Goal: Task Accomplishment & Management: Manage account settings

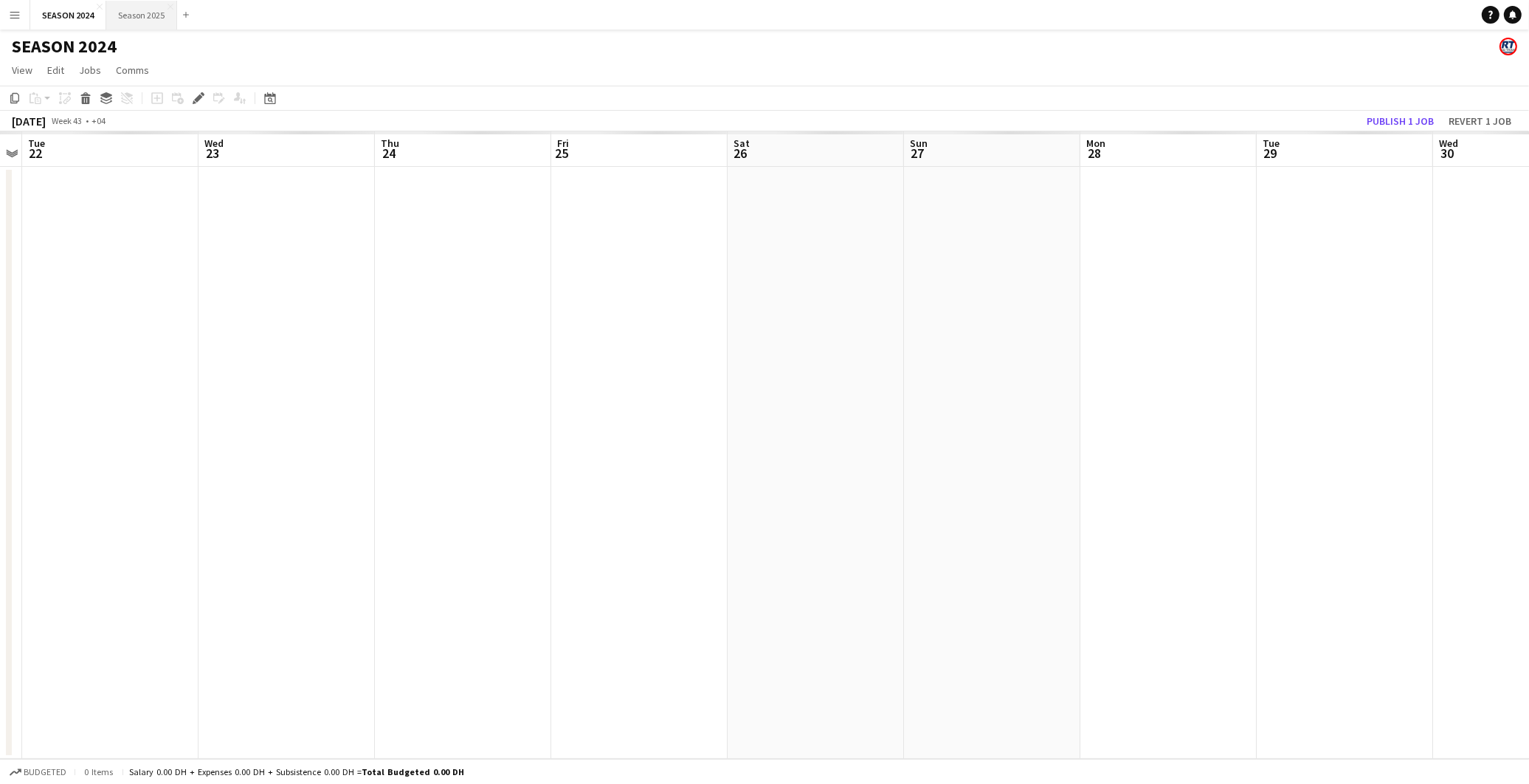
click at [129, 19] on button "Season 2025 Close" at bounding box center [142, 15] width 71 height 29
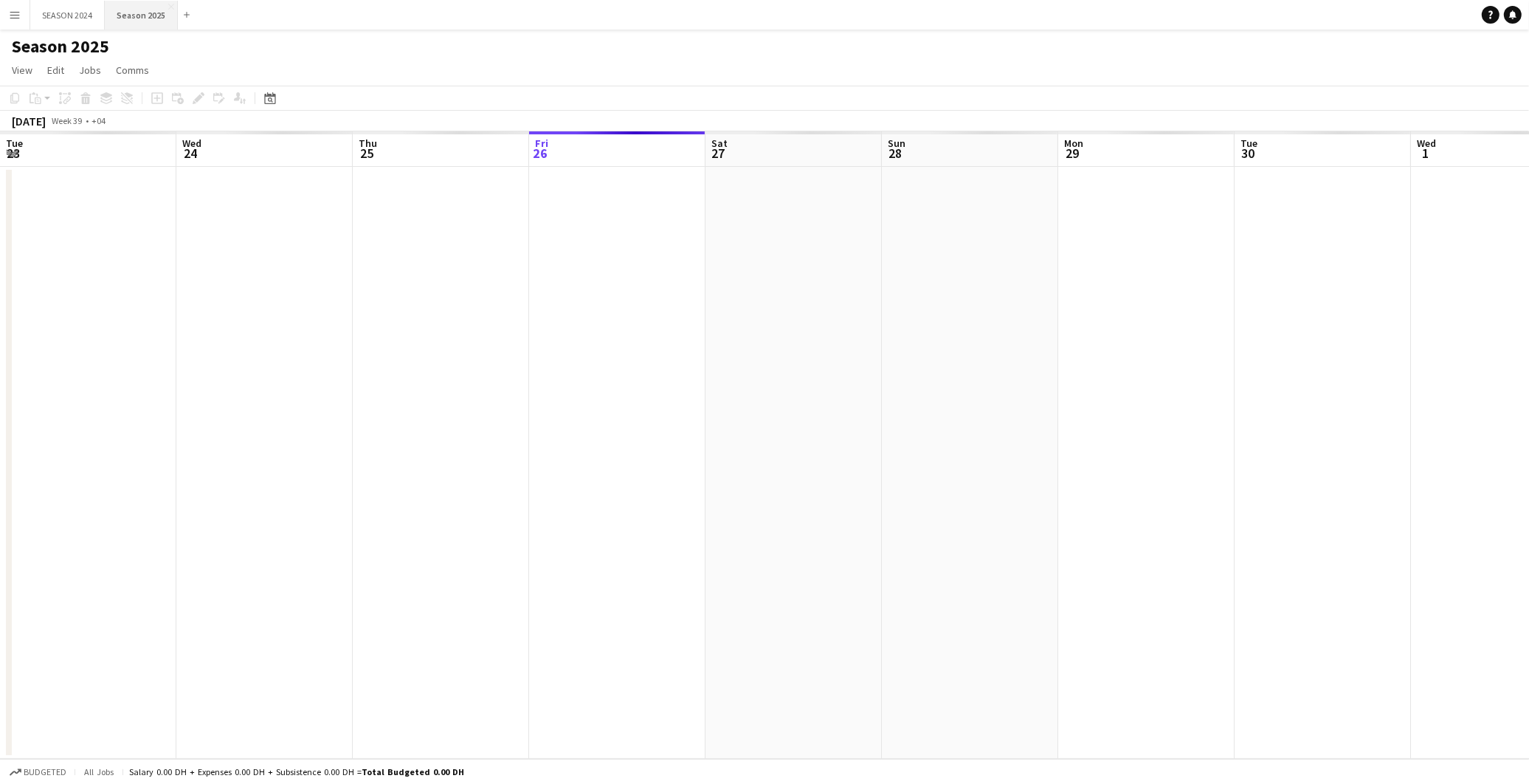
scroll to position [0, 352]
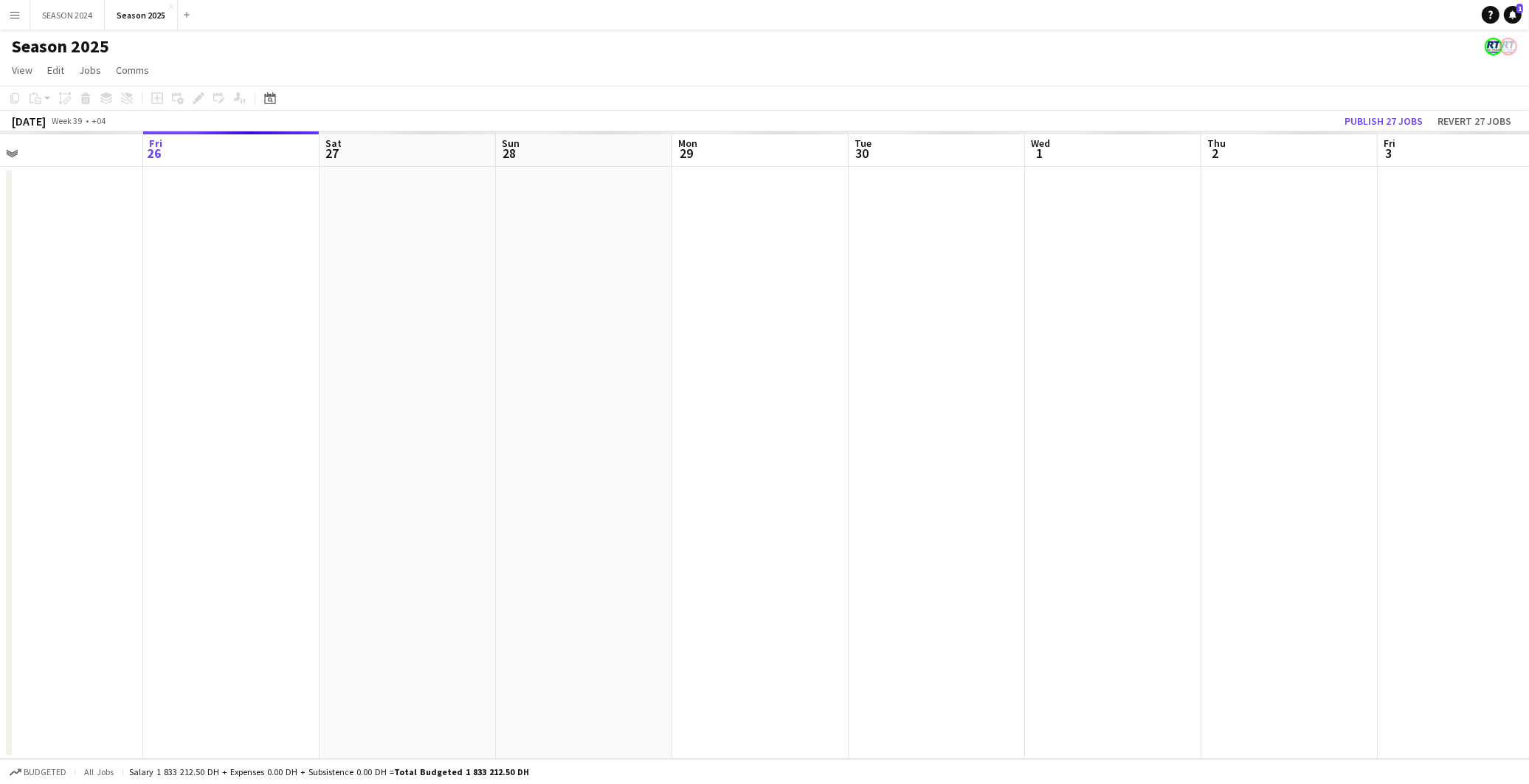
drag, startPoint x: 448, startPoint y: 233, endPoint x: 411, endPoint y: 238, distance: 37.3
click at [411, 238] on app-calendar-viewport "Tue 23 Wed 24 Thu 25 Fri 26 Sat 27 Sun 28 Mon 29 Tue 30 Wed 1 Thu 2 Fri 3 Sat 4…" at bounding box center [764, 445] width 1529 height 627
drag, startPoint x: 431, startPoint y: 201, endPoint x: 842, endPoint y: 282, distance: 418.9
click at [1243, 276] on app-calendar-viewport "Thu 18 Fri 19 Sat 20 Sun 21 Mon 22 Tue 23 Wed 24 Thu 25 Fri 26 Sat 27 Sun 28 Mo…" at bounding box center [764, 445] width 1529 height 627
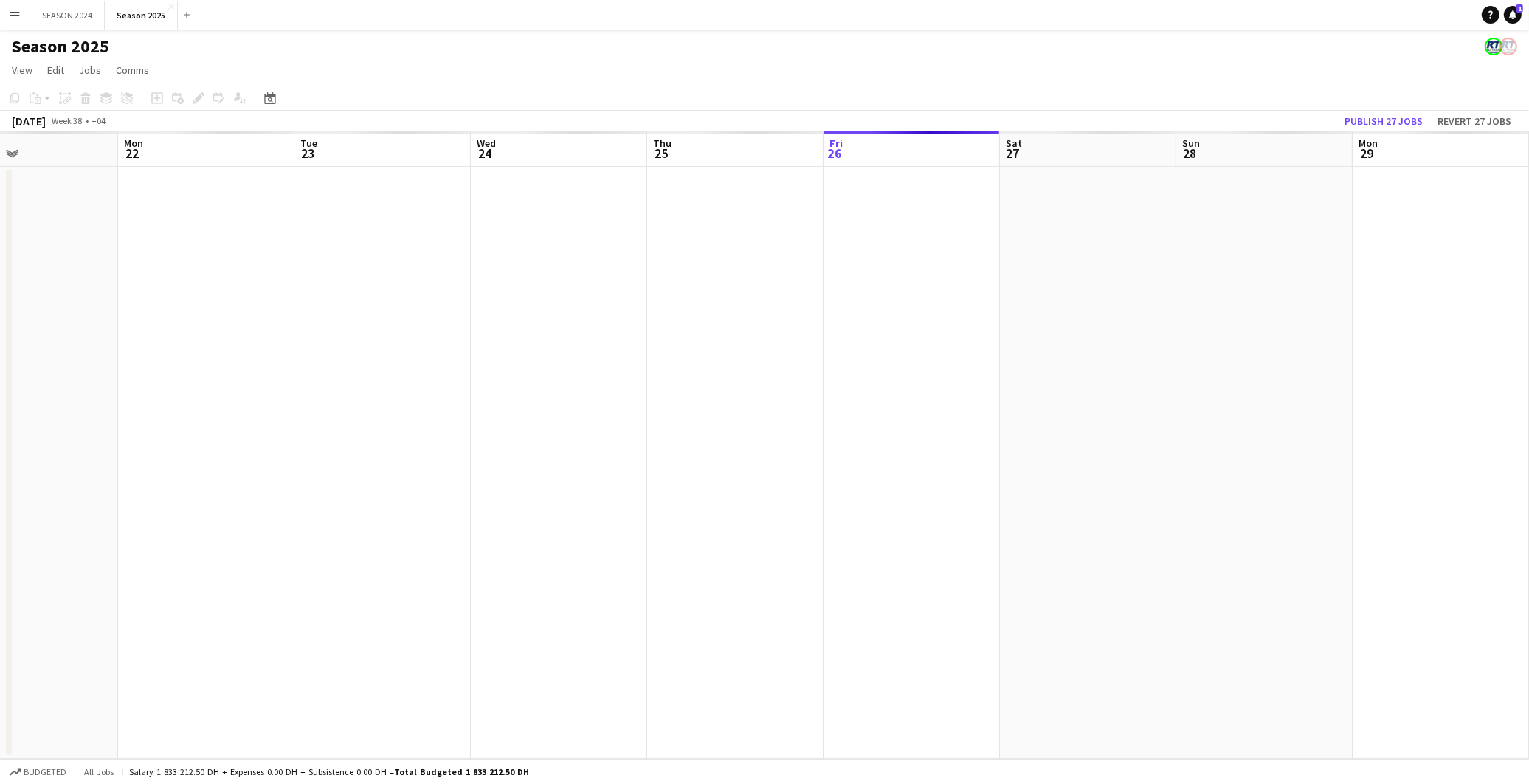
click at [396, 275] on app-calendar-viewport "Thu 18 Fri 19 Sat 20 Sun 21 Mon 22 Tue 23 Wed 24 Thu 25 Fri 26 Sat 27 Sun 28 Mo…" at bounding box center [764, 445] width 1529 height 627
drag, startPoint x: 978, startPoint y: 296, endPoint x: 124, endPoint y: 288, distance: 854.0
click at [133, 288] on app-calendar-viewport "Wed 24 Thu 25 Fri 26 Sat 27 Sun 28 Mon 29 Tue 30 Wed 1 Thu 2 Fri 3 Sat 4 Sun 5 …" at bounding box center [764, 445] width 1529 height 627
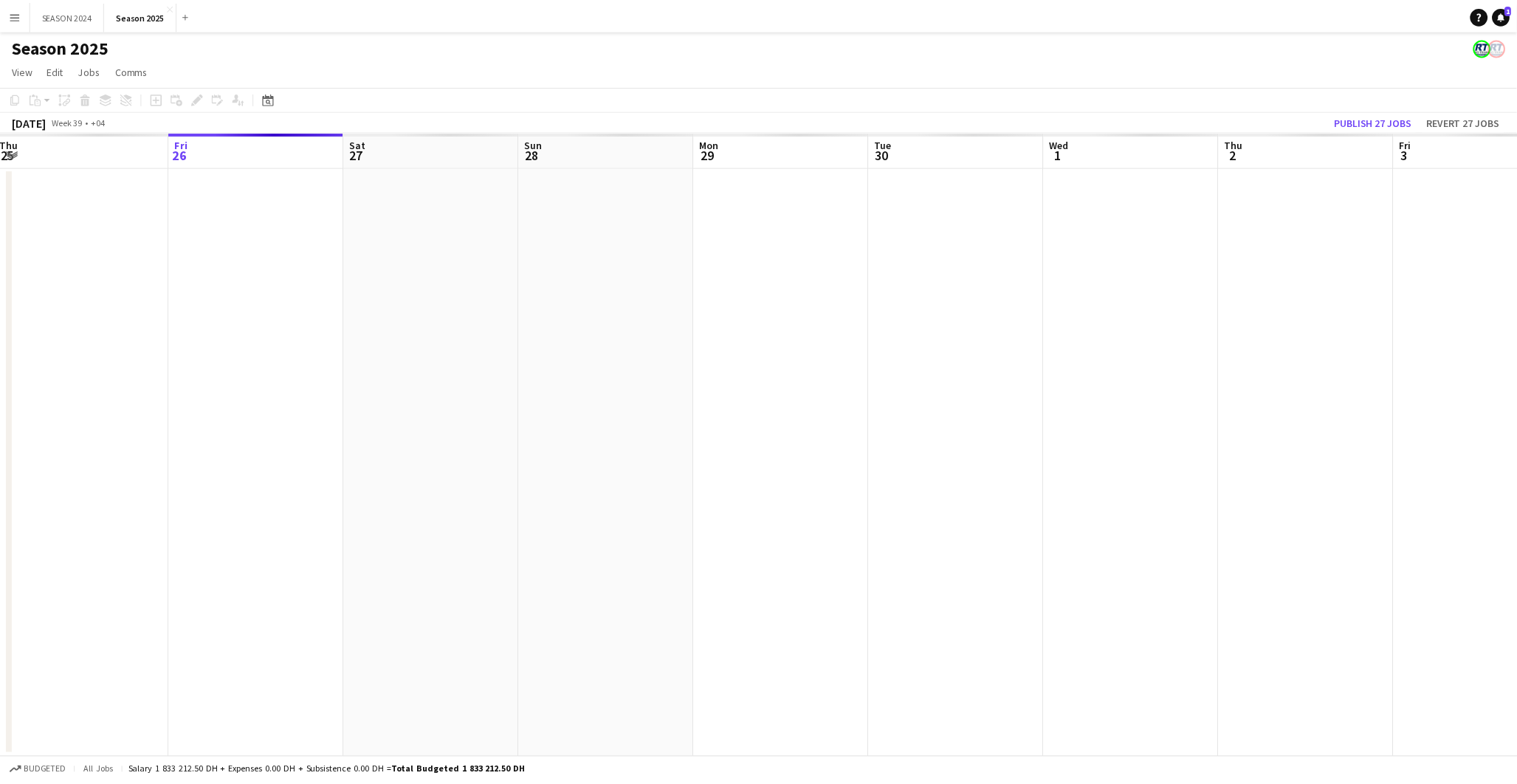
scroll to position [0, 452]
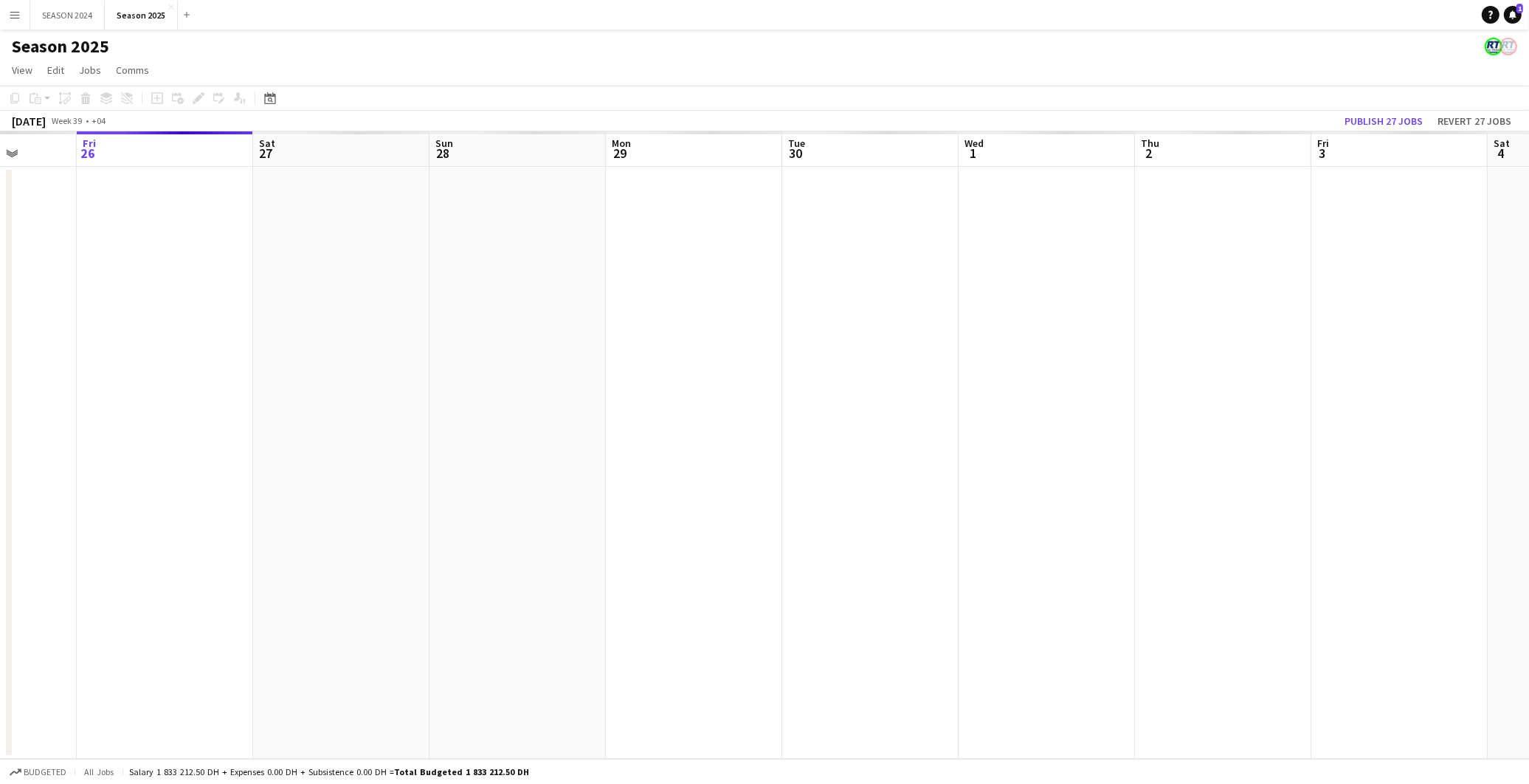
drag, startPoint x: 126, startPoint y: 285, endPoint x: 271, endPoint y: 267, distance: 146.1
click at [271, 267] on app-calendar-viewport "Tue 23 Wed 24 Thu 25 Fri 26 Sat 27 Sun 28 Mon 29 Tue 30 Wed 1 Thu 2 Fri 3 Sat 4…" at bounding box center [764, 445] width 1529 height 627
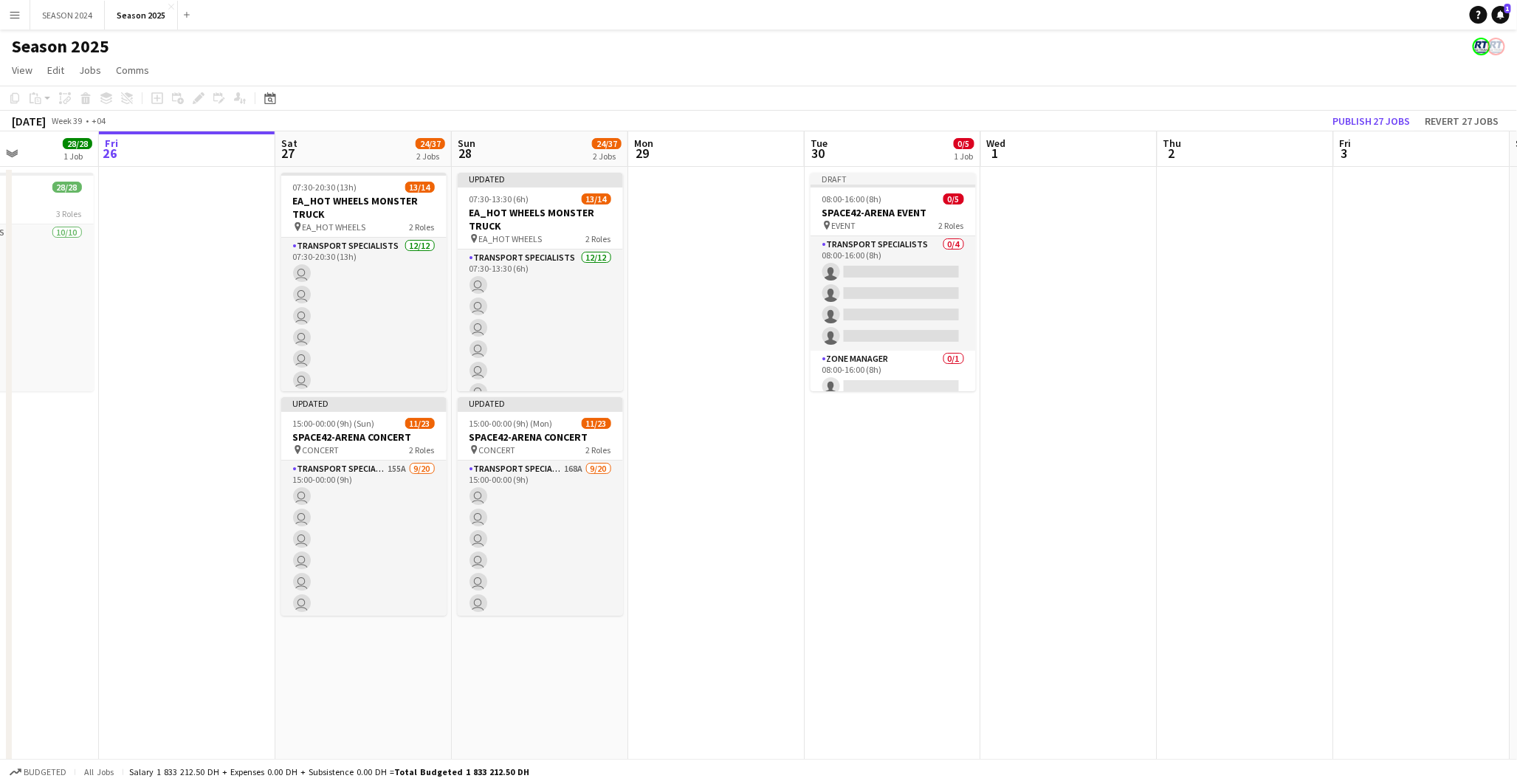
scroll to position [0, 415]
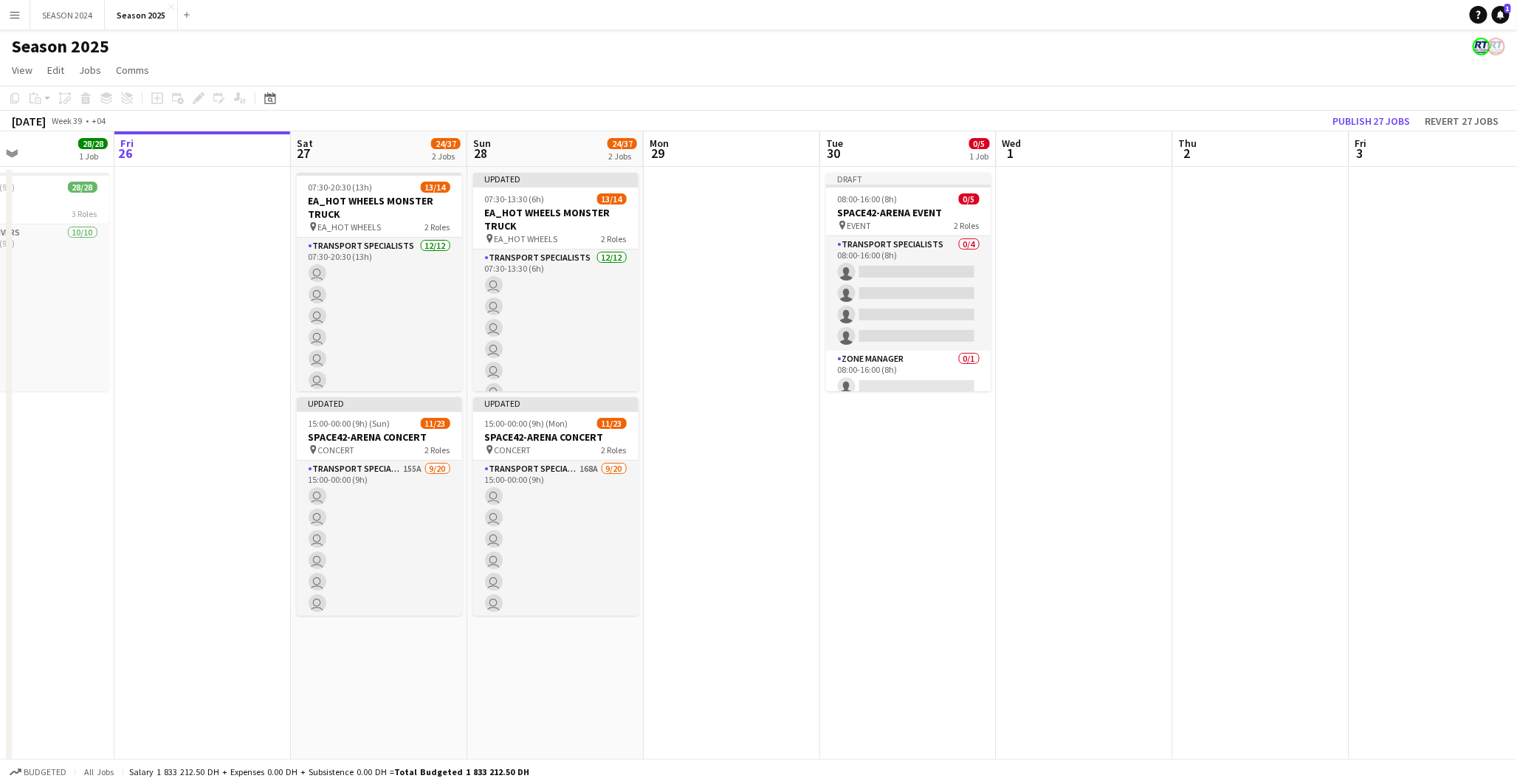
drag, startPoint x: 736, startPoint y: 307, endPoint x: 774, endPoint y: 319, distance: 39.8
click at [774, 319] on app-calendar-viewport "Tue 23 26/26 3 Jobs Wed 24 14/14 1 Job Thu 25 28/28 1 Job Fri 26 Sat 27 24/37 2…" at bounding box center [758, 482] width 1517 height 700
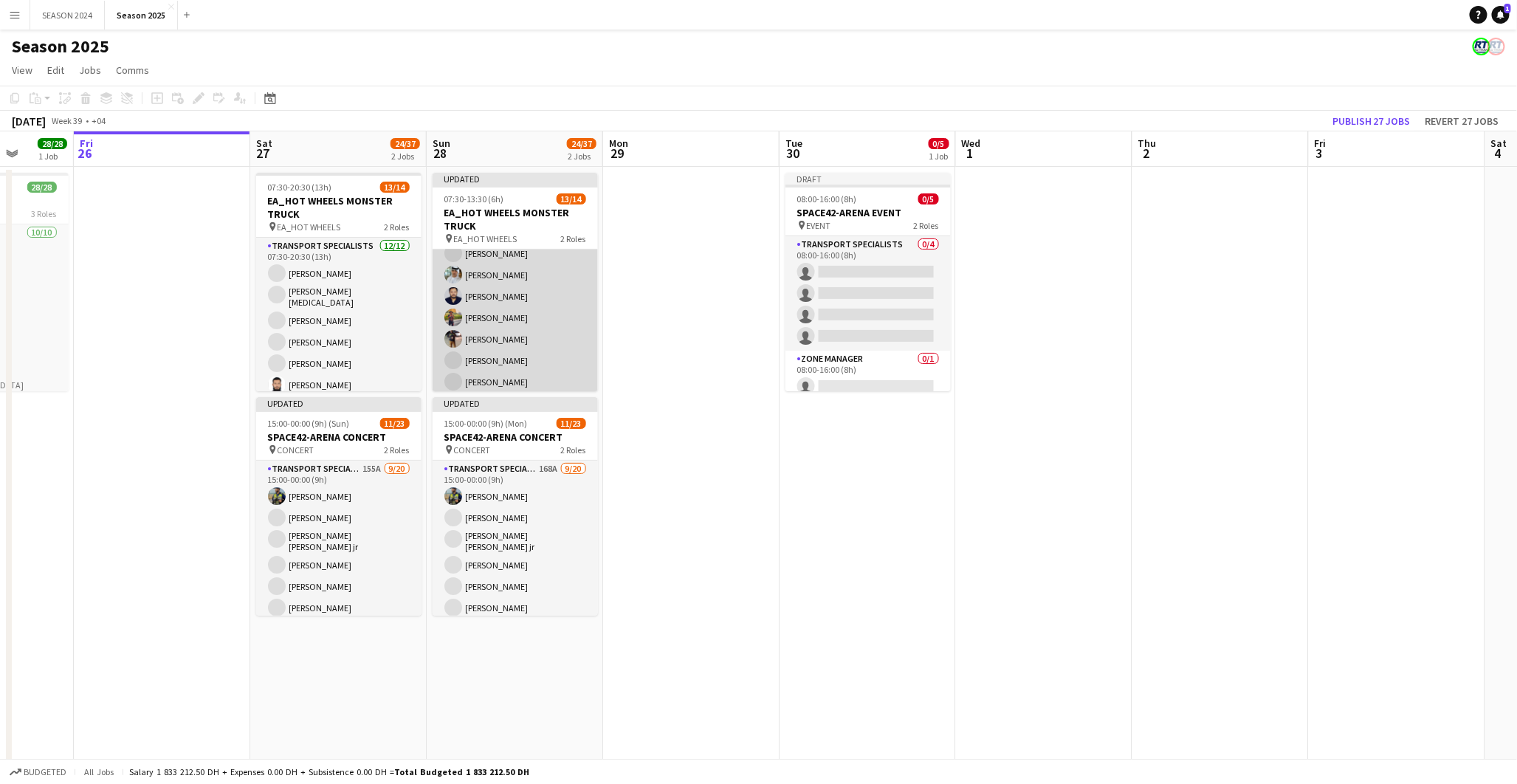
scroll to position [0, 0]
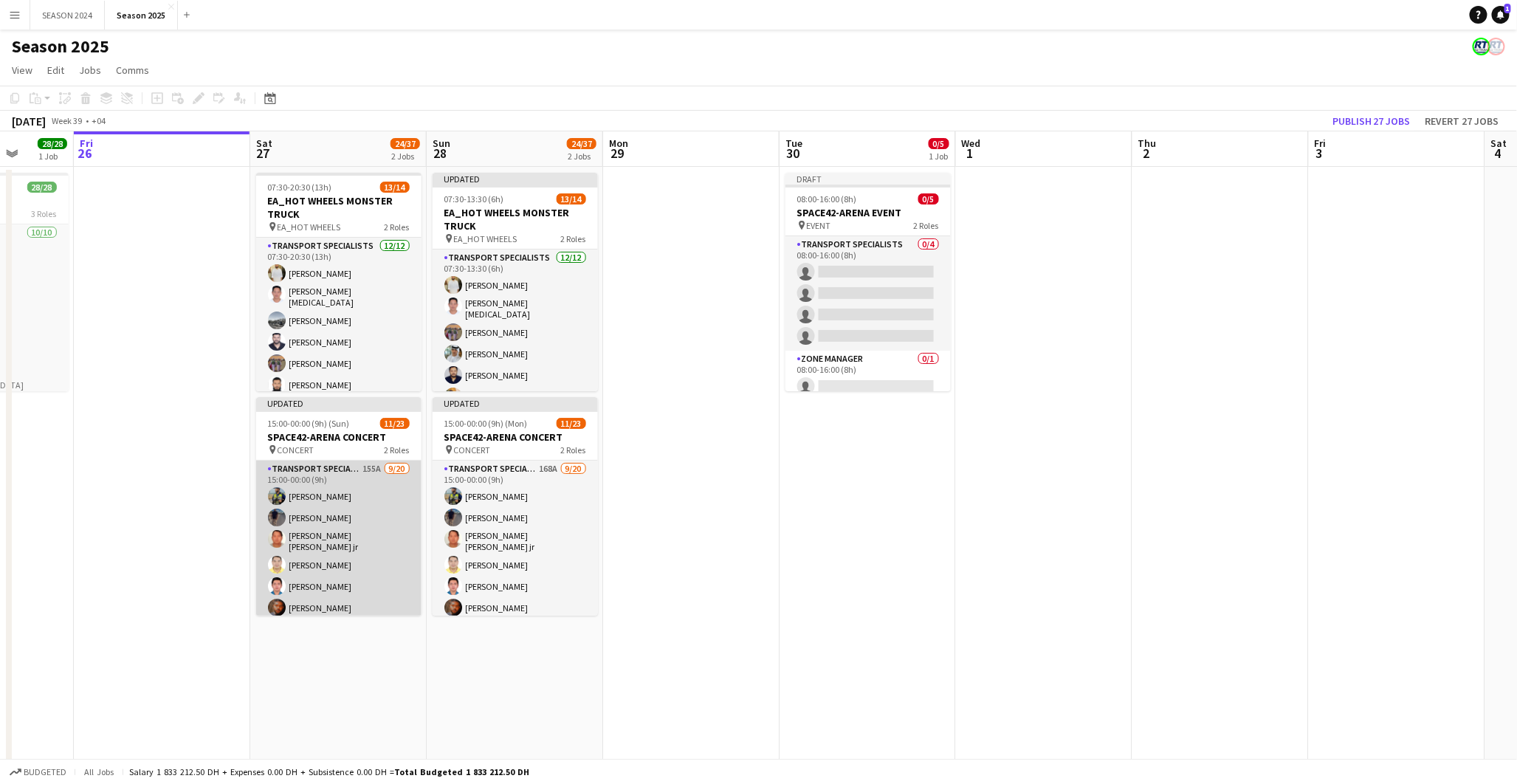
click at [391, 502] on app-card-role "Transport Specialists 155A [DATE] 15:00-00:00 (9h) [PERSON_NAME] [PERSON_NAME] …" at bounding box center [339, 694] width 165 height 466
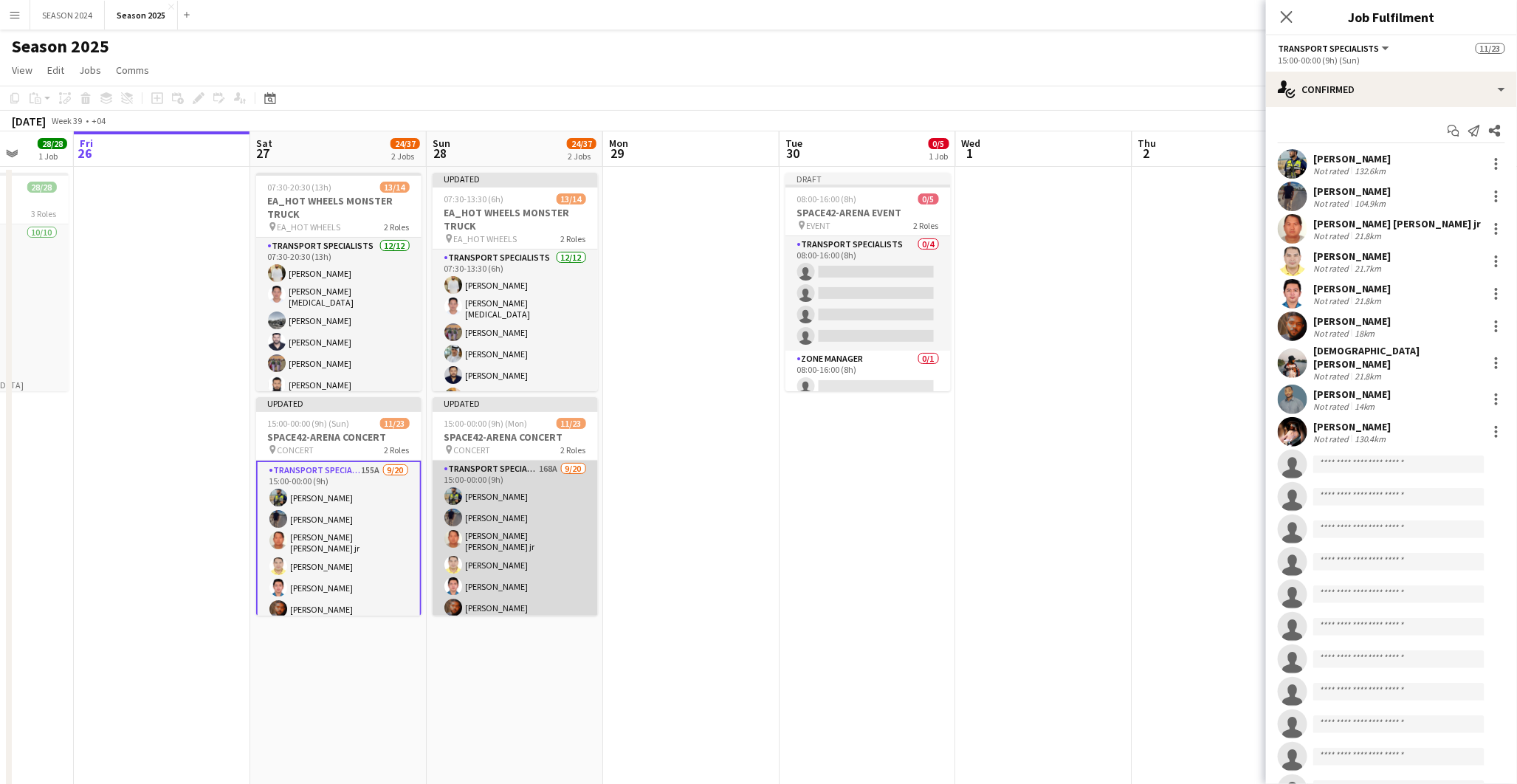
click at [483, 490] on app-card-role "Transport Specialists 168A [DATE] 15:00-00:00 (9h) [PERSON_NAME] [PERSON_NAME] …" at bounding box center [515, 694] width 165 height 466
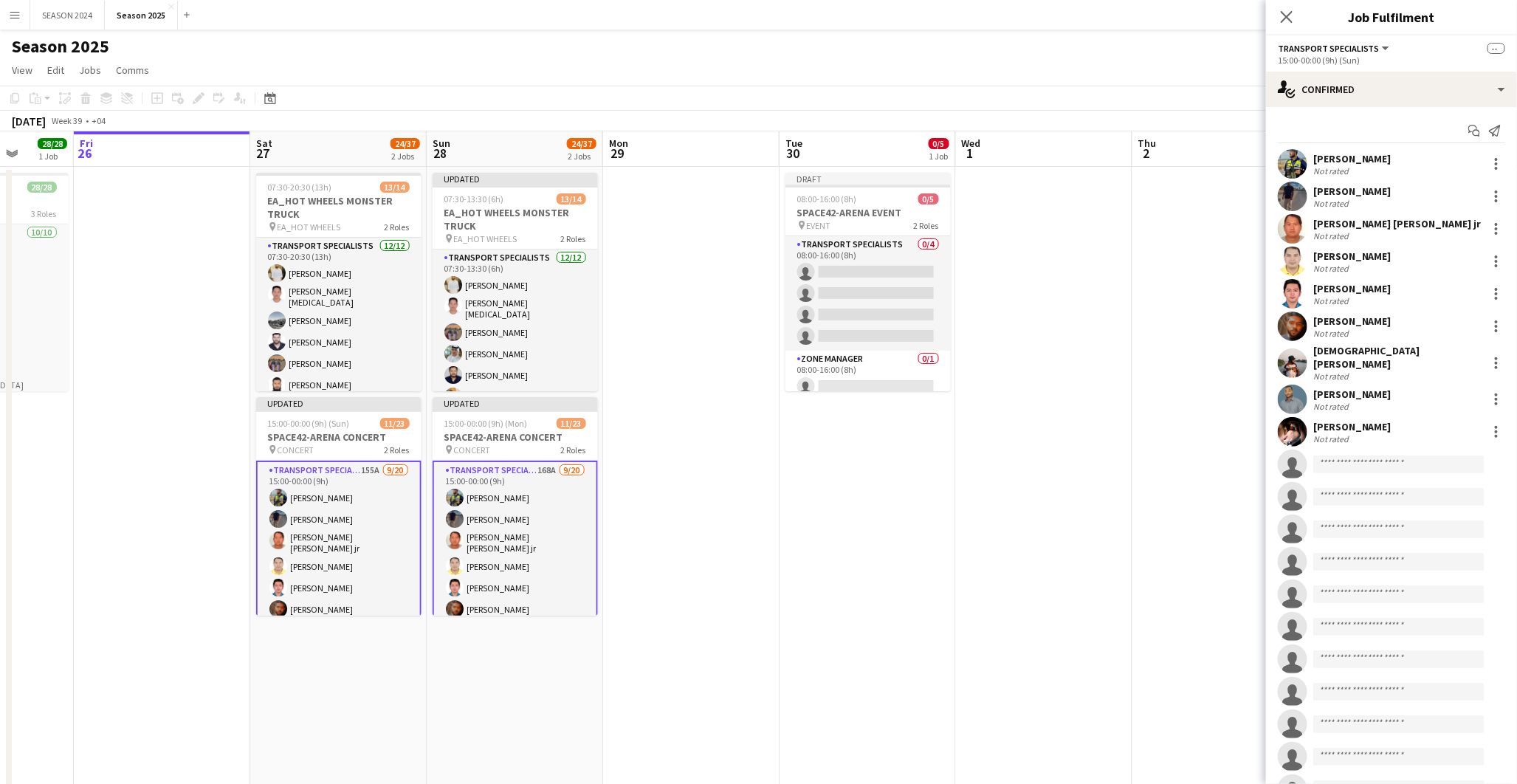
scroll to position [0, 455]
click at [1339, 459] on input at bounding box center [1398, 464] width 172 height 17
type input "*****"
click at [1401, 484] on span "[EMAIL_ADDRESS][DOMAIN_NAME]" at bounding box center [1399, 489] width 147 height 12
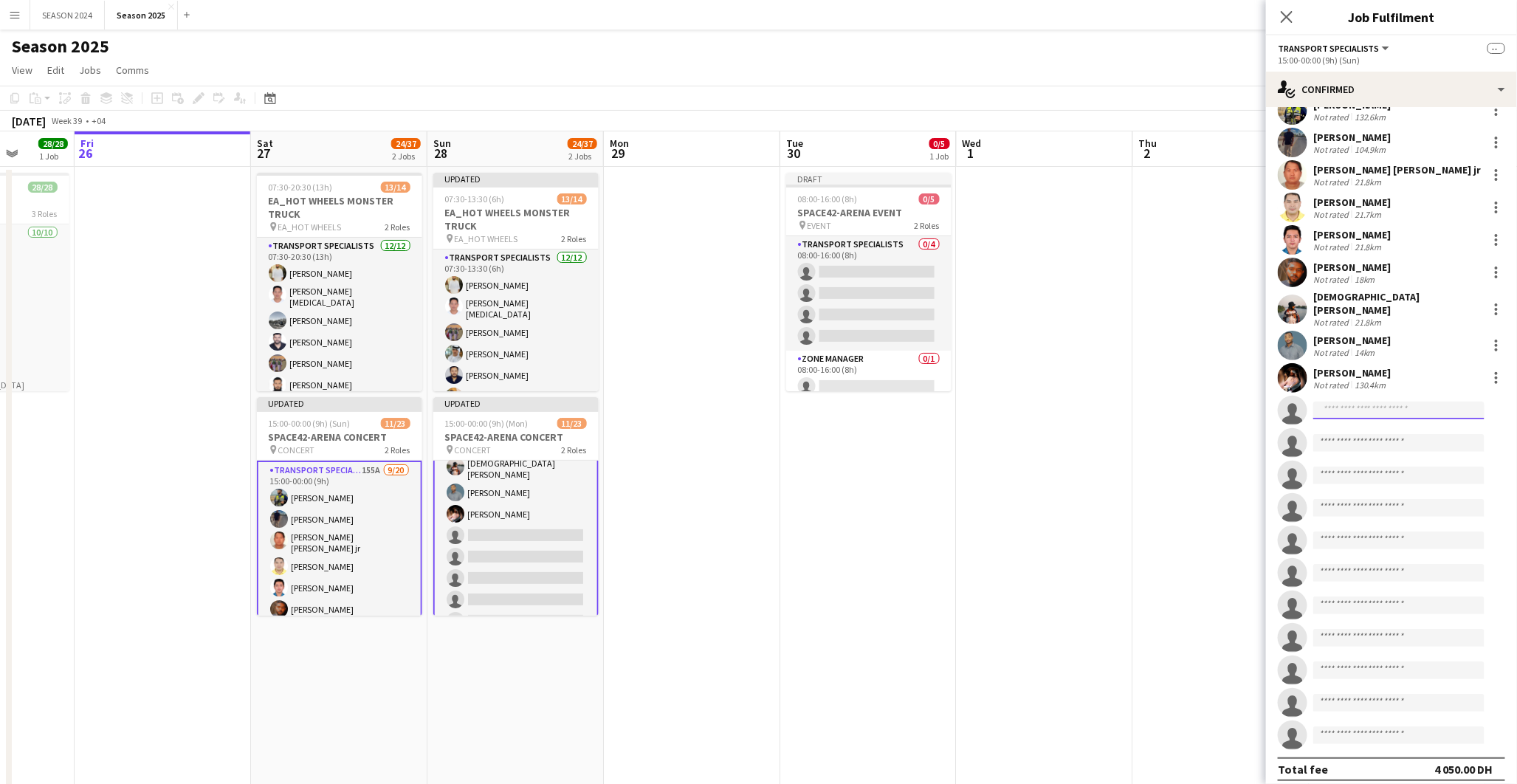
scroll to position [0, 0]
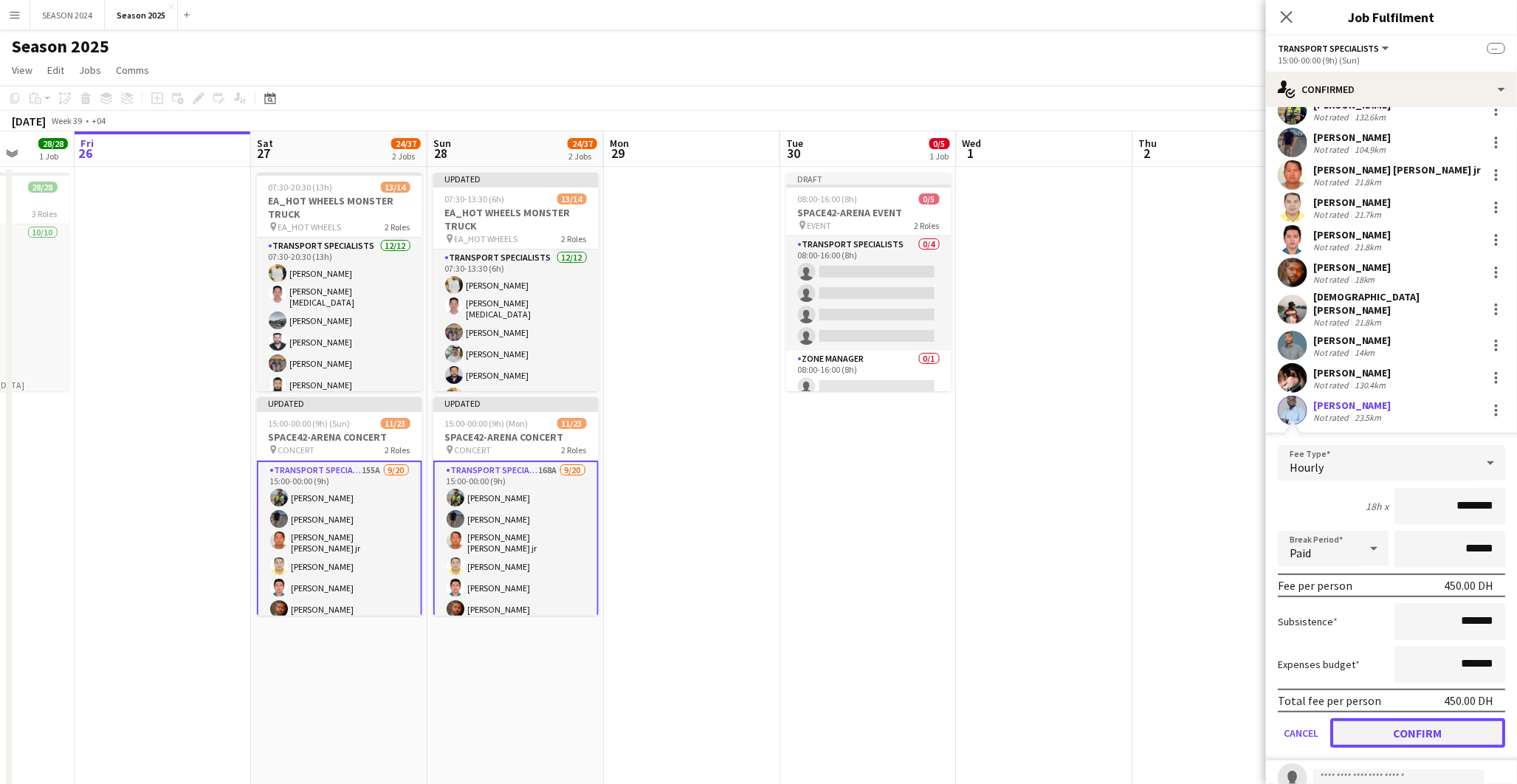
click at [1406, 719] on button "Confirm" at bounding box center [1417, 733] width 175 height 29
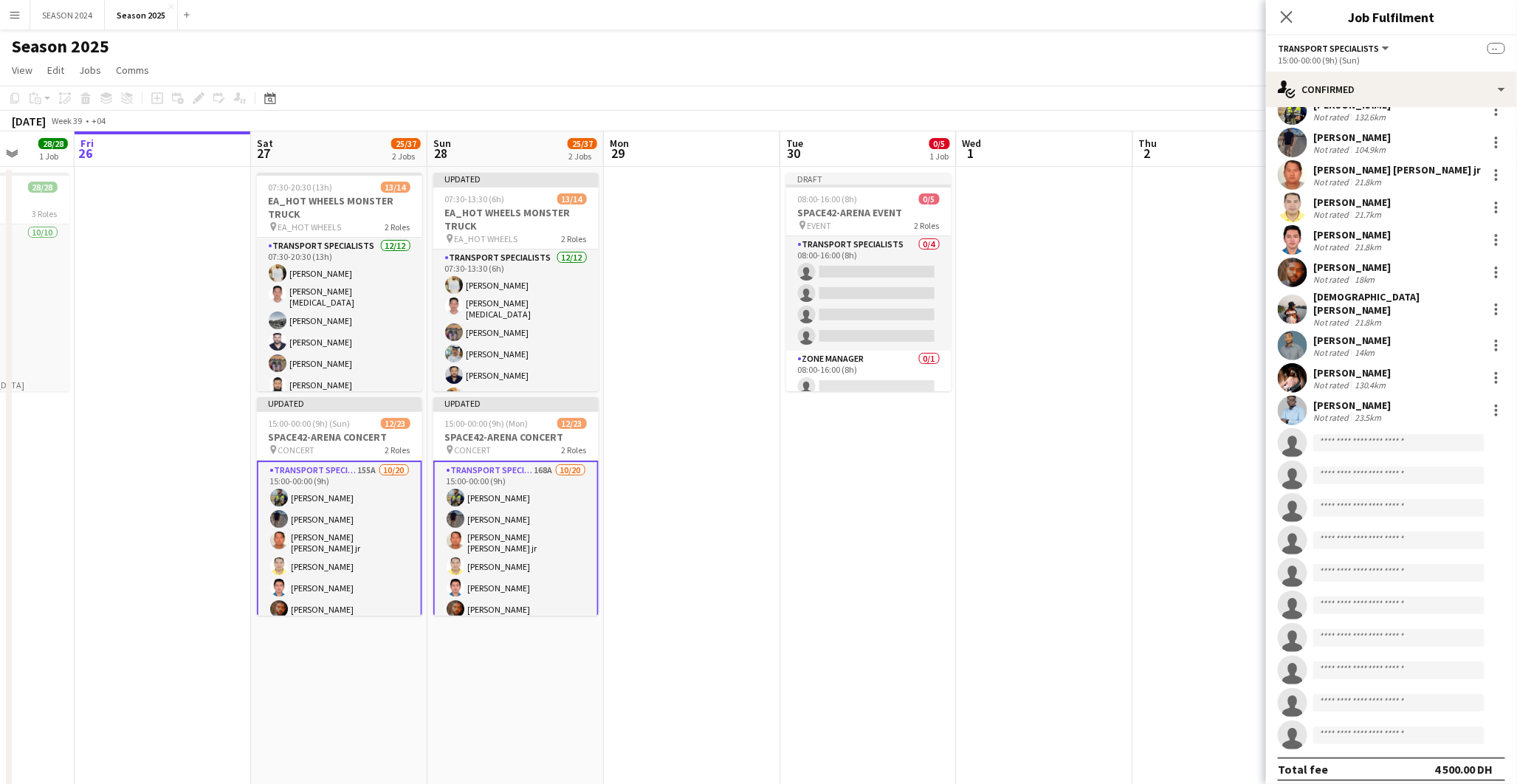
click at [390, 539] on app-card-role "Transport Specialists 155A [DATE] 15:00-00:00 (9h) [PERSON_NAME] [PERSON_NAME] …" at bounding box center [339, 695] width 165 height 469
click at [392, 539] on app-card-role "Transport Specialists 155A [DATE] 15:00-00:00 (9h) [PERSON_NAME] [PERSON_NAME] …" at bounding box center [339, 695] width 165 height 469
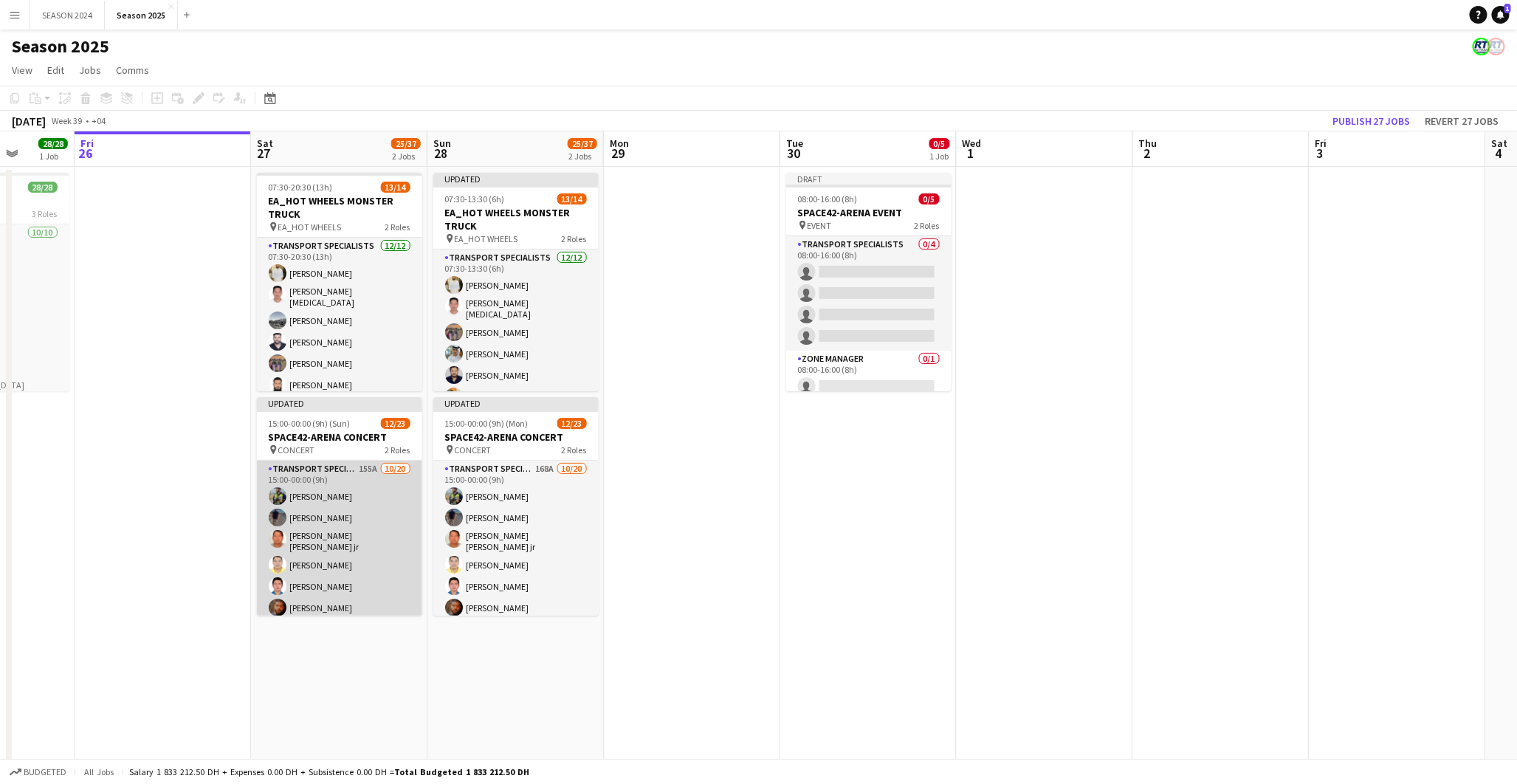
click at [392, 539] on app-card-role "Transport Specialists 155A [DATE] 15:00-00:00 (9h) [PERSON_NAME] [PERSON_NAME] …" at bounding box center [339, 694] width 165 height 466
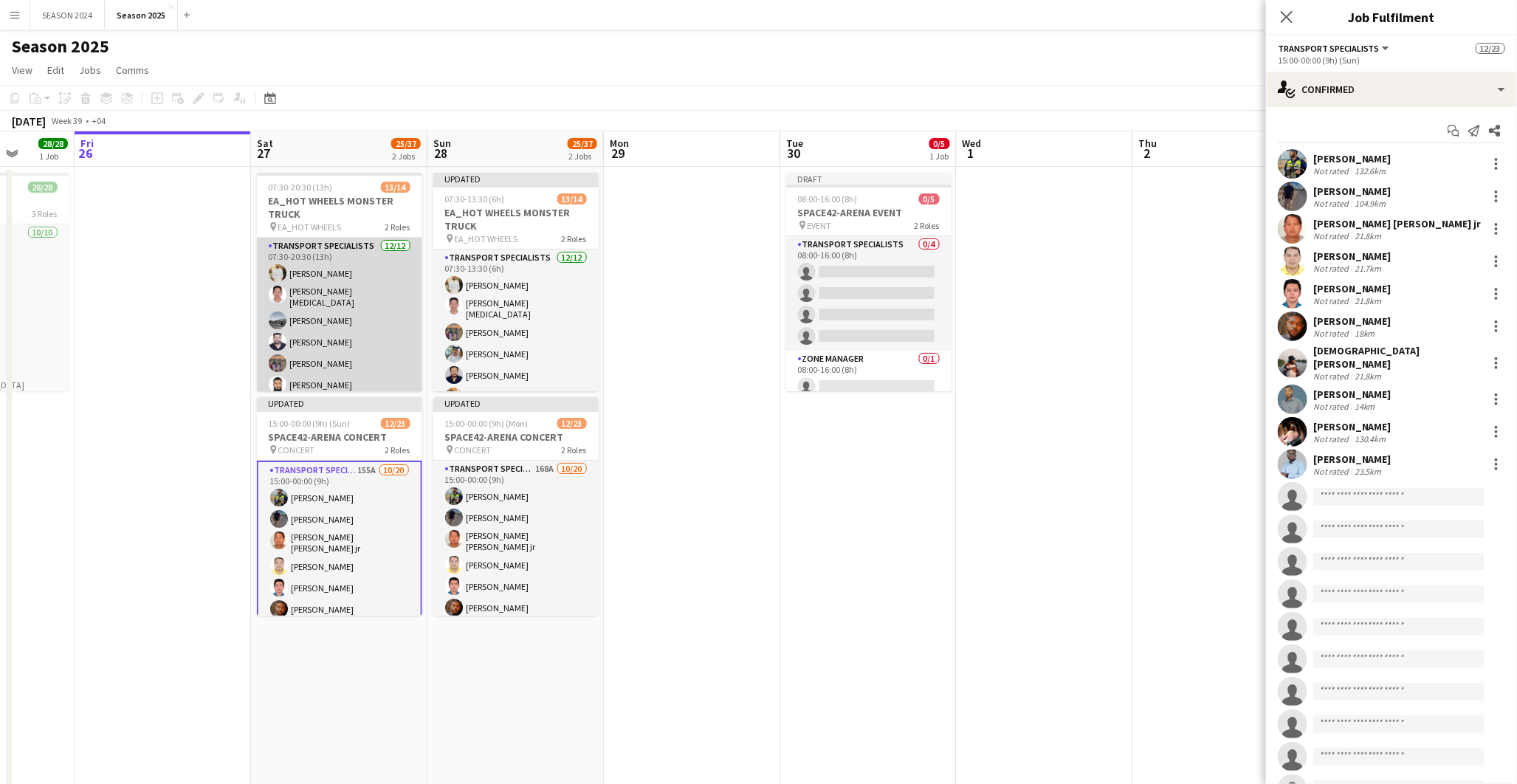
click at [351, 308] on app-card-role "Transport Specialists [DATE] 07:30-20:30 (13h) [PERSON_NAME] [PERSON_NAME][MEDI…" at bounding box center [339, 382] width 165 height 290
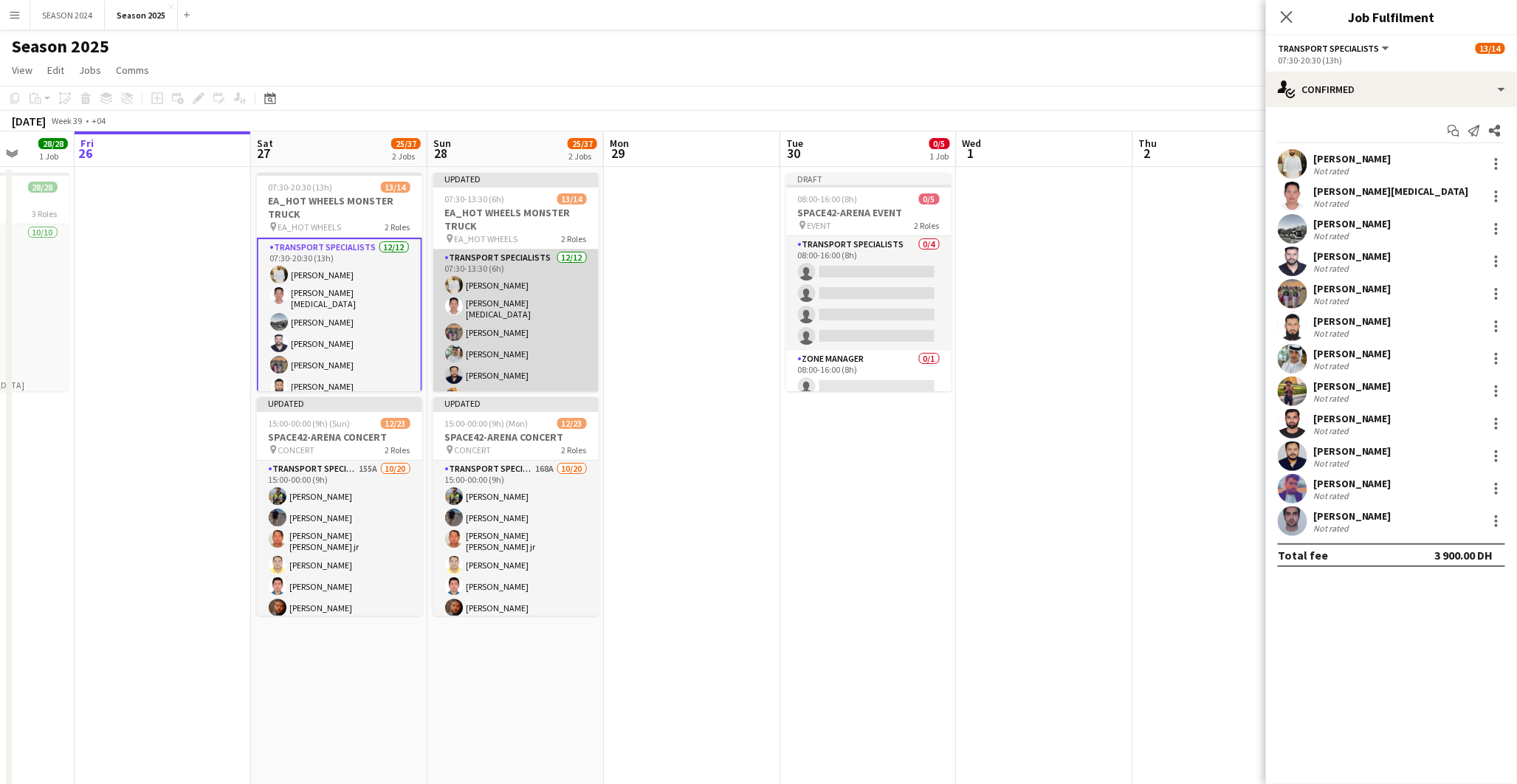
click at [467, 301] on app-card-role "Transport Specialists [DATE] 07:30-13:30 (6h) [PERSON_NAME] [PERSON_NAME][MEDIC…" at bounding box center [515, 394] width 165 height 290
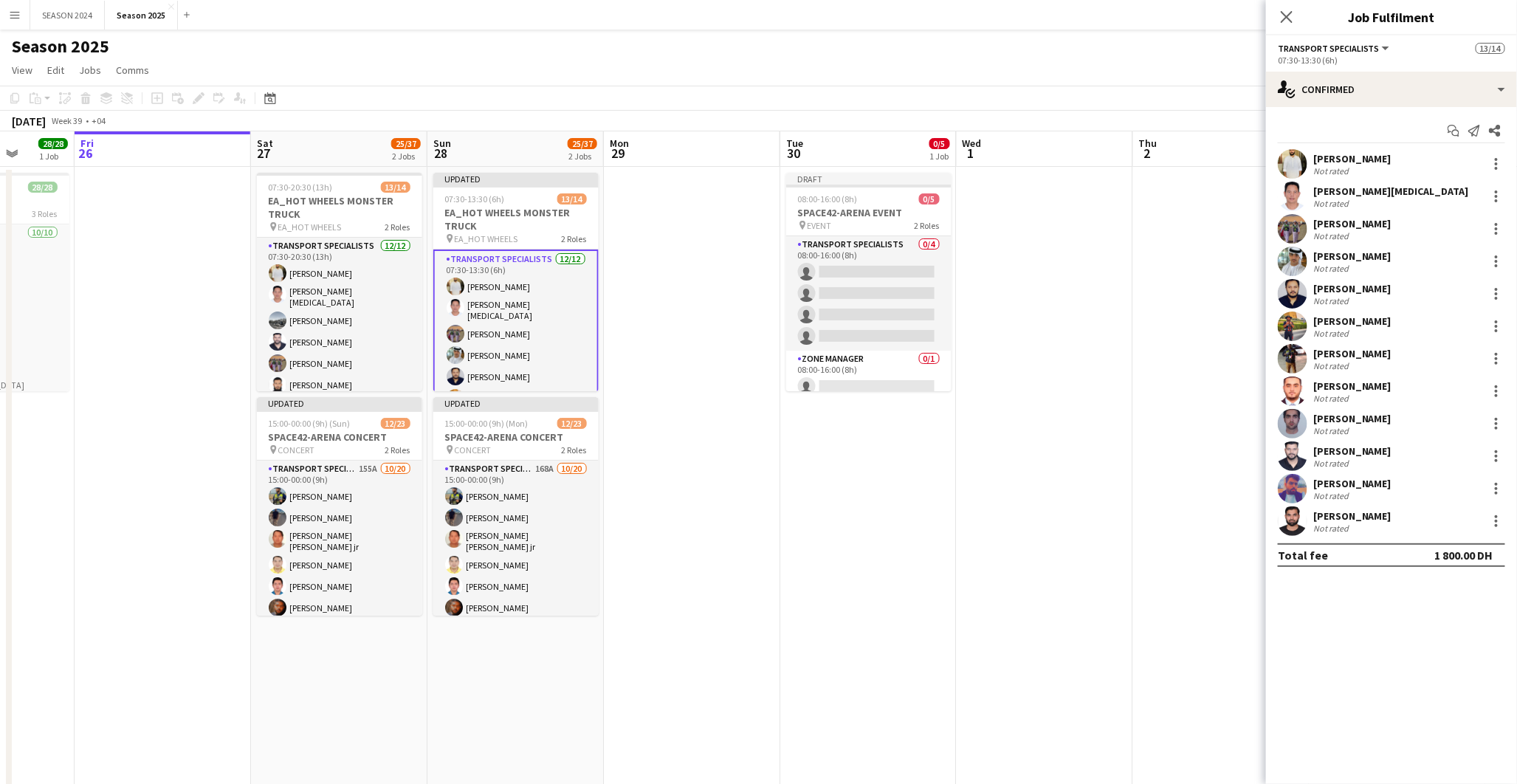
click at [549, 320] on app-card-role "Transport Specialists [DATE] 07:30-13:30 (6h) [PERSON_NAME] [PERSON_NAME][MEDIC…" at bounding box center [515, 396] width 165 height 293
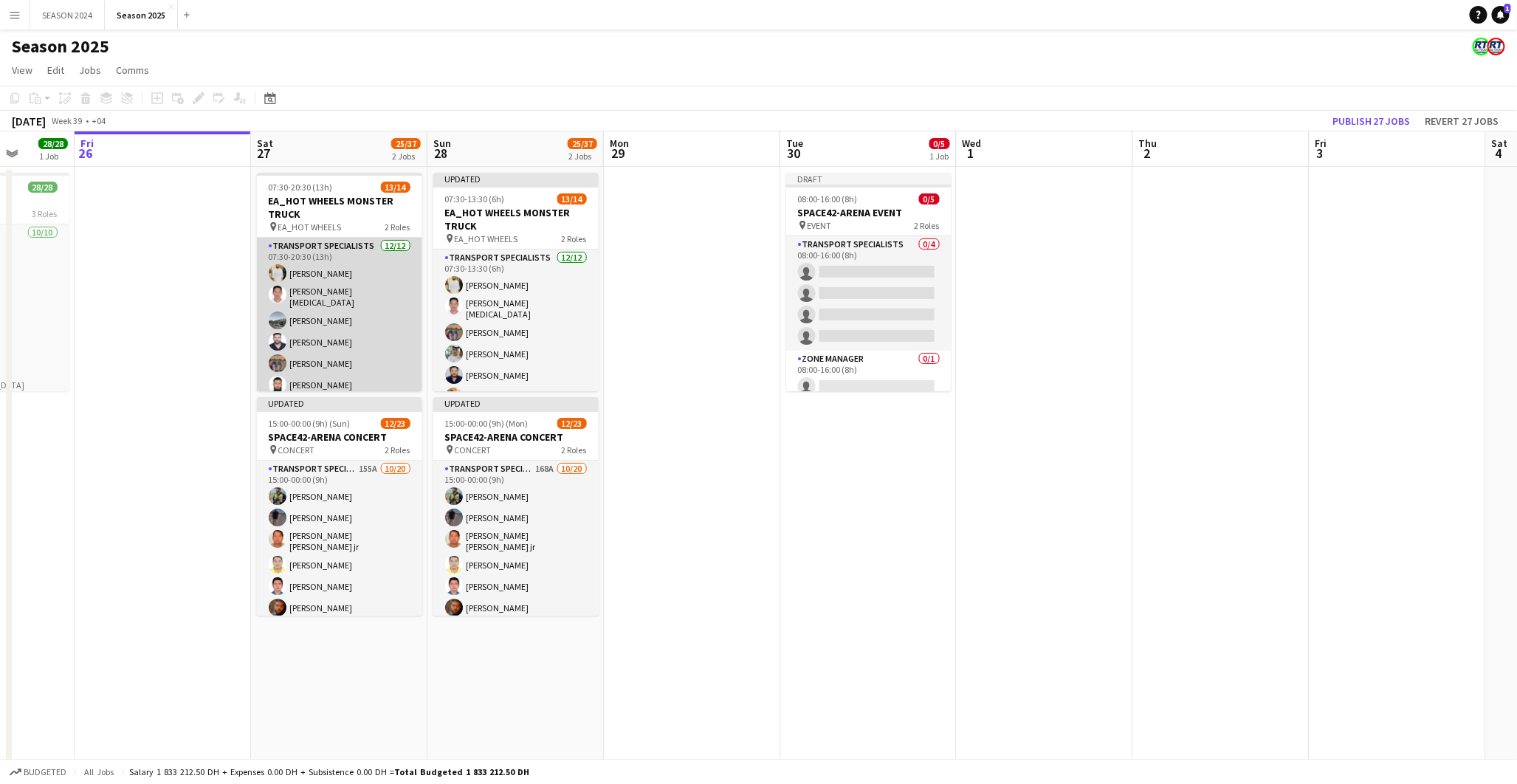
click at [371, 268] on app-card-role "Transport Specialists [DATE] 07:30-20:30 (13h) [PERSON_NAME] [PERSON_NAME][MEDI…" at bounding box center [339, 382] width 165 height 290
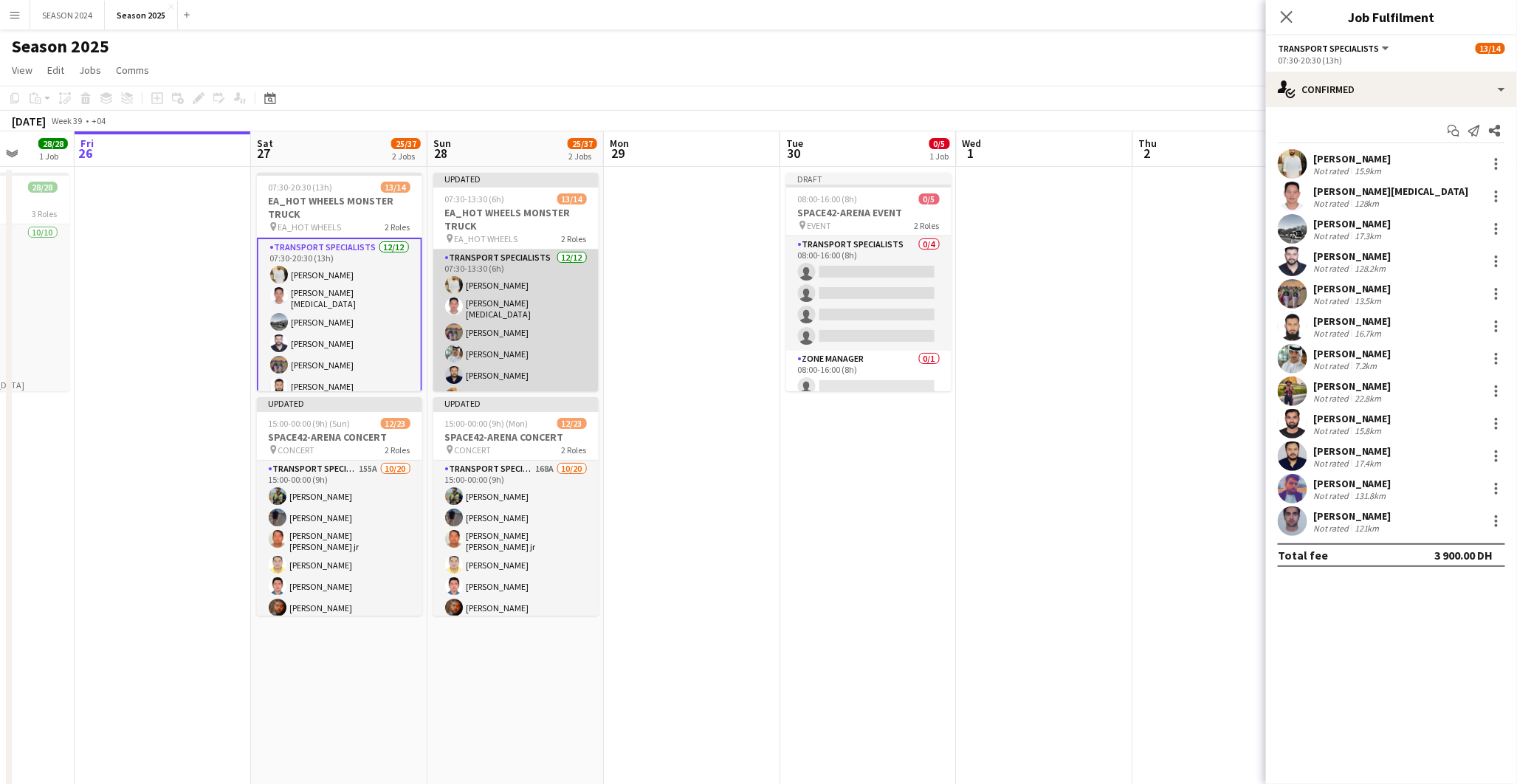
click at [469, 288] on app-card-role "Transport Specialists [DATE] 07:30-13:30 (6h) [PERSON_NAME] [PERSON_NAME][MEDIC…" at bounding box center [515, 394] width 165 height 290
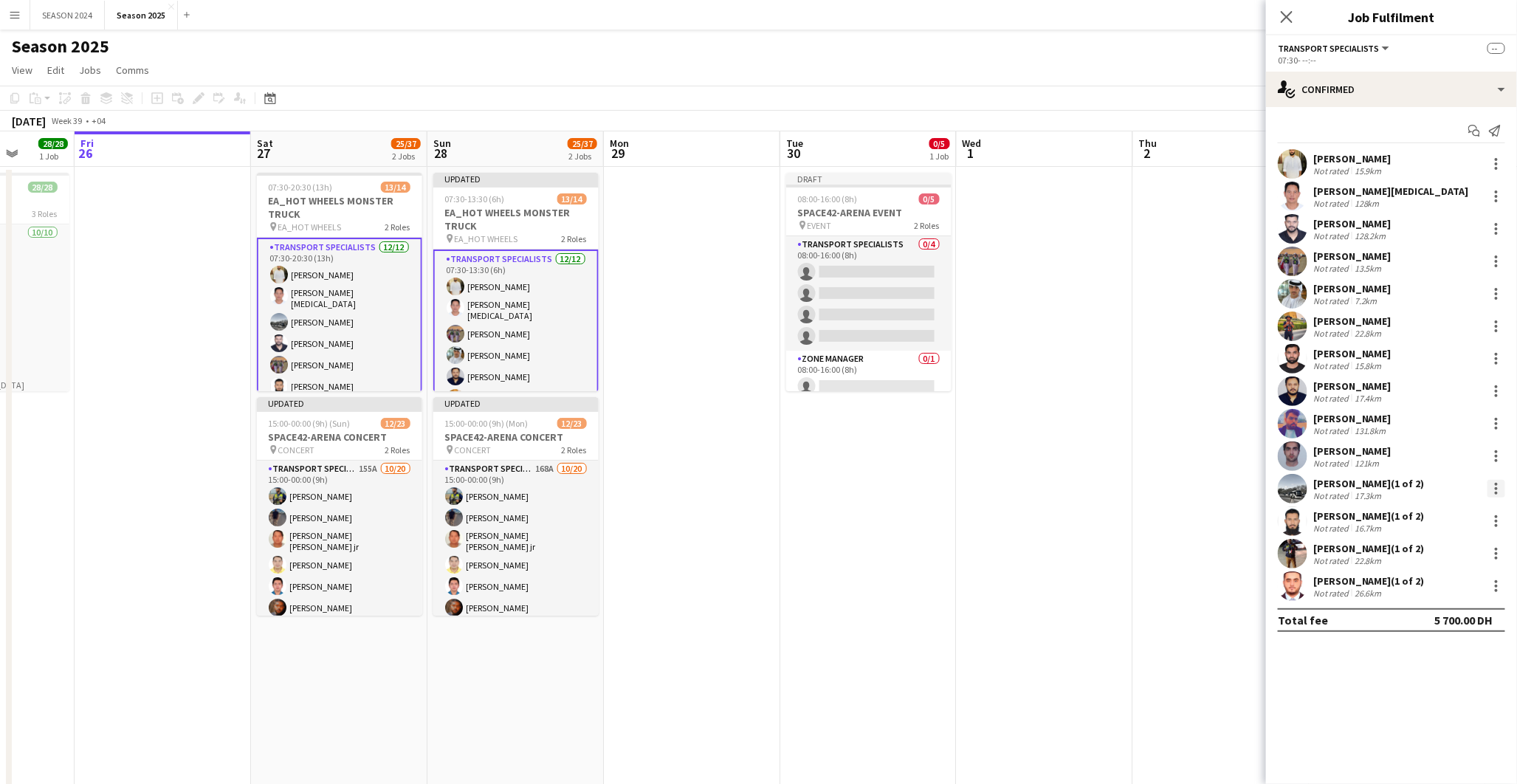
click at [1502, 489] on div at bounding box center [1496, 489] width 17 height 17
click at [1471, 612] on button "Remove" at bounding box center [1448, 622] width 115 height 36
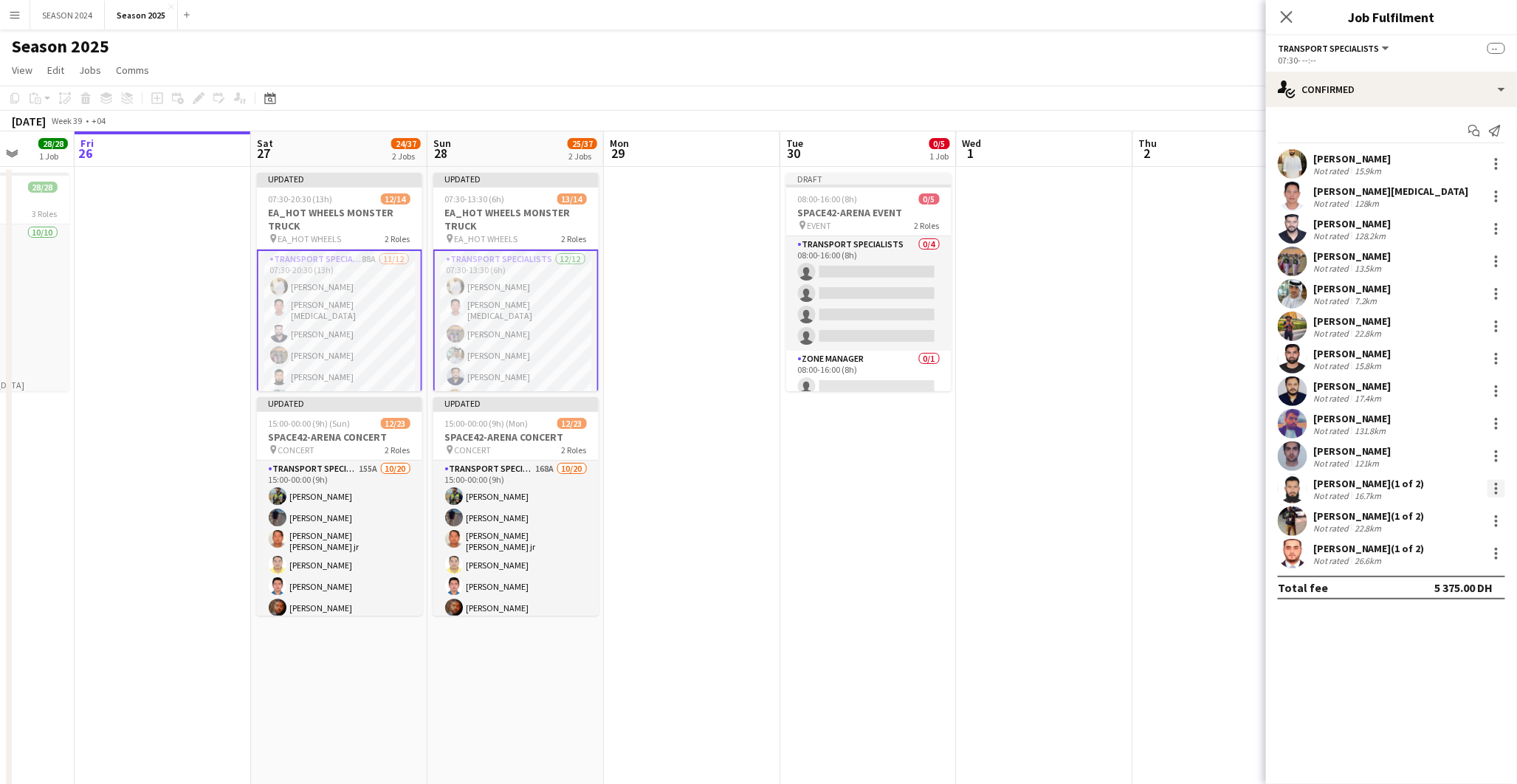
click at [1494, 486] on div at bounding box center [1496, 489] width 17 height 17
click at [1448, 612] on button "Remove" at bounding box center [1448, 622] width 115 height 36
click at [1494, 481] on div at bounding box center [1496, 489] width 17 height 17
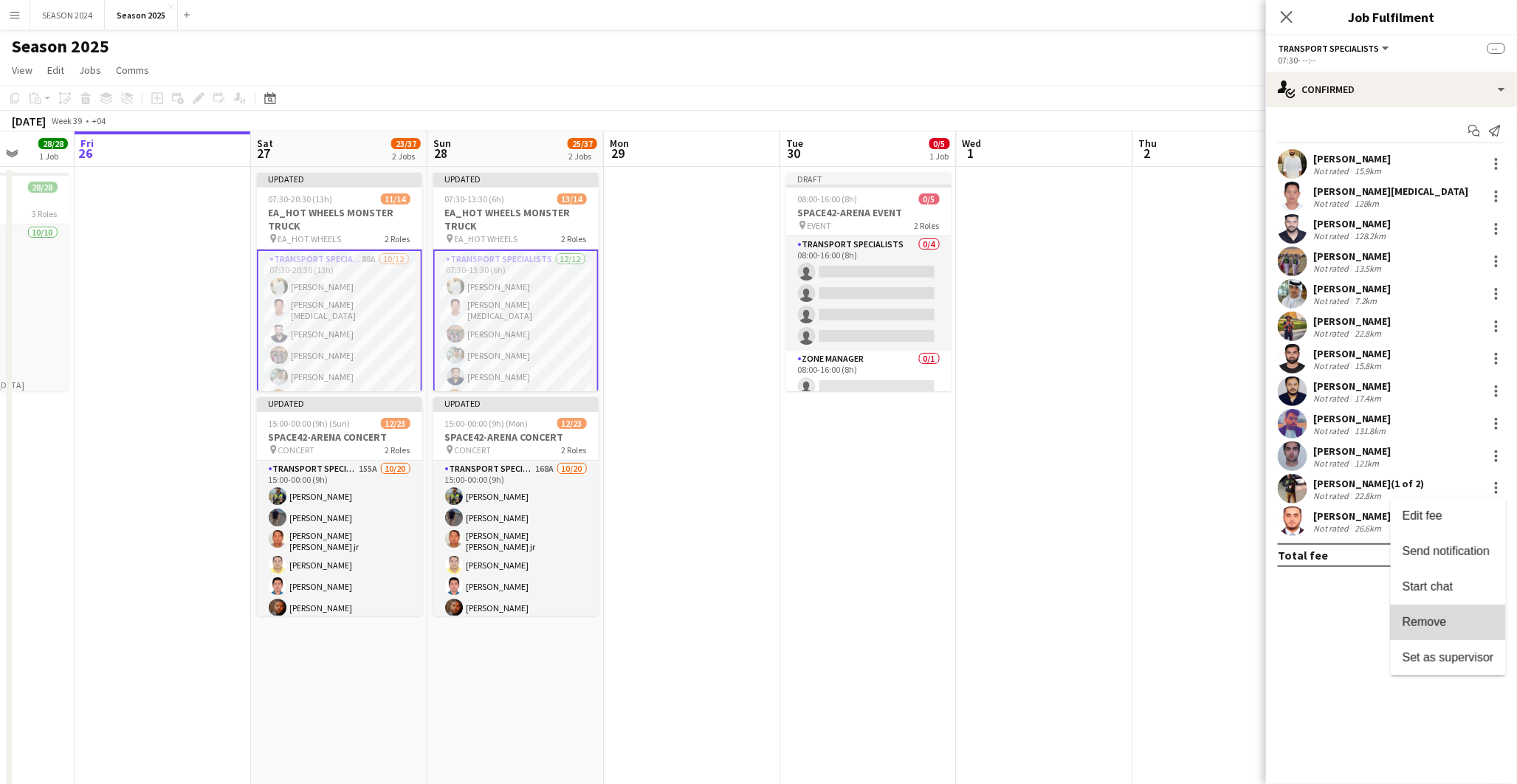
click at [1429, 624] on span "Remove" at bounding box center [1424, 621] width 44 height 12
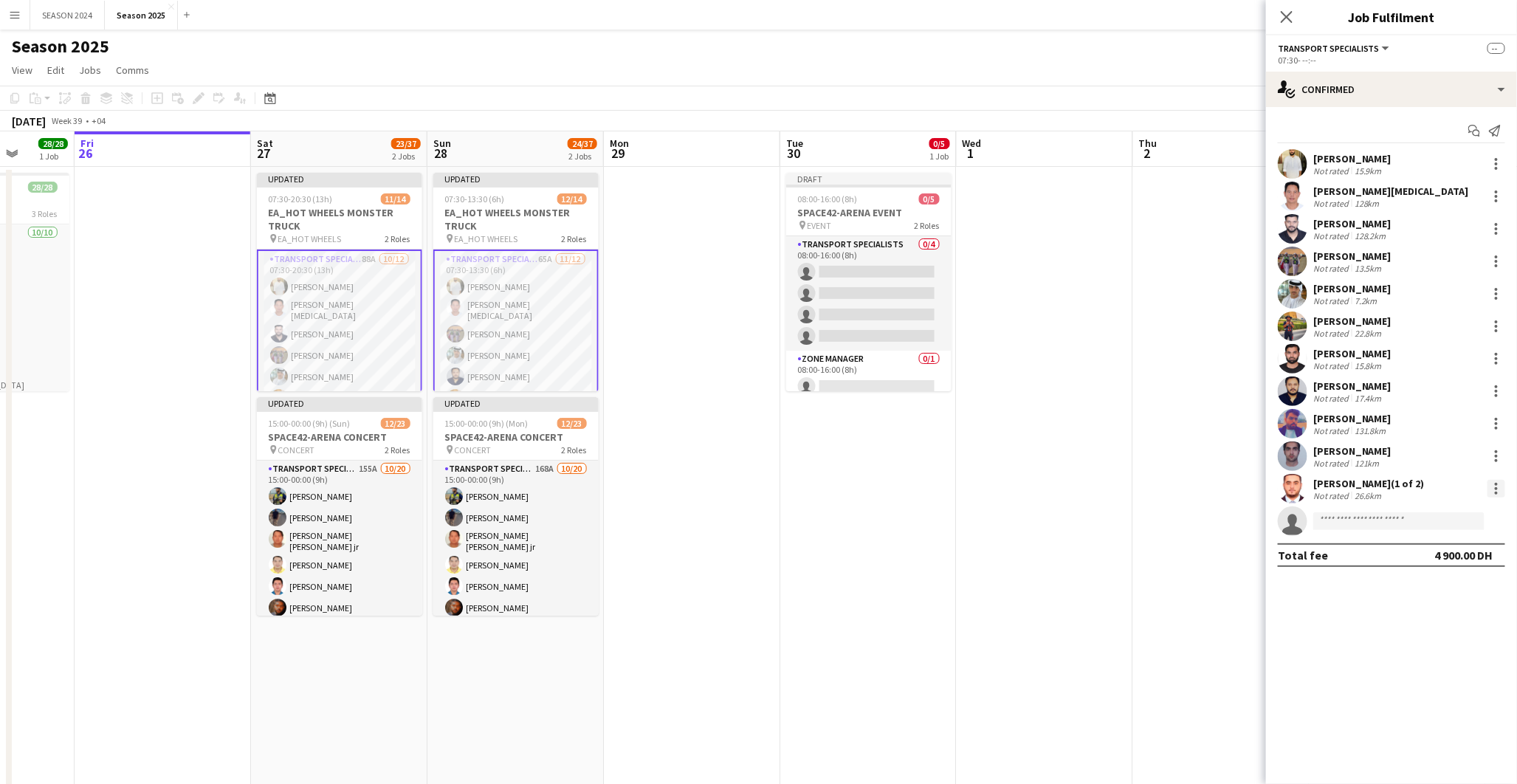
click at [1501, 491] on div at bounding box center [1496, 489] width 17 height 17
click at [1442, 611] on button "Remove" at bounding box center [1448, 622] width 115 height 36
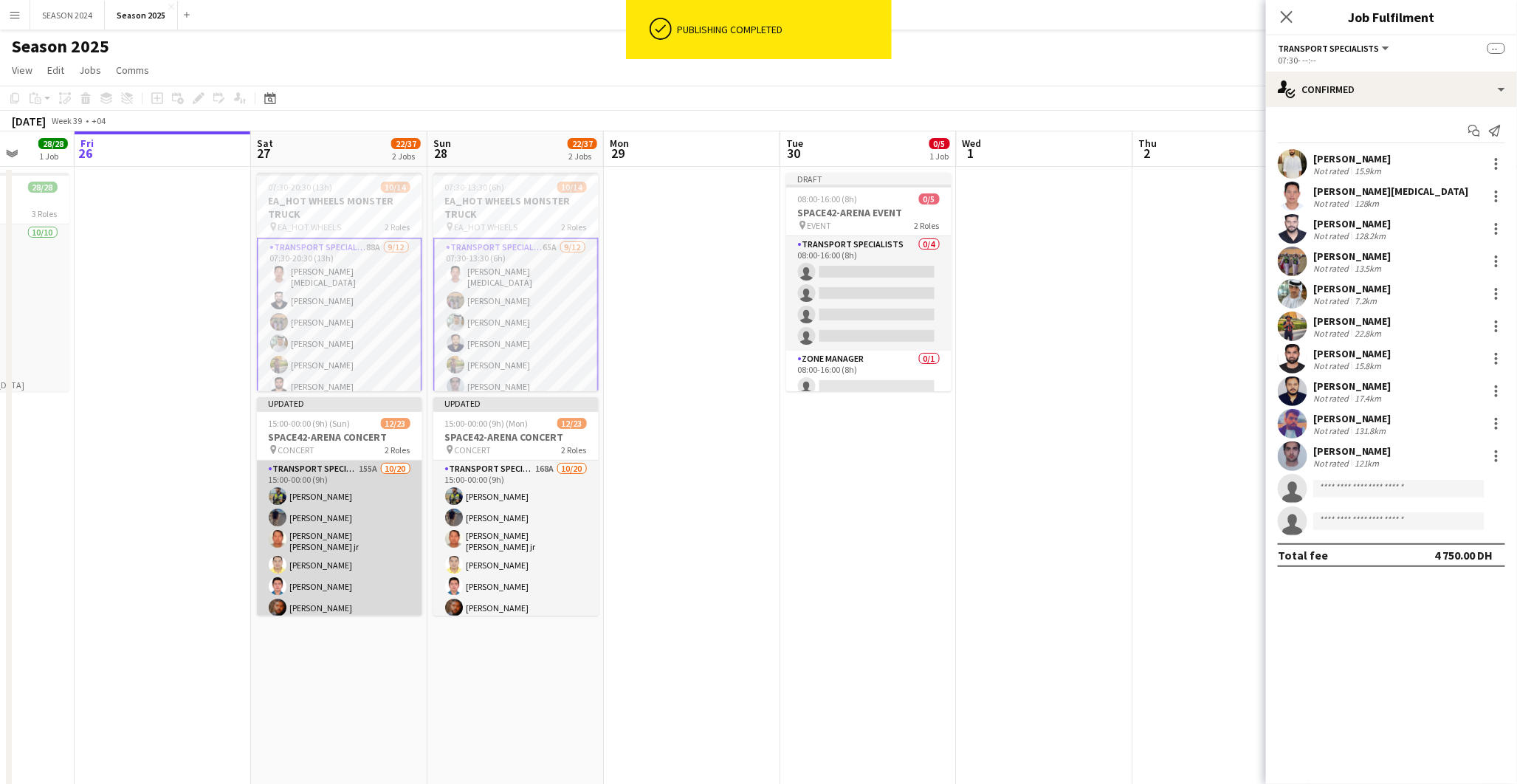
click at [297, 544] on app-card-role "Transport Specialists 155A [DATE] 15:00-00:00 (9h) [PERSON_NAME] [PERSON_NAME] …" at bounding box center [339, 694] width 165 height 466
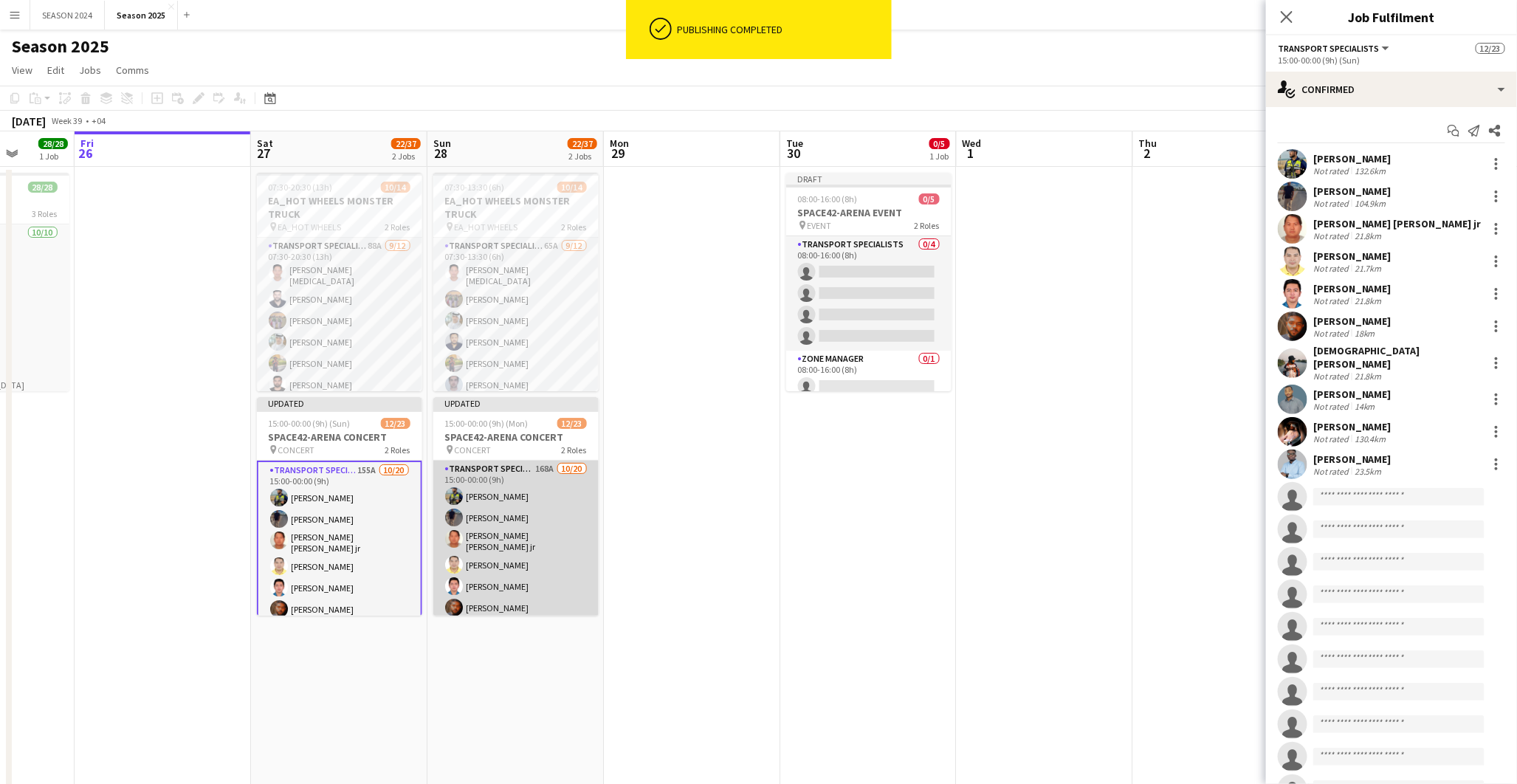
click at [520, 527] on app-card-role "Transport Specialists 168A [DATE] 15:00-00:00 (9h) [PERSON_NAME] [PERSON_NAME] …" at bounding box center [515, 694] width 165 height 466
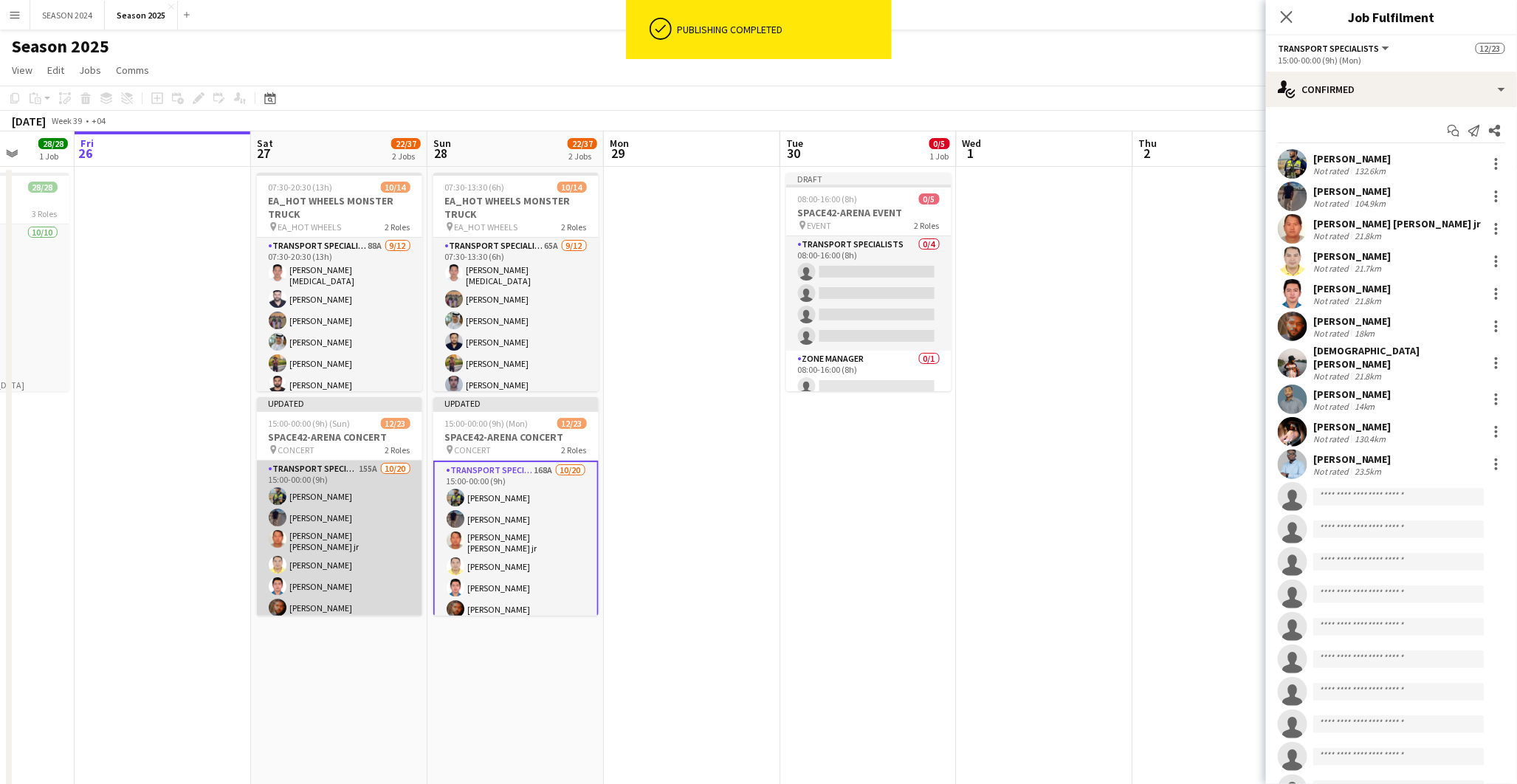
click at [358, 547] on app-card-role "Transport Specialists 155A [DATE] 15:00-00:00 (9h) [PERSON_NAME] [PERSON_NAME] …" at bounding box center [339, 694] width 165 height 466
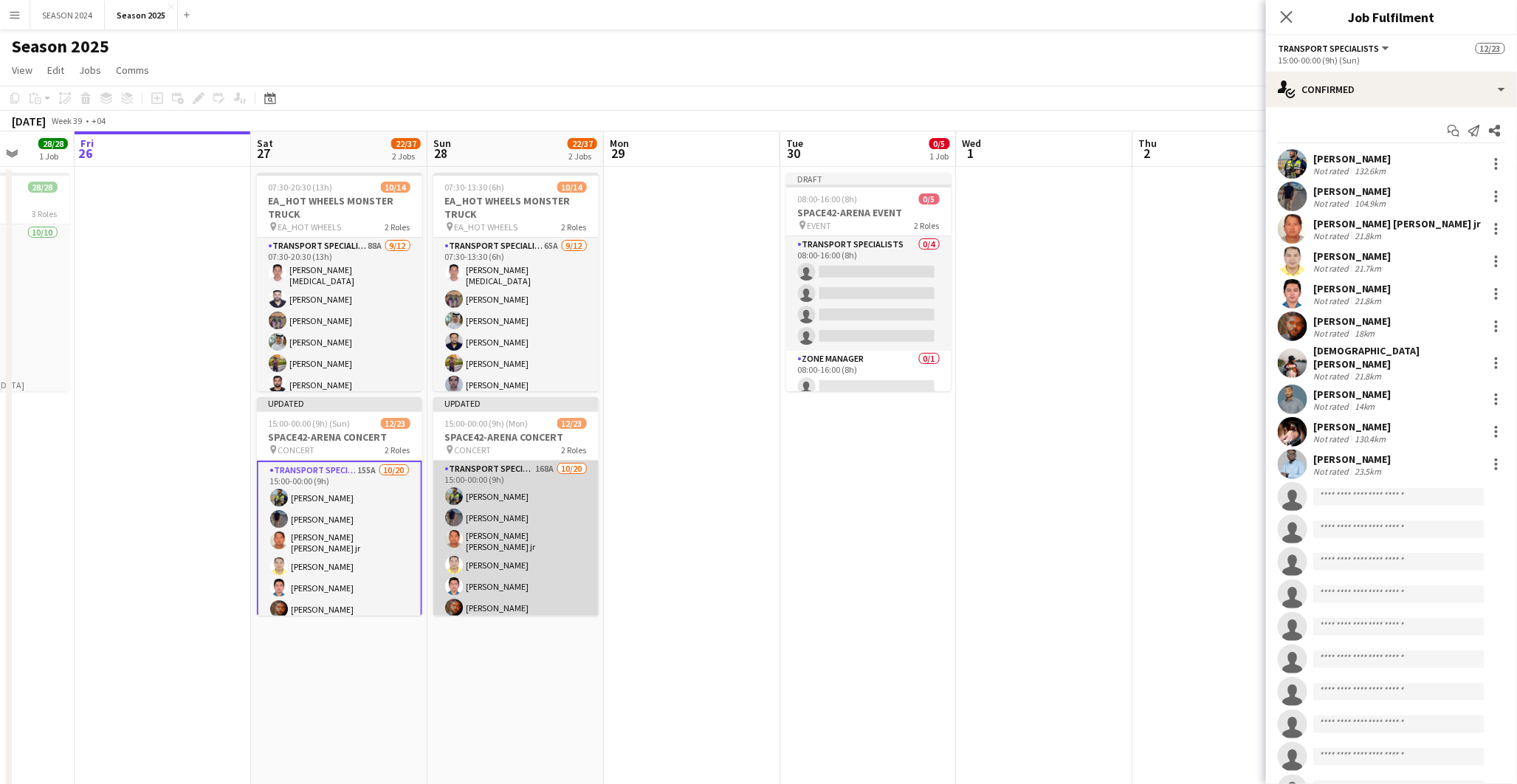
click at [506, 530] on app-card-role "Transport Specialists 168A [DATE] 15:00-00:00 (9h) [PERSON_NAME] [PERSON_NAME] …" at bounding box center [515, 694] width 165 height 466
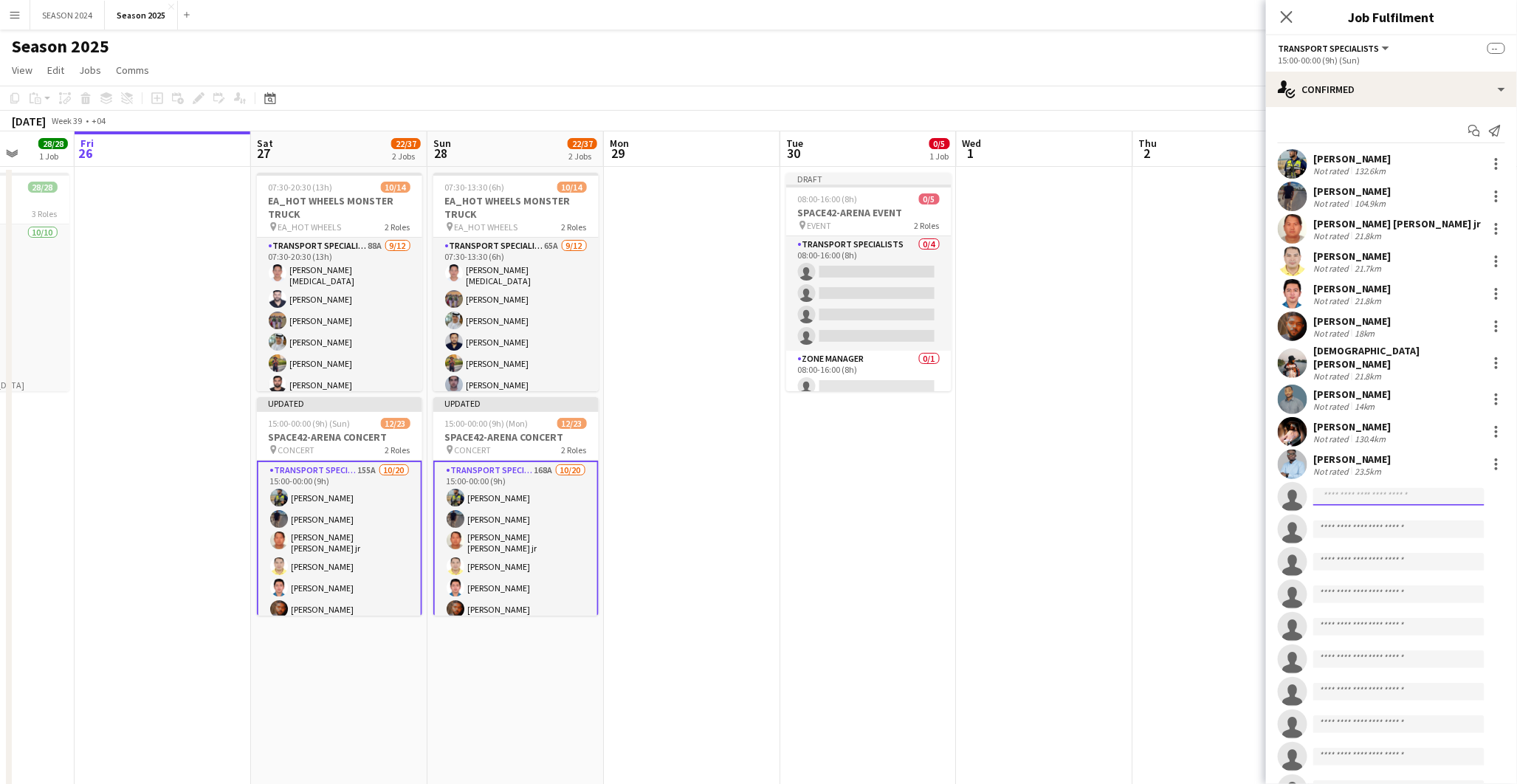
click at [1361, 490] on input at bounding box center [1398, 496] width 172 height 17
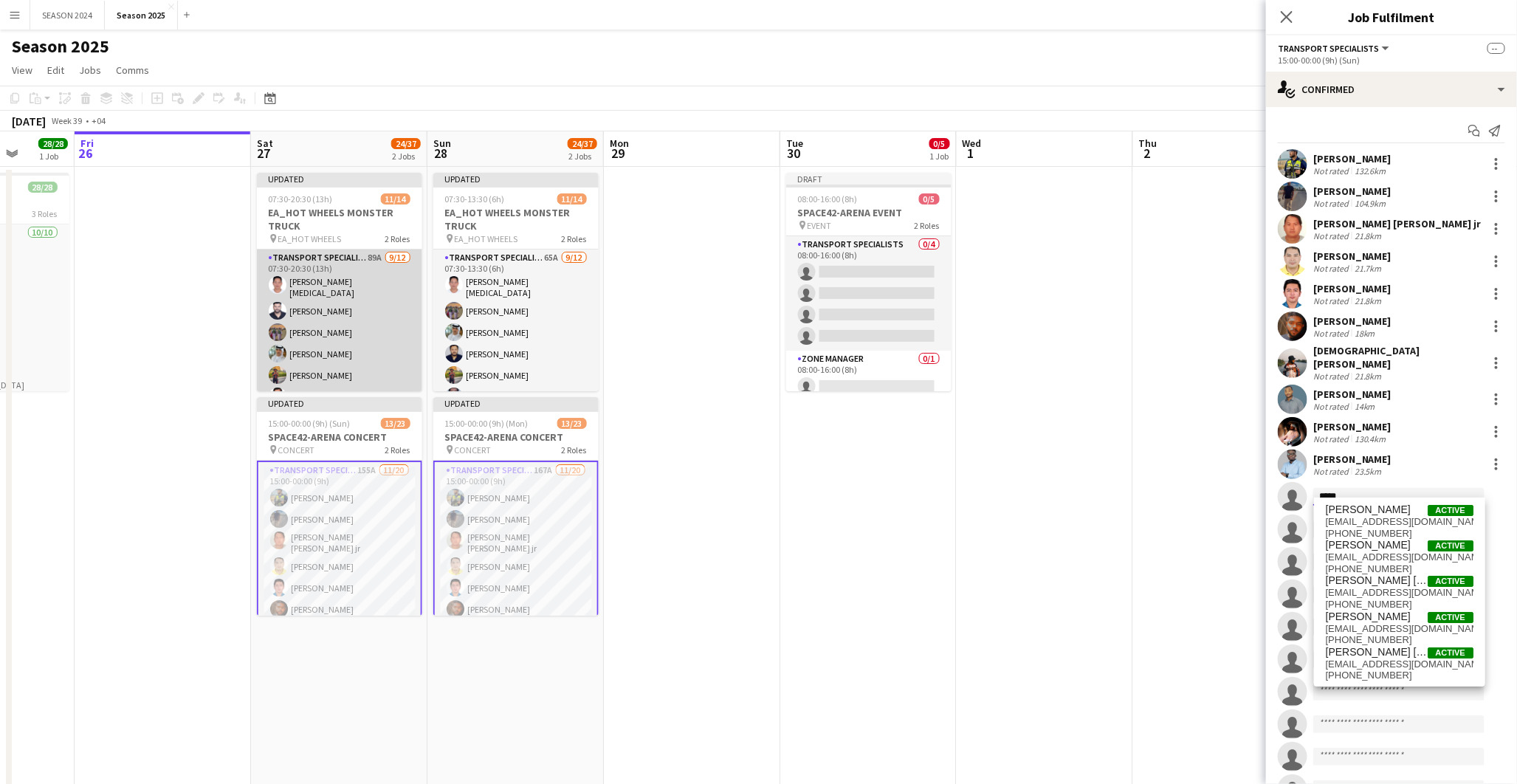
type input "*****"
click at [334, 379] on app-card-role "Transport Specialists 89A [DATE] 07:30-20:30 (13h) [PERSON_NAME][MEDICAL_DATA] …" at bounding box center [339, 394] width 165 height 290
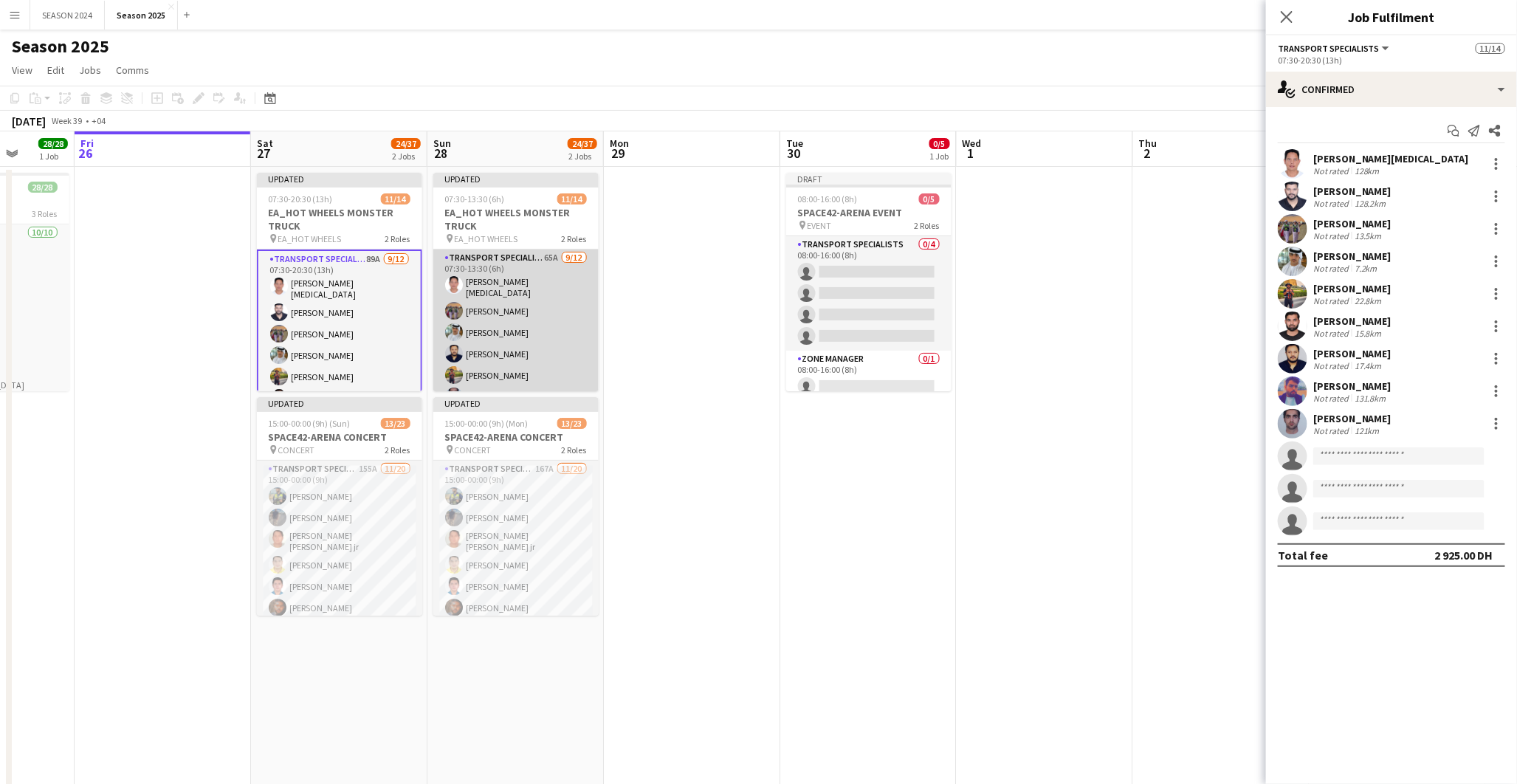
click at [484, 346] on app-card-role "Transport Specialists 65A [DATE] 07:30-13:30 (6h) [PERSON_NAME][MEDICAL_DATA] […" at bounding box center [515, 394] width 165 height 290
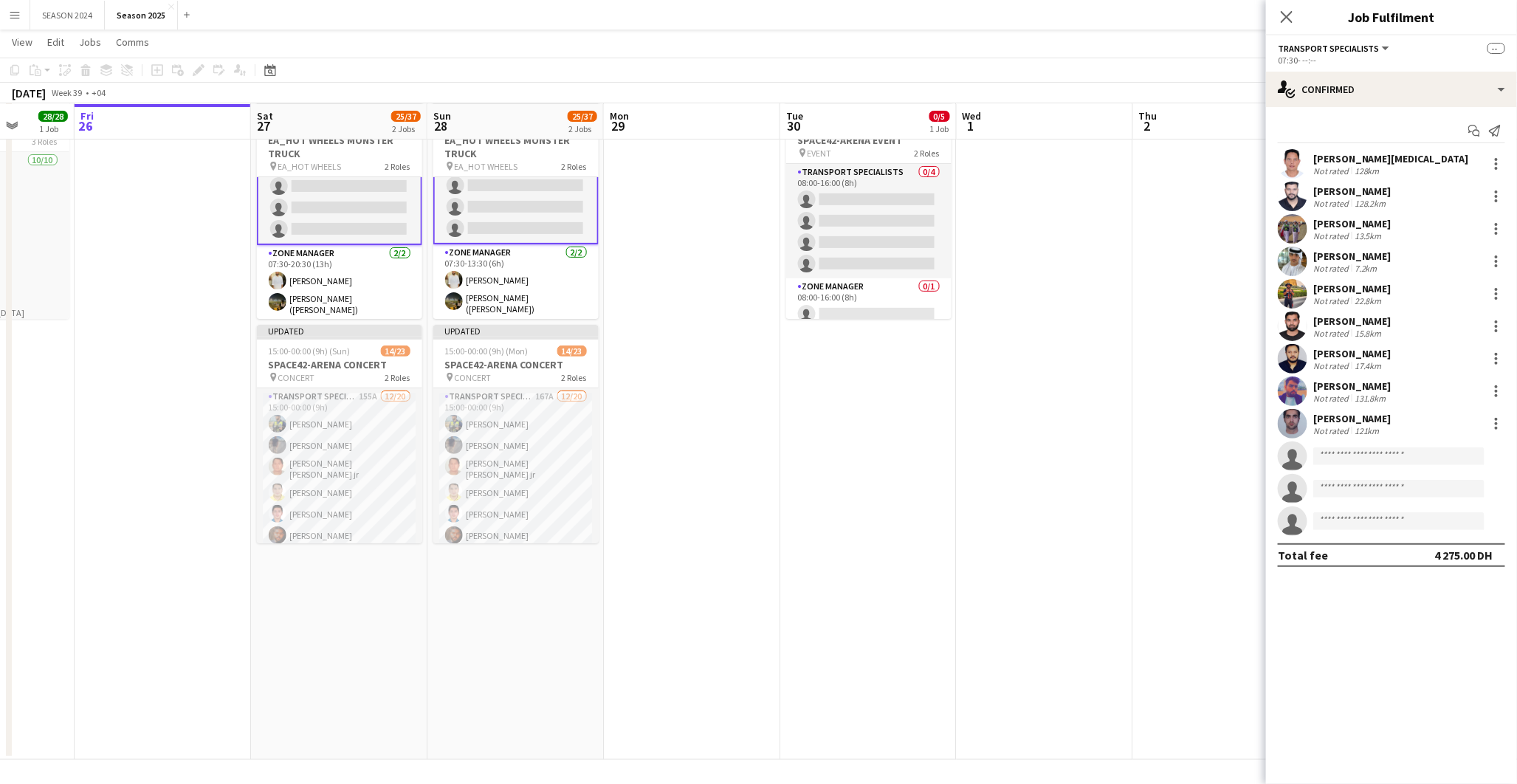
scroll to position [226, 0]
click at [337, 203] on app-card-role "Transport Specialists 89A [DATE] 07:30-20:30 (13h) [PERSON_NAME][MEDICAL_DATA] …" at bounding box center [339, 98] width 165 height 293
click at [513, 200] on app-card-role "Transport Specialists 65A [DATE] 07:30-13:30 (6h) [PERSON_NAME][MEDICAL_DATA] […" at bounding box center [515, 97] width 165 height 290
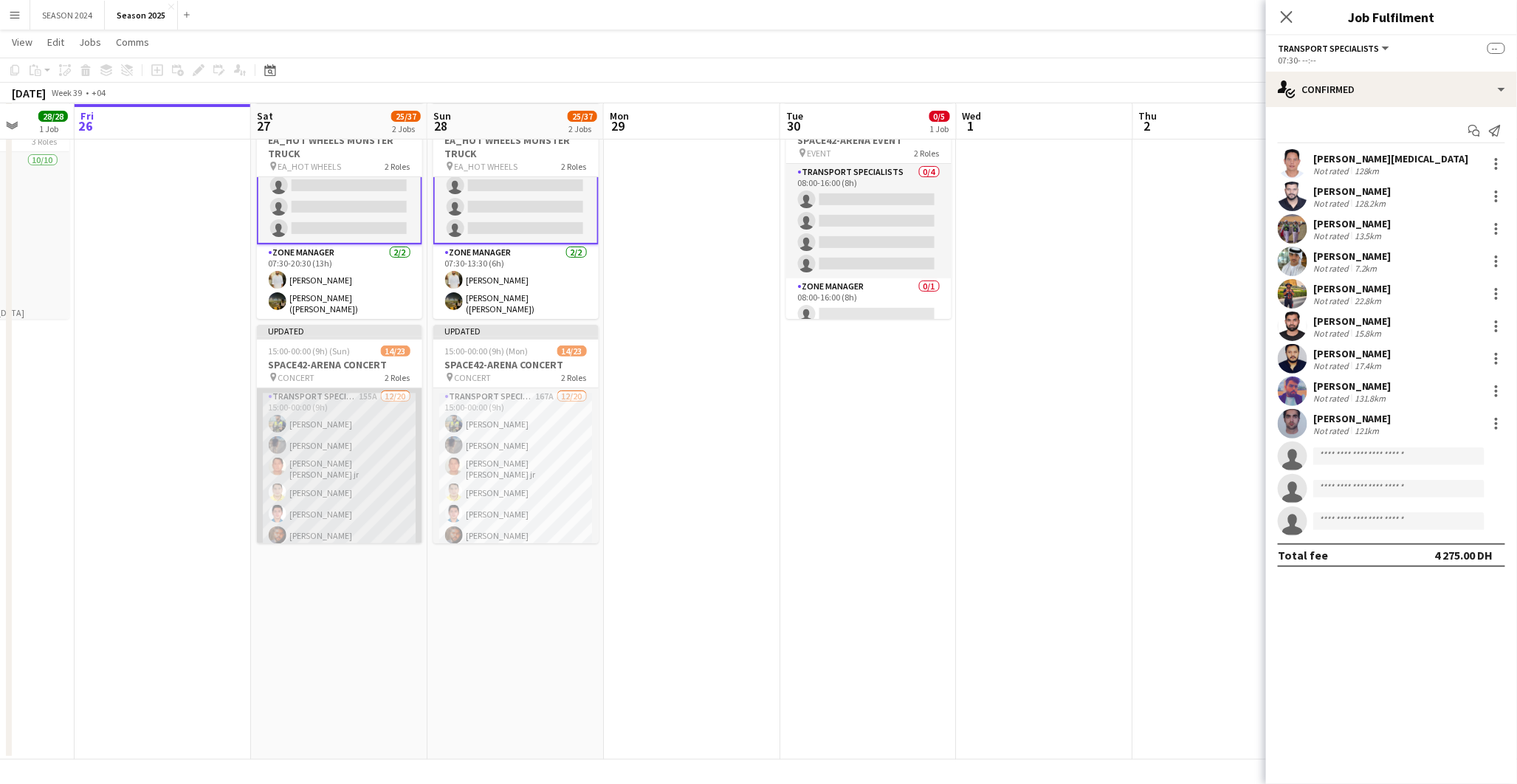
click at [364, 485] on app-card-role "Transport Specialists 155A [DATE] 15:00-00:00 (9h) [PERSON_NAME] [PERSON_NAME] …" at bounding box center [339, 621] width 165 height 466
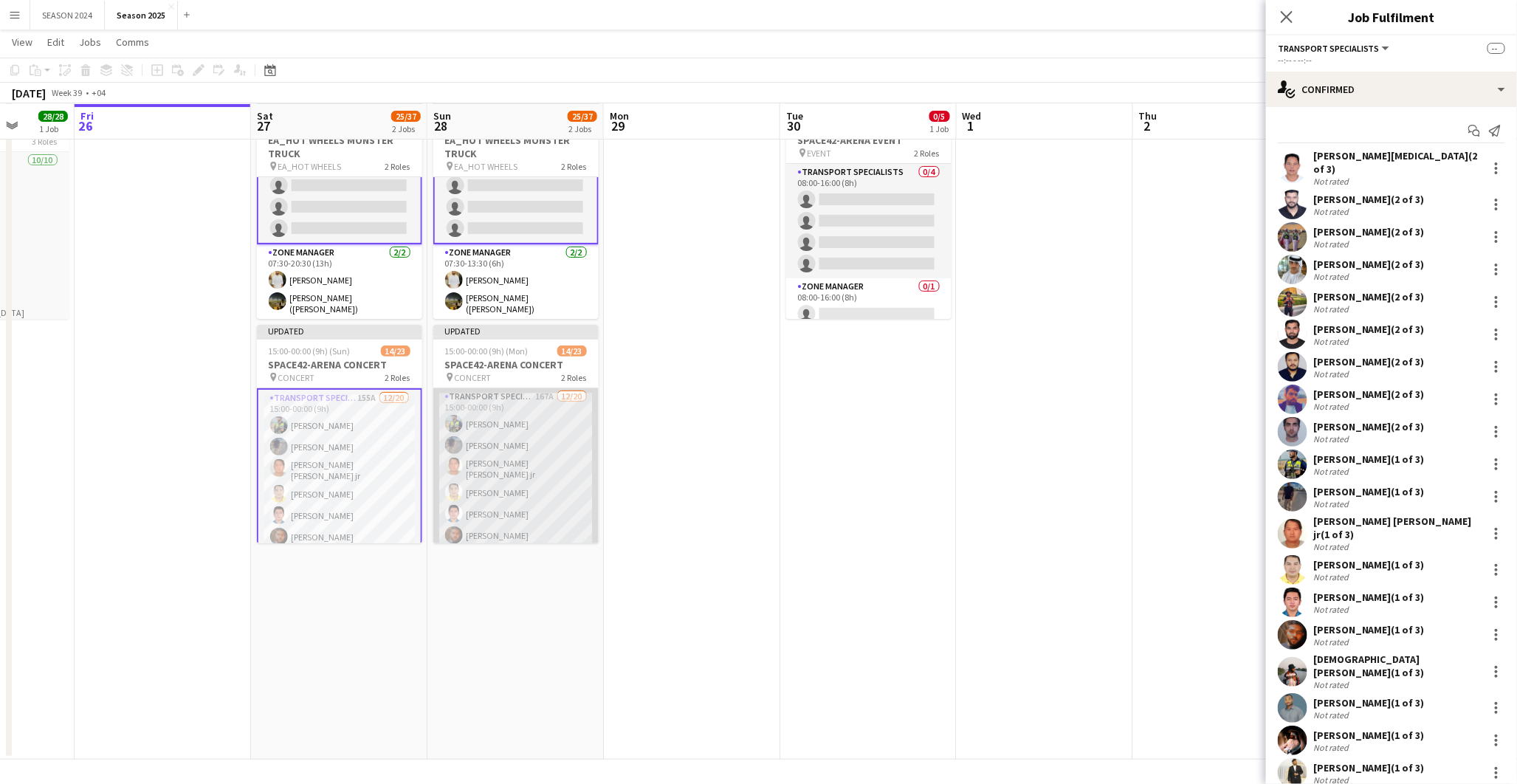
click at [457, 476] on app-card-role "Transport Specialists 167A [DATE] 15:00-00:00 (9h) [PERSON_NAME] [PERSON_NAME] …" at bounding box center [515, 621] width 165 height 466
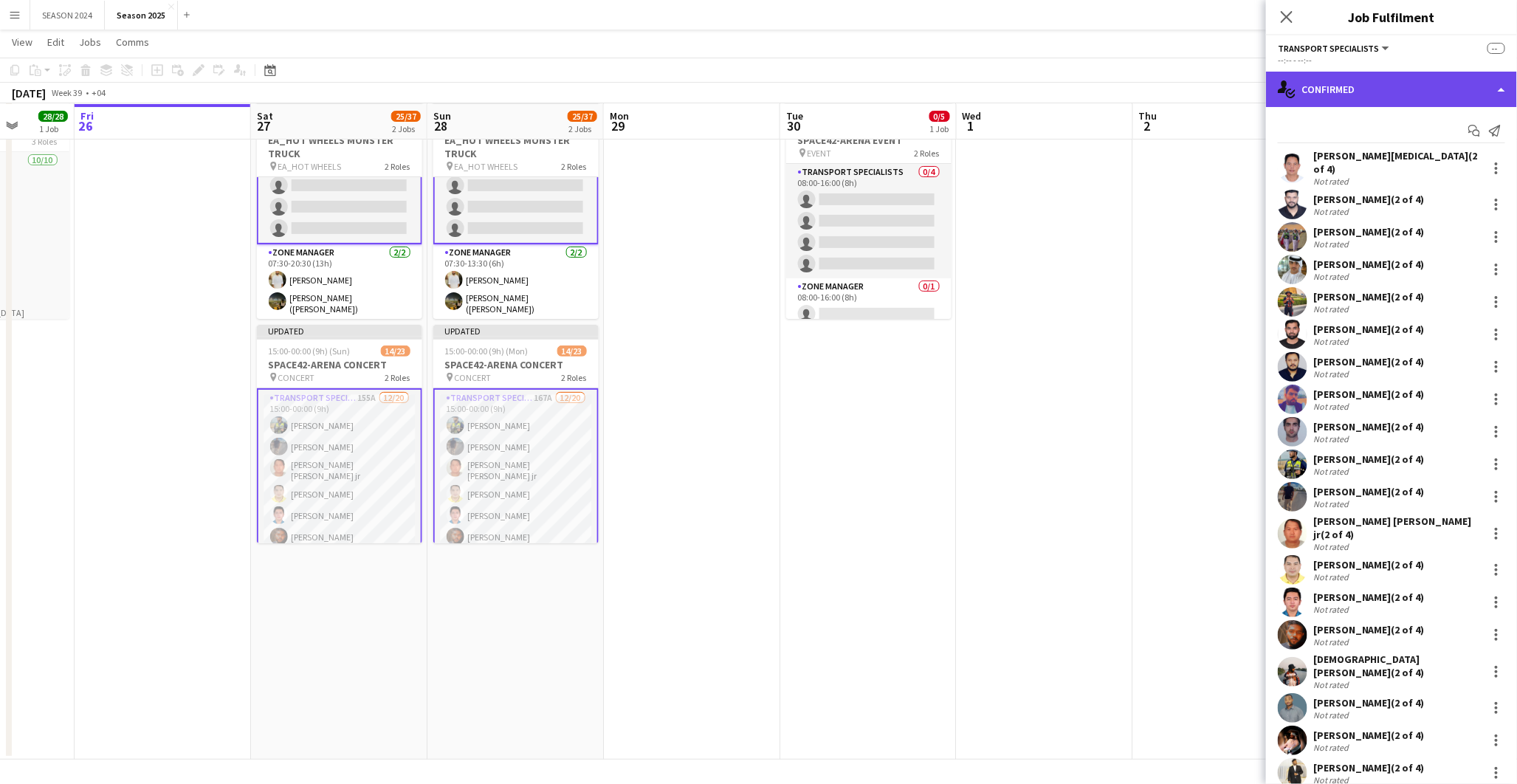
click at [1371, 94] on div "single-neutral-actions-check-2 Confirmed" at bounding box center [1391, 89] width 251 height 36
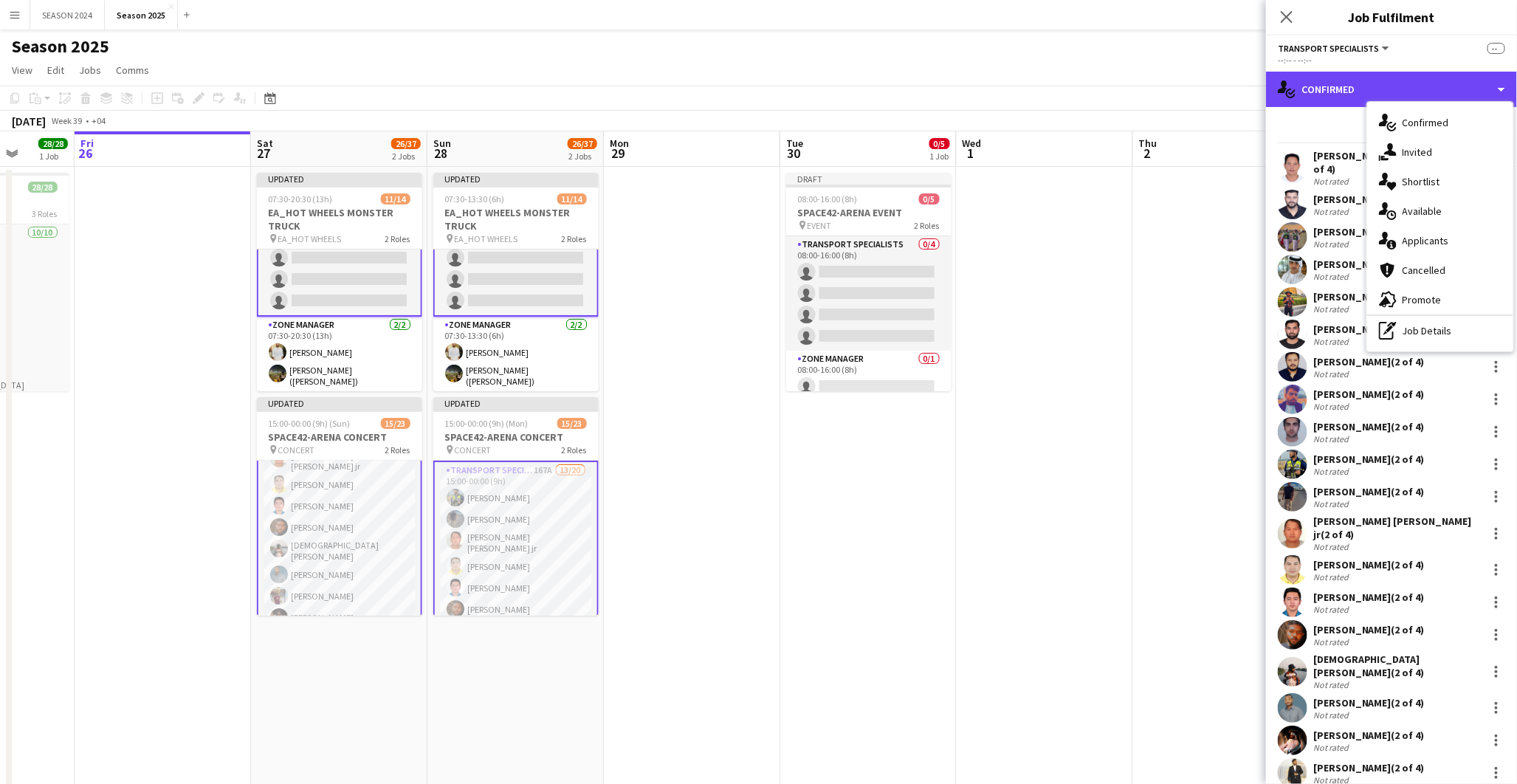
scroll to position [0, 0]
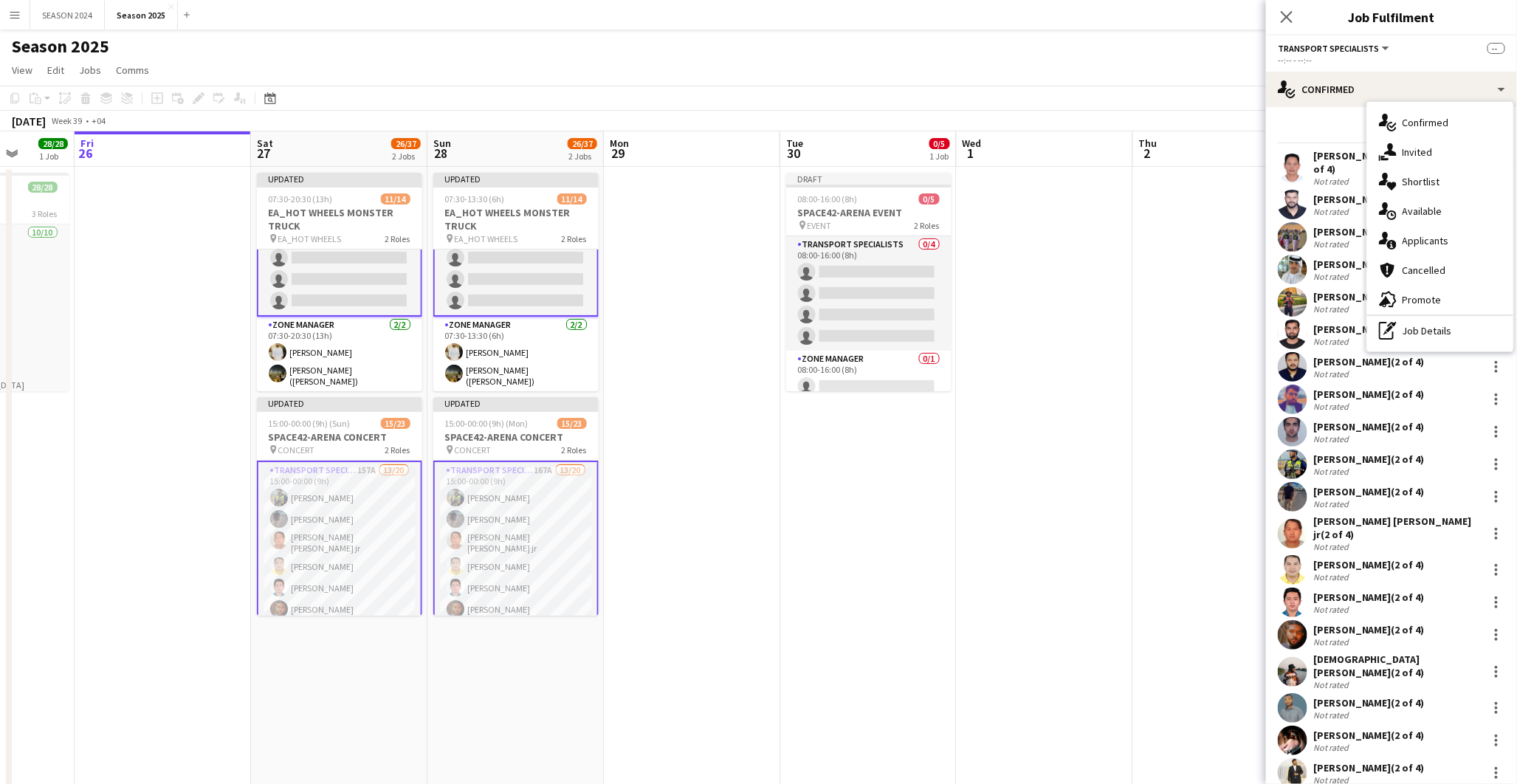
click at [369, 511] on app-card-role "Transport Specialists 157A 13/20 15:00-00:00 (9h) [PERSON_NAME] [PERSON_NAME] […" at bounding box center [339, 695] width 165 height 469
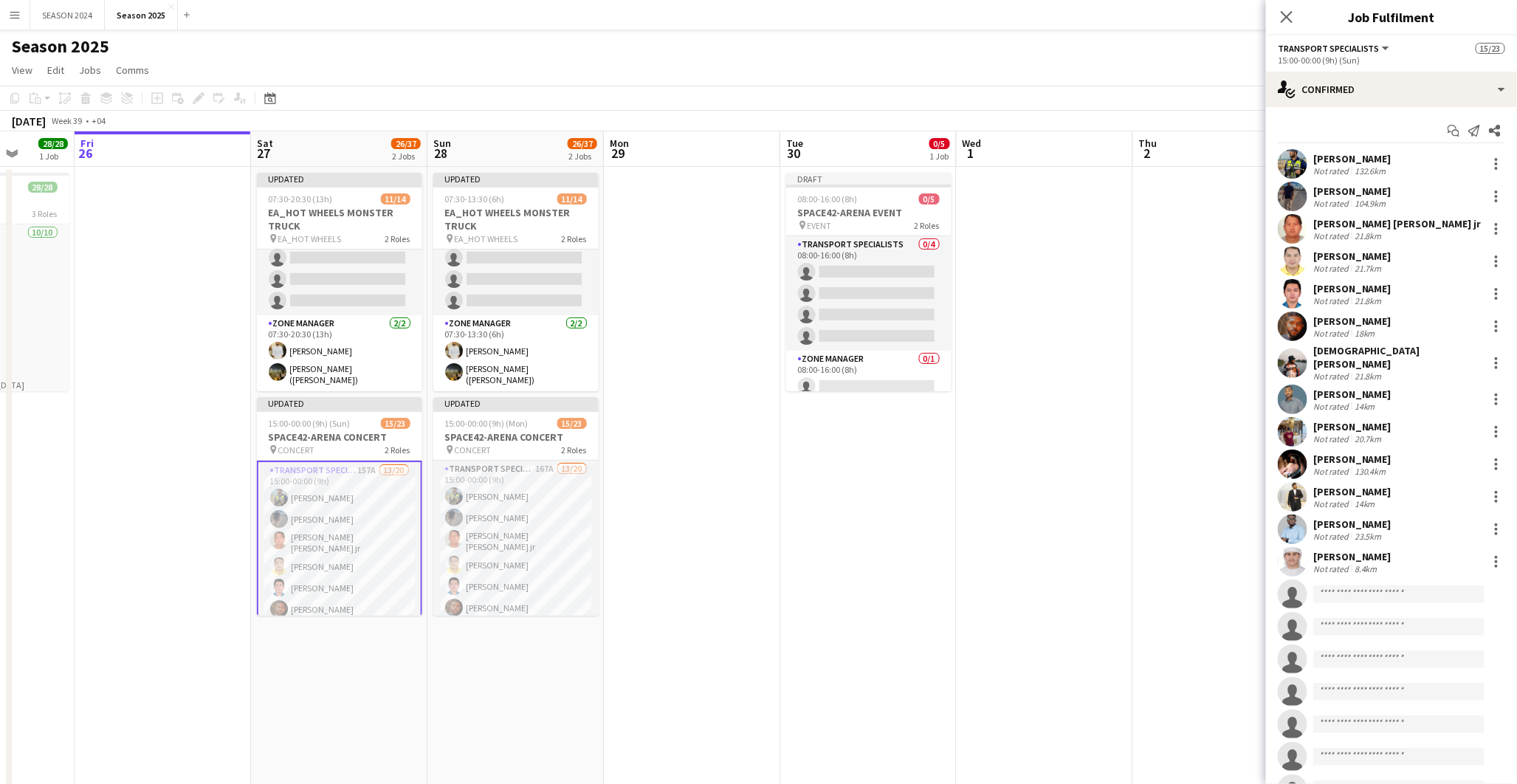
scroll to position [224, 0]
click at [369, 511] on app-card-role "Transport Specialists 157A 13/20 15:00-00:00 (9h) [PERSON_NAME] [PERSON_NAME] […" at bounding box center [339, 695] width 165 height 469
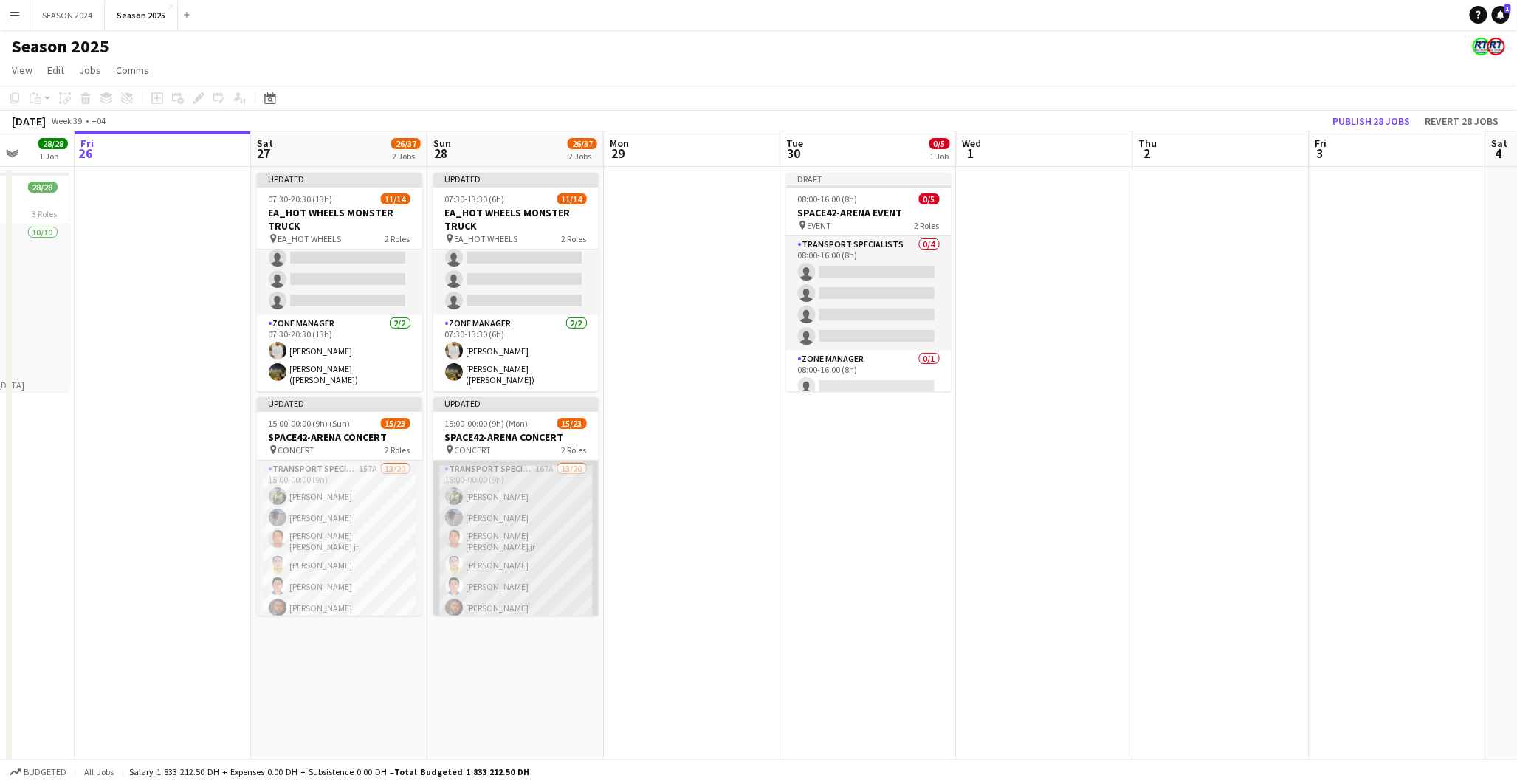
click at [492, 519] on app-card-role "Transport Specialists 167A 13/20 15:00-00:00 (9h) [PERSON_NAME] [PERSON_NAME] […" at bounding box center [515, 694] width 165 height 466
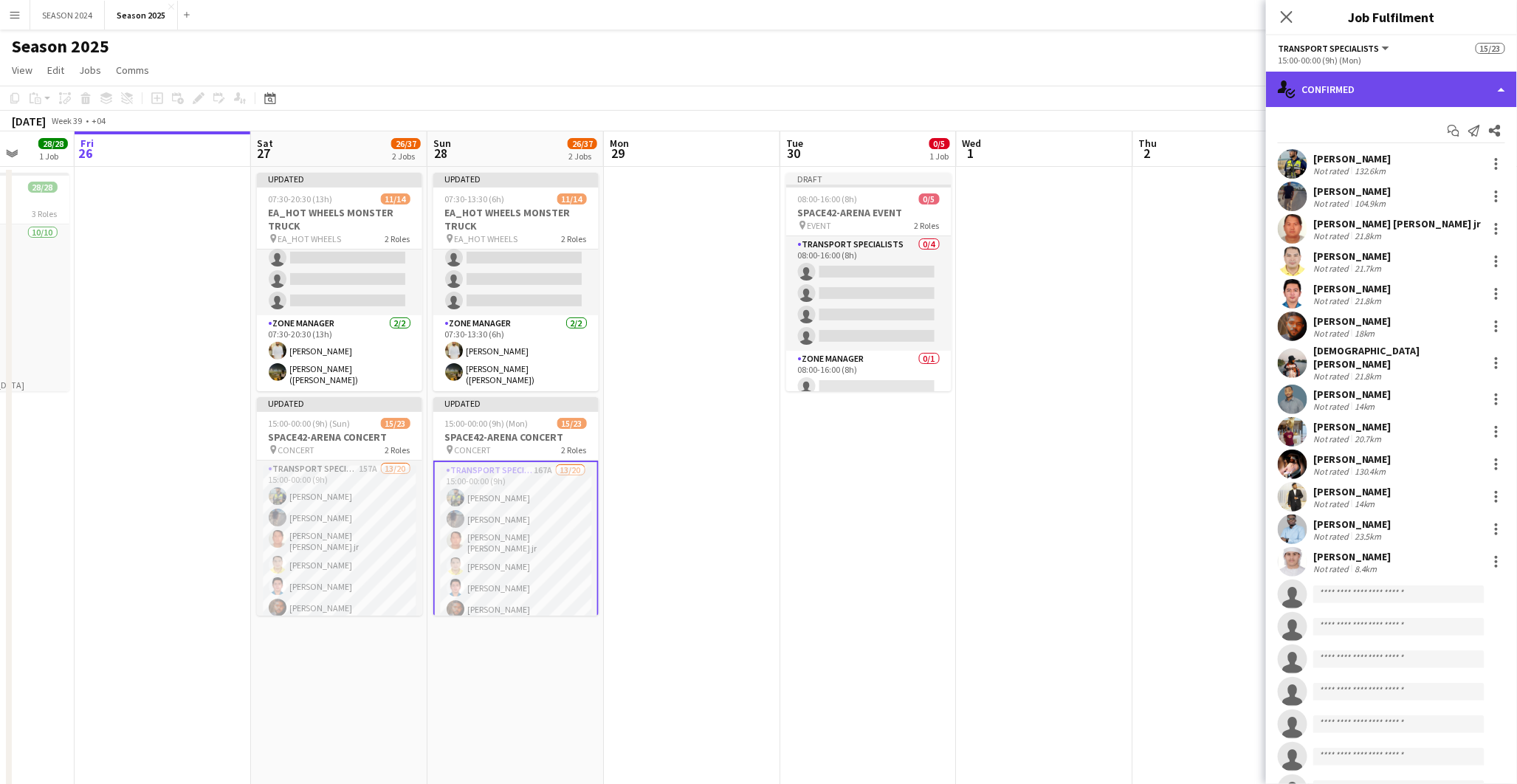
click at [1381, 94] on div "single-neutral-actions-check-2 Confirmed" at bounding box center [1391, 89] width 251 height 36
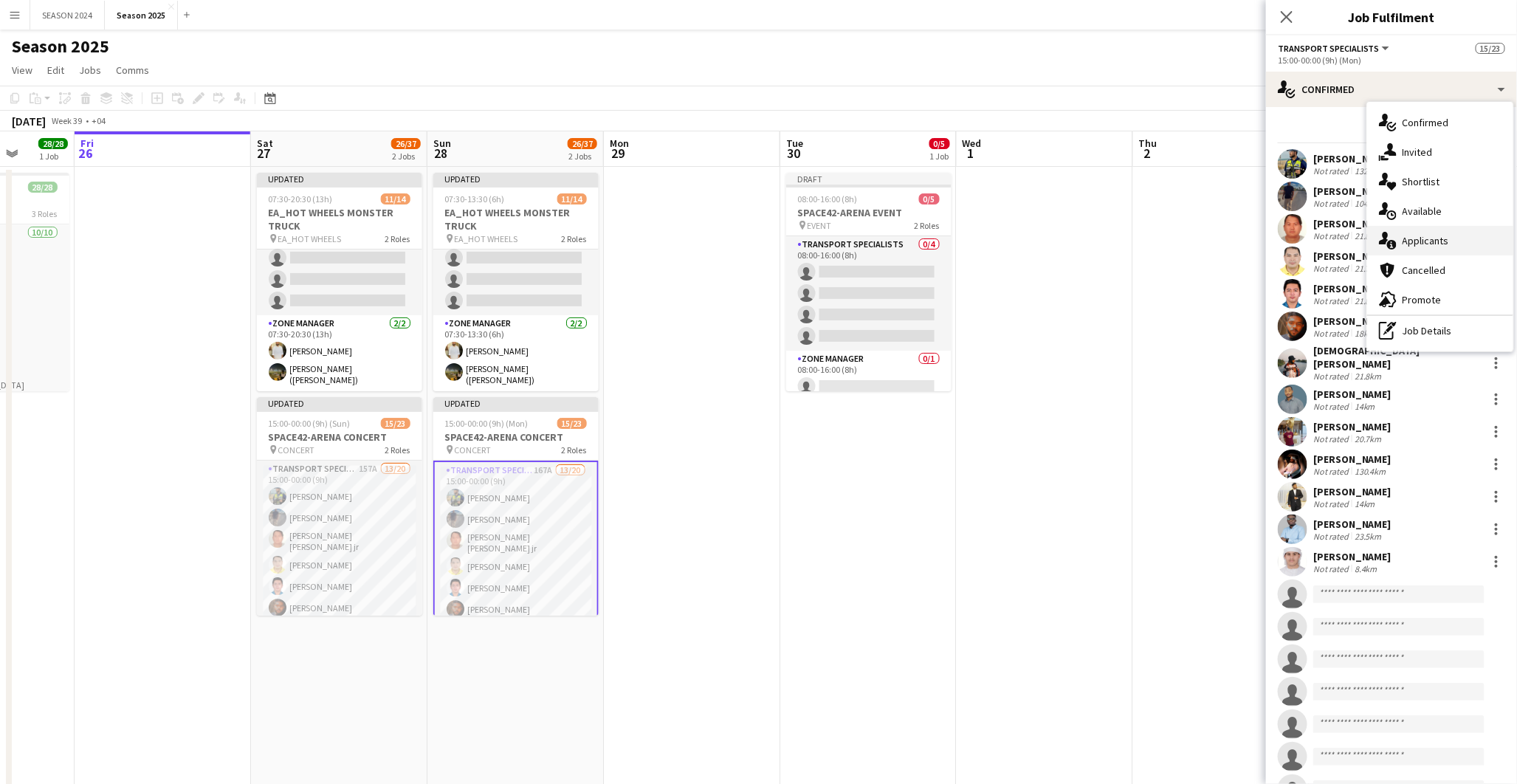
click at [1468, 237] on div "single-neutral-actions-information Applicants" at bounding box center [1440, 241] width 146 height 29
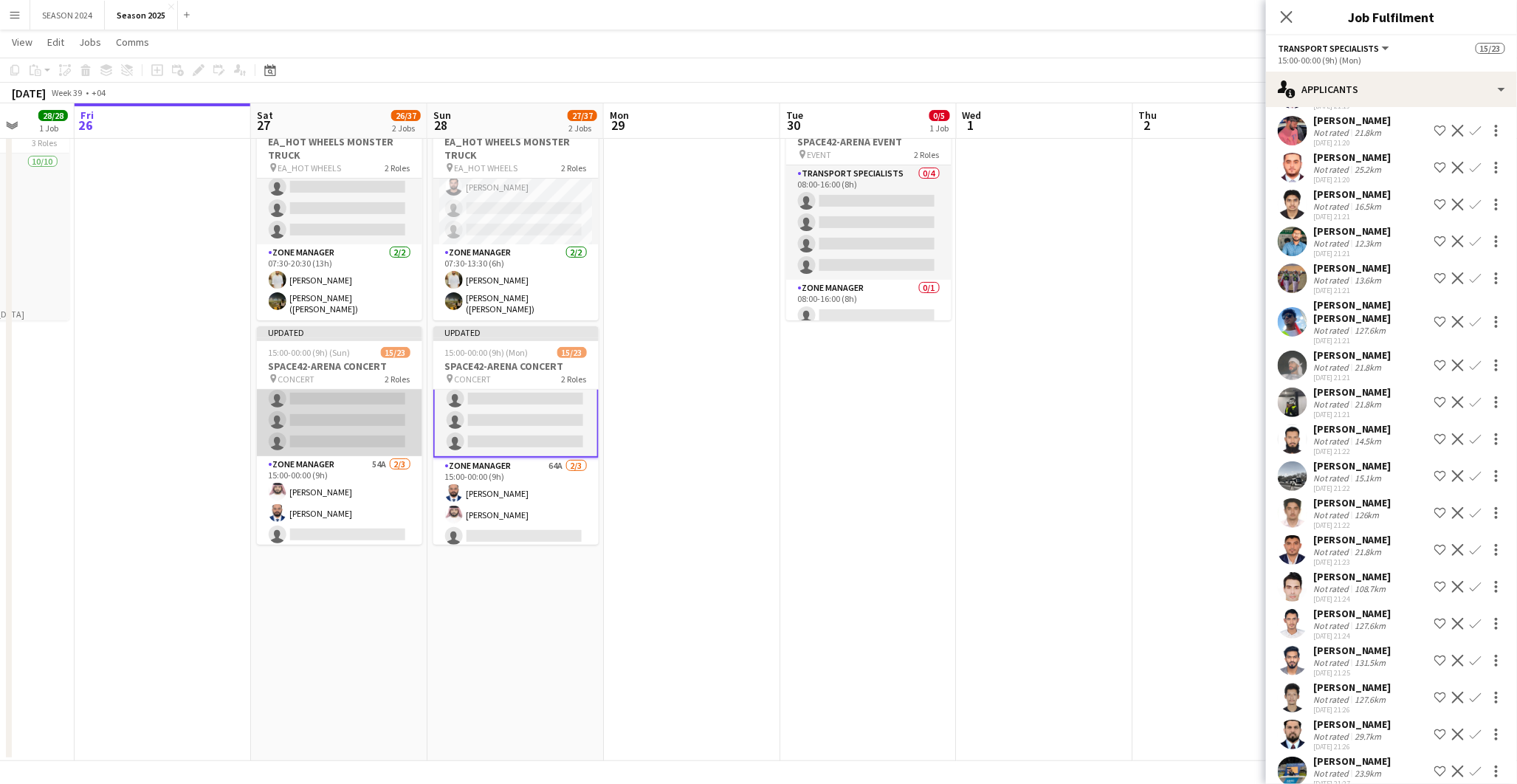
click at [360, 429] on app-card-role "Transport Specialists 157A 13/20 15:00-00:00 (9h) [PERSON_NAME] [PERSON_NAME] […" at bounding box center [339, 224] width 165 height 466
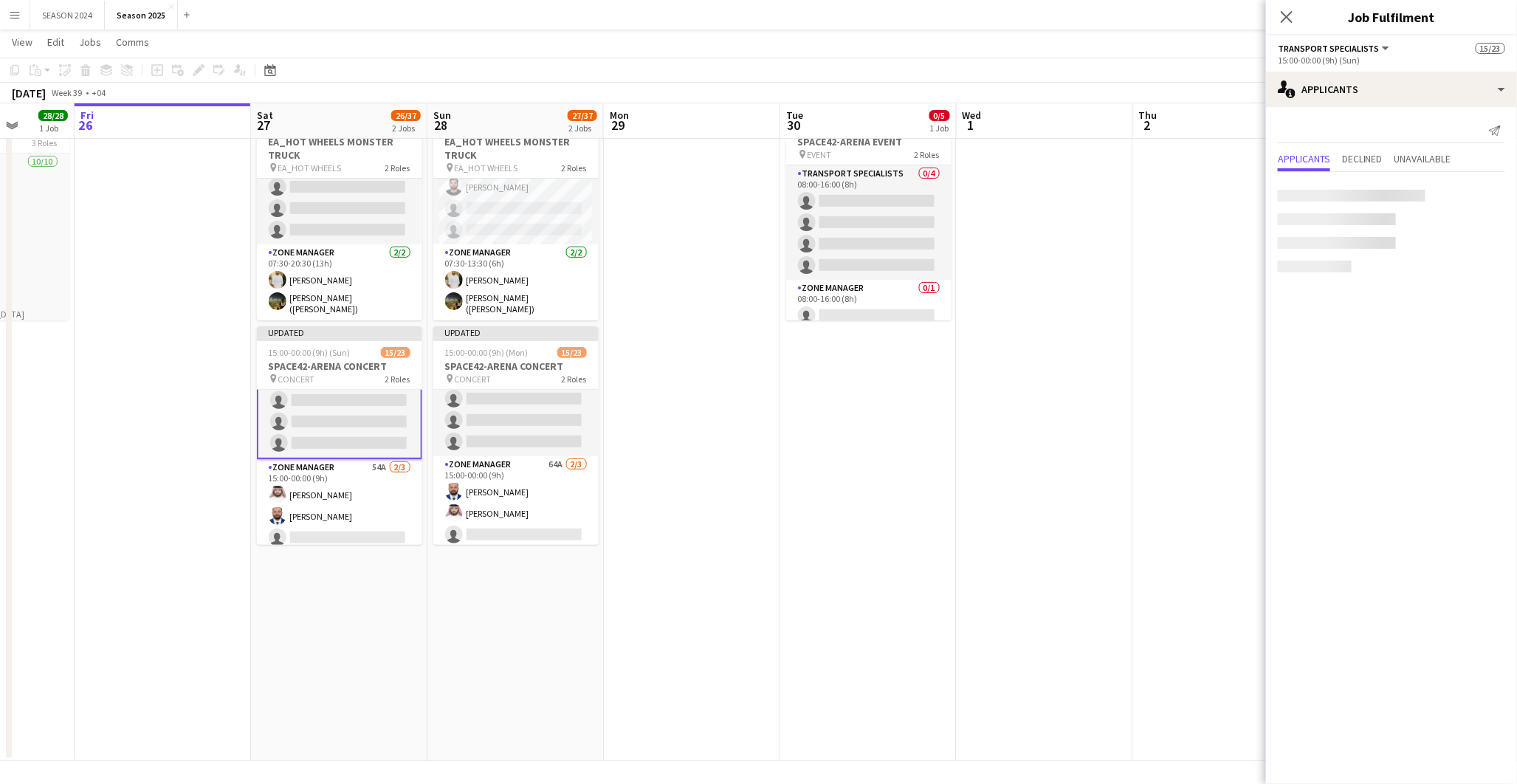
scroll to position [400, 0]
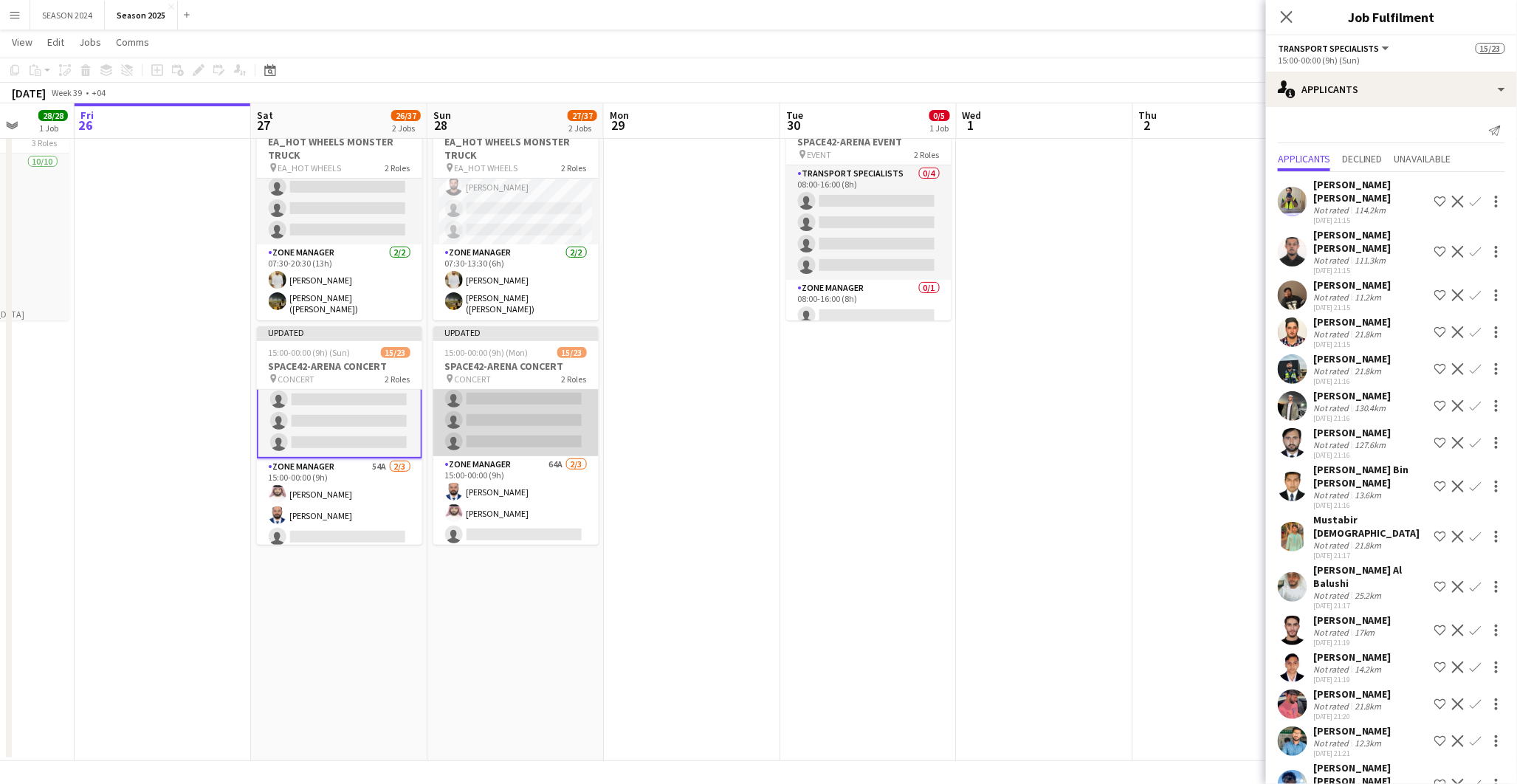
click at [557, 425] on app-card-role "Transport Specialists 167A 13/20 15:00-00:00 (9h) [PERSON_NAME] [PERSON_NAME] […" at bounding box center [515, 224] width 165 height 466
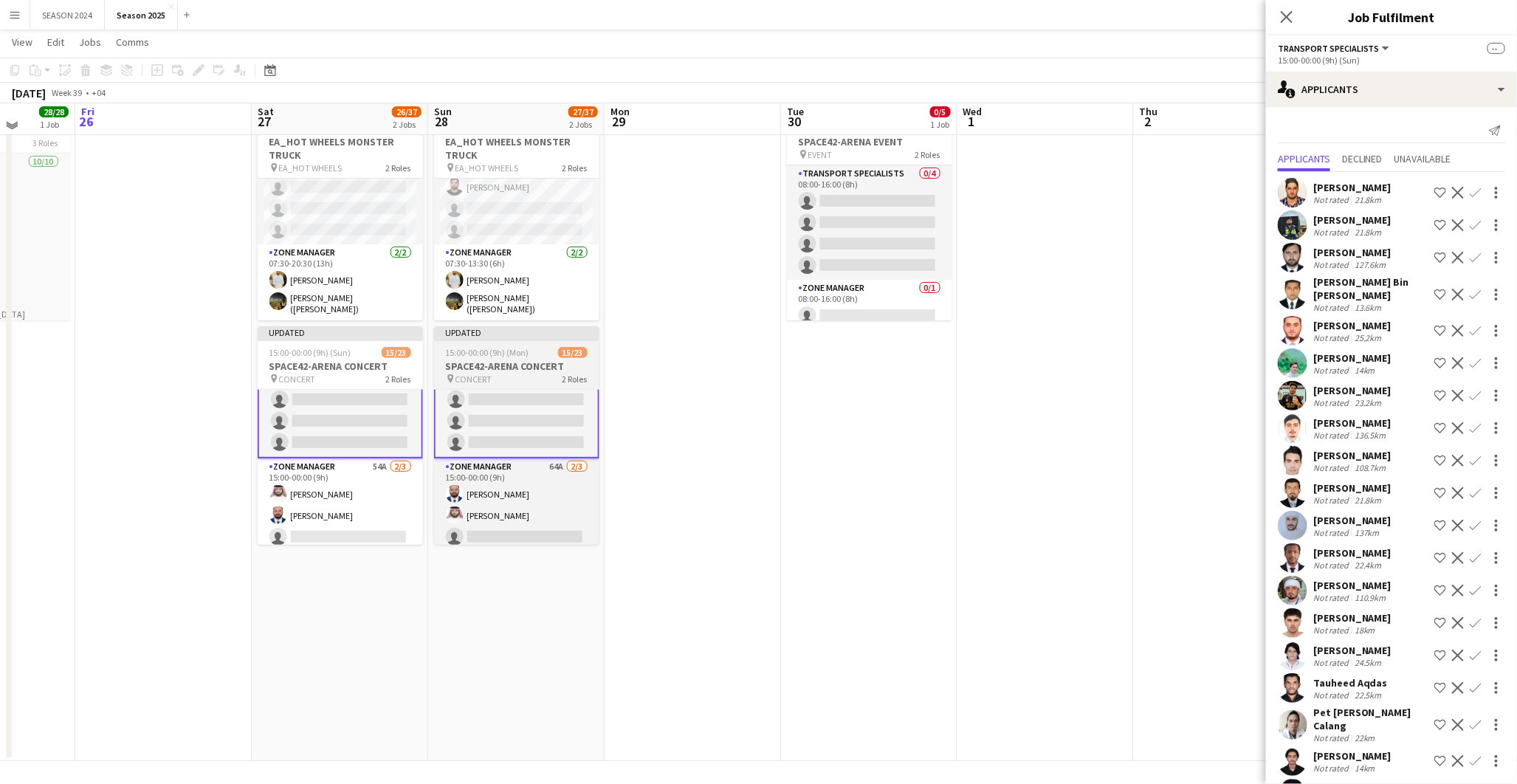
scroll to position [0, 0]
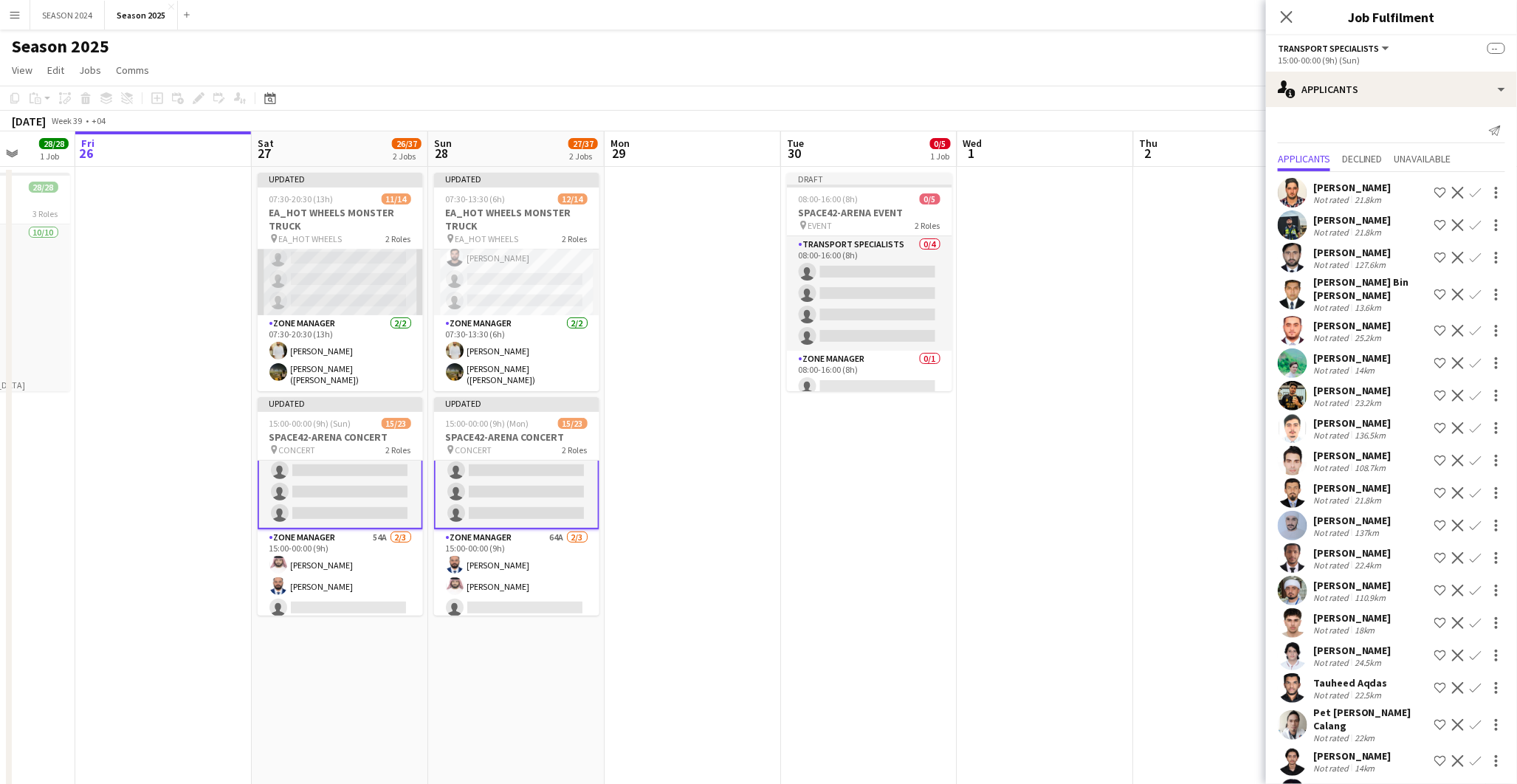
click at [340, 270] on app-card-role "Transport Specialists 90A [DATE] 07:30-20:30 (13h) [PERSON_NAME][MEDICAL_DATA] …" at bounding box center [340, 170] width 165 height 290
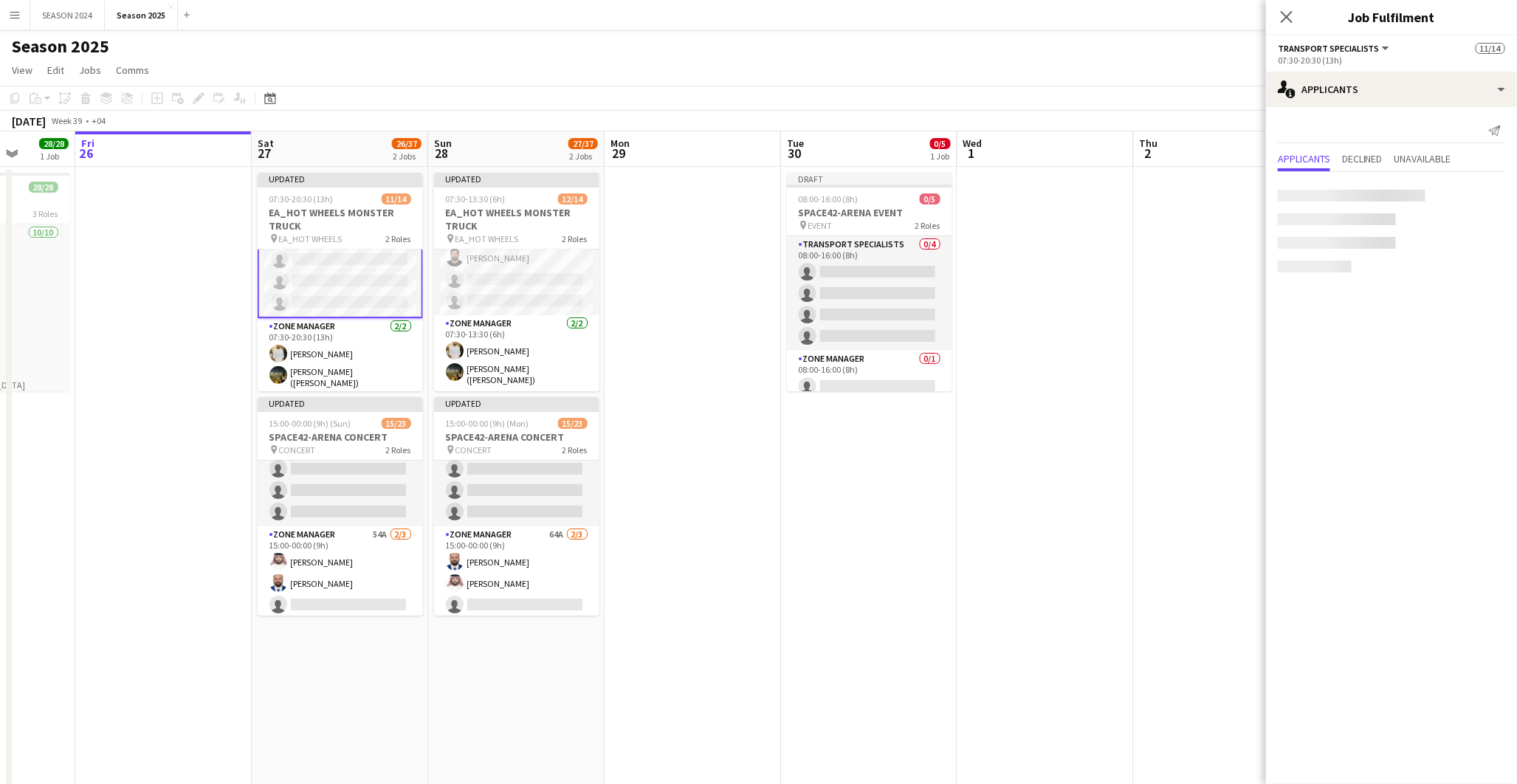
scroll to position [225, 0]
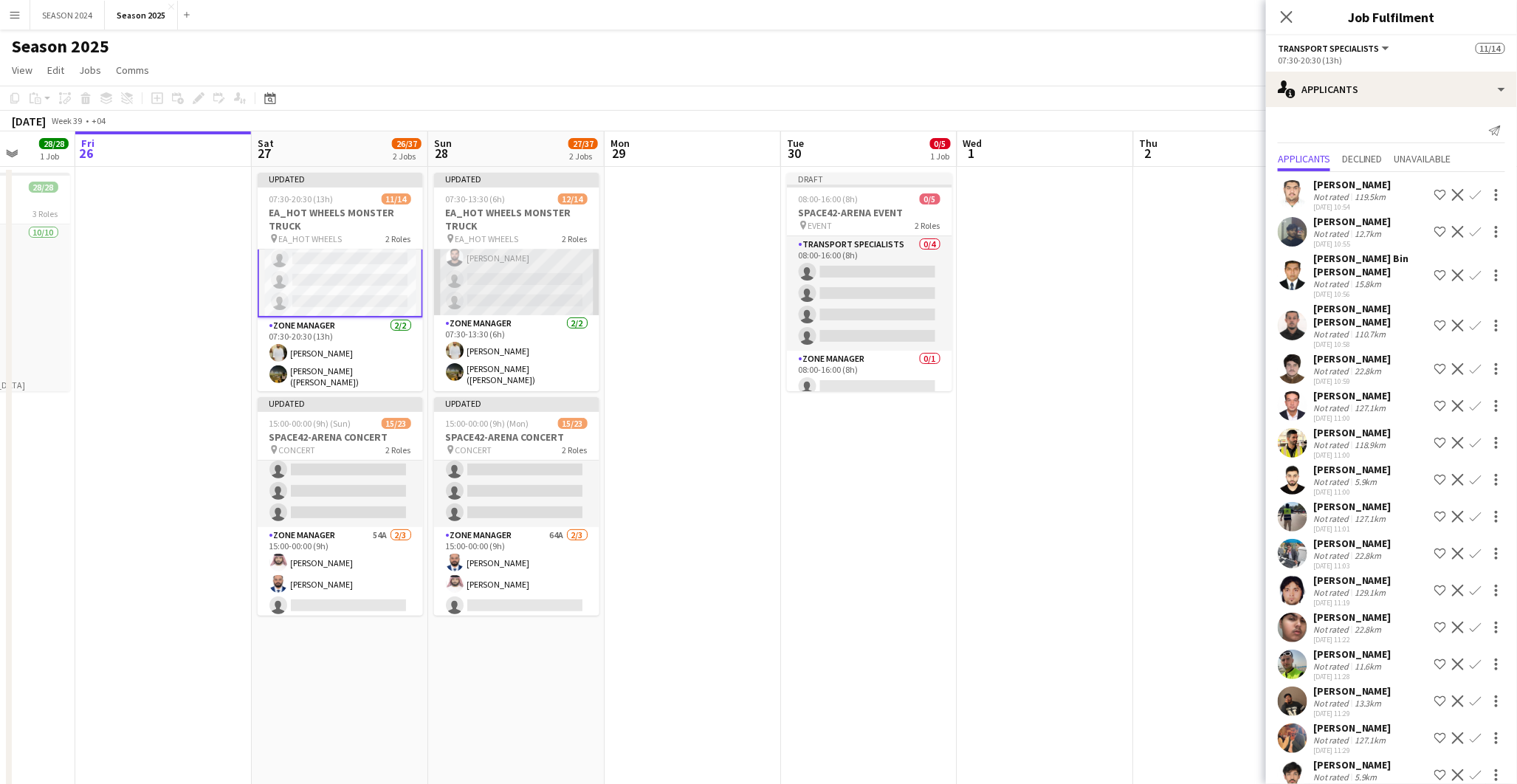
click at [555, 278] on app-card-role "Transport Specialists 65A [DATE] 07:30-13:30 (6h) [PERSON_NAME][MEDICAL_DATA] […" at bounding box center [516, 170] width 165 height 290
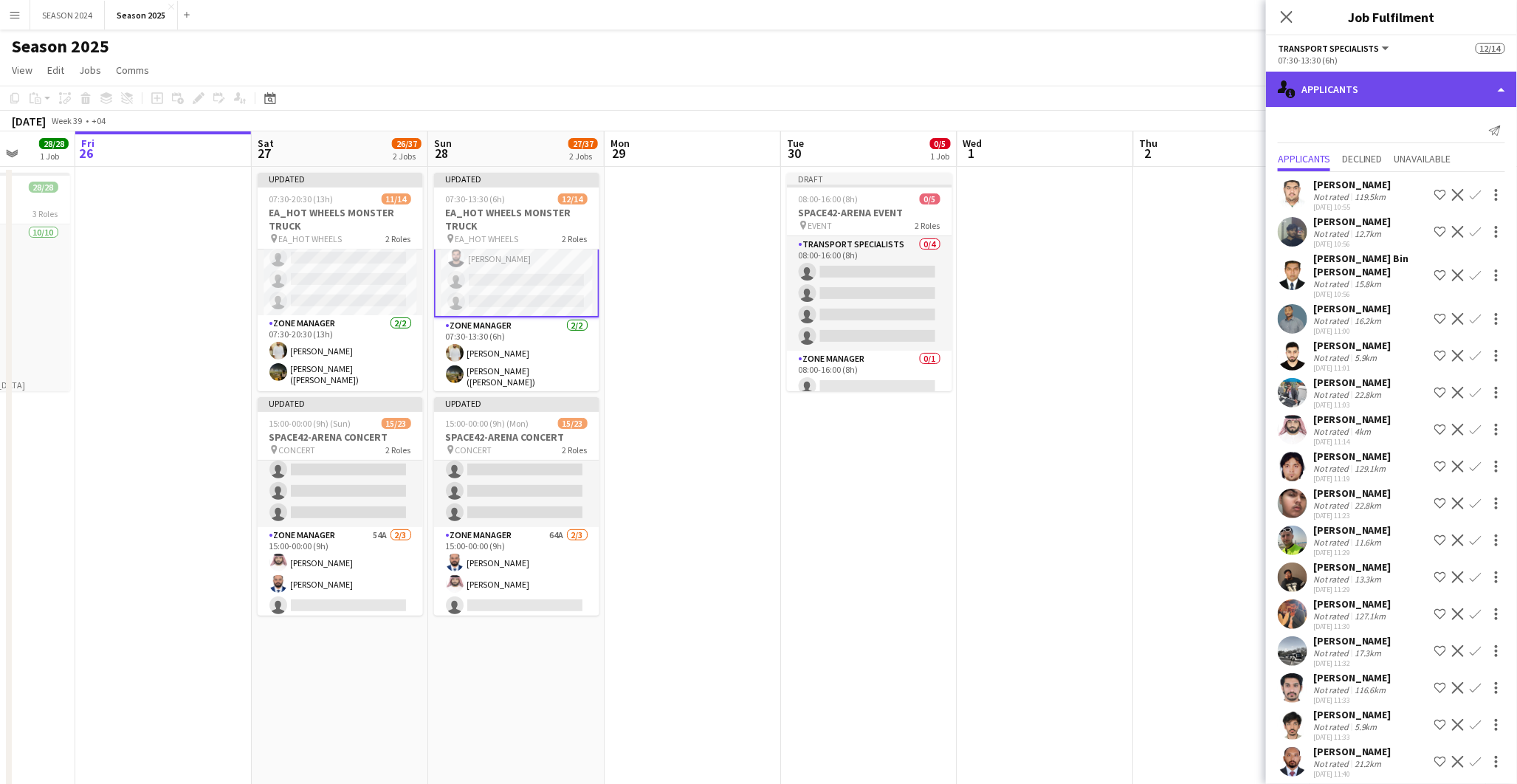
click at [1319, 96] on div "single-neutral-actions-information Applicants" at bounding box center [1391, 89] width 251 height 36
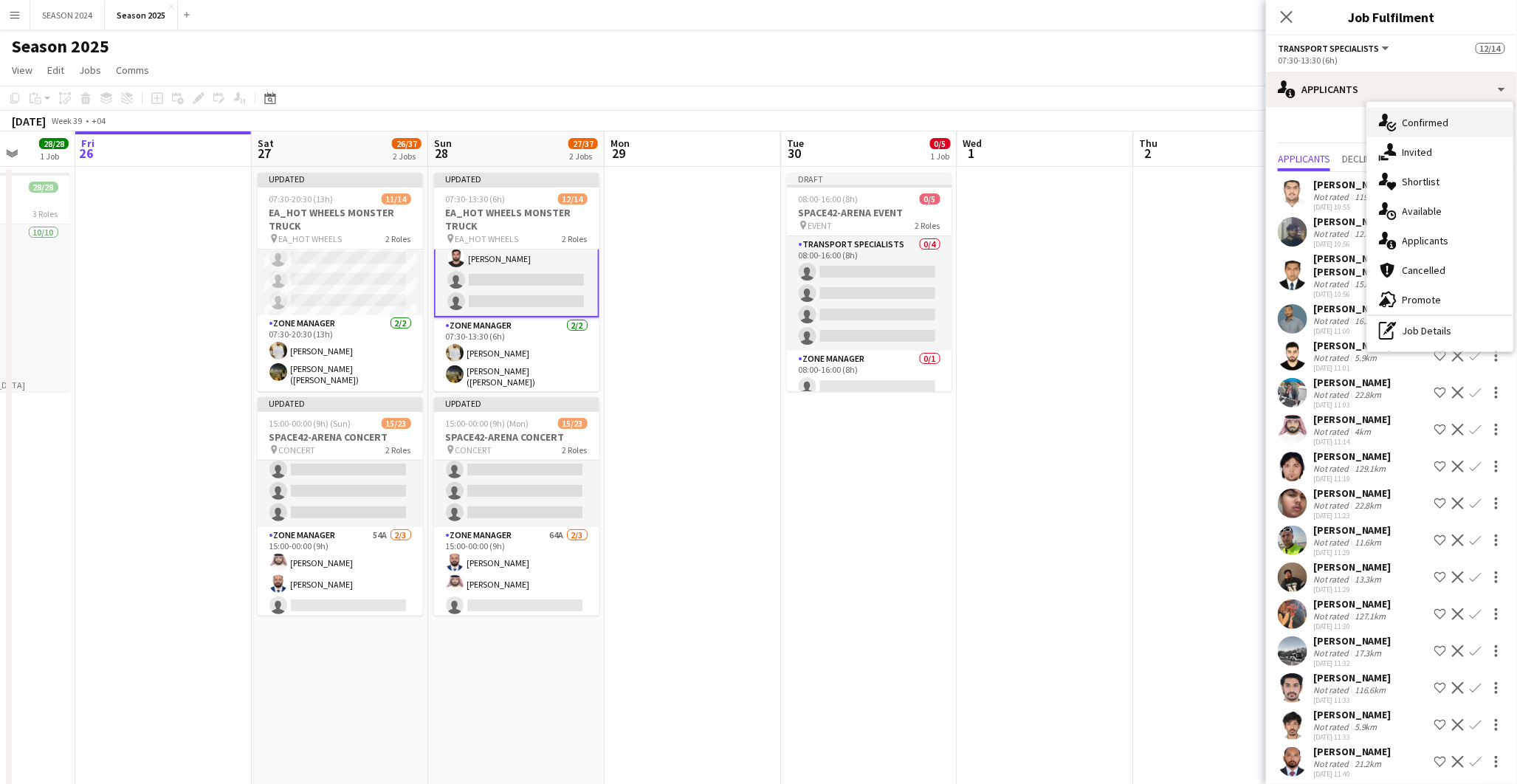
click at [1377, 118] on div "single-neutral-actions-check-2 Confirmed" at bounding box center [1440, 122] width 146 height 29
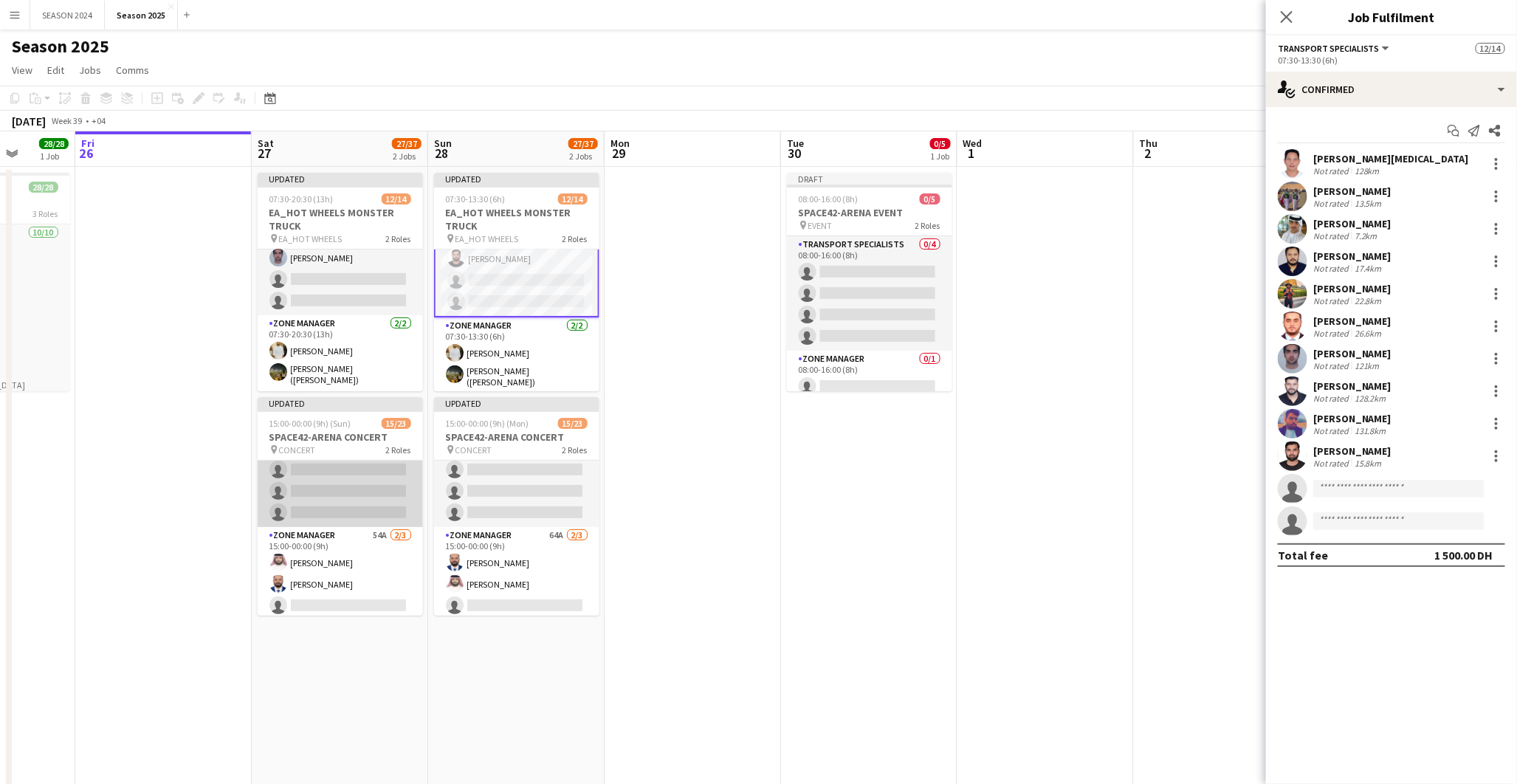
click at [374, 462] on app-card-role "Transport Specialists 157A 13/20 15:00-00:00 (9h) [PERSON_NAME] [PERSON_NAME] […" at bounding box center [340, 295] width 165 height 466
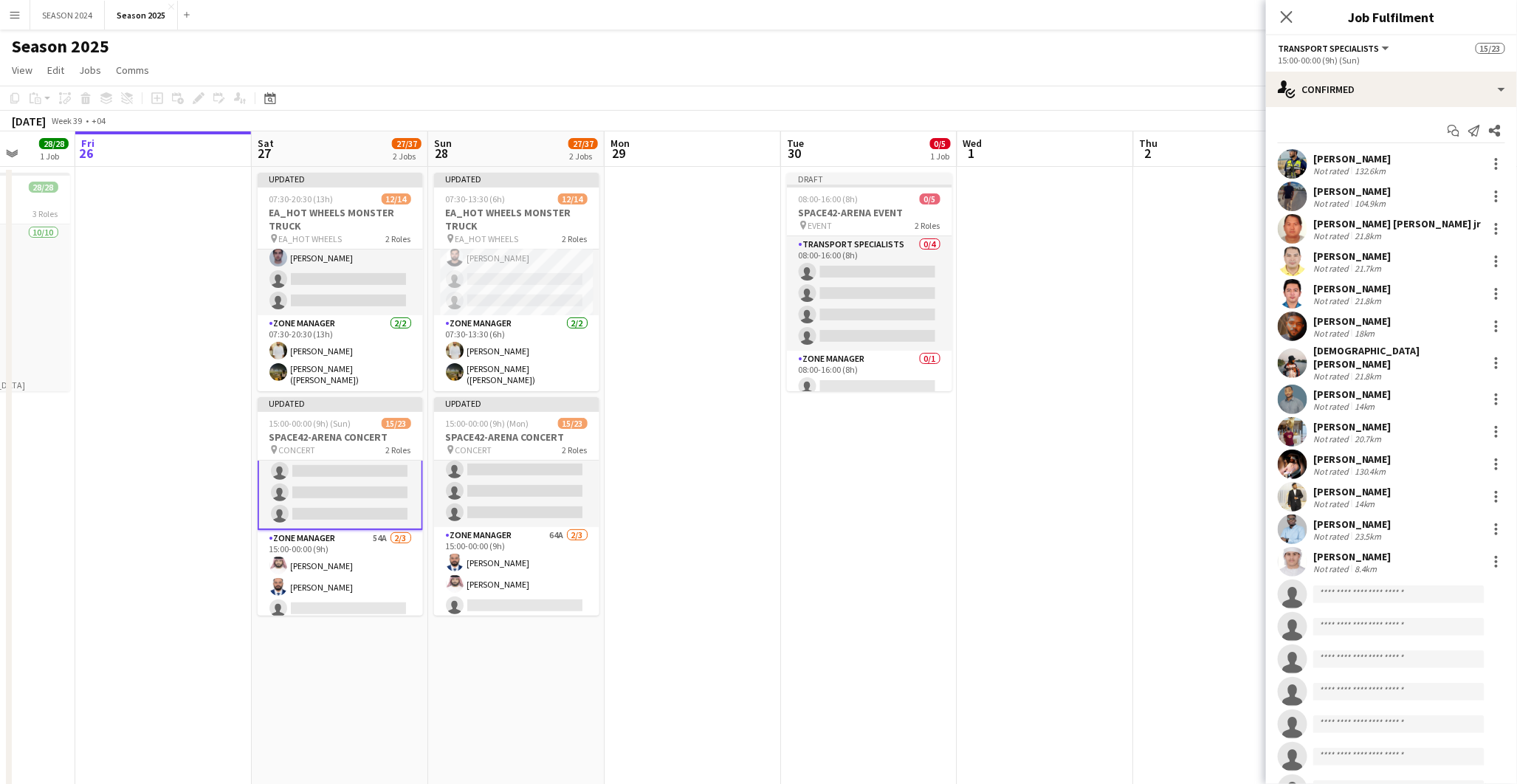
scroll to position [400, 0]
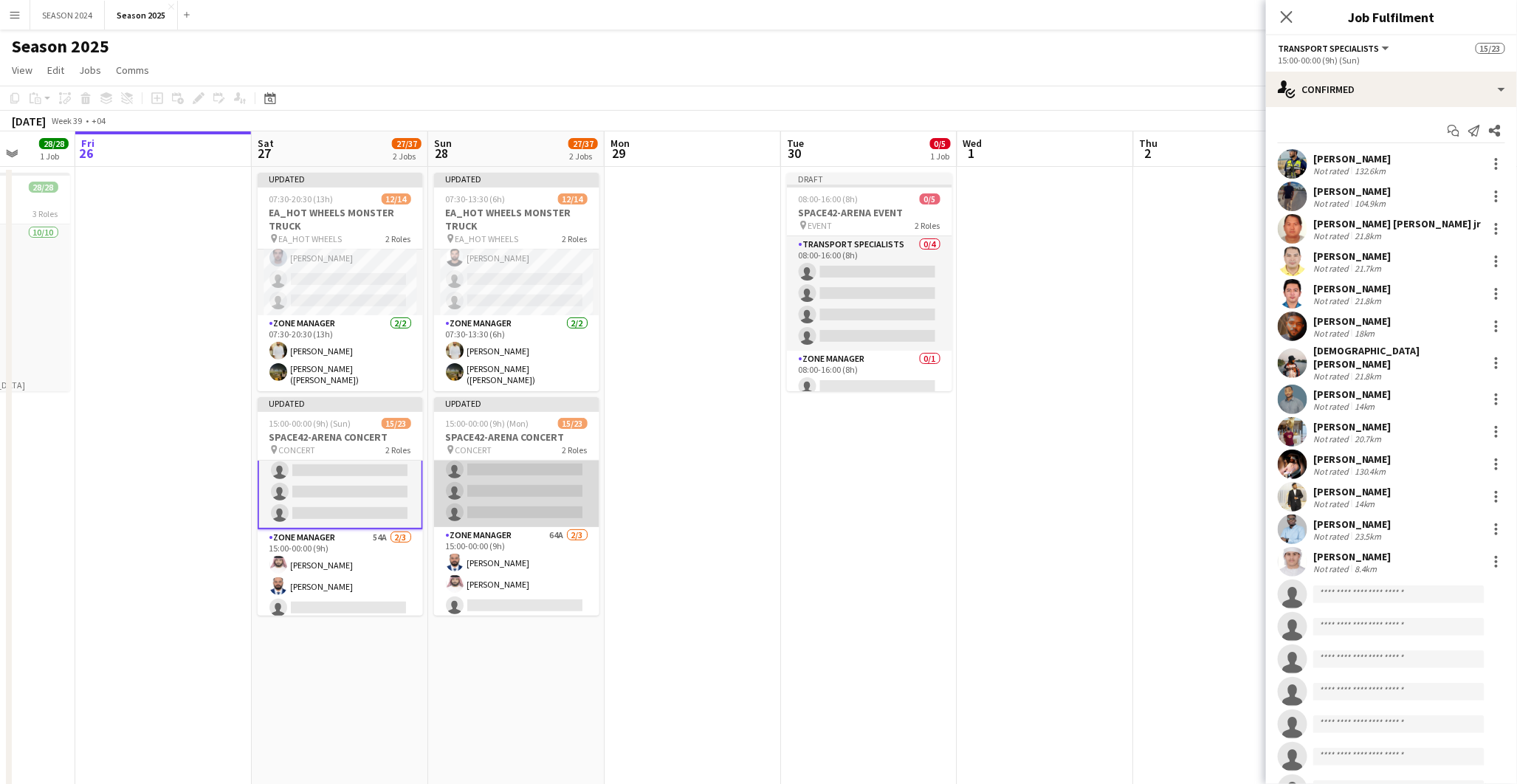
click at [543, 481] on app-card-role "Transport Specialists 167A 13/20 15:00-00:00 (9h) [PERSON_NAME] [PERSON_NAME] […" at bounding box center [516, 295] width 165 height 466
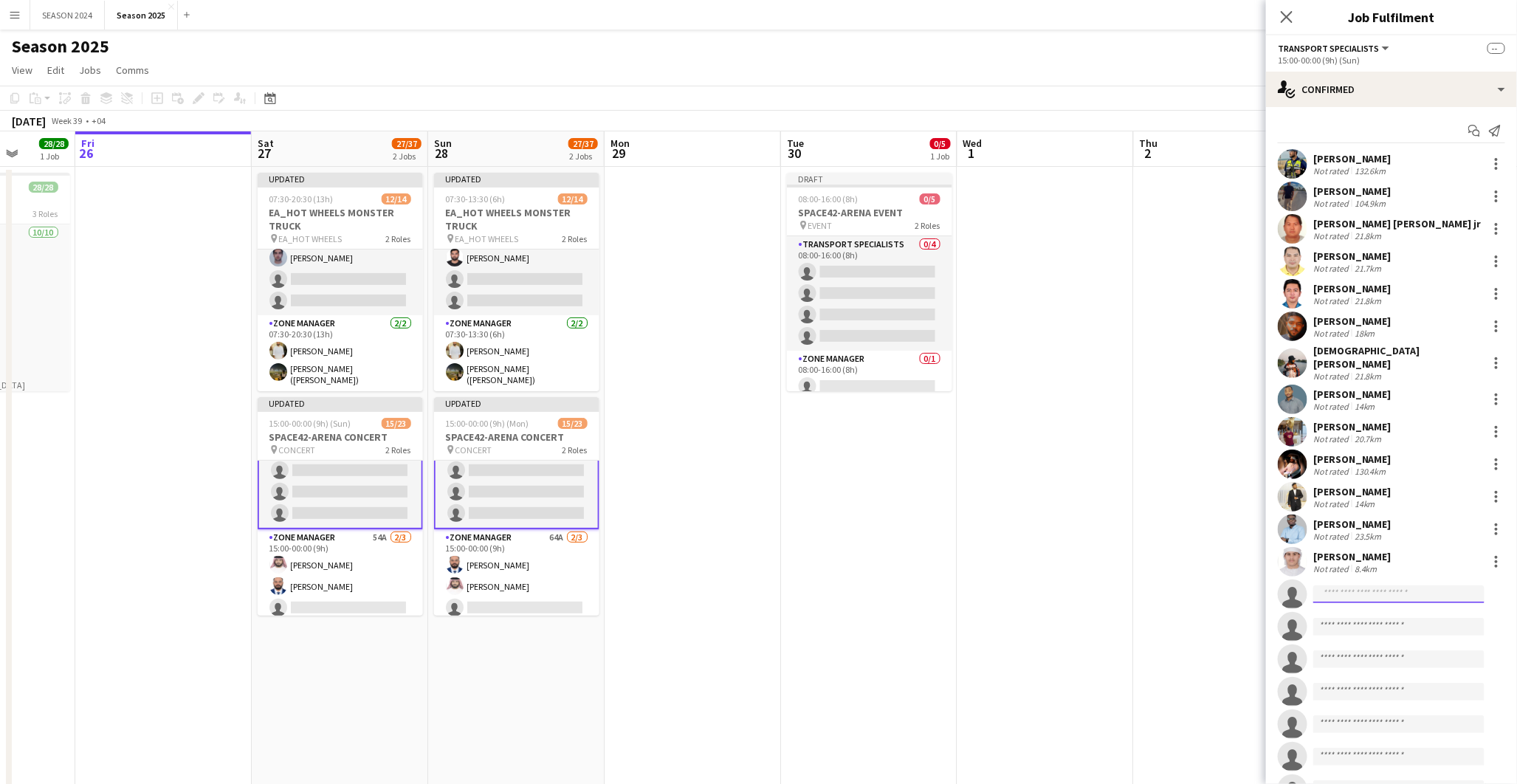
click at [1413, 586] on input at bounding box center [1398, 594] width 172 height 17
type input "*******"
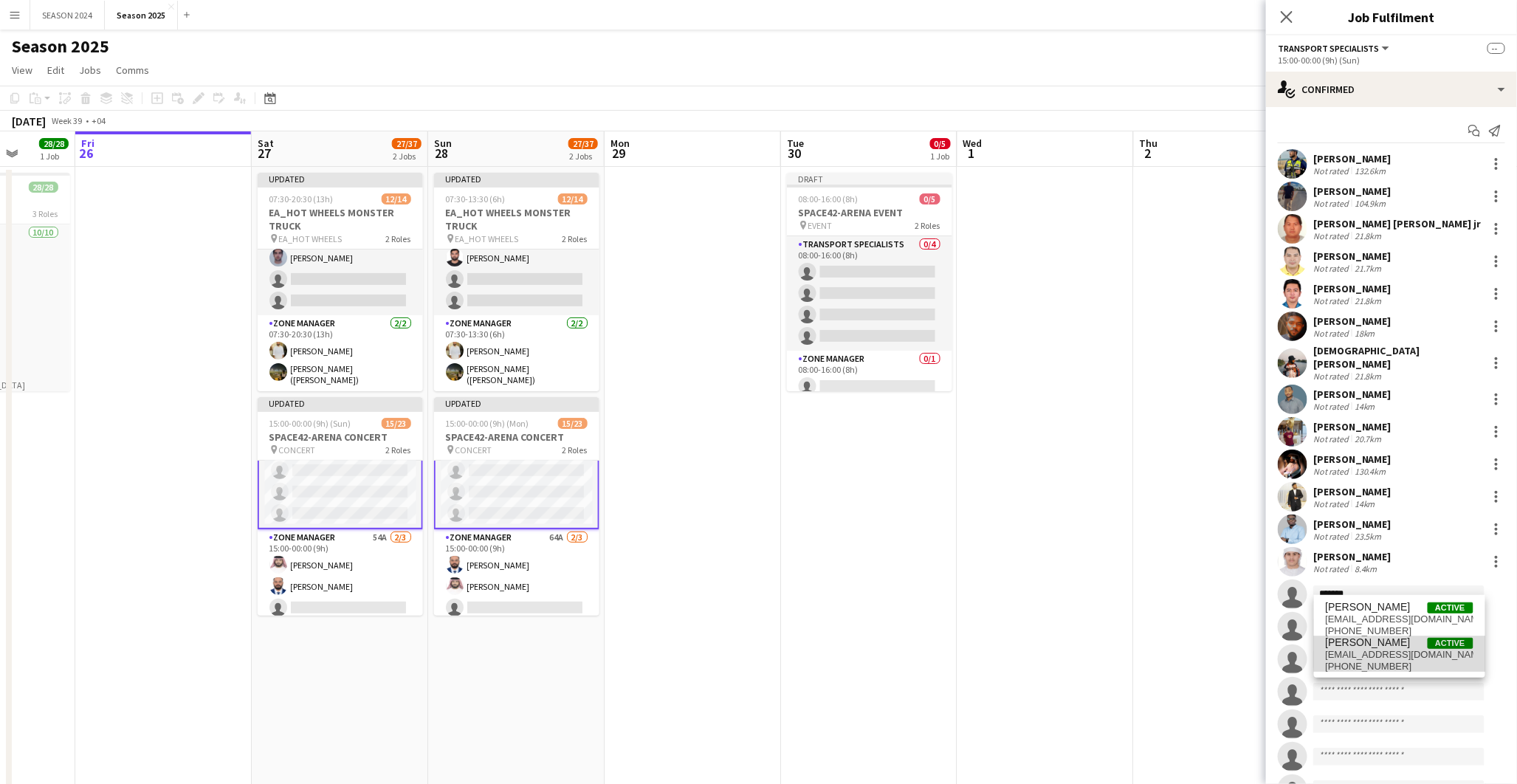
click at [1421, 652] on span "[EMAIL_ADDRESS][DOMAIN_NAME]" at bounding box center [1399, 655] width 147 height 12
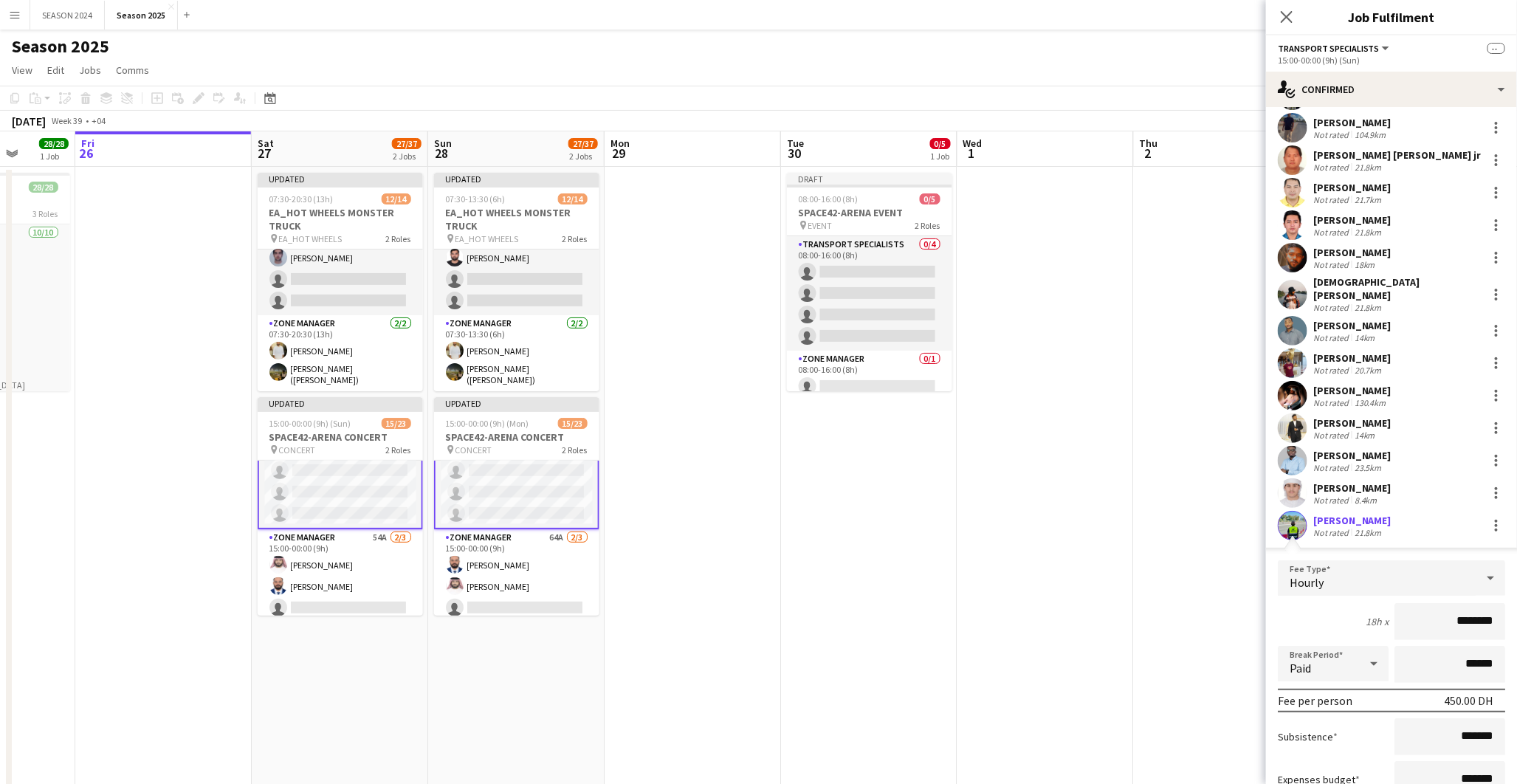
scroll to position [164, 0]
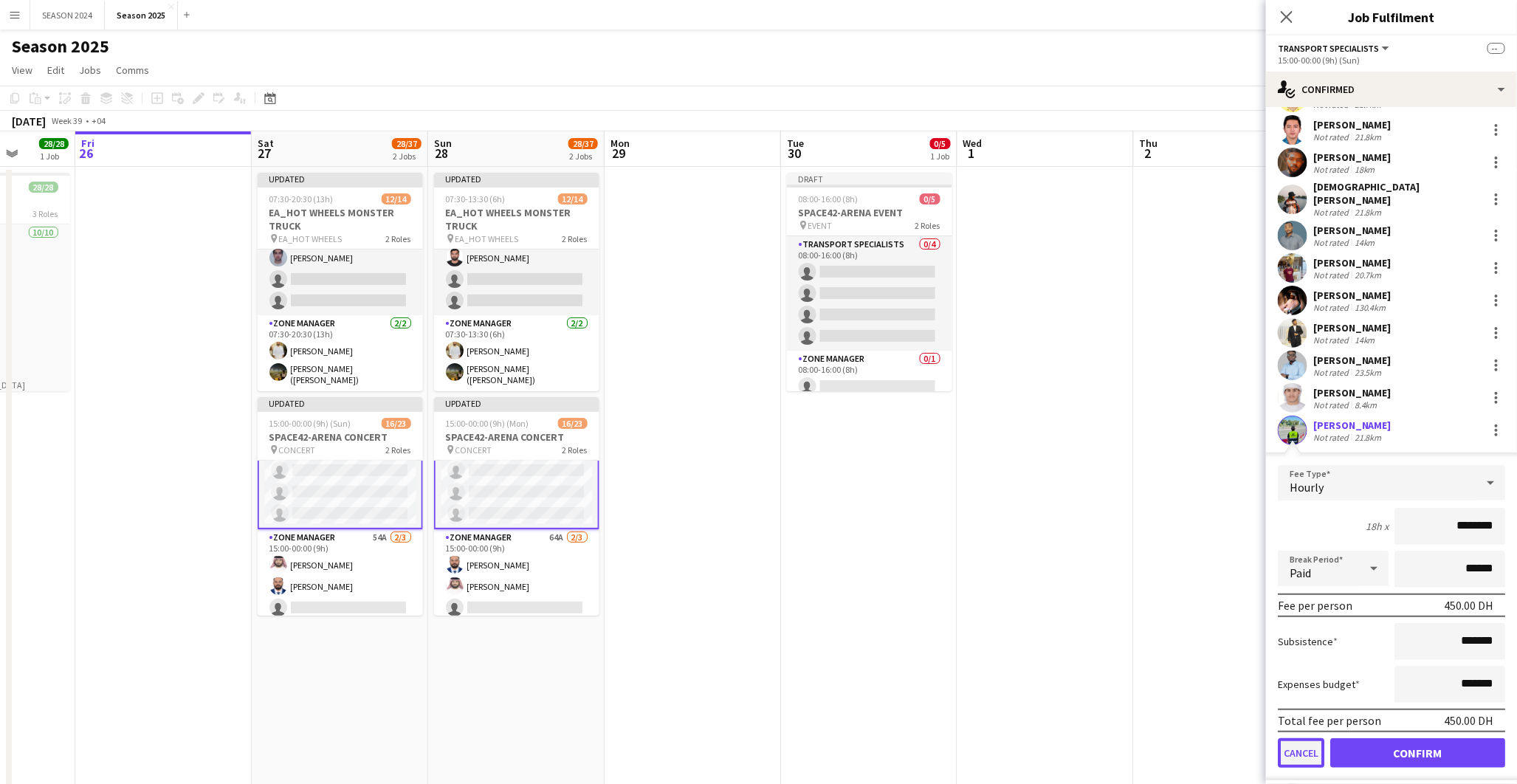
click at [1307, 738] on button "Cancel" at bounding box center [1301, 753] width 47 height 29
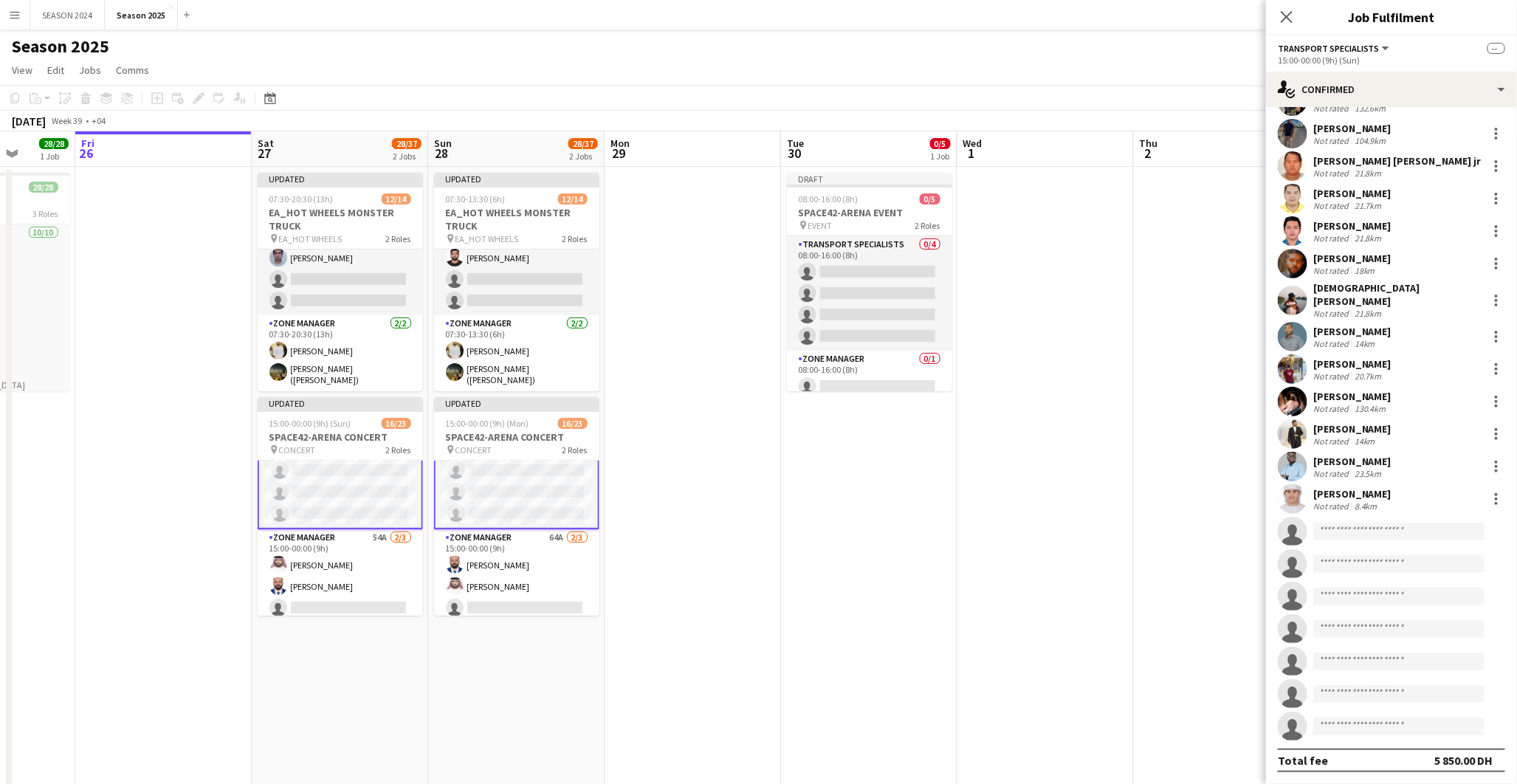
scroll to position [55, 0]
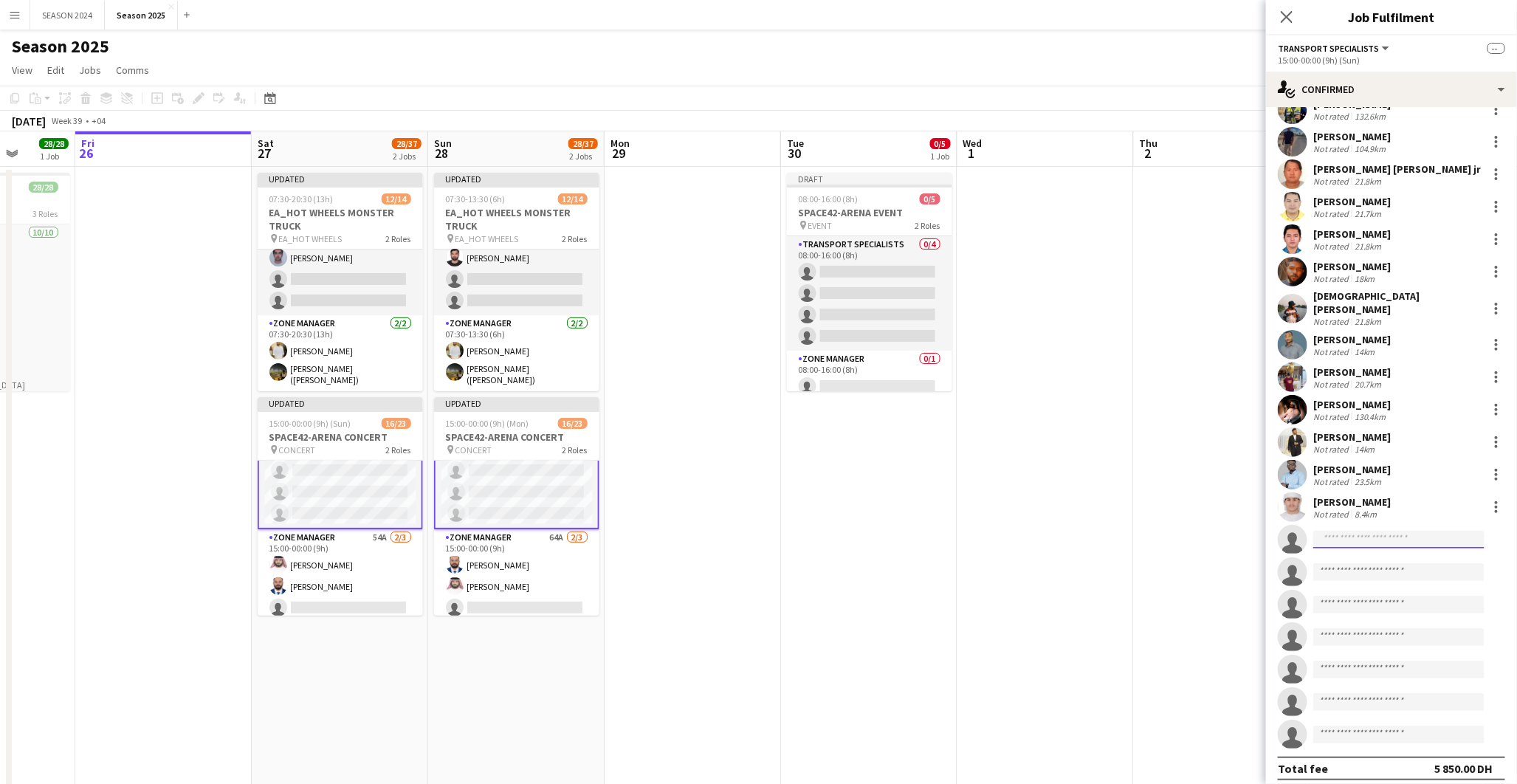
click at [1375, 530] on input at bounding box center [1398, 539] width 172 height 17
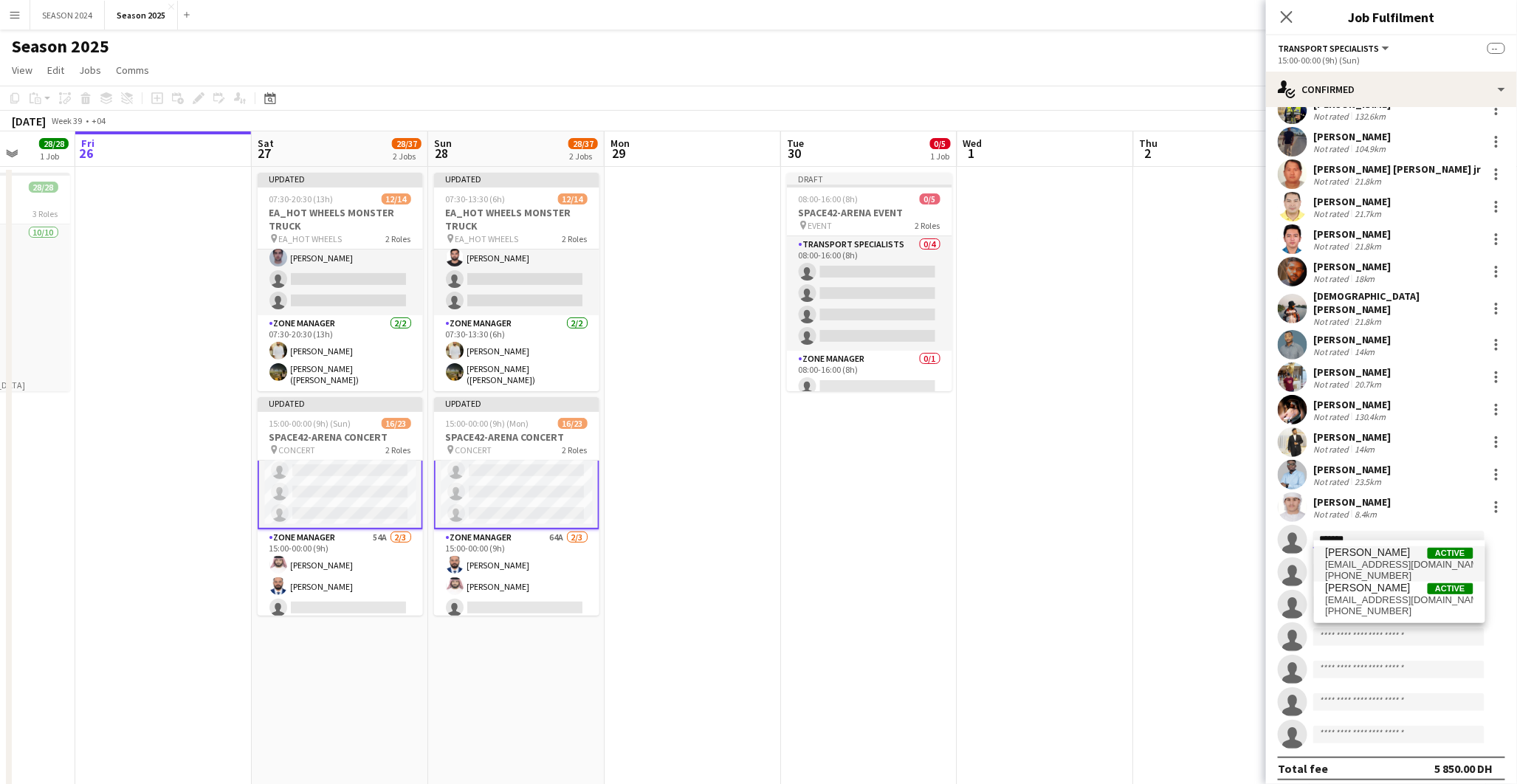
type input "*******"
click at [1391, 559] on span "[EMAIL_ADDRESS][DOMAIN_NAME]" at bounding box center [1399, 565] width 147 height 12
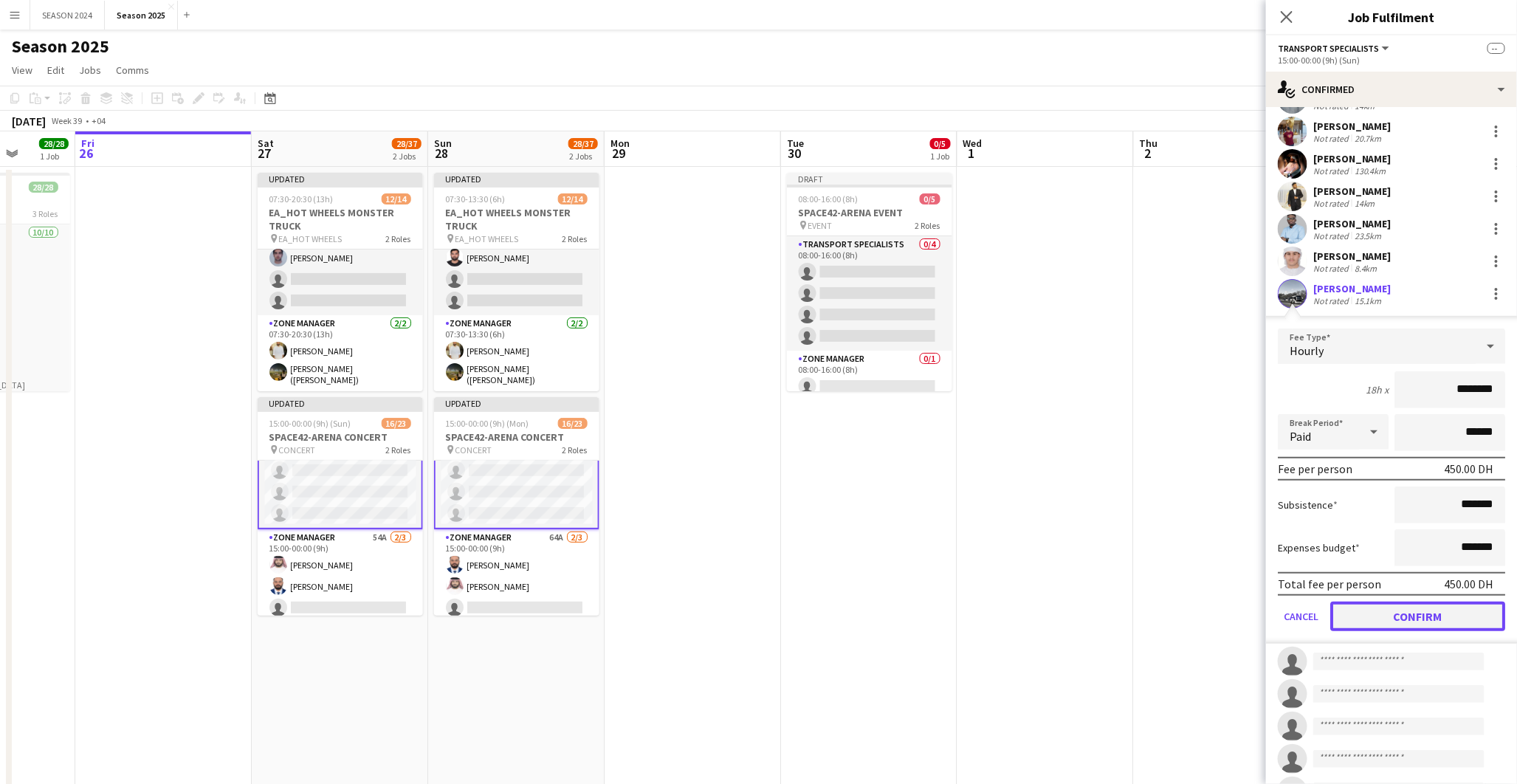
click at [1386, 617] on button "Confirm" at bounding box center [1417, 616] width 175 height 29
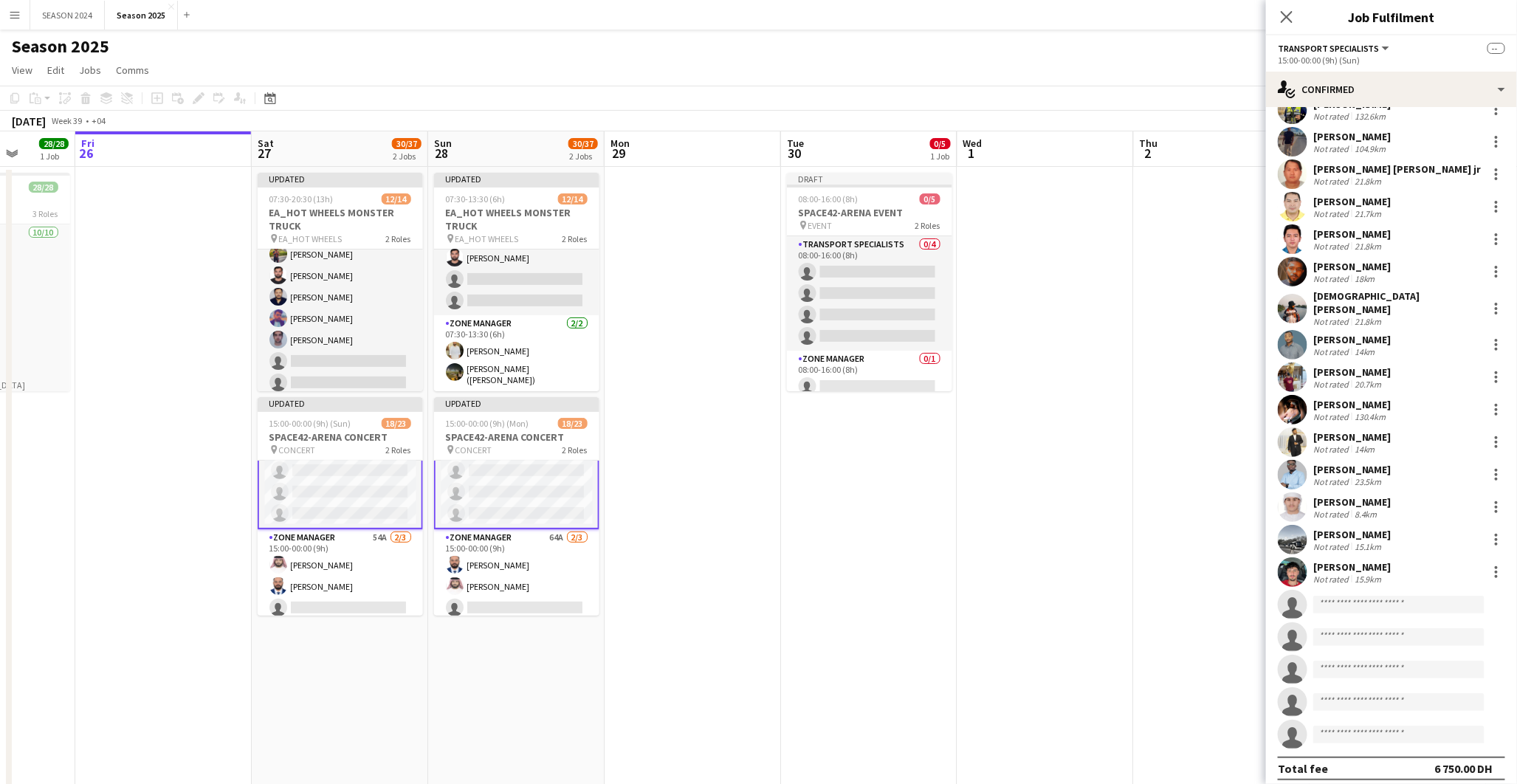
scroll to position [224, 0]
click at [1408, 599] on input at bounding box center [1398, 604] width 172 height 17
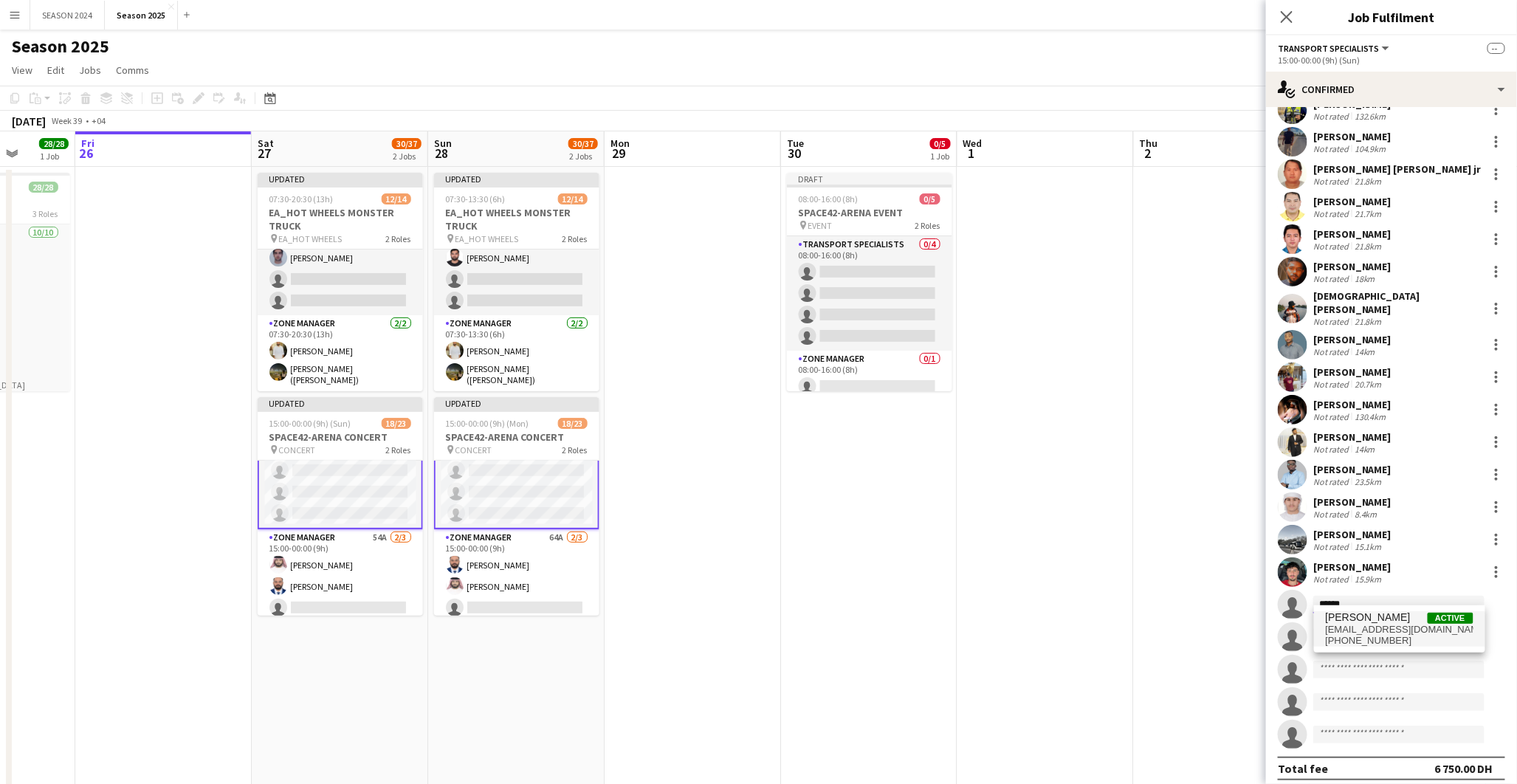
type input "******"
click at [1388, 618] on span "[PERSON_NAME]" at bounding box center [1368, 617] width 85 height 12
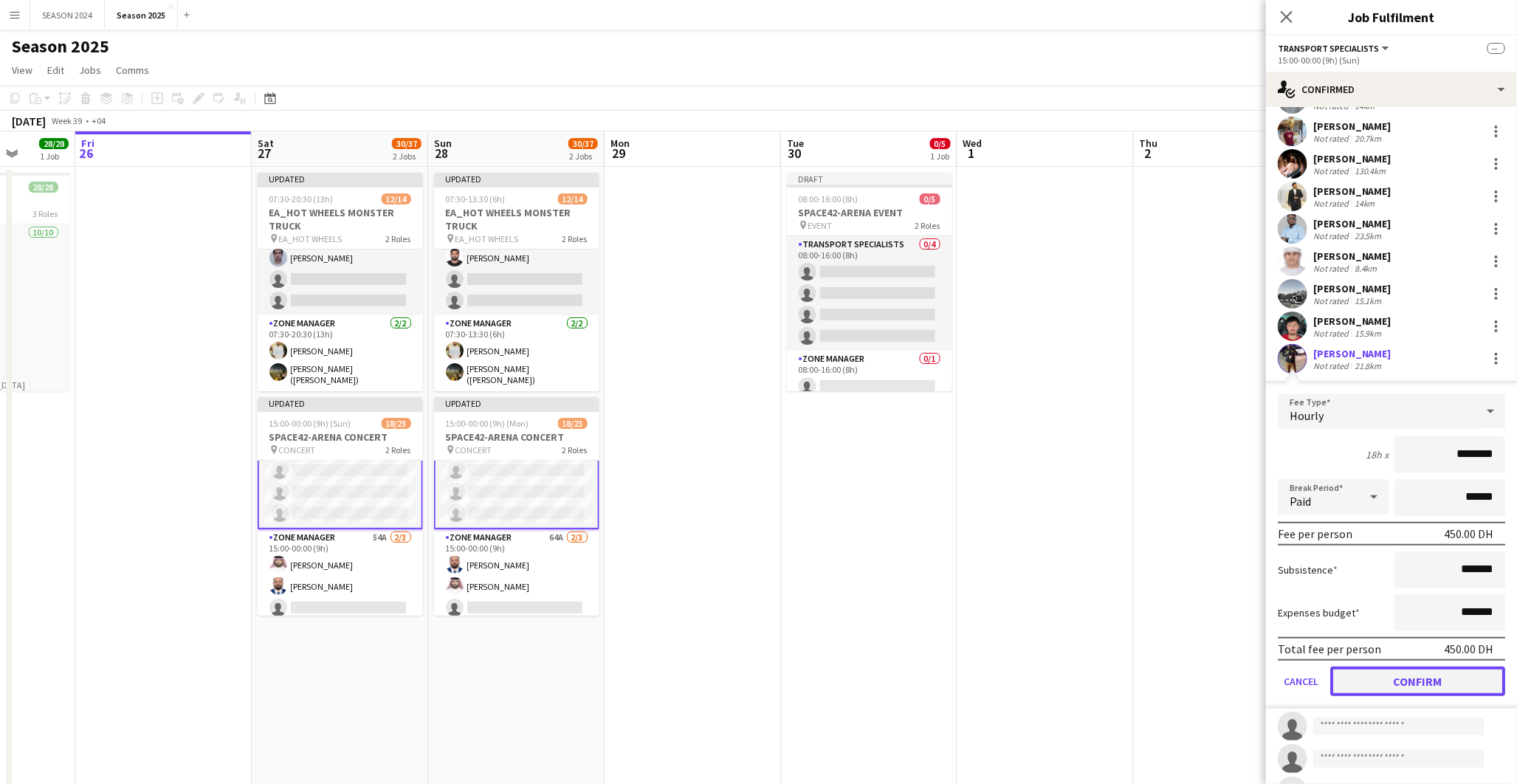
click at [1386, 667] on button "Confirm" at bounding box center [1417, 681] width 175 height 29
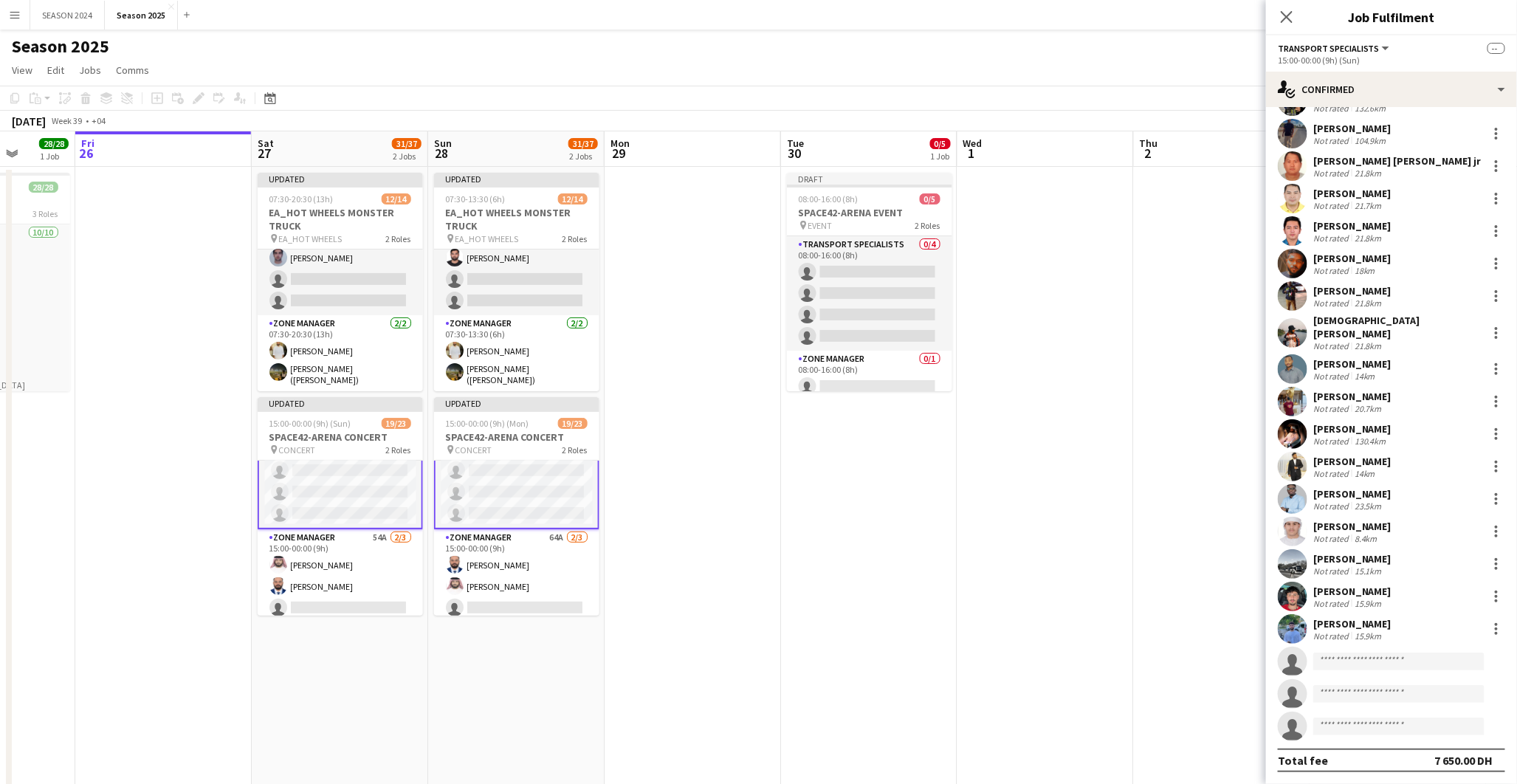
scroll to position [55, 0]
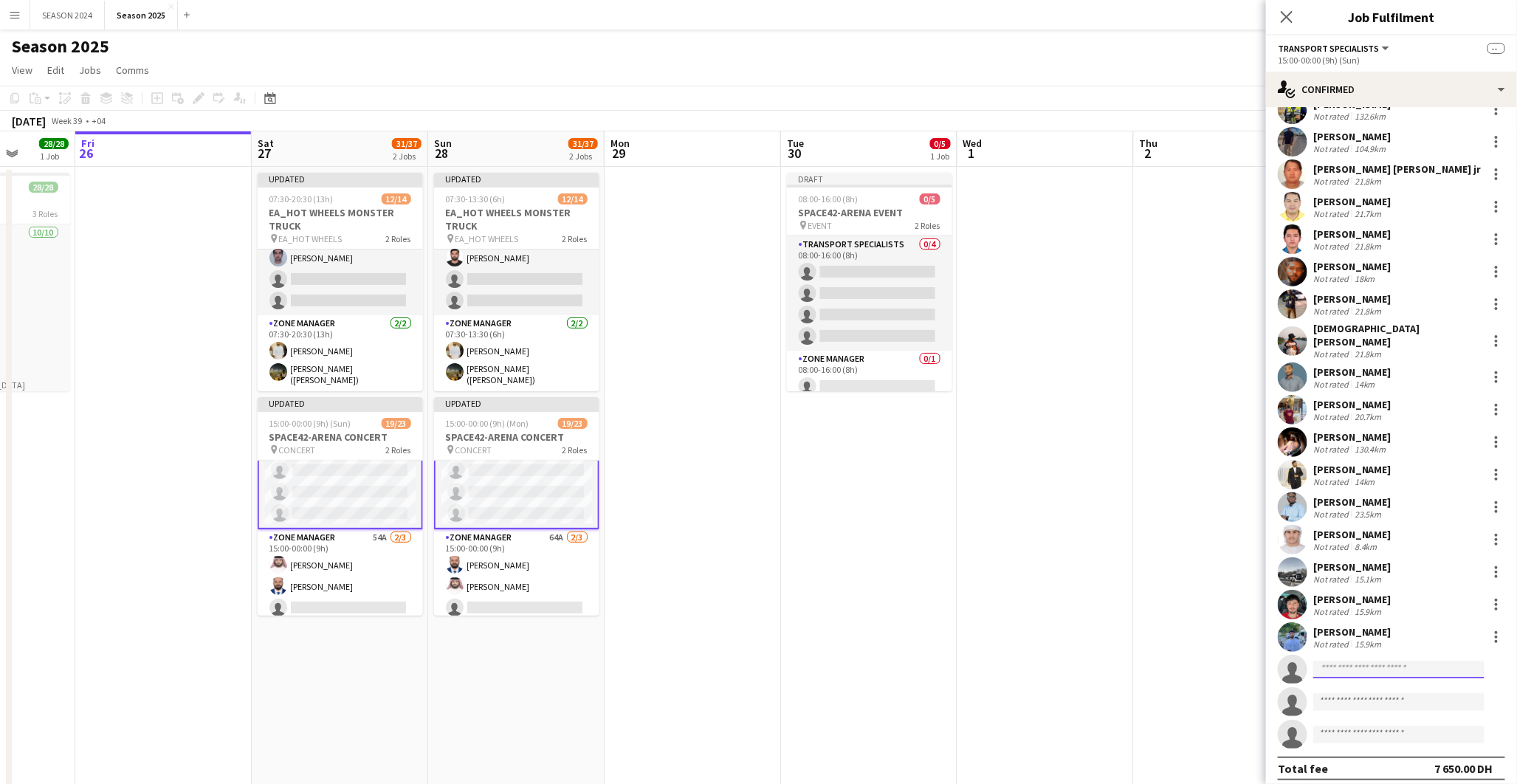
click at [1358, 662] on input at bounding box center [1398, 669] width 172 height 17
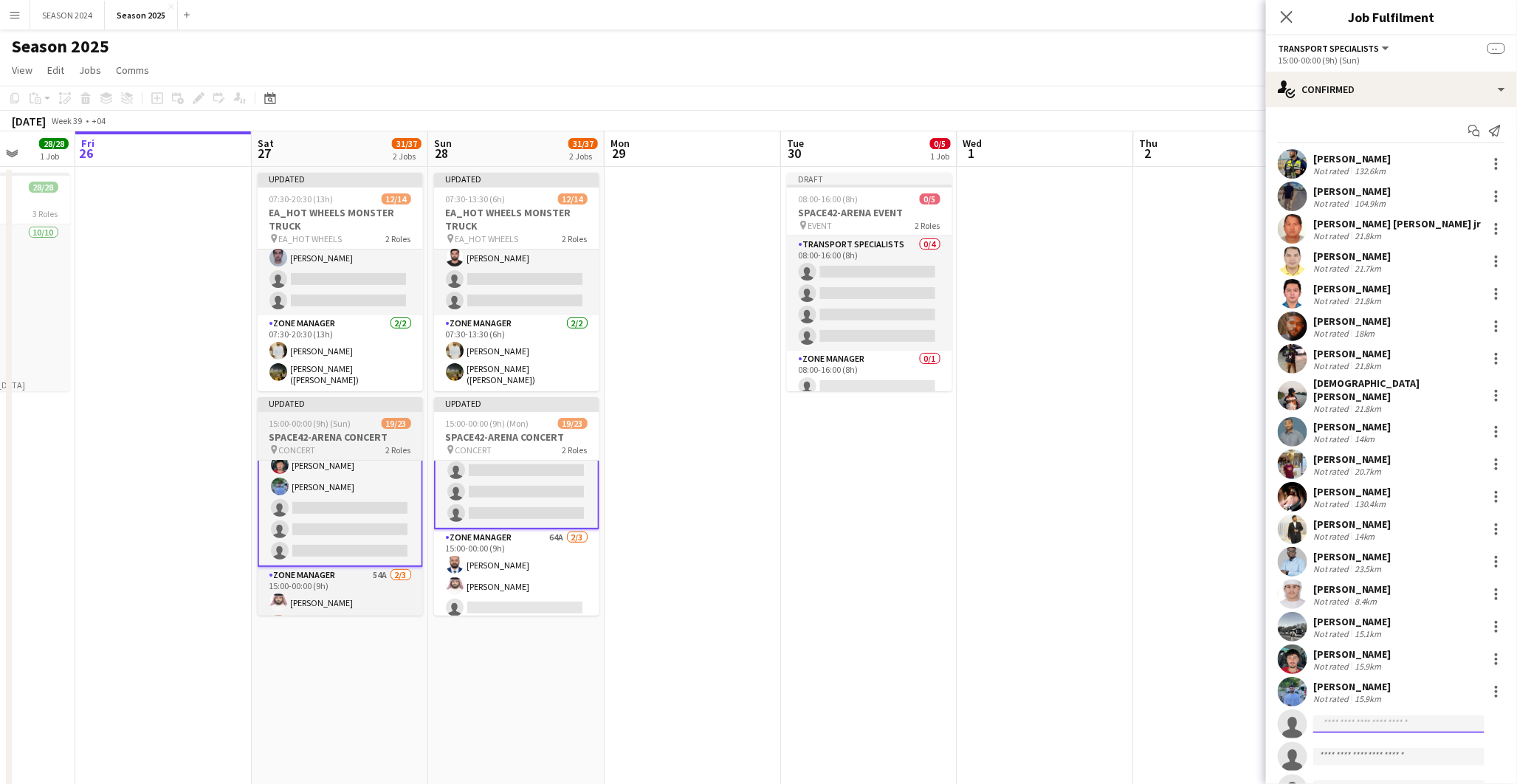
scroll to position [401, 0]
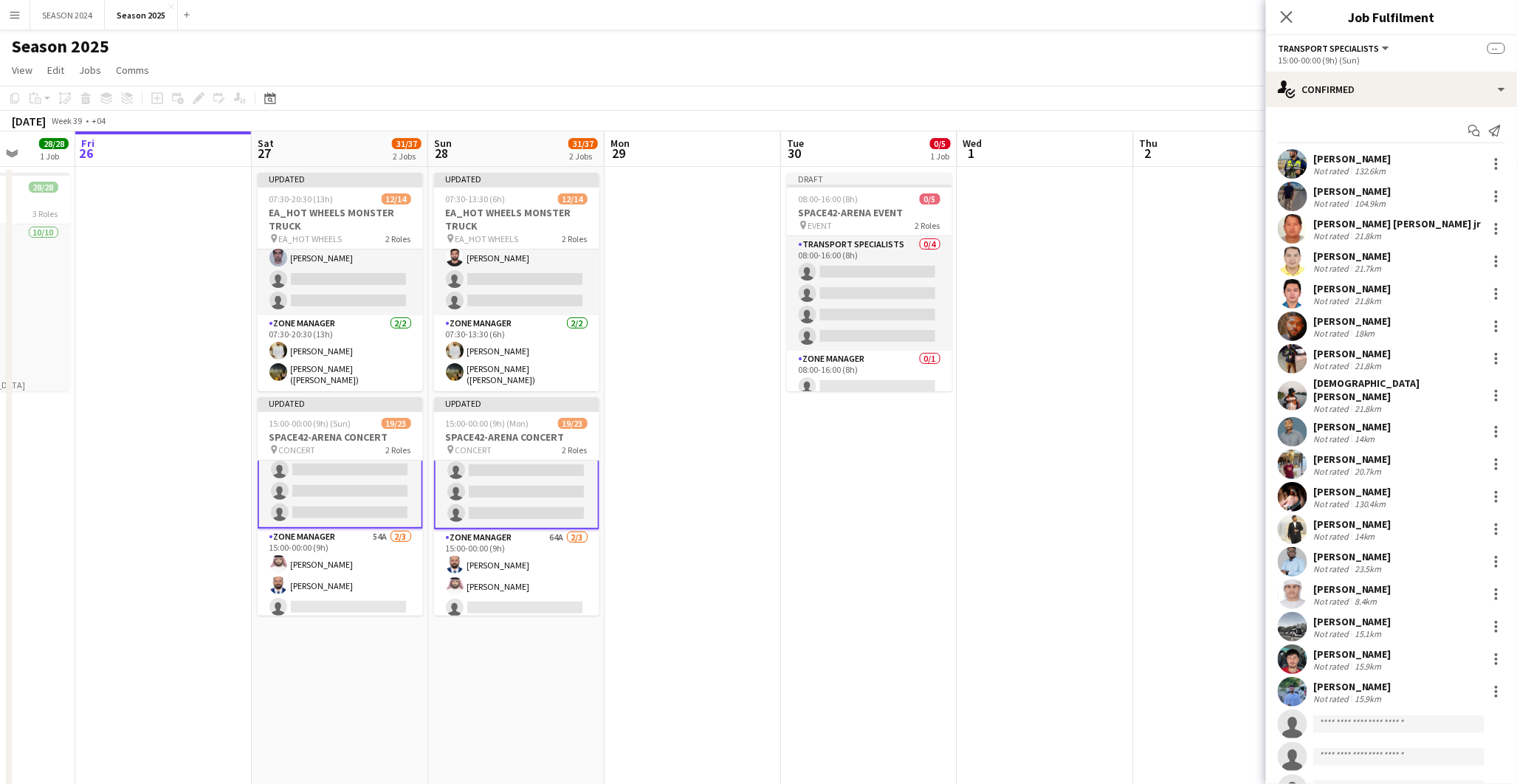
click at [367, 495] on app-card-role "Transport Specialists 155A 17/20 15:00-00:00 (9h) [PERSON_NAME] [PERSON_NAME] […" at bounding box center [340, 294] width 165 height 469
click at [465, 506] on app-card-role "Transport Specialists 165A 17/20 15:00-00:00 (9h) [PERSON_NAME] [PERSON_NAME] […" at bounding box center [516, 295] width 165 height 466
click at [356, 496] on app-card-role "Transport Specialists 155A 17/20 15:00-00:00 (9h) [PERSON_NAME] [PERSON_NAME] […" at bounding box center [341, 294] width 165 height 469
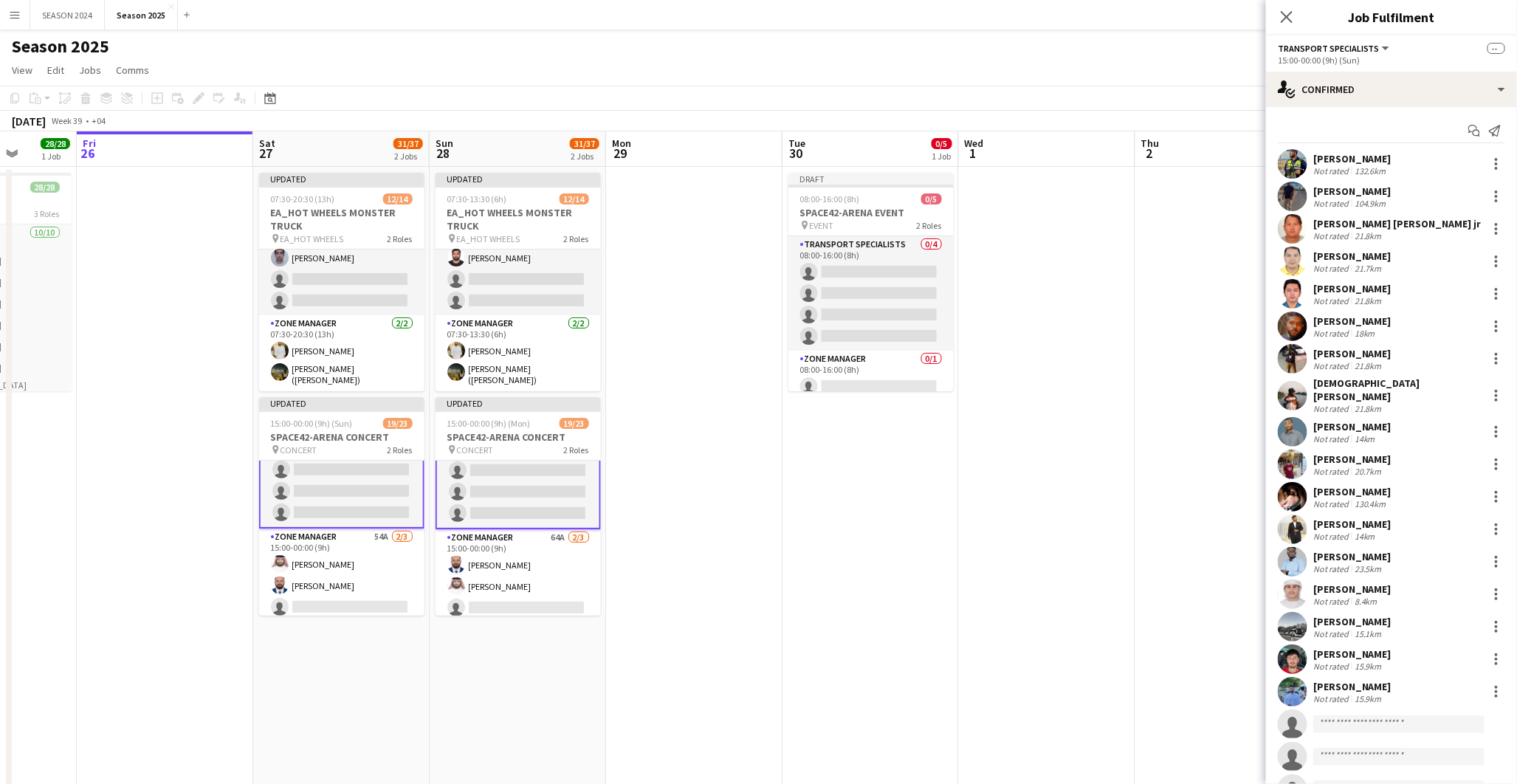
scroll to position [399, 0]
click at [473, 495] on app-card-role "Transport Specialists 165A 17/20 15:00-00:00 (9h) [PERSON_NAME] [PERSON_NAME] […" at bounding box center [518, 295] width 165 height 466
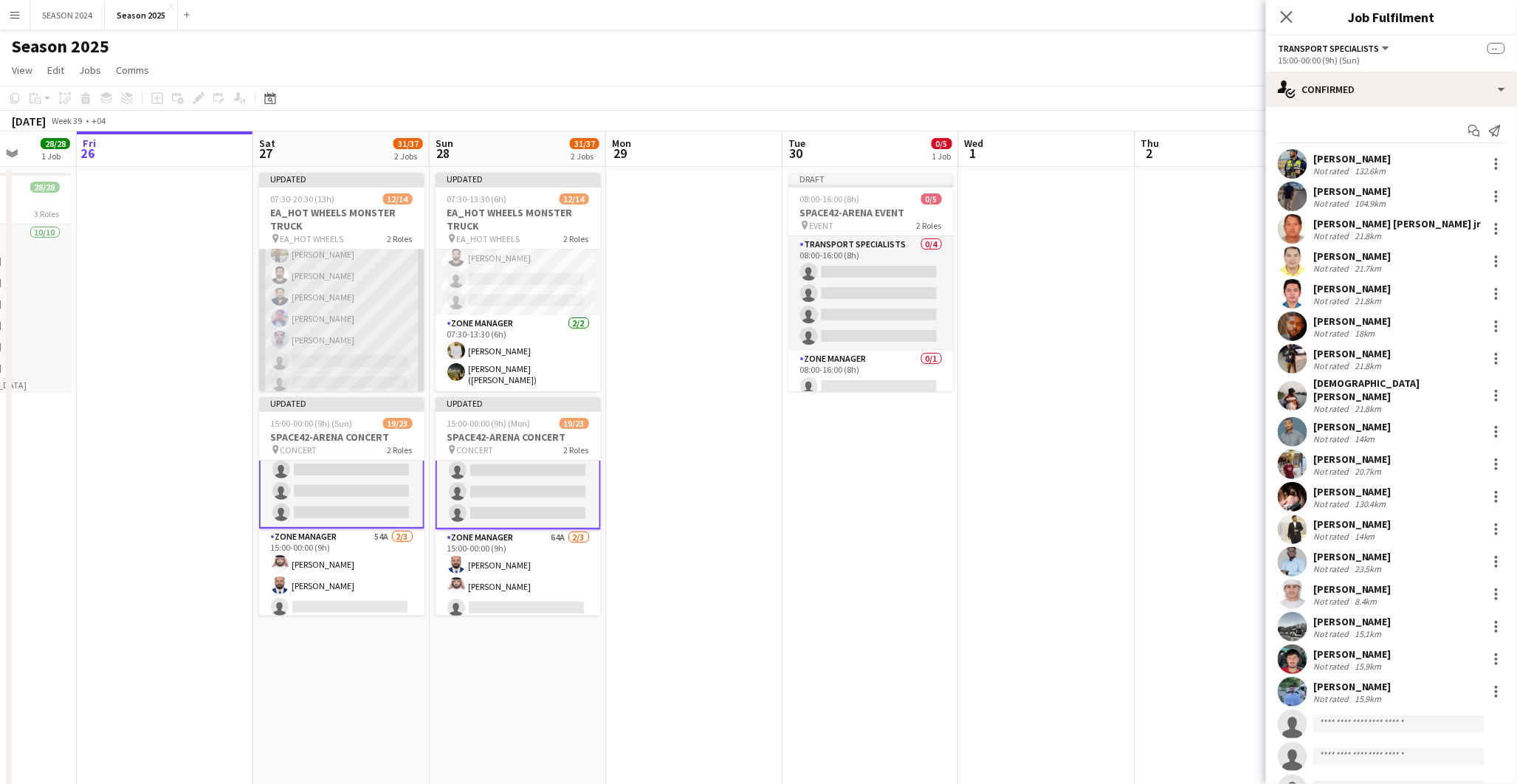
click at [336, 291] on app-card-role "Transport Specialists 89A [DATE] 07:30-20:30 (13h) [PERSON_NAME] [PERSON_NAME][…" at bounding box center [341, 252] width 165 height 290
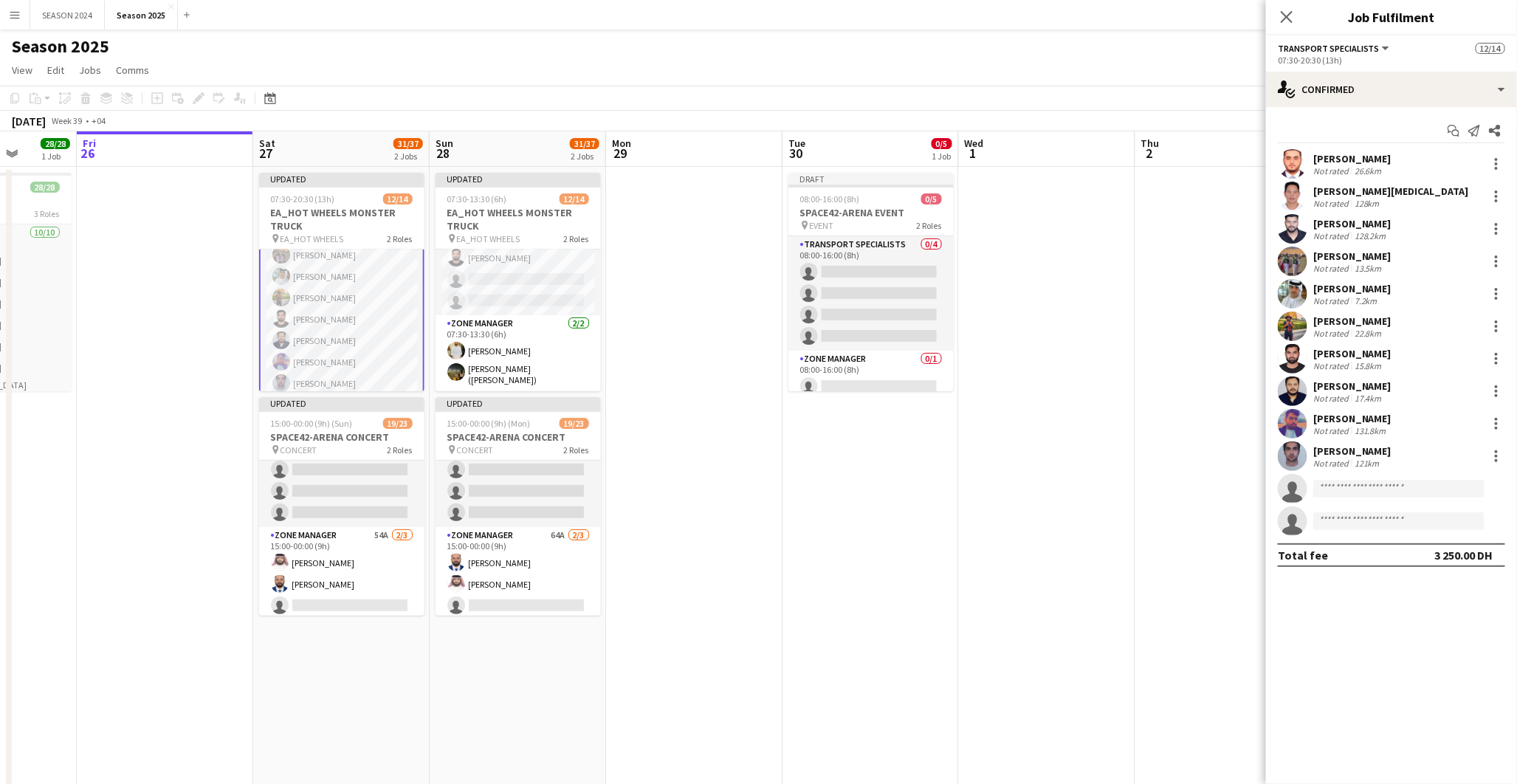
scroll to position [226, 0]
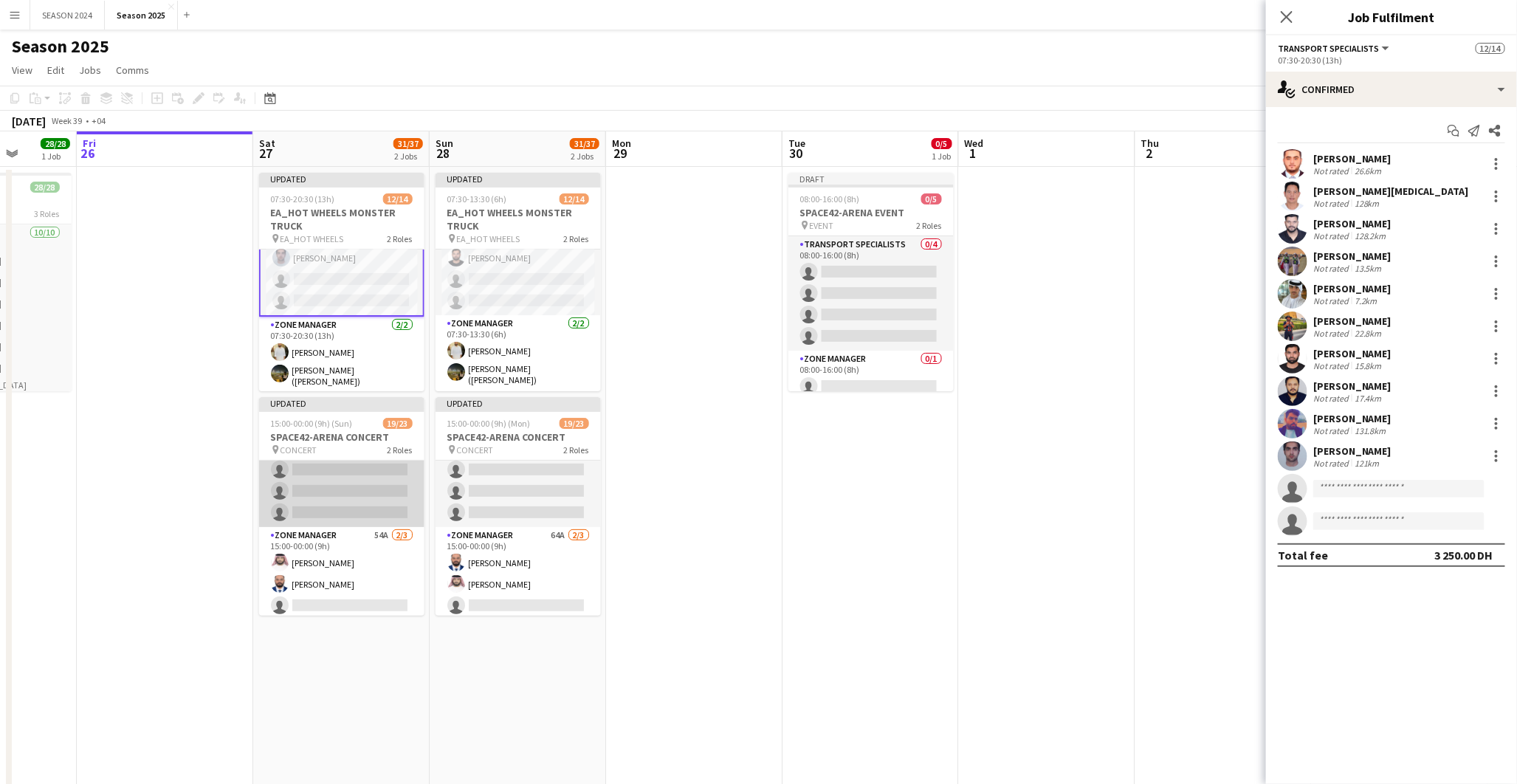
click at [311, 492] on app-card-role "Transport Specialists 155A 17/20 15:00-00:00 (9h) [PERSON_NAME] [PERSON_NAME] […" at bounding box center [341, 295] width 165 height 466
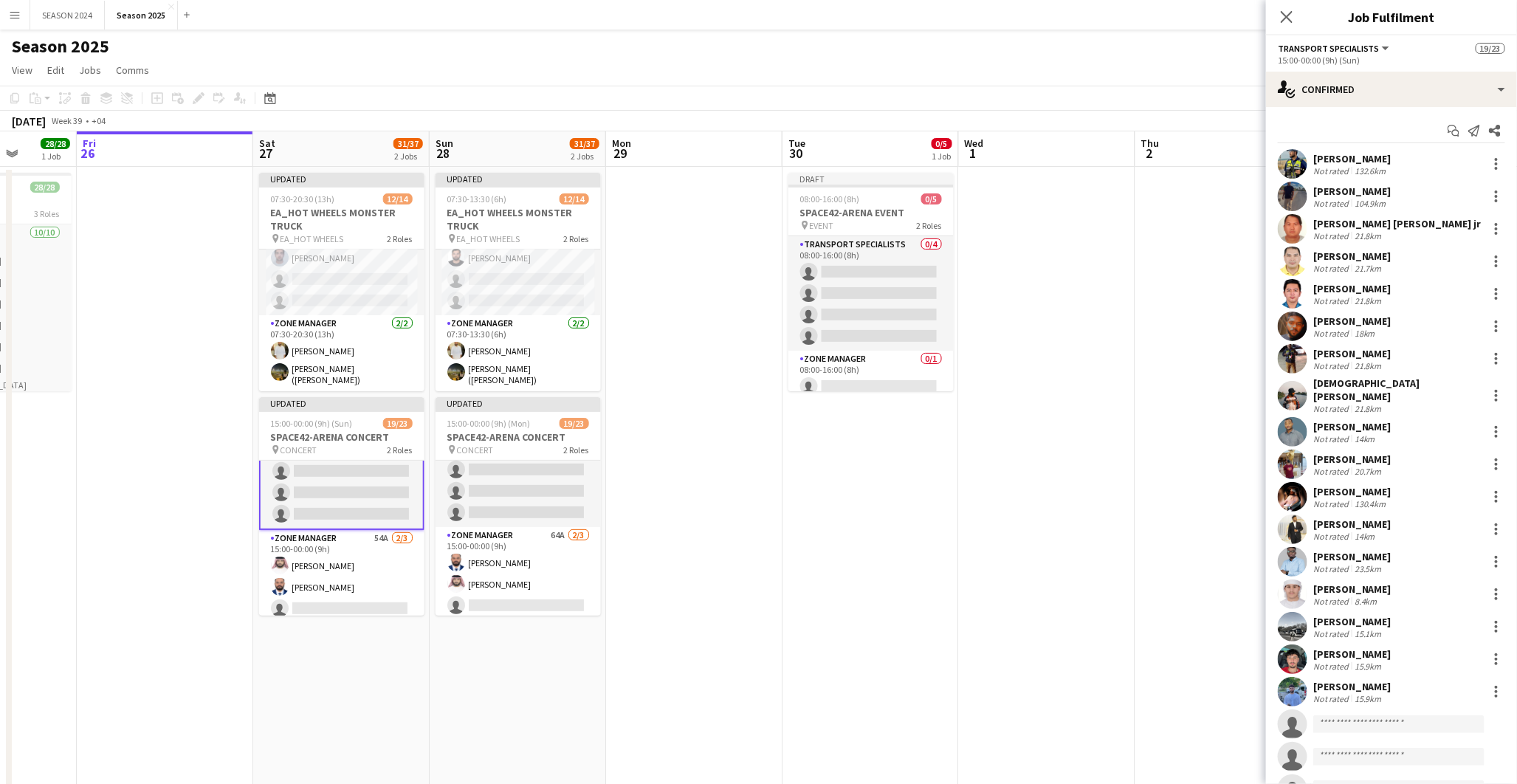
scroll to position [400, 0]
click at [537, 496] on app-card-role "Transport Specialists 165A 17/20 15:00-00:00 (9h) [PERSON_NAME] [PERSON_NAME] […" at bounding box center [518, 295] width 165 height 466
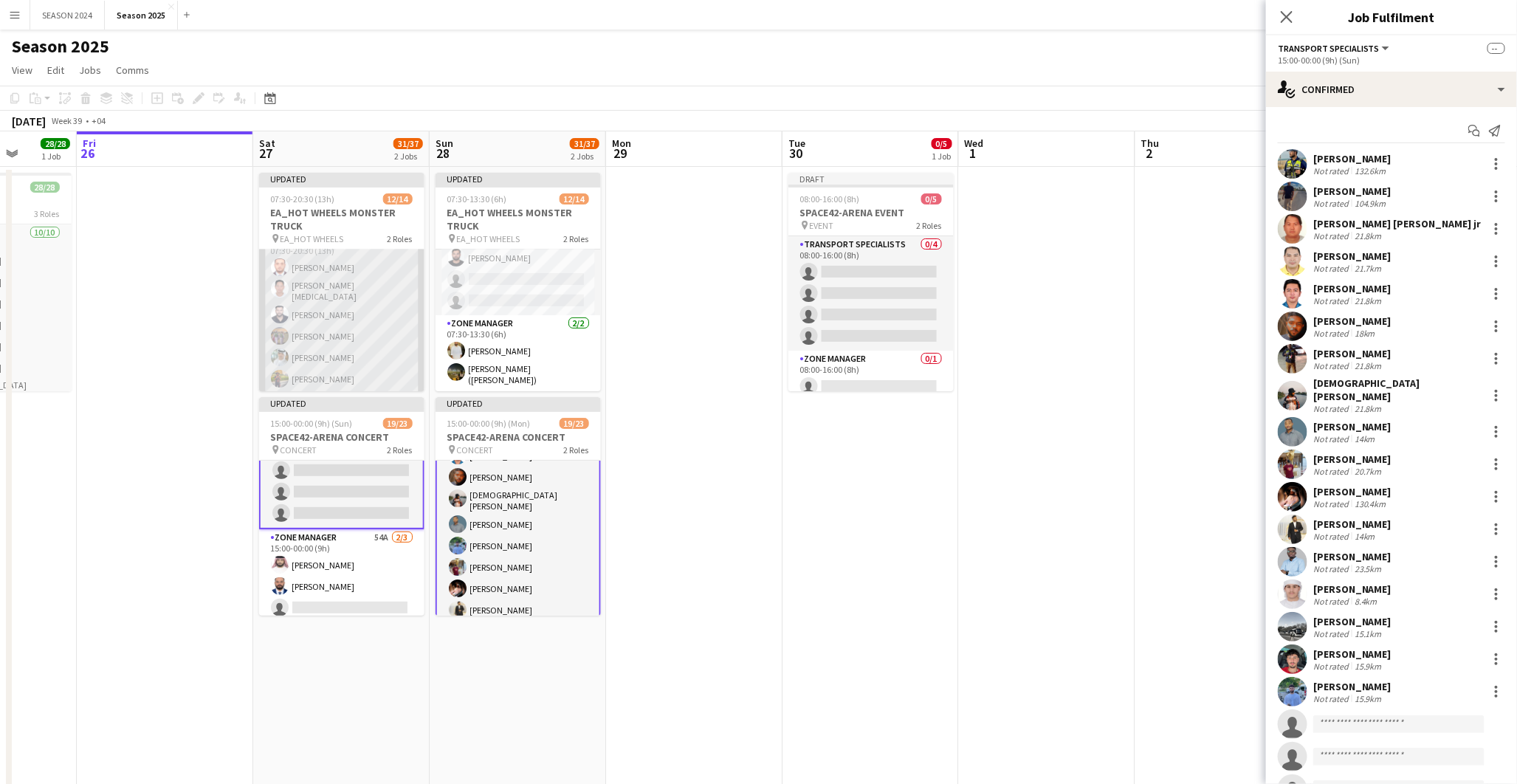
scroll to position [0, 0]
click at [362, 334] on app-card-role "Transport Specialists 89A [DATE] 07:30-20:30 (13h) [PERSON_NAME] [PERSON_NAME][…" at bounding box center [341, 394] width 165 height 290
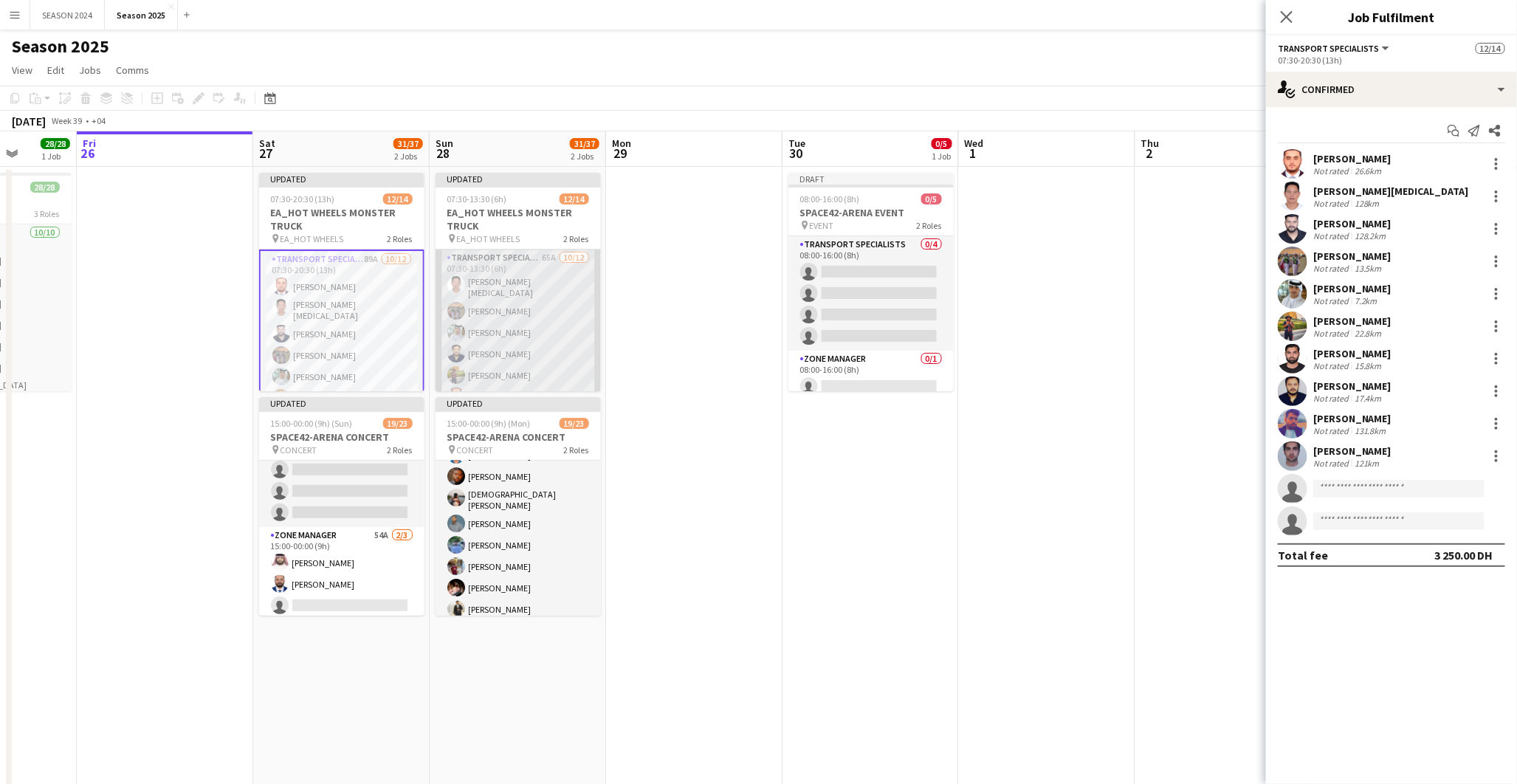
click at [550, 341] on app-card-role "Transport Specialists 65A [DATE] 07:30-13:30 (6h) [PERSON_NAME][MEDICAL_DATA] […" at bounding box center [518, 394] width 165 height 290
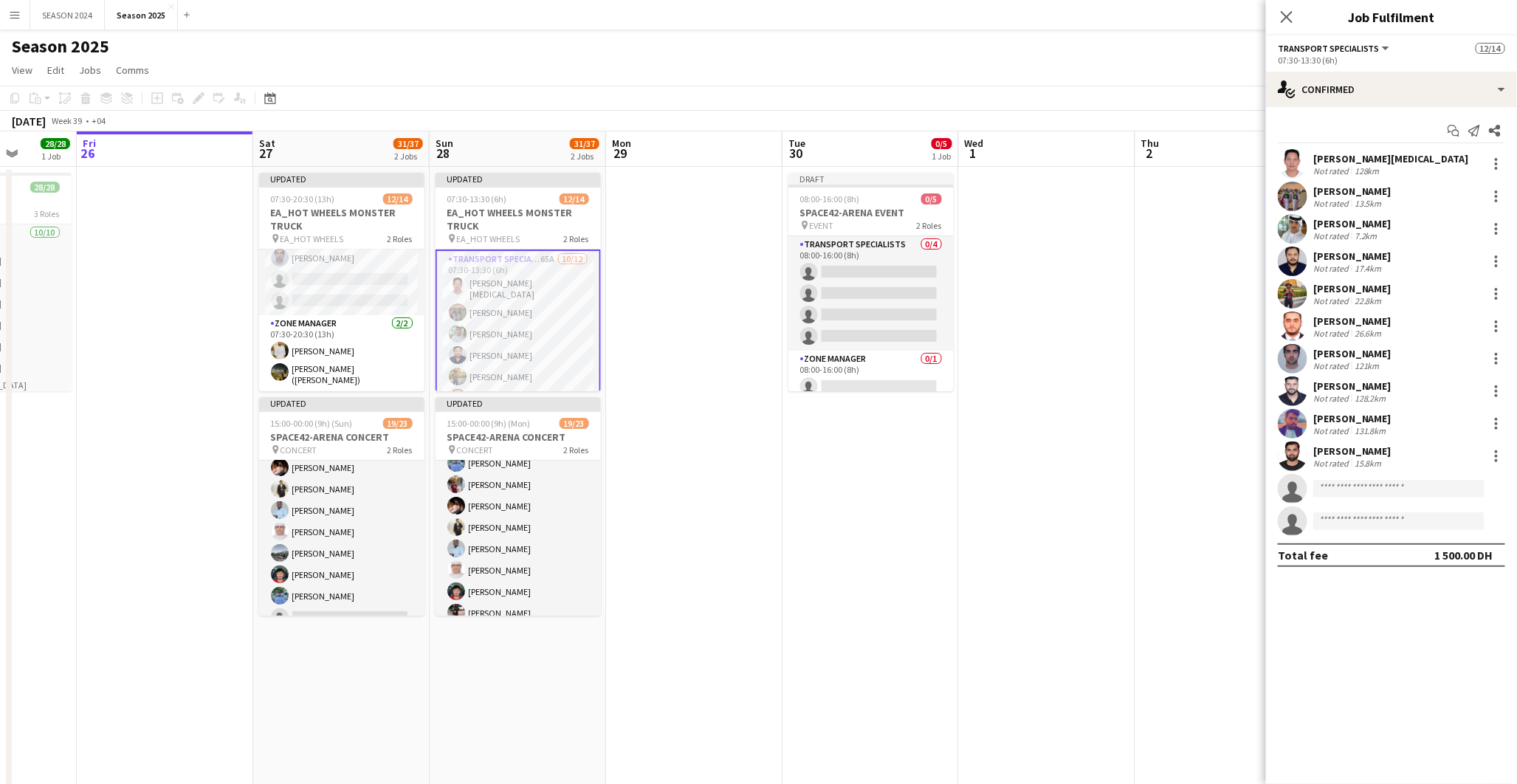
scroll to position [235, 0]
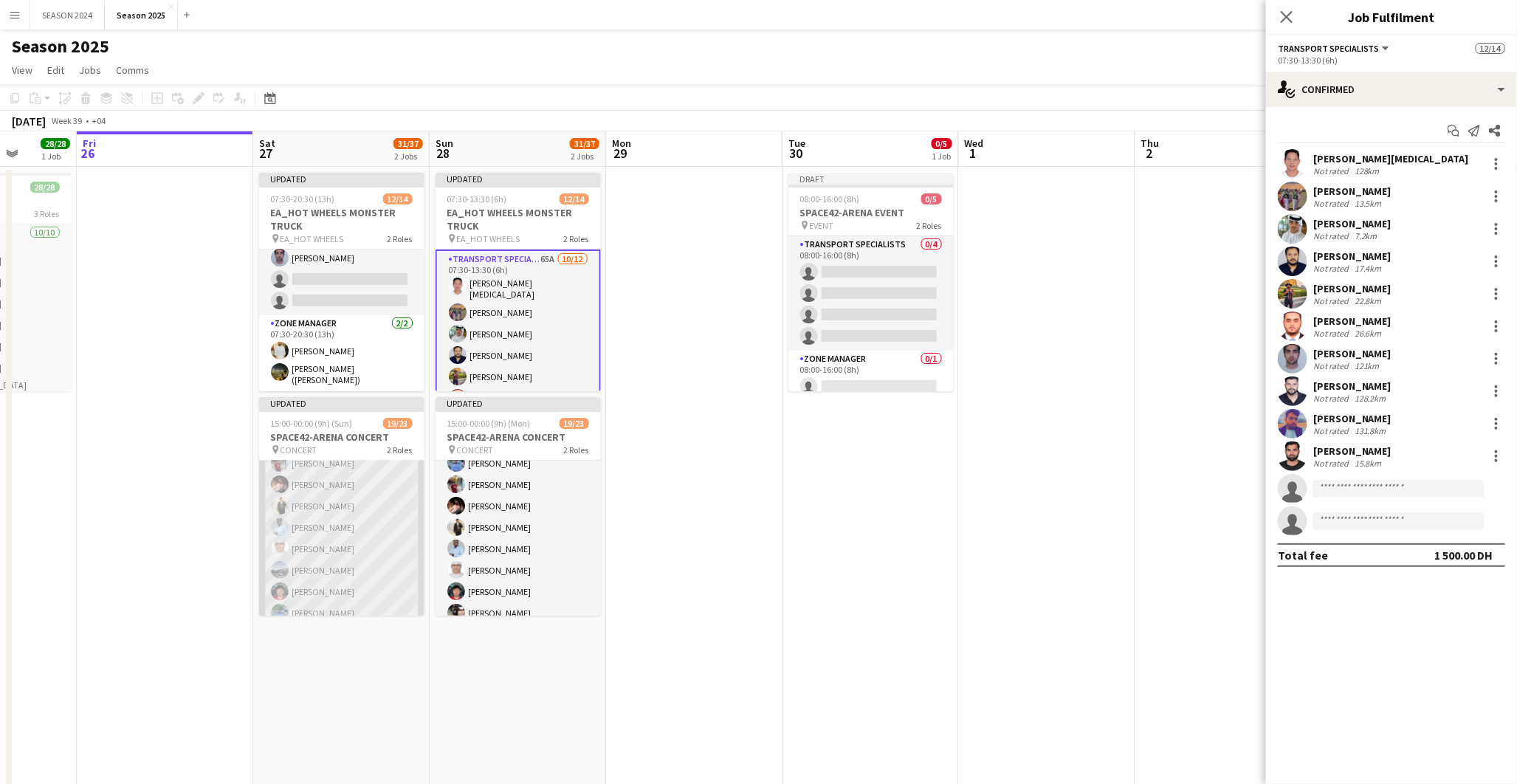
click at [372, 551] on app-card-role "Transport Specialists 155A 17/20 15:00-00:00 (9h) [PERSON_NAME] [PERSON_NAME] […" at bounding box center [341, 459] width 165 height 466
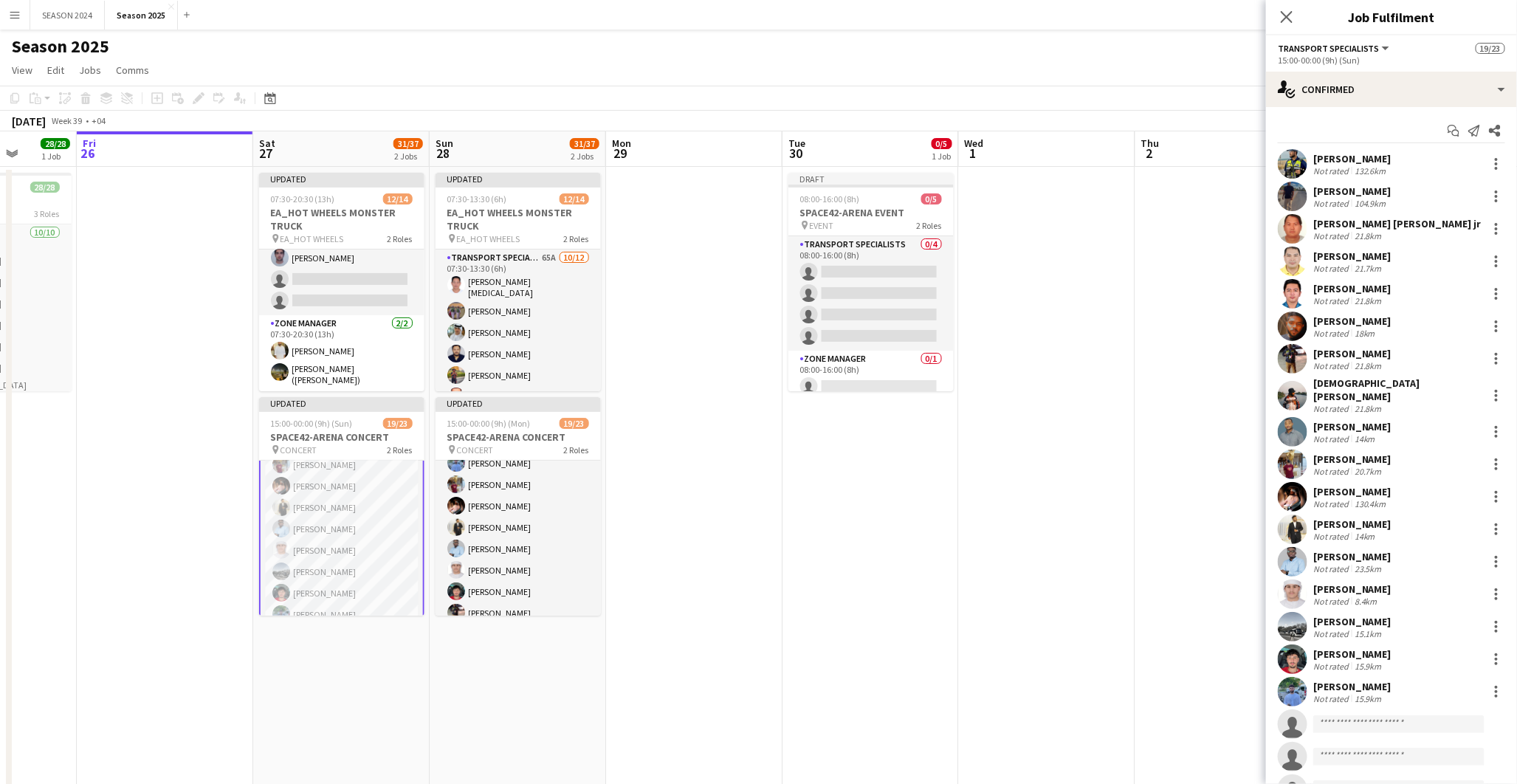
scroll to position [236, 0]
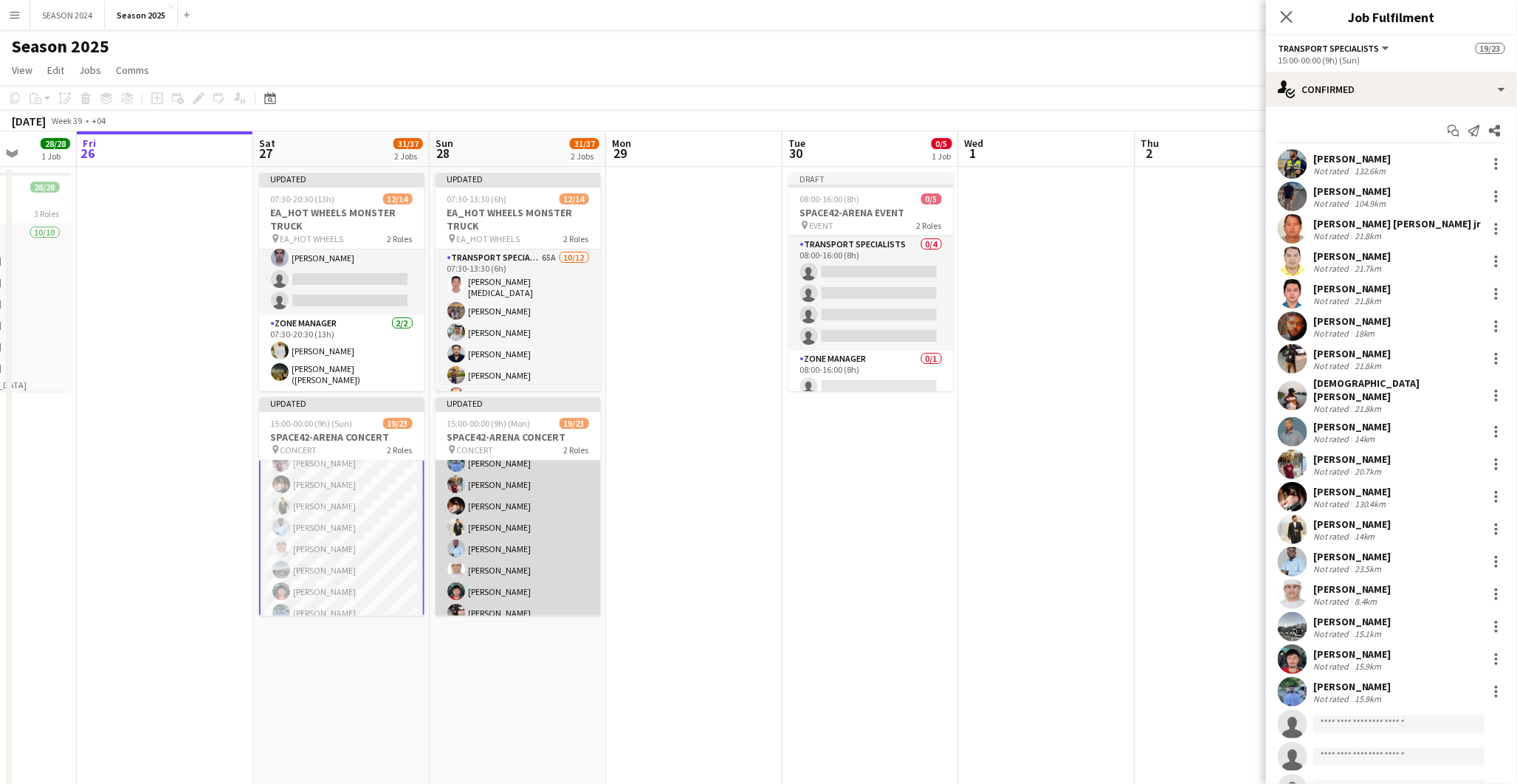
click at [478, 535] on app-card-role "Transport Specialists 165A 17/20 15:00-00:00 (9h) [PERSON_NAME] [PERSON_NAME] […" at bounding box center [518, 459] width 165 height 466
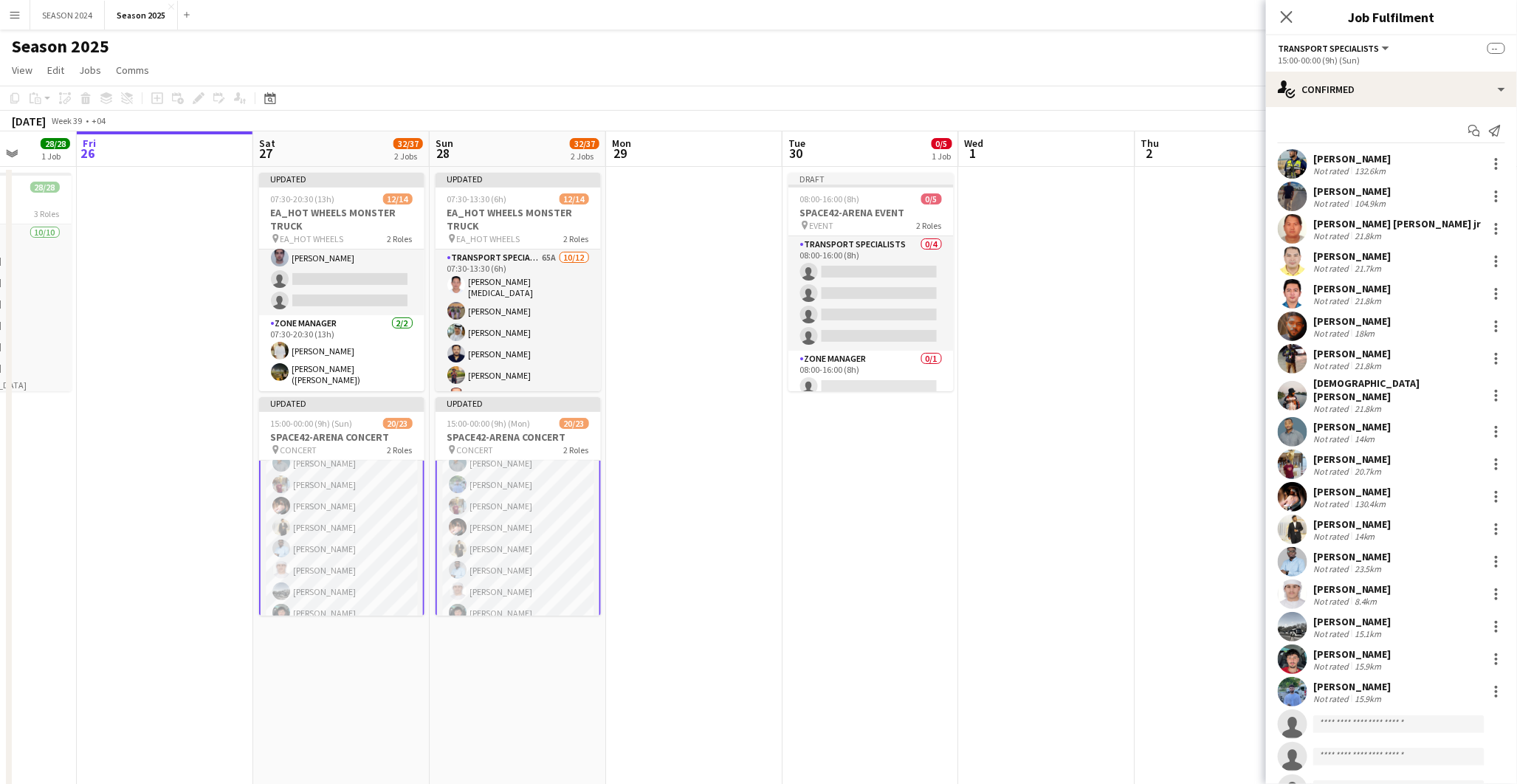
click at [347, 524] on app-card-role "Transport Specialists 154A 18/20 15:00-00:00 (9h) [PERSON_NAME] [PERSON_NAME] […" at bounding box center [341, 458] width 165 height 469
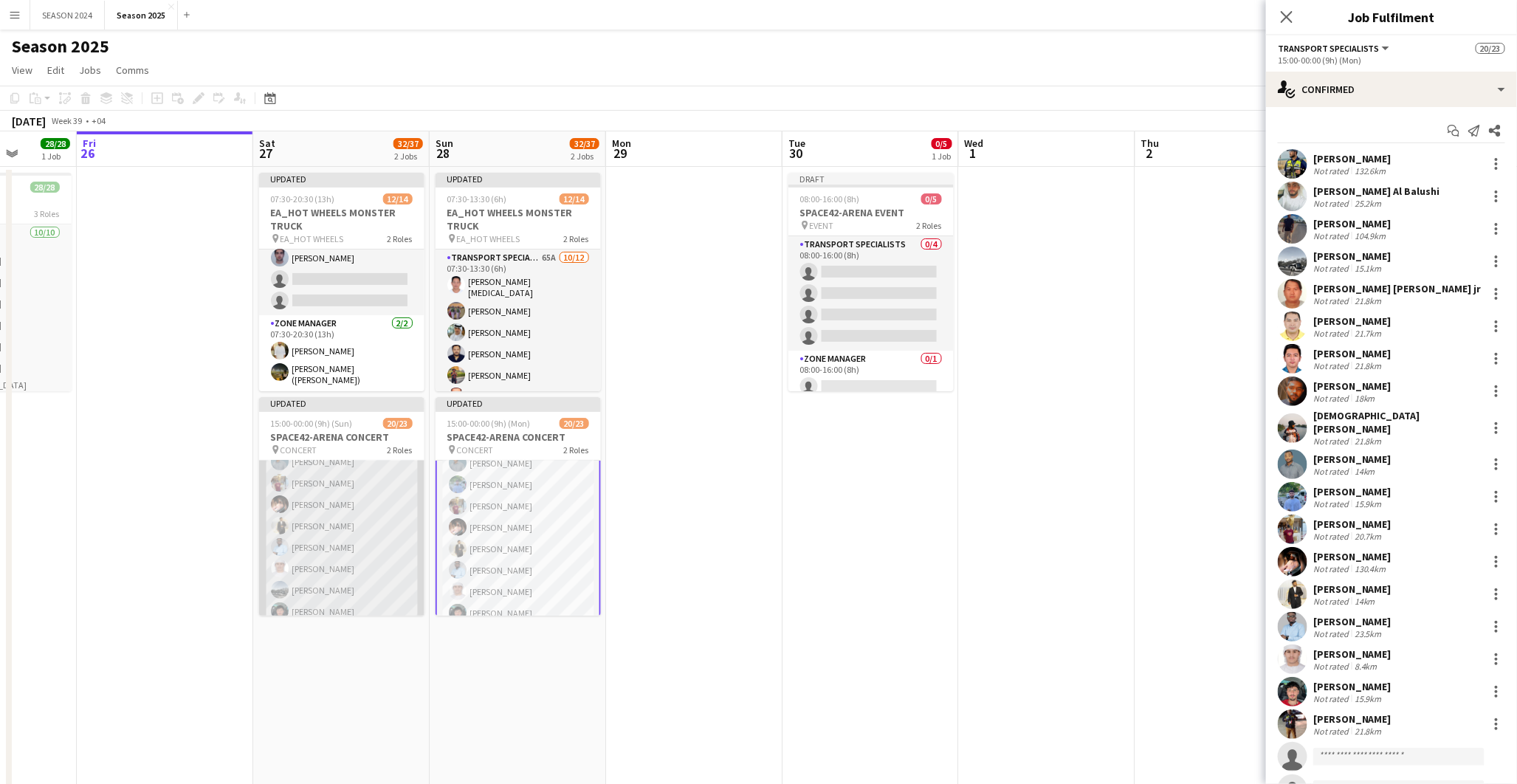
scroll to position [235, 0]
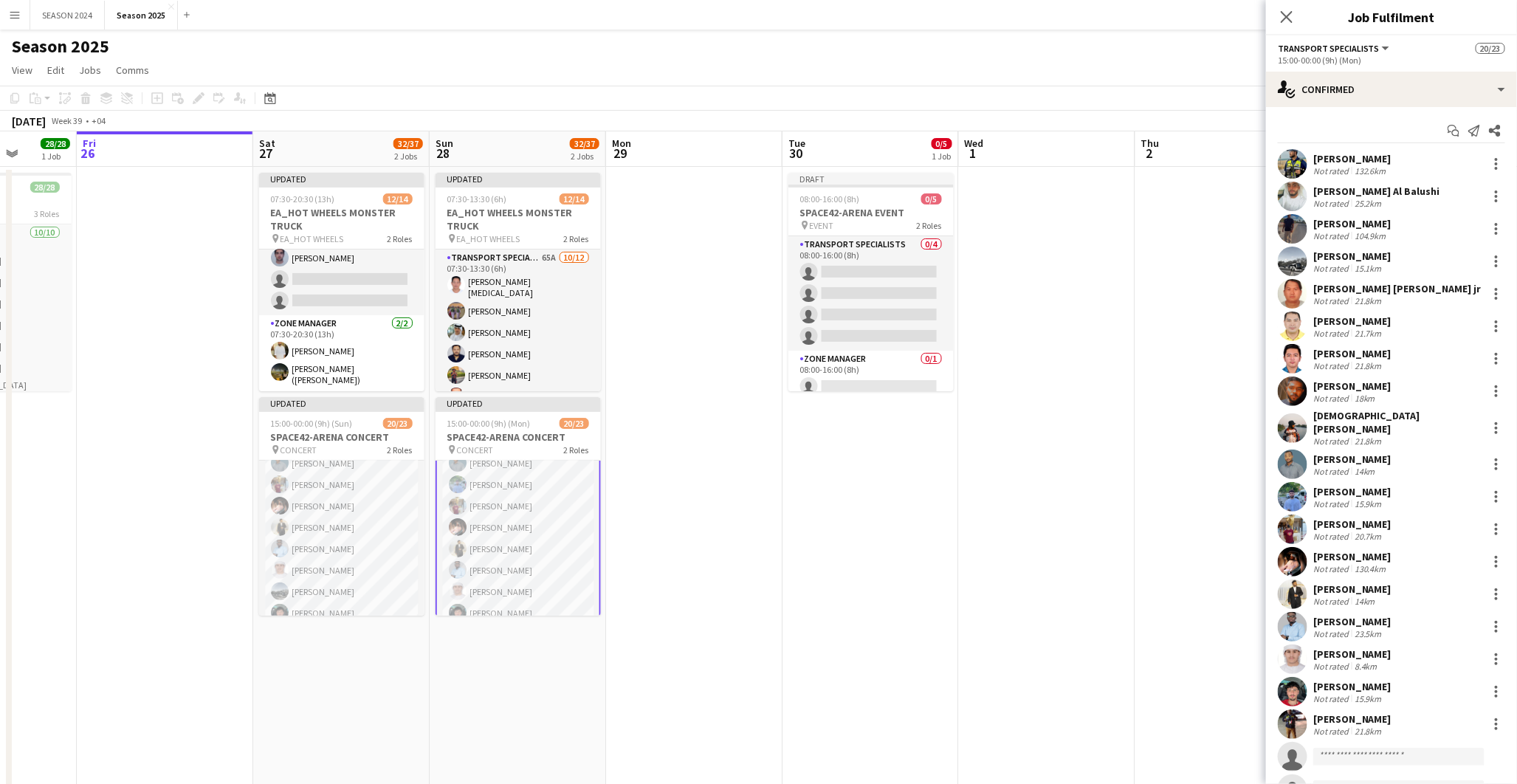
click at [496, 520] on app-card-role "Transport Specialists 164A 18/20 15:00-00:00 (9h) [PERSON_NAME] [PERSON_NAME] A…" at bounding box center [518, 458] width 165 height 469
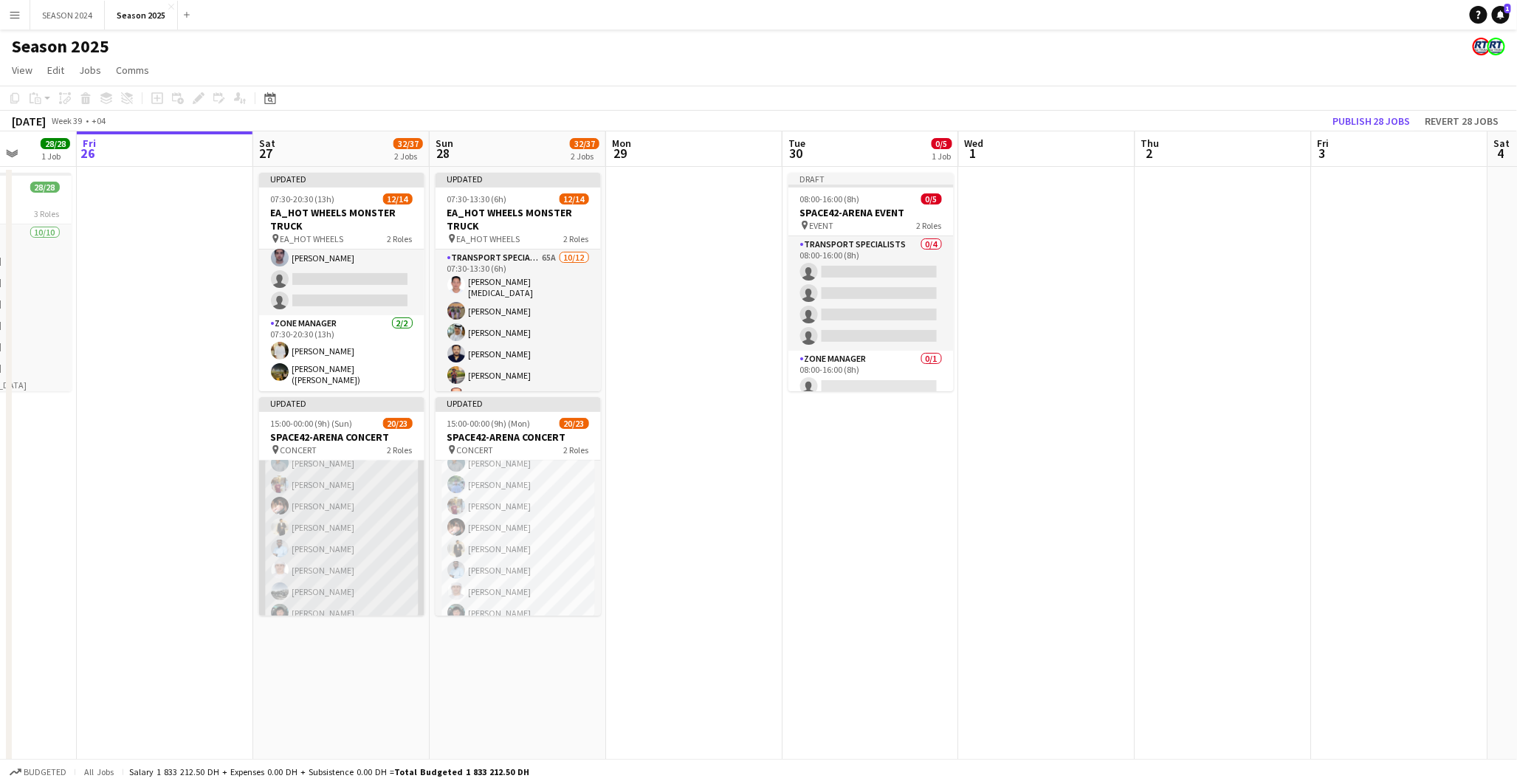
click at [340, 522] on app-card-role "Transport Specialists 154A 18/20 15:00-00:00 (9h) [PERSON_NAME] [PERSON_NAME] […" at bounding box center [341, 459] width 165 height 466
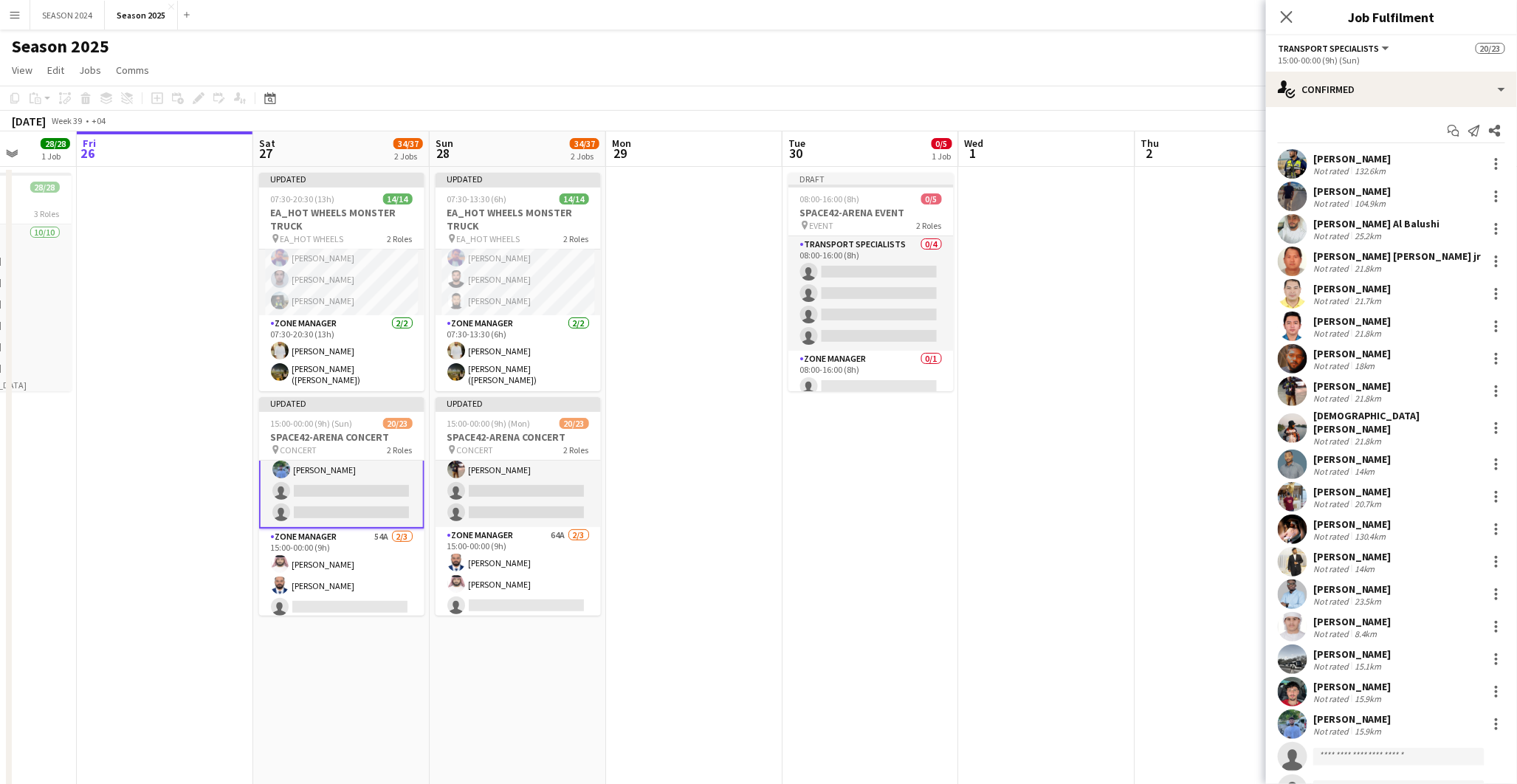
scroll to position [71, 0]
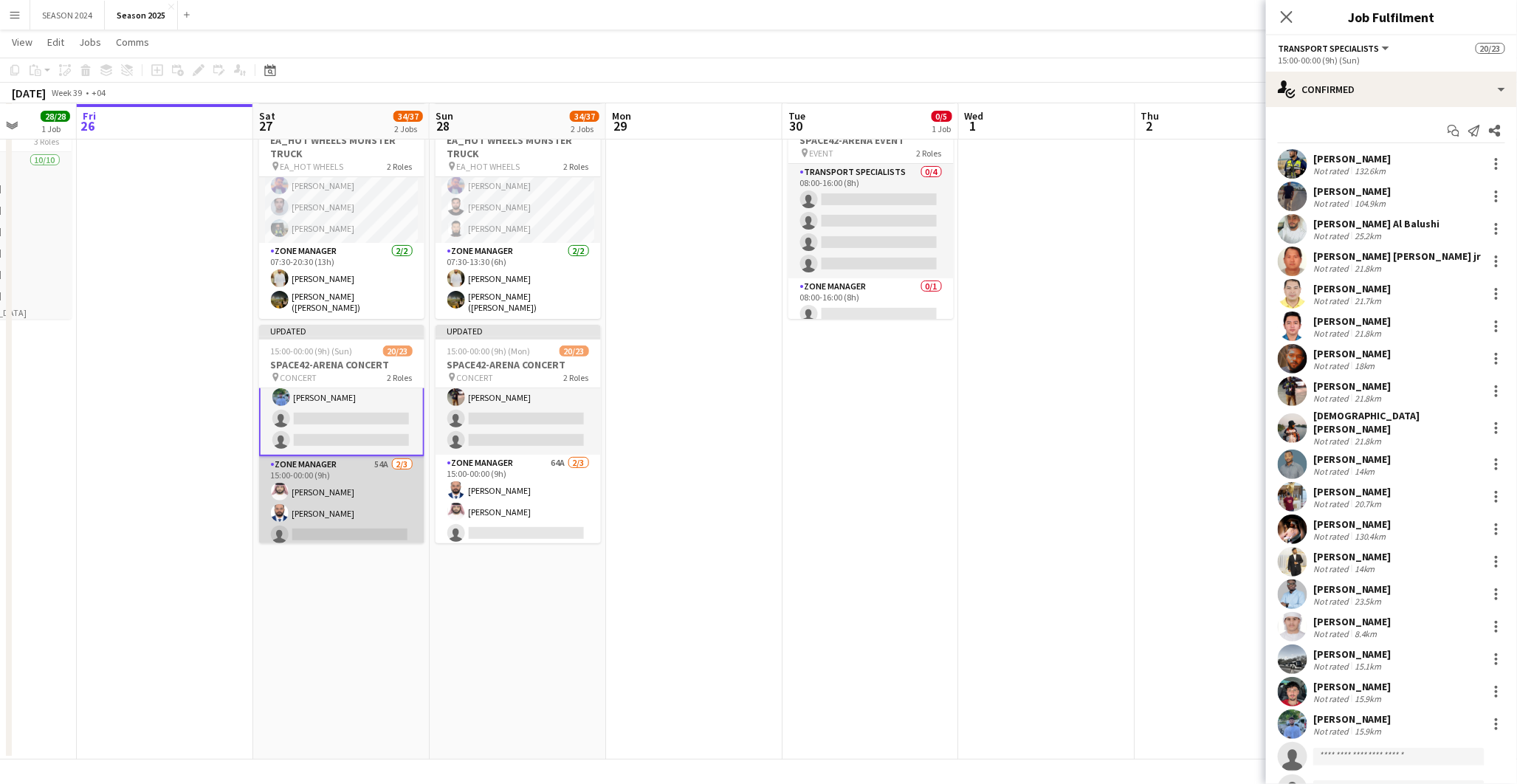
click at [388, 483] on app-card-role "Zone Manager 54A [DATE] 15:00-00:00 (9h) [PERSON_NAME] [PERSON_NAME] single-neu…" at bounding box center [341, 502] width 165 height 93
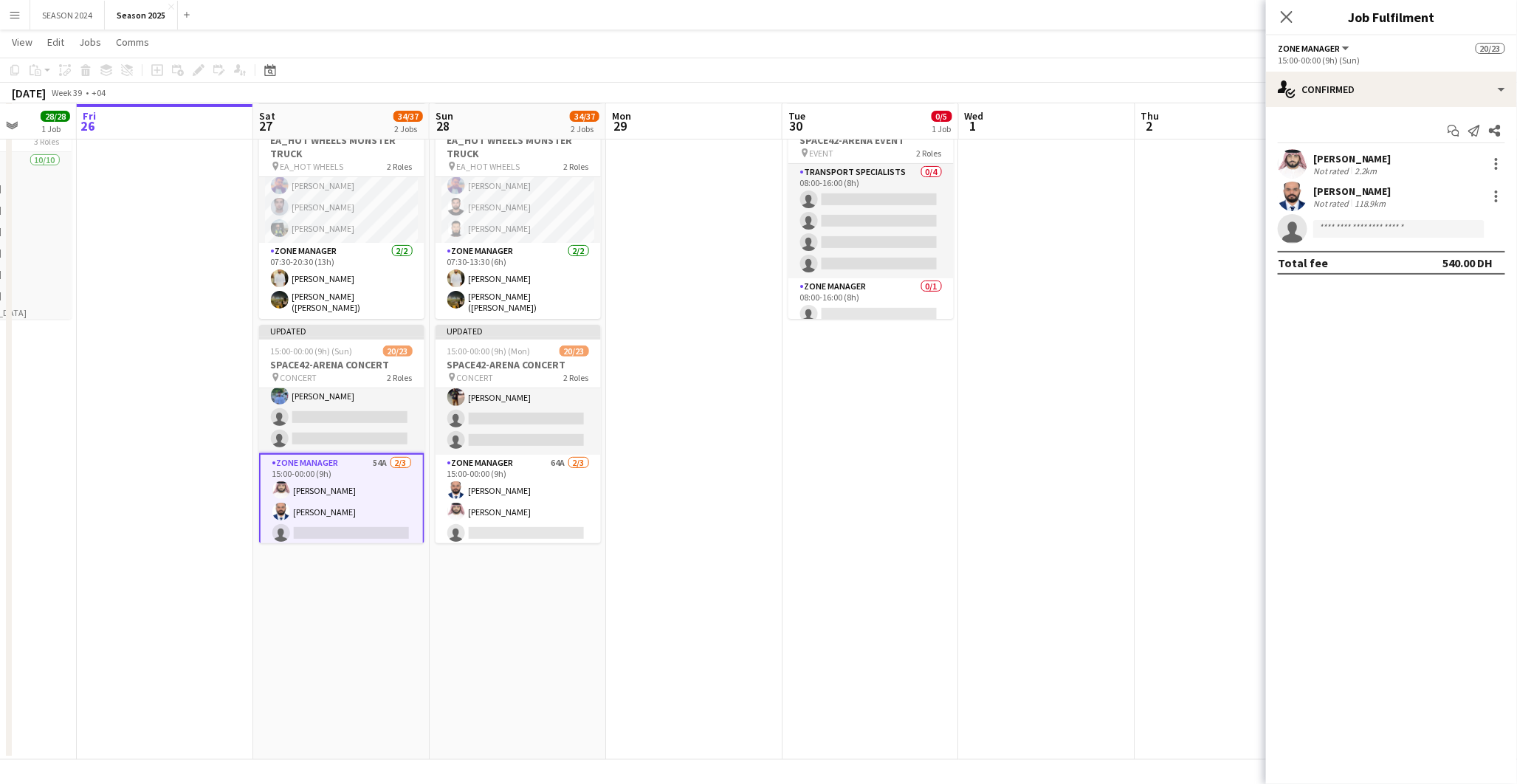
scroll to position [400, 0]
click at [540, 480] on app-card-role "Zone Manager 64A [DATE] 15:00-00:00 (9h) [PERSON_NAME] [PERSON_NAME] Bu Jasem s…" at bounding box center [518, 501] width 165 height 93
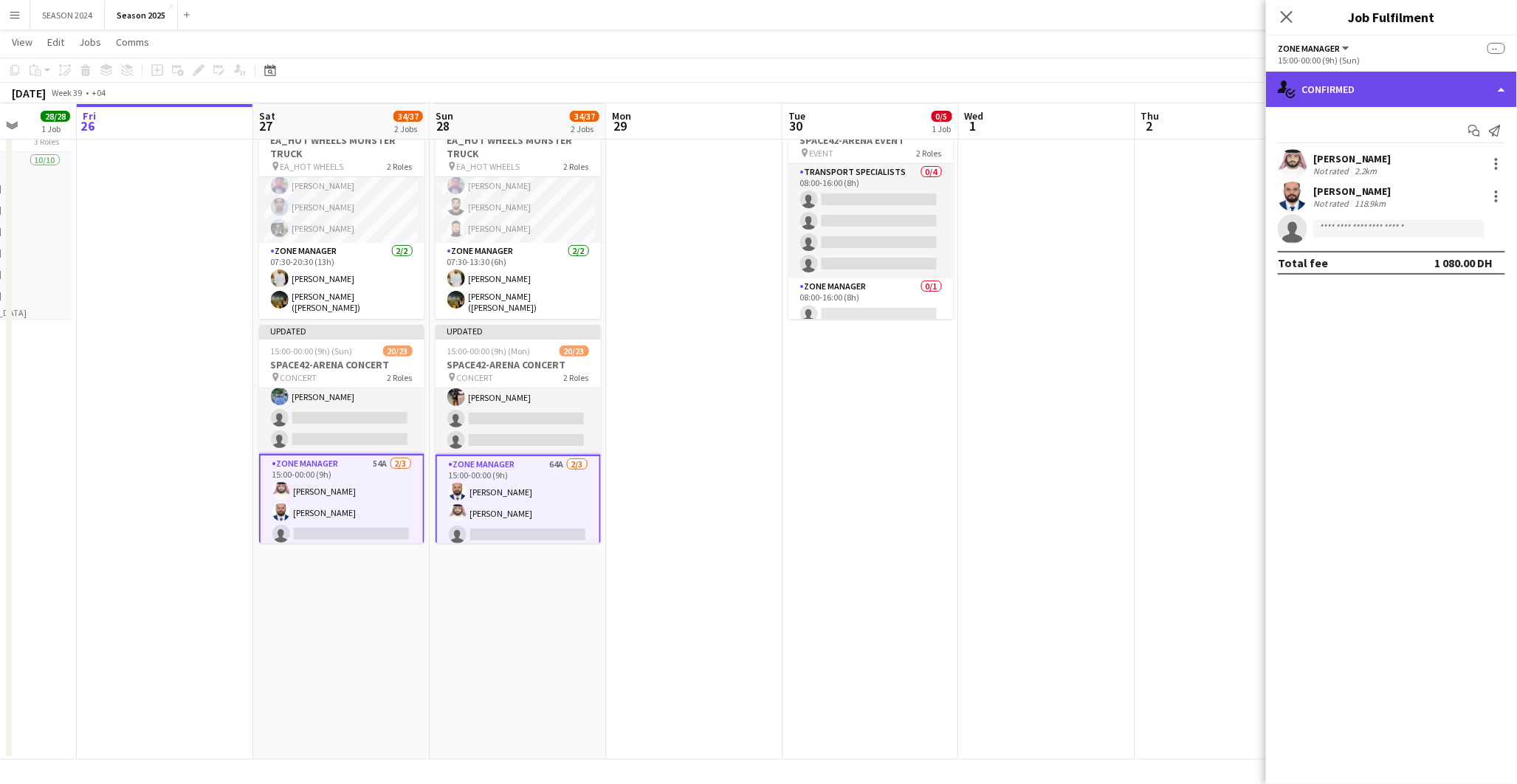
click at [1359, 96] on div "single-neutral-actions-check-2 Confirmed" at bounding box center [1391, 89] width 251 height 36
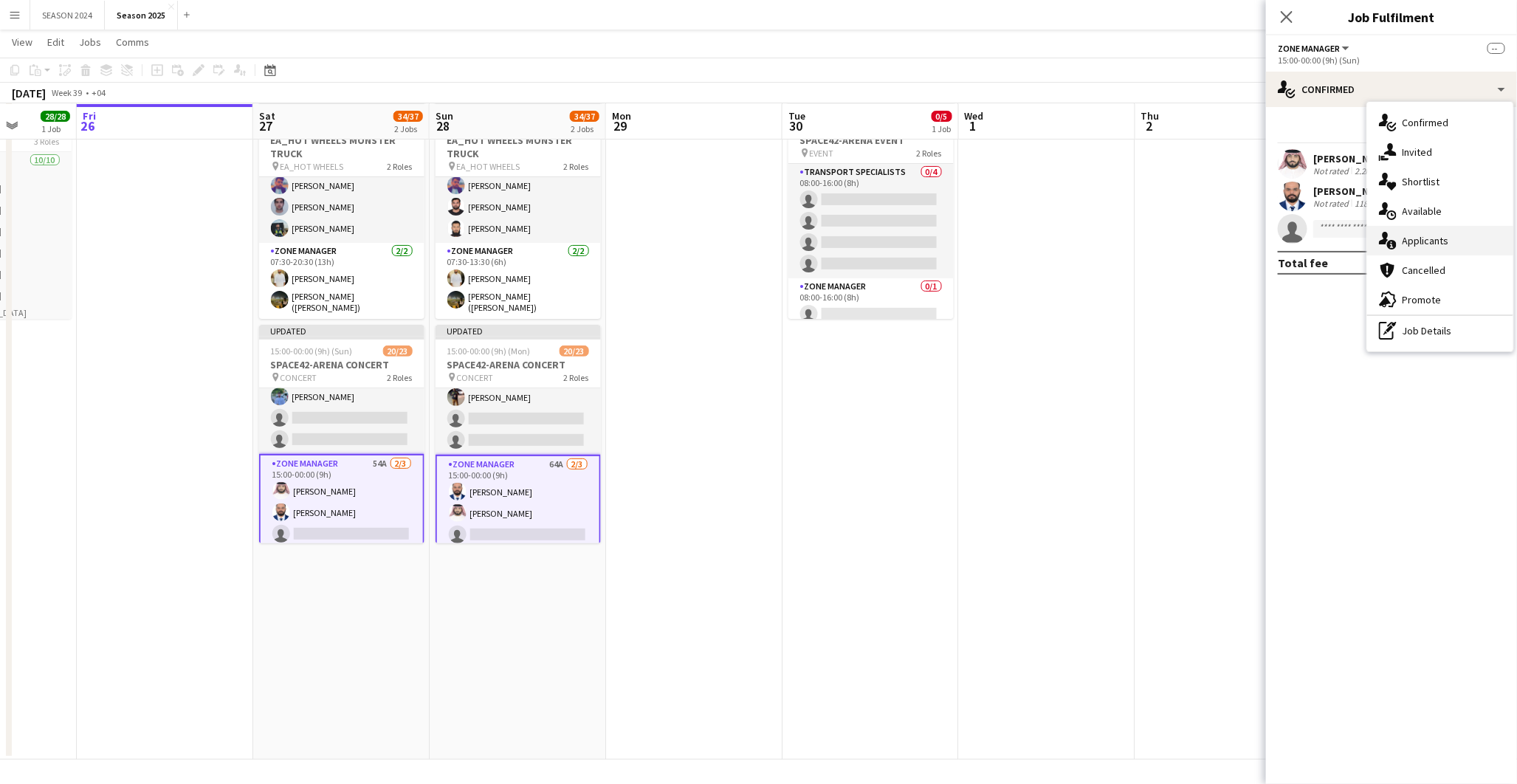
click at [1465, 252] on div "single-neutral-actions-information Applicants" at bounding box center [1440, 241] width 146 height 29
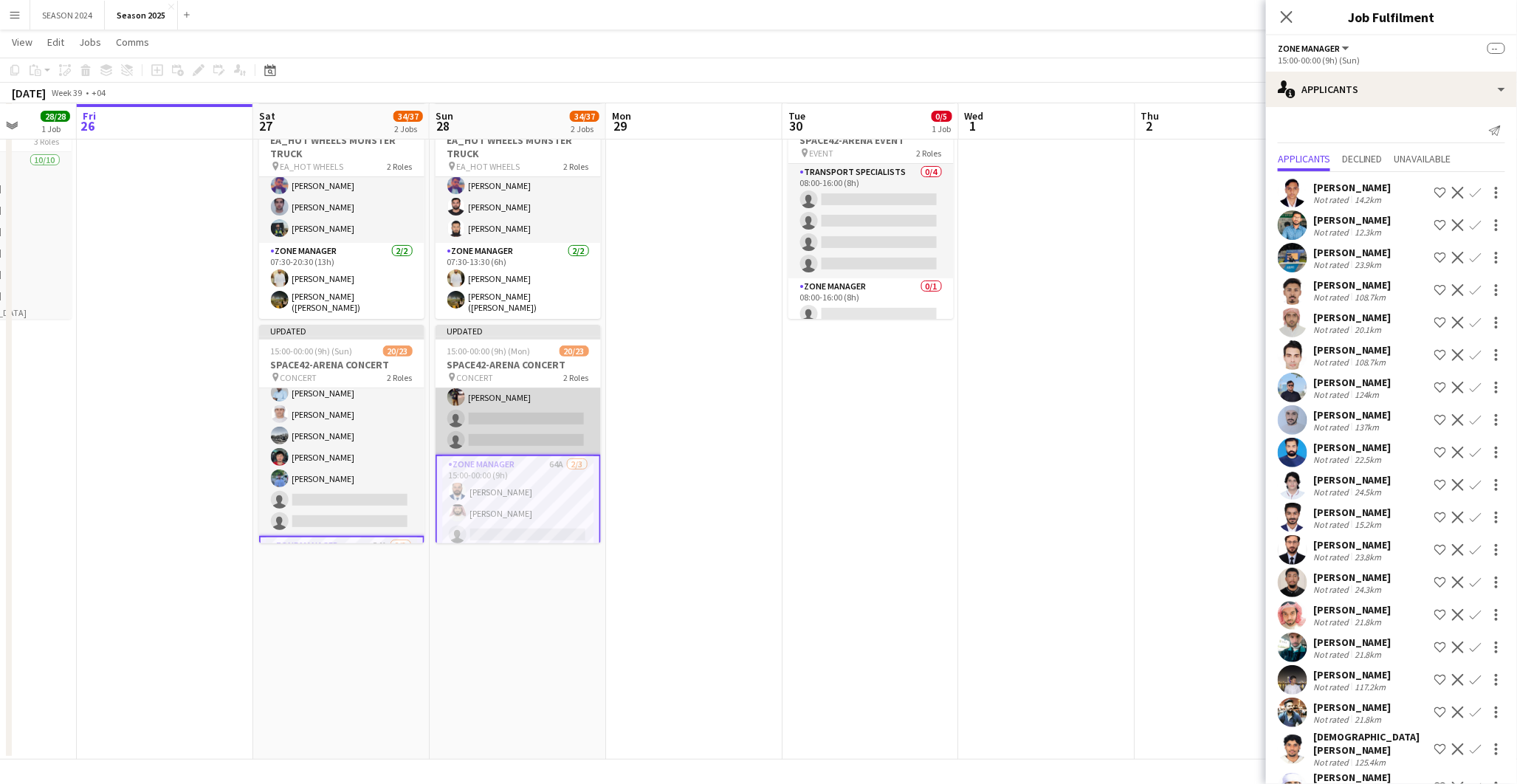
scroll to position [317, 0]
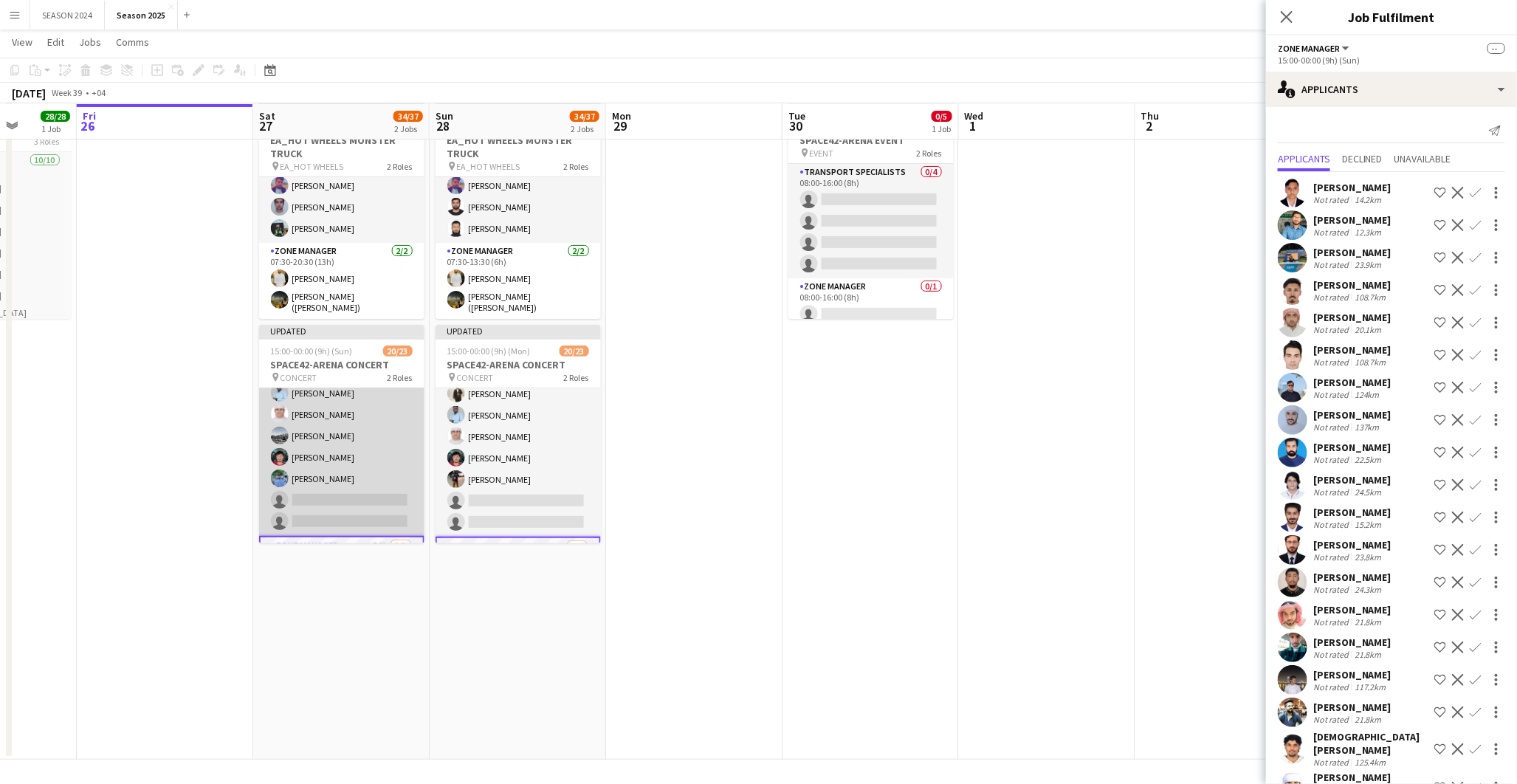
click at [367, 487] on app-card-role "Transport Specialists 154A 18/20 15:00-00:00 (9h) [PERSON_NAME] [PERSON_NAME] […" at bounding box center [341, 303] width 165 height 466
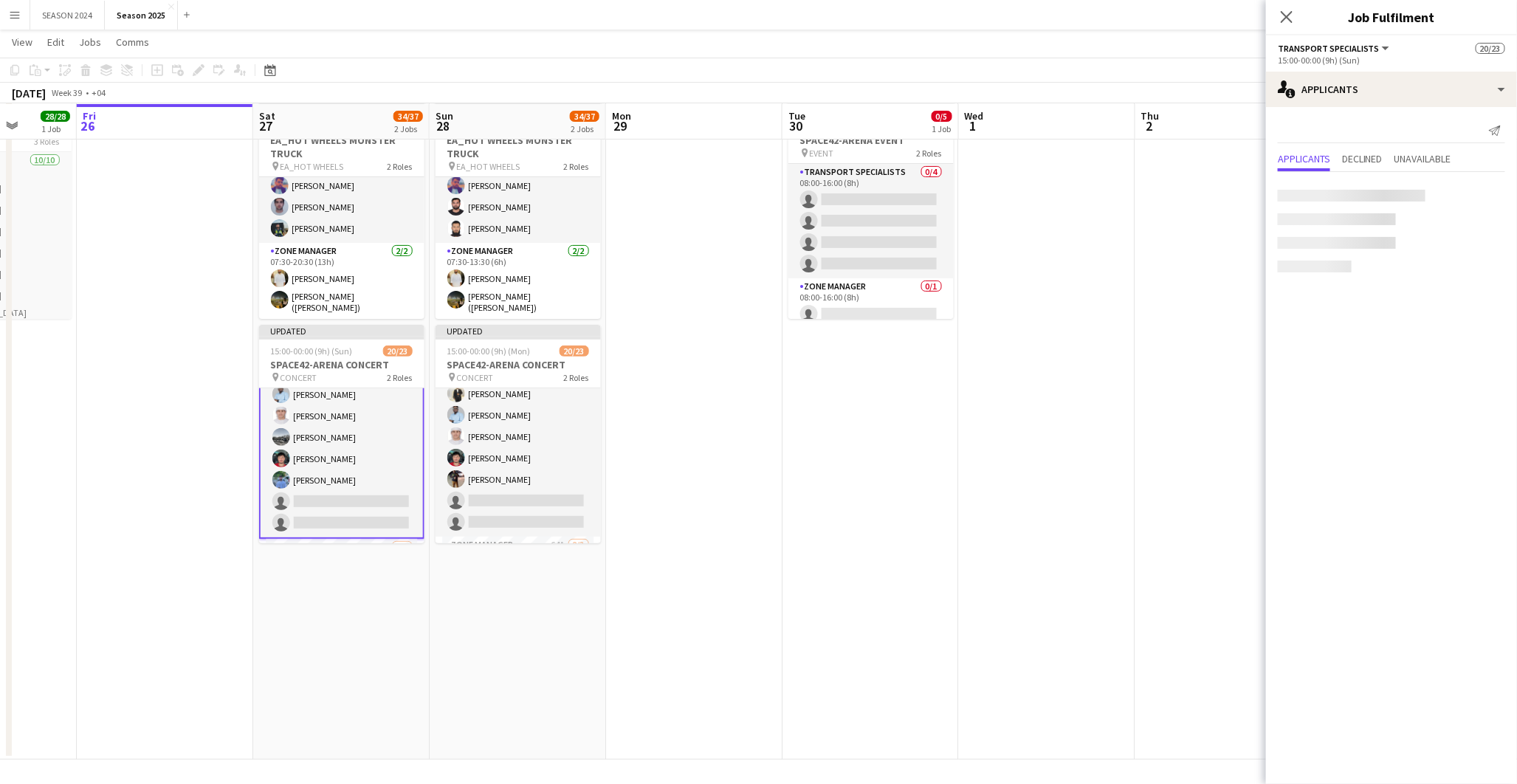
scroll to position [319, 0]
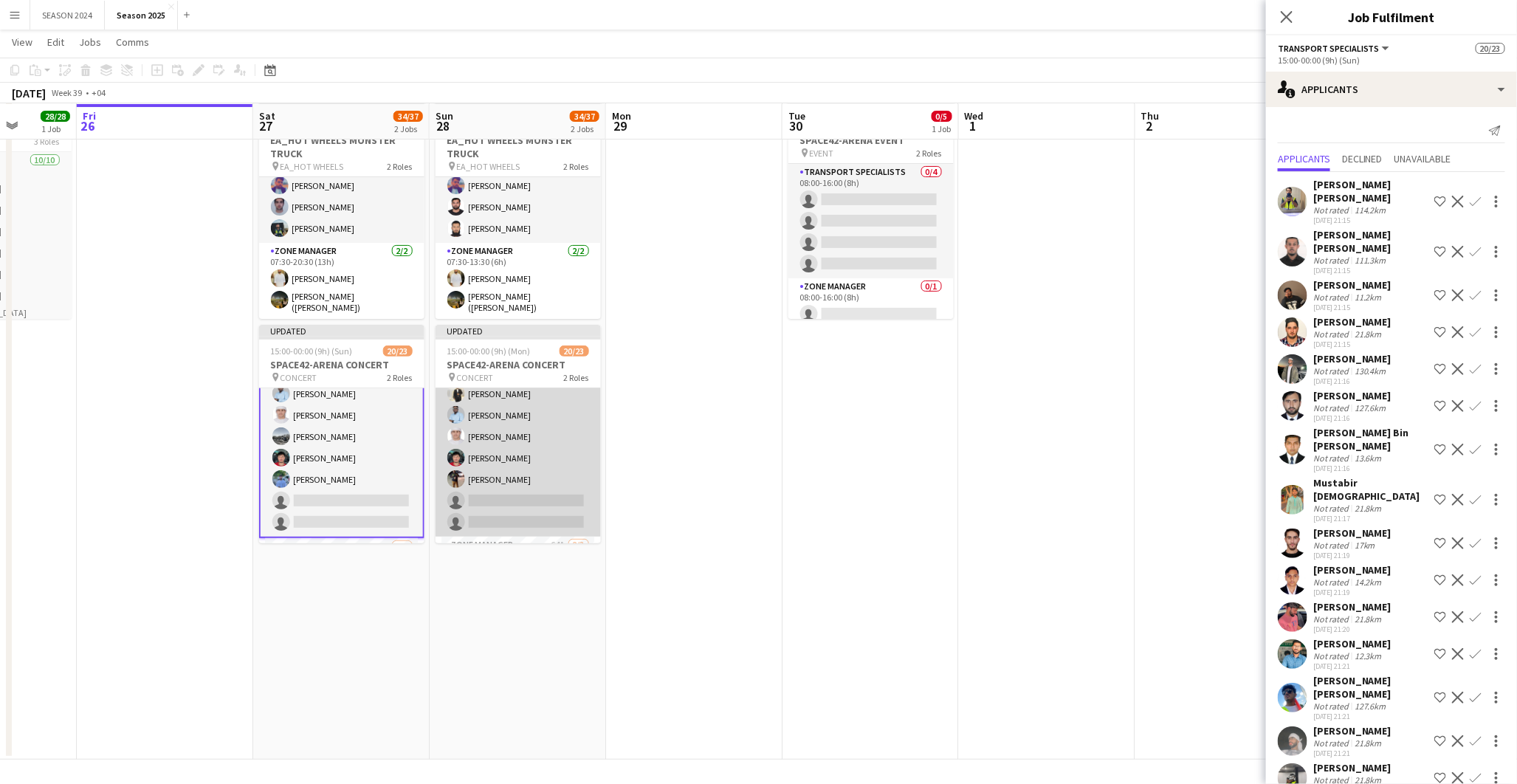
click at [476, 461] on app-card-role "Transport Specialists 164A 18/20 15:00-00:00 (9h) [PERSON_NAME] [PERSON_NAME] A…" at bounding box center [518, 304] width 165 height 466
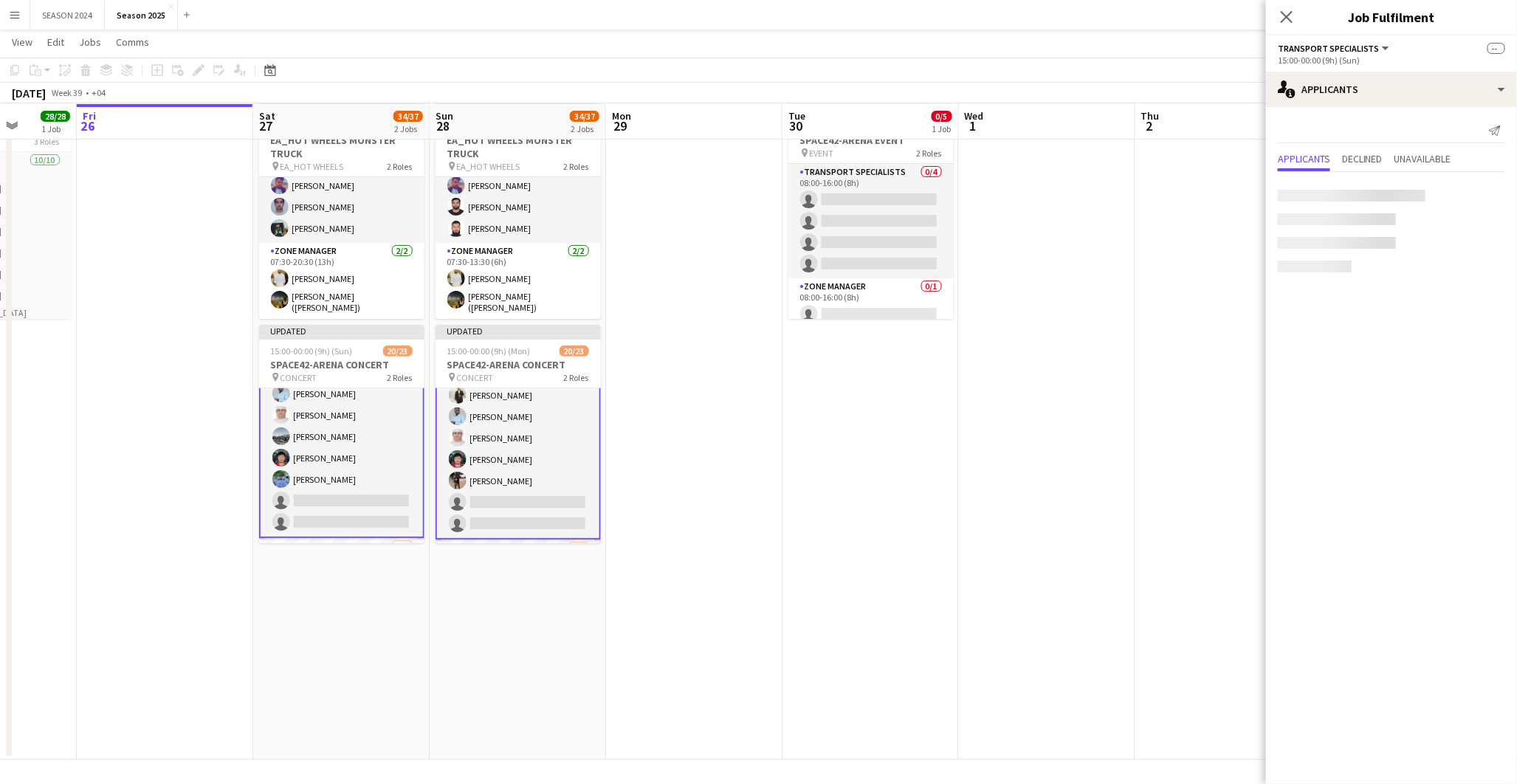
scroll to position [318, 0]
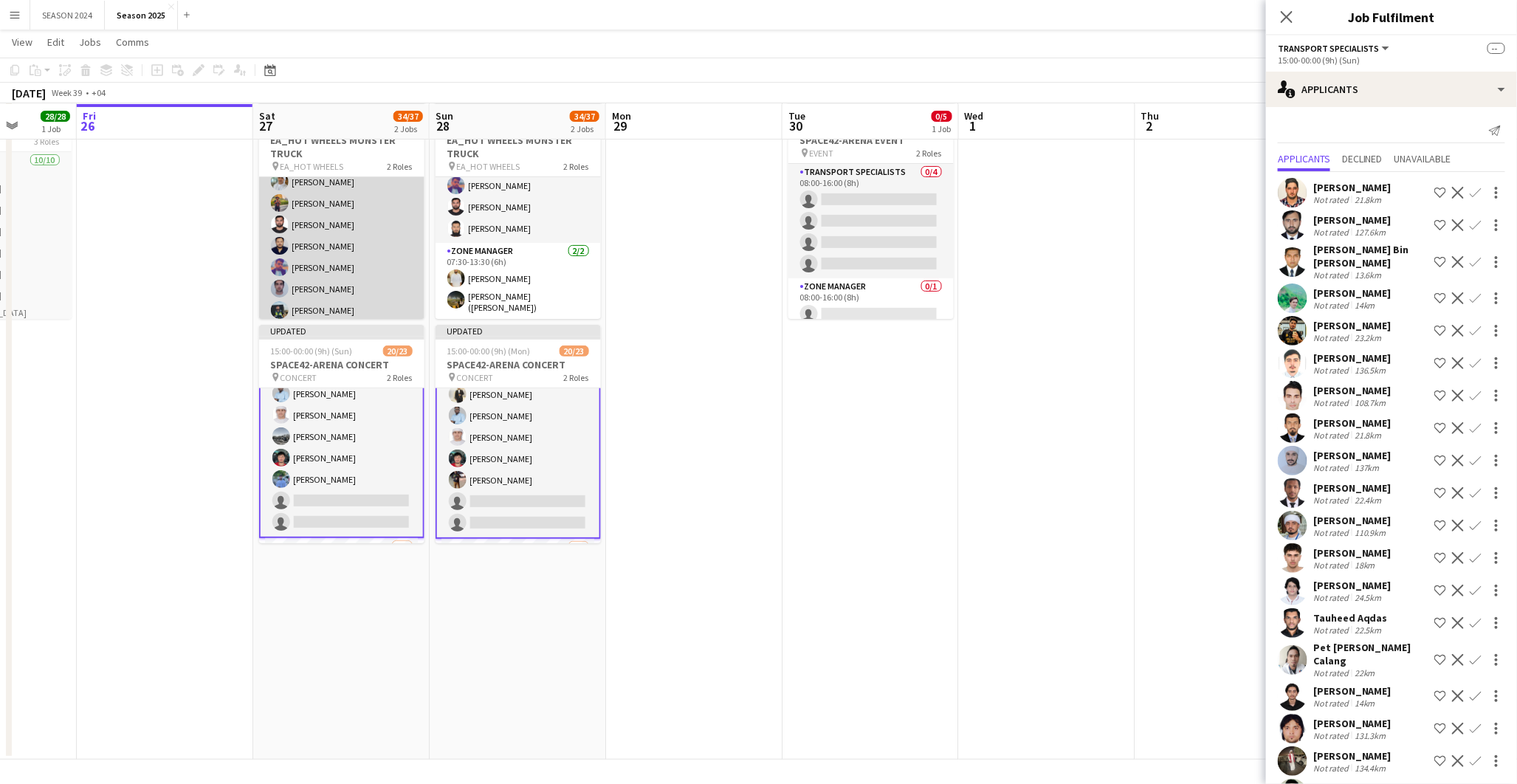
click at [319, 268] on app-card-role "Transport Specialists [DATE] 07:30-20:30 (13h) [PERSON_NAME] [PERSON_NAME][MEDI…" at bounding box center [341, 179] width 165 height 290
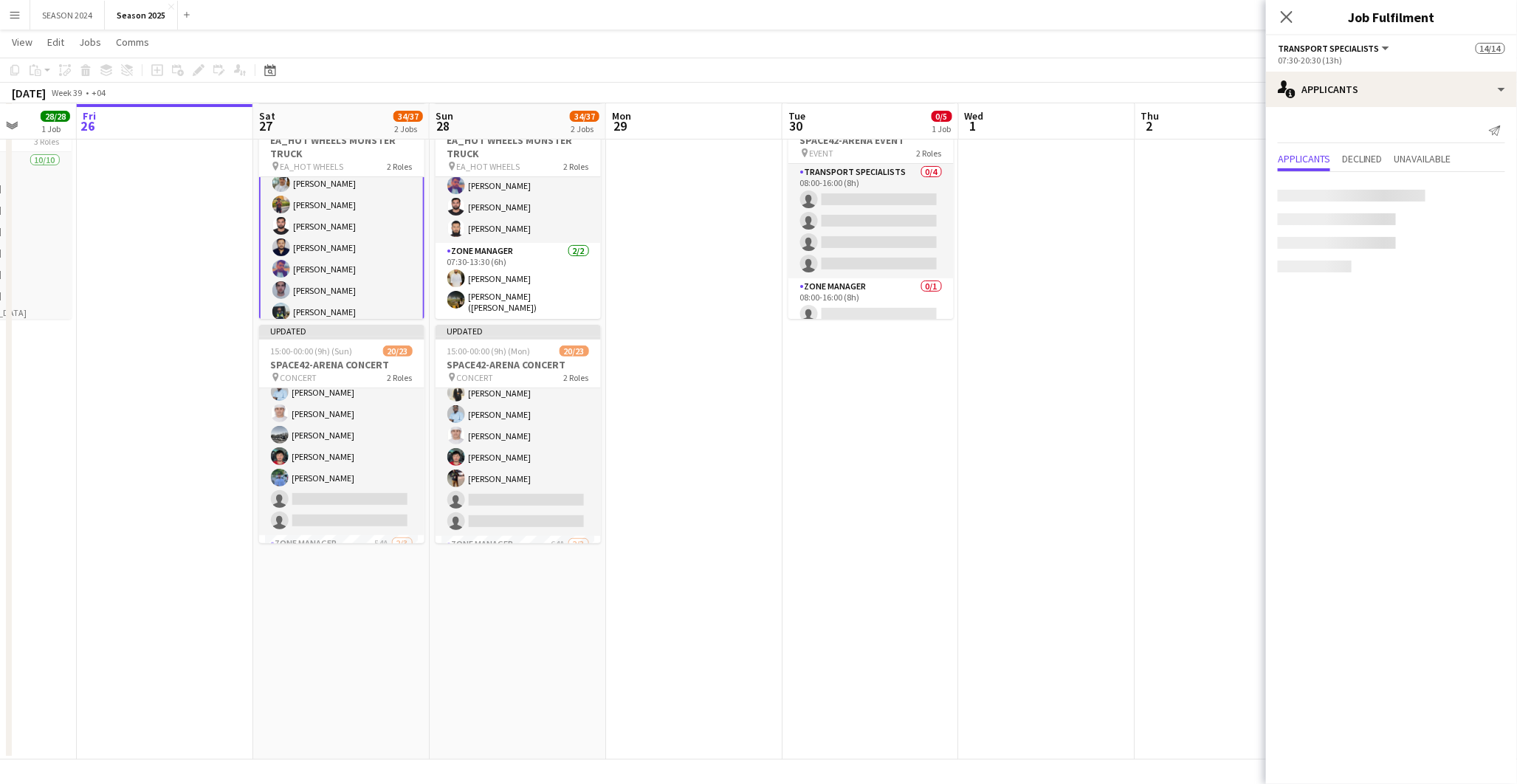
scroll to position [317, 0]
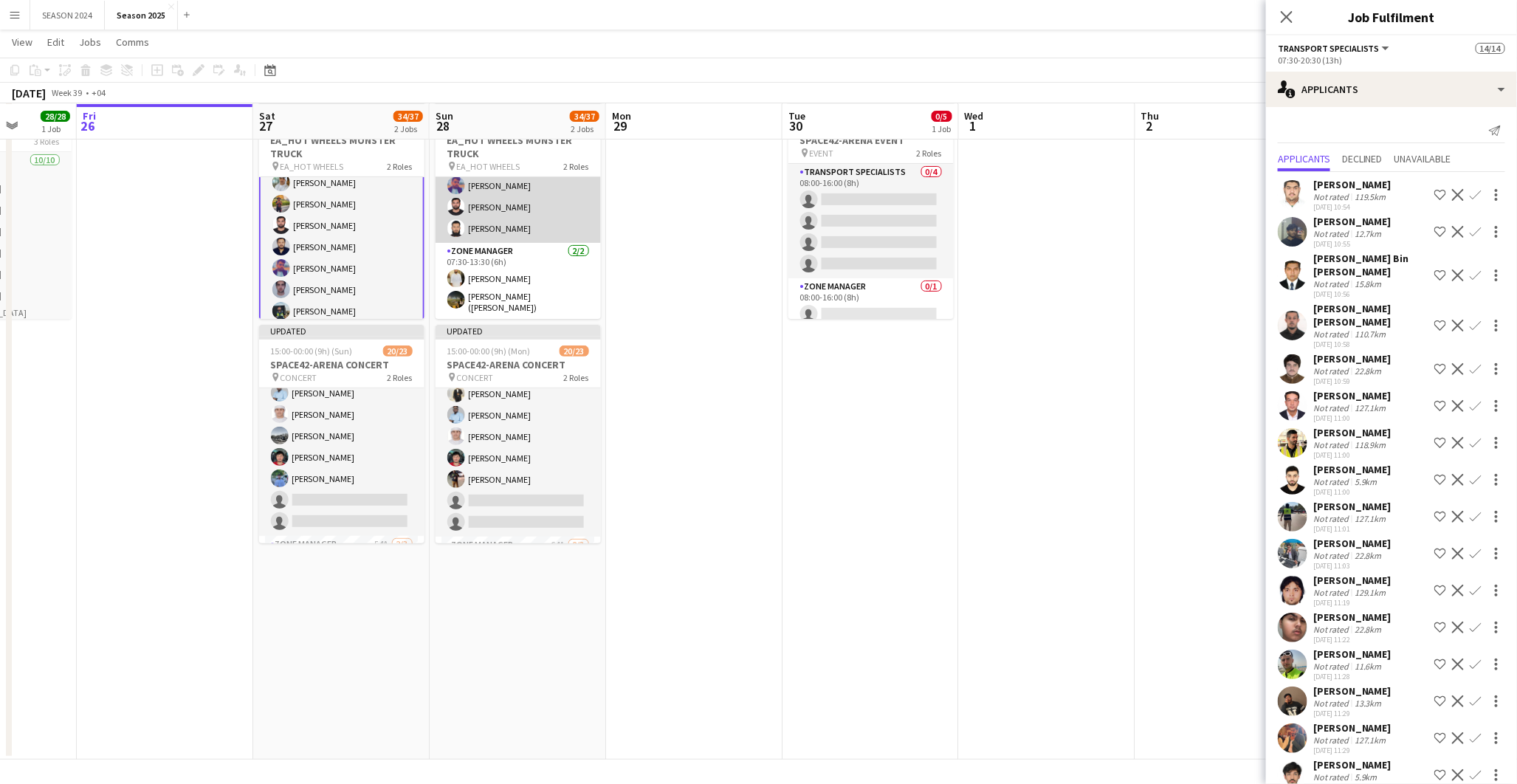
click at [515, 195] on app-card-role "Transport Specialists [DATE] 07:30-13:30 (6h) [PERSON_NAME][MEDICAL_DATA] [PERS…" at bounding box center [518, 97] width 165 height 290
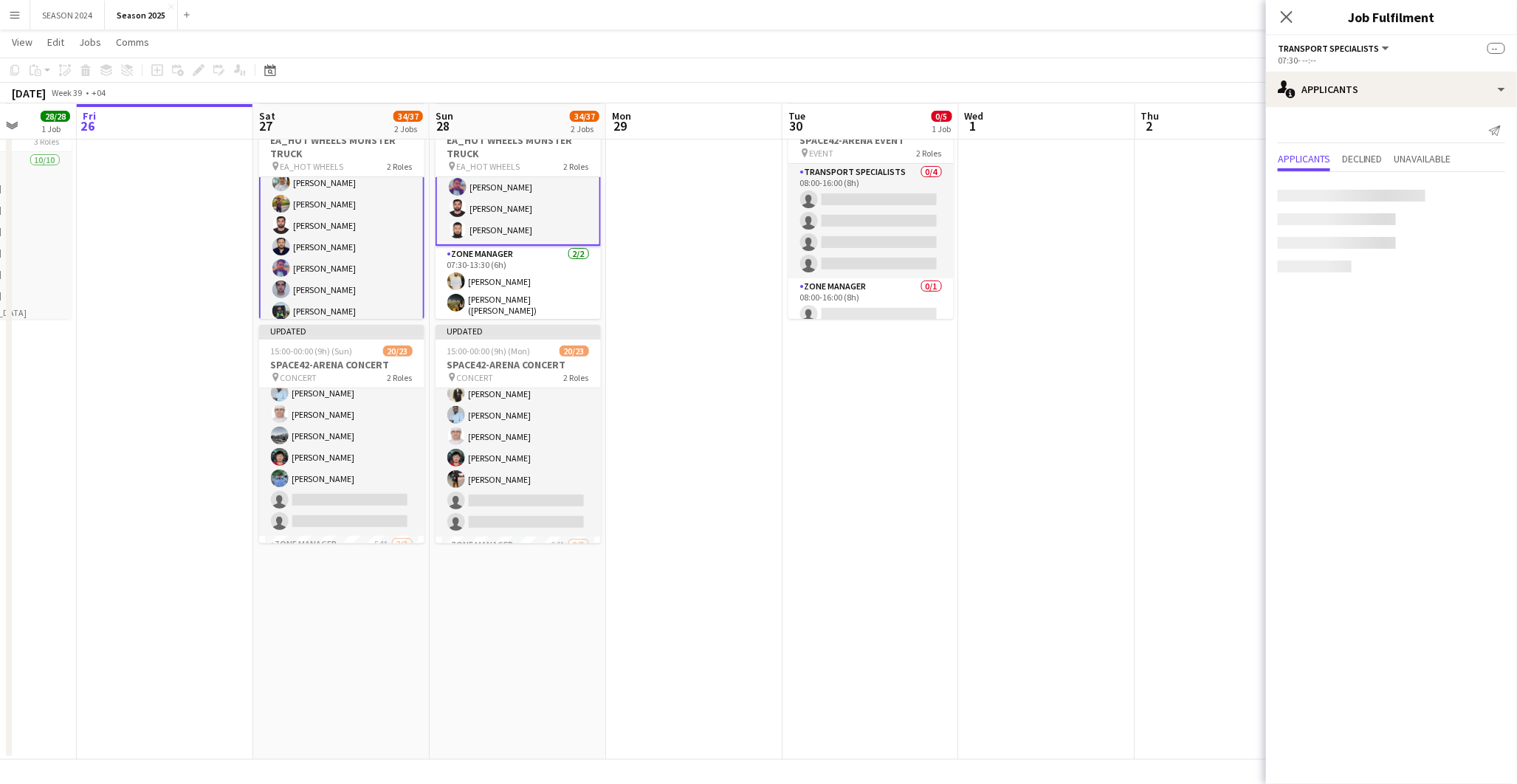
scroll to position [225, 0]
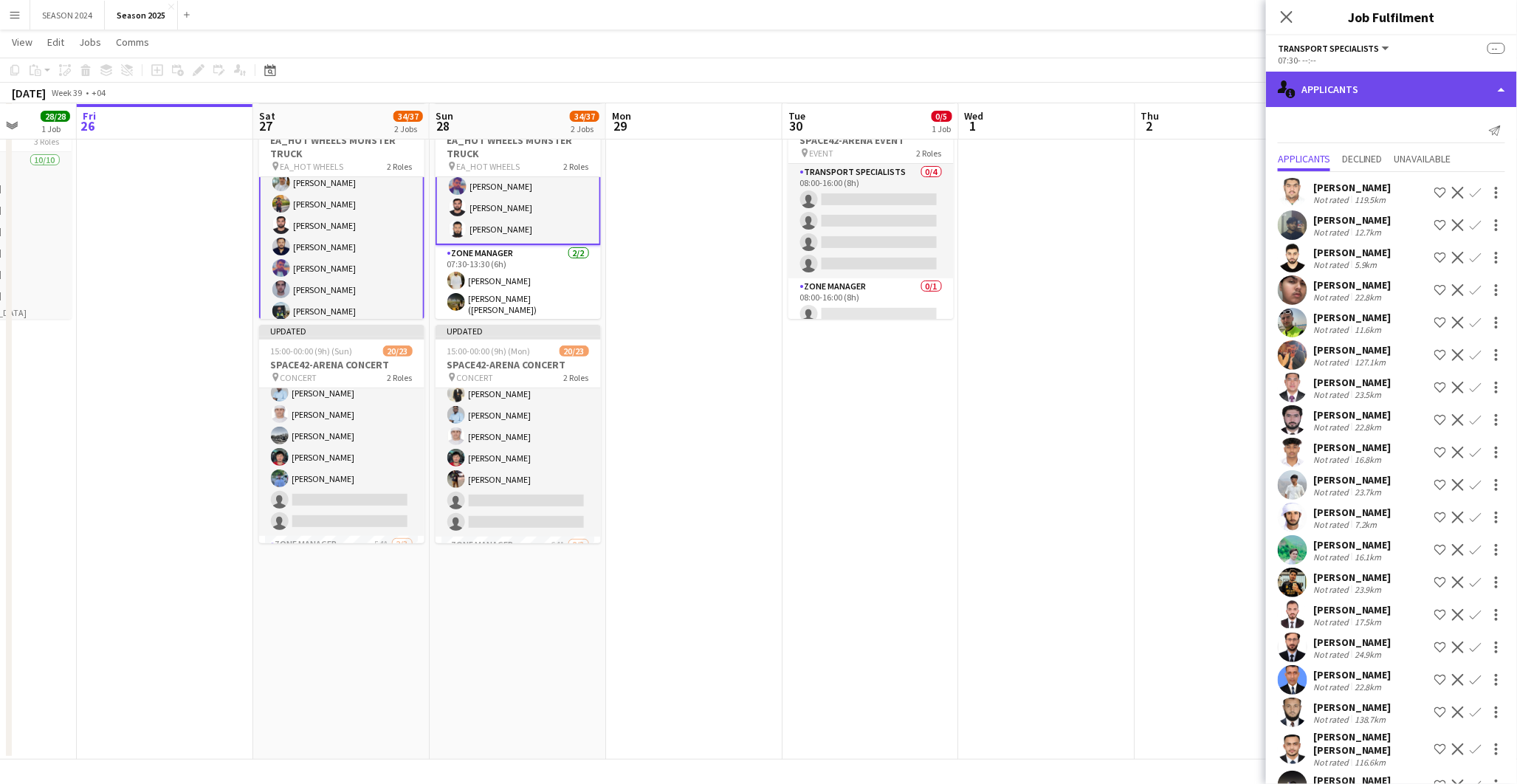
click at [1429, 82] on div "single-neutral-actions-information Applicants" at bounding box center [1391, 89] width 251 height 36
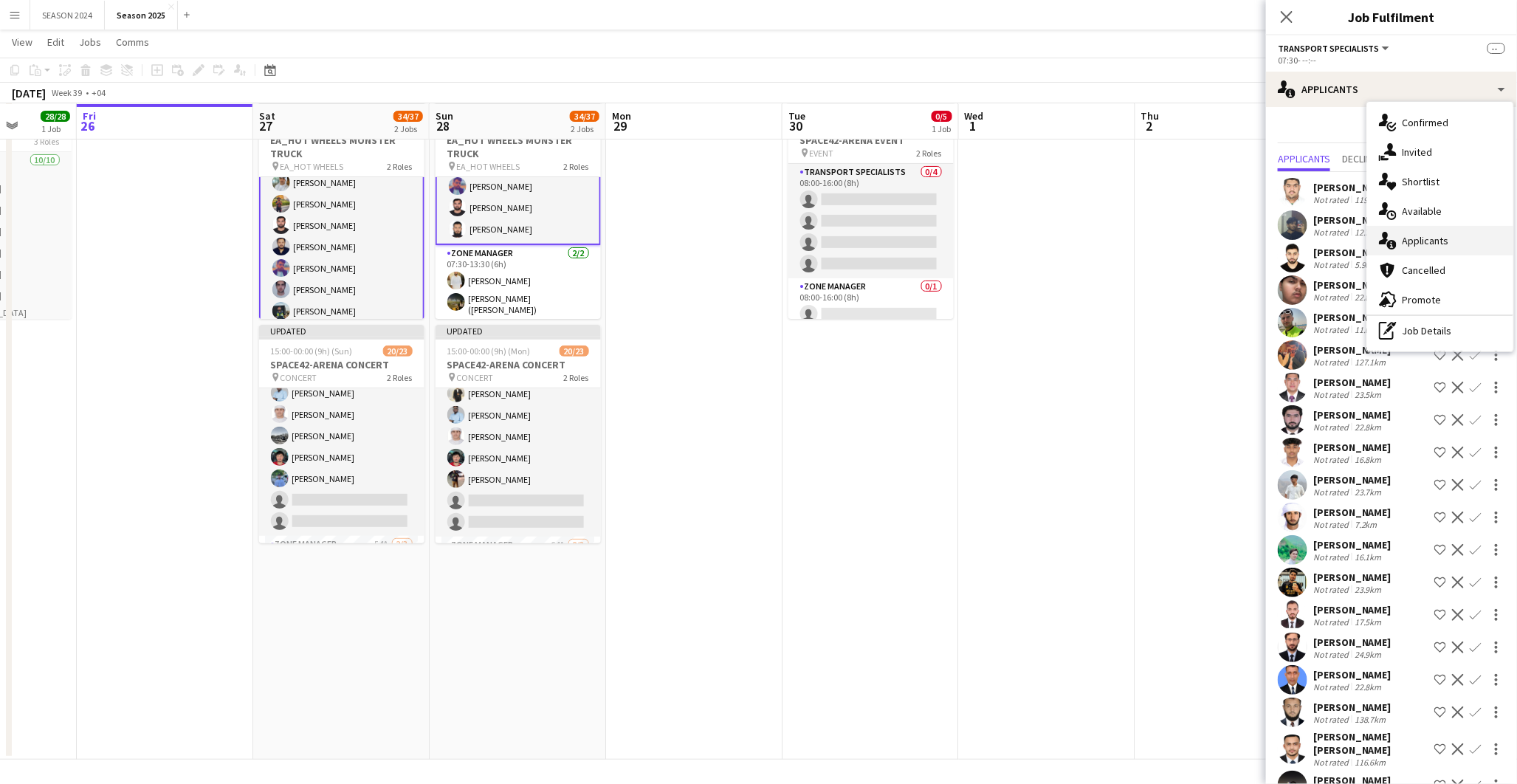
click at [1416, 240] on span "Applicants" at bounding box center [1426, 240] width 47 height 13
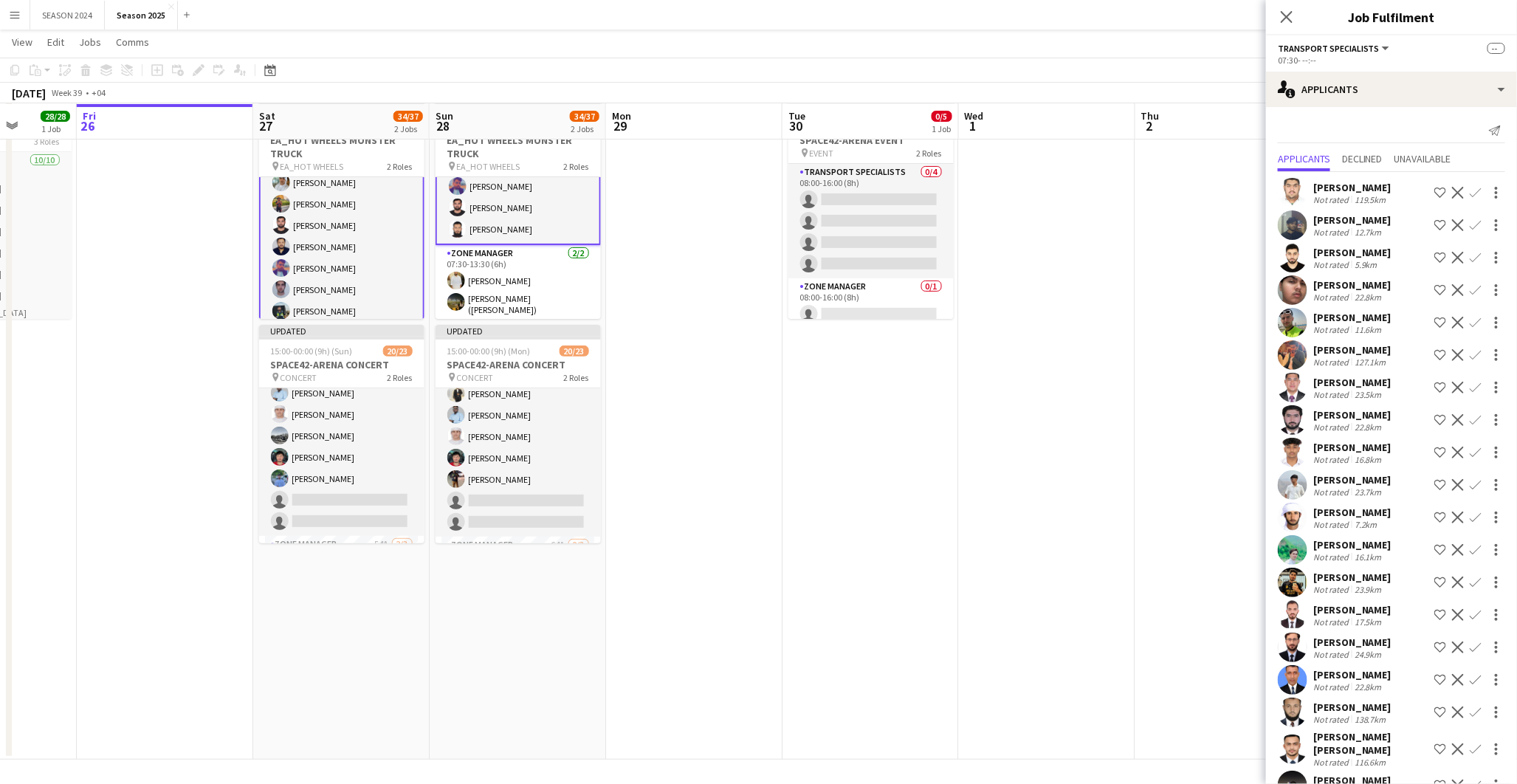
click at [1332, 106] on div "single-neutral-actions-information Applicants" at bounding box center [1391, 89] width 251 height 36
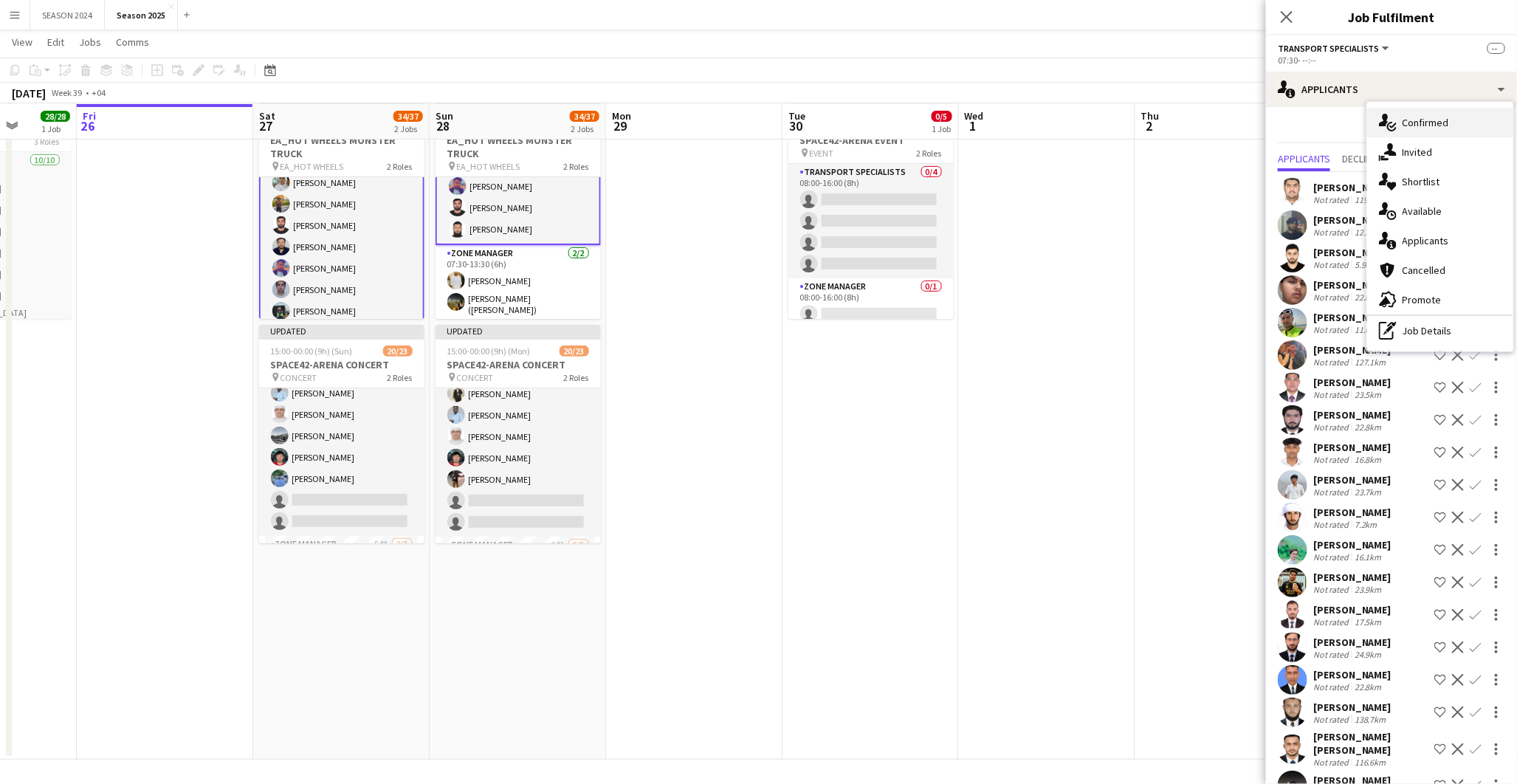
click at [1399, 126] on div "single-neutral-actions-check-2 Confirmed" at bounding box center [1440, 122] width 146 height 29
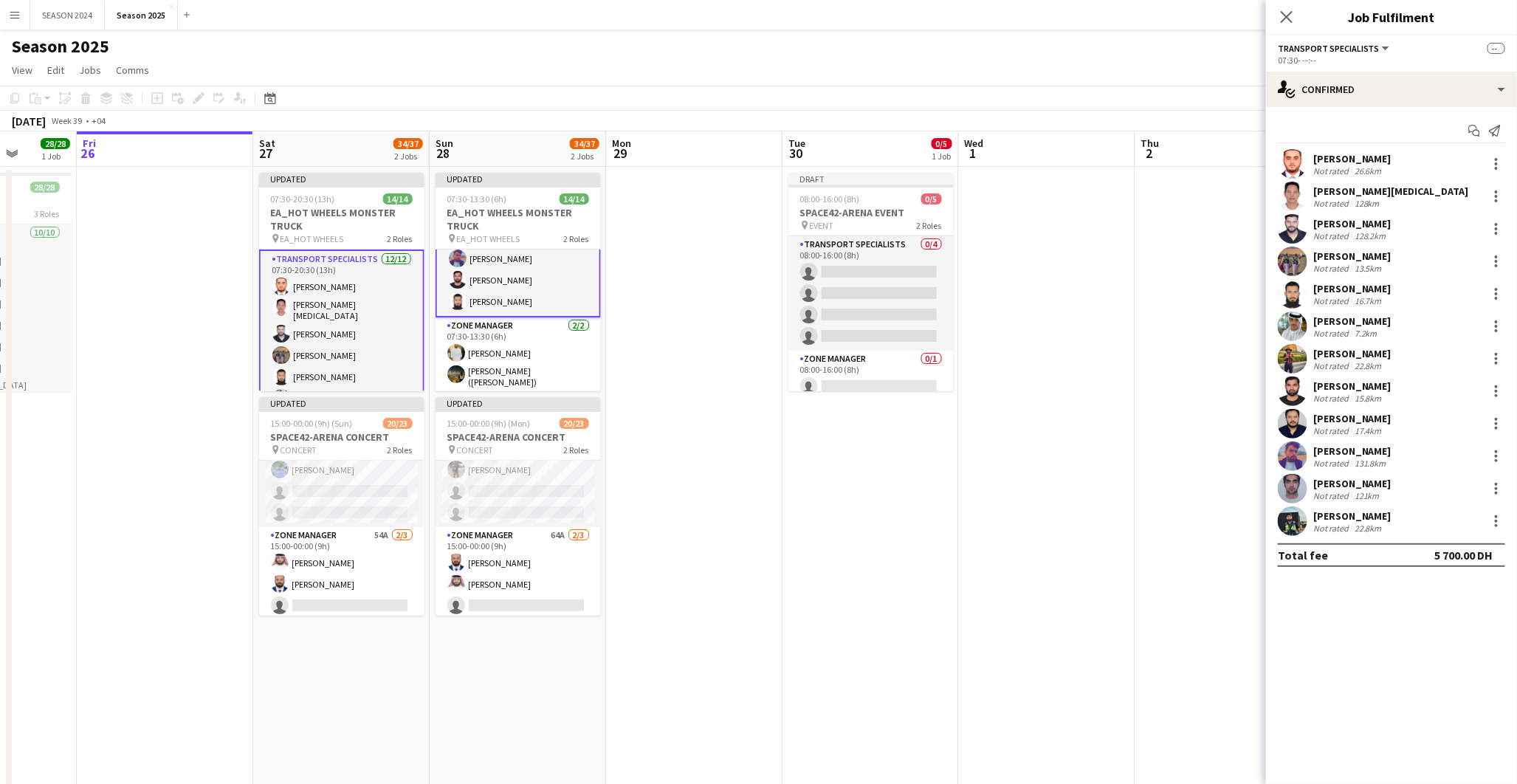
scroll to position [226, 0]
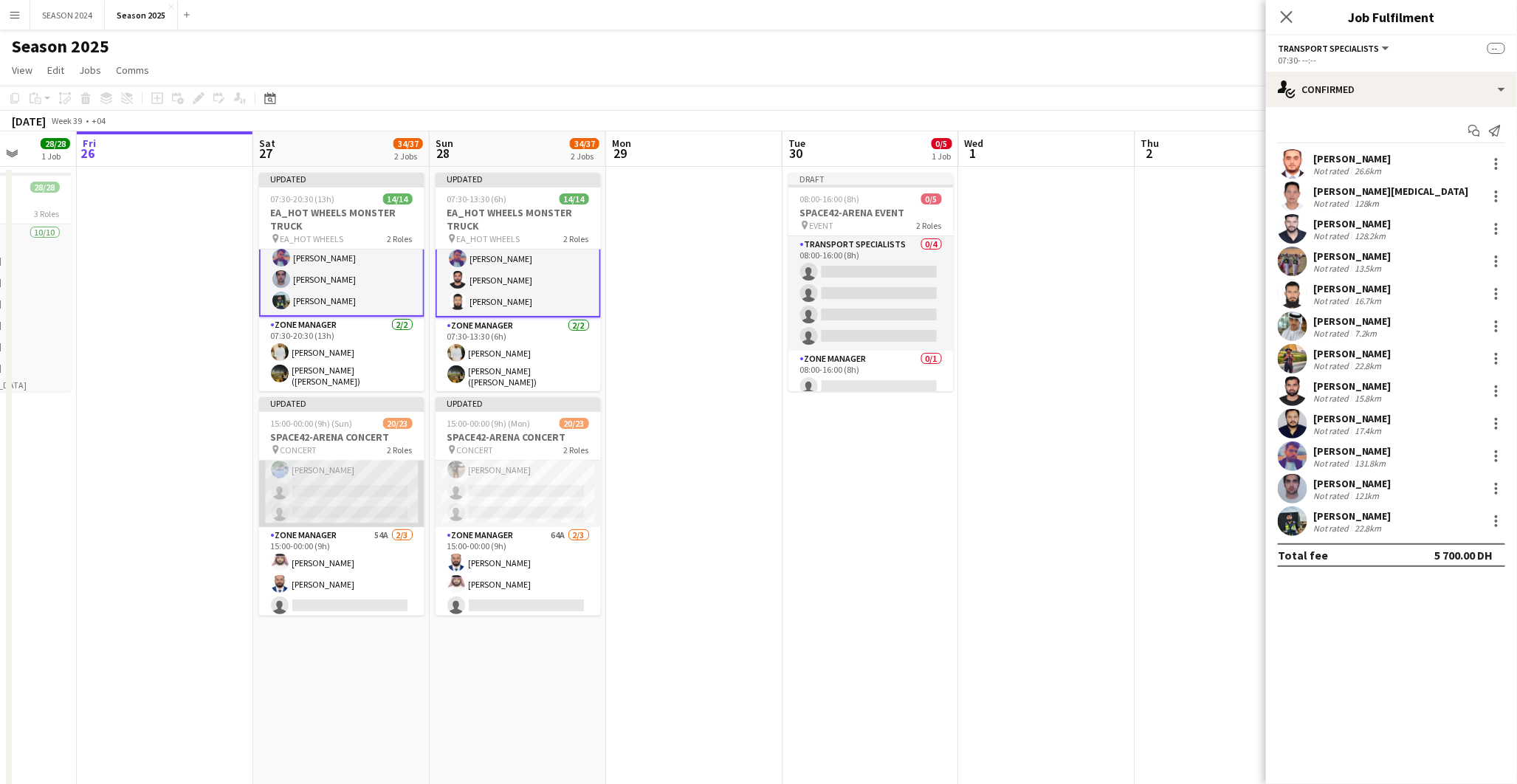
click at [376, 477] on app-card-role "Transport Specialists 154A 18/20 15:00-00:00 (9h) [PERSON_NAME] [PERSON_NAME] […" at bounding box center [341, 295] width 165 height 466
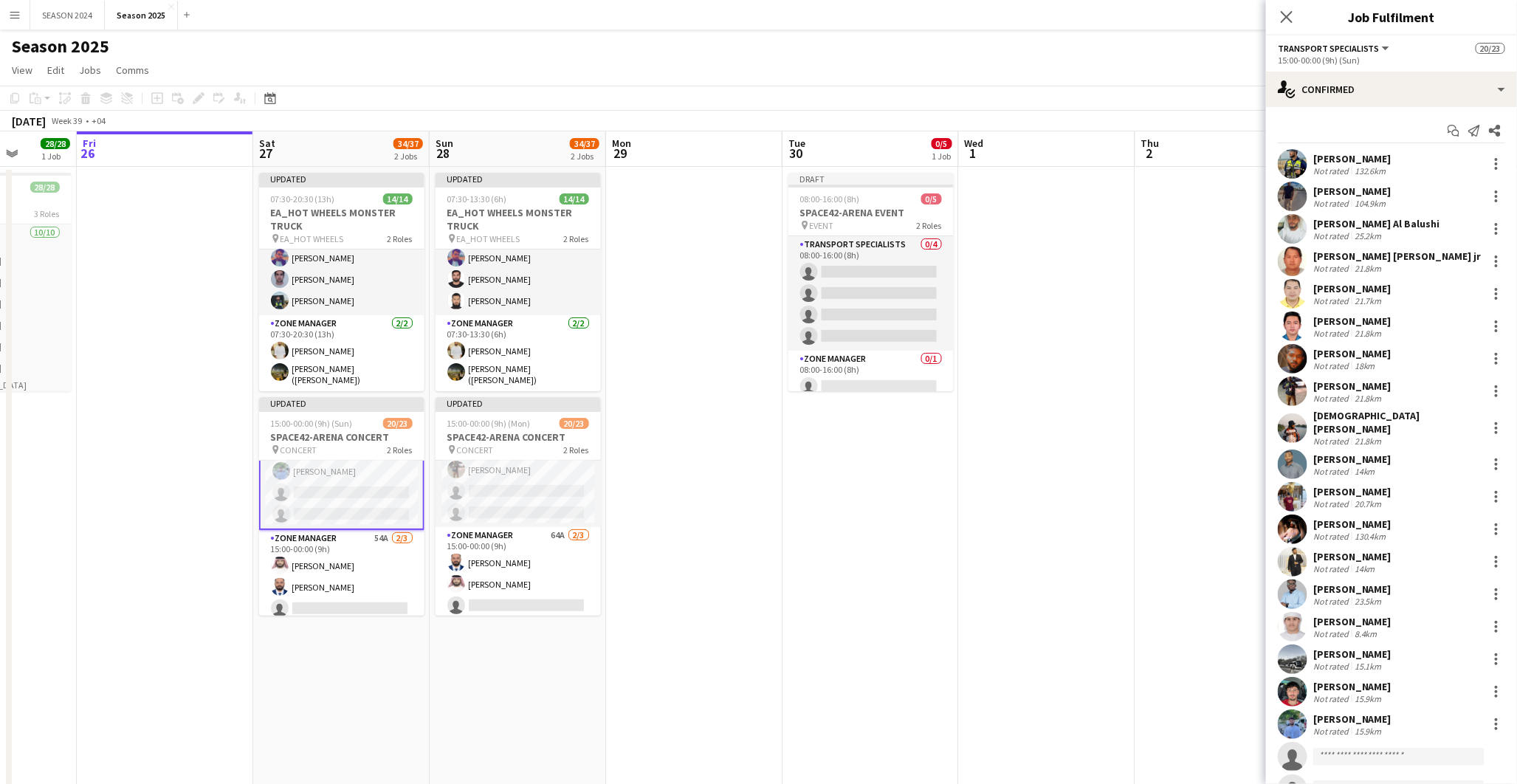
scroll to position [400, 0]
click at [535, 485] on app-card-role "Transport Specialists 164A 18/20 15:00-00:00 (9h) [PERSON_NAME] [PERSON_NAME] A…" at bounding box center [518, 295] width 165 height 466
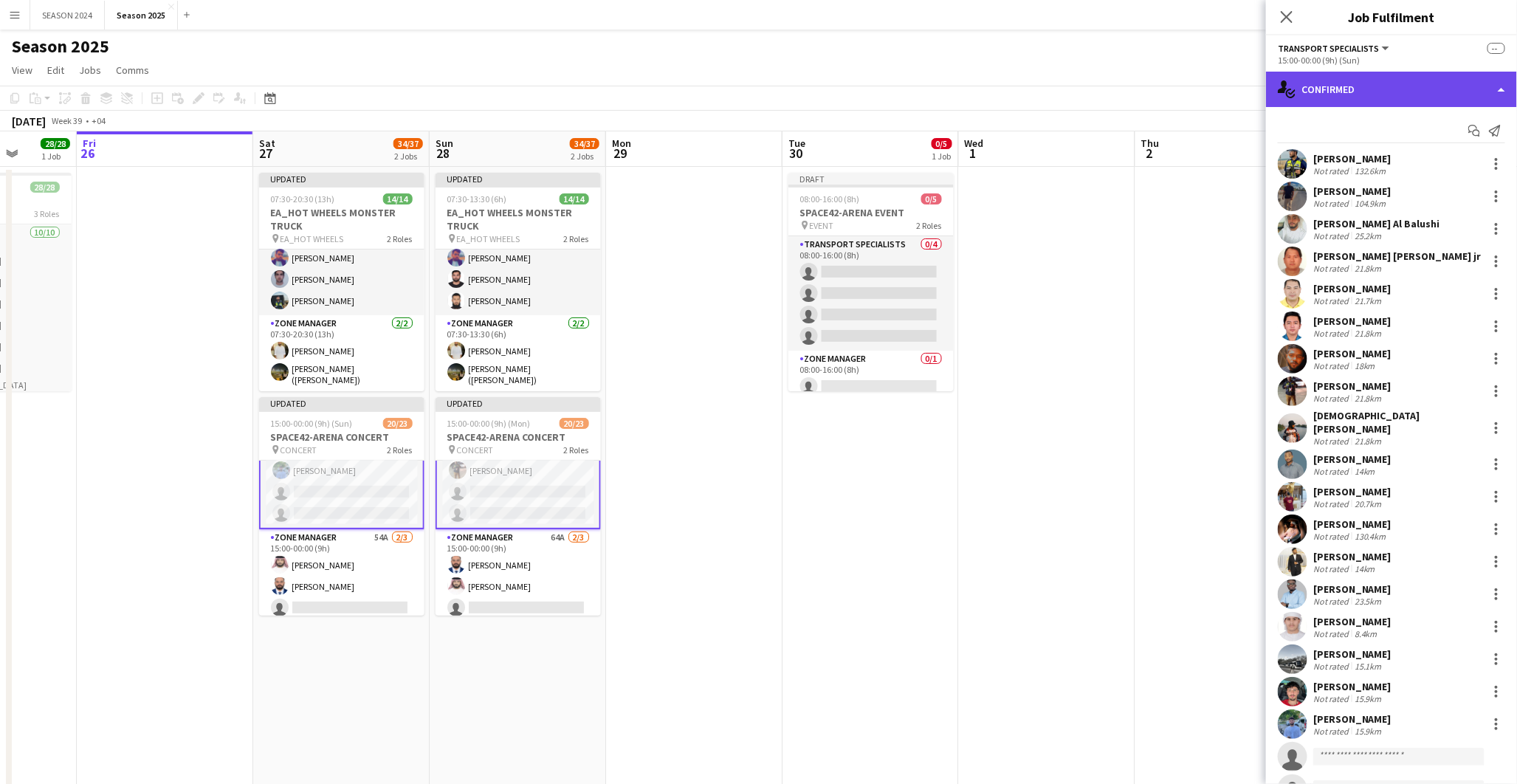
click at [1401, 89] on div "single-neutral-actions-check-2 Confirmed" at bounding box center [1391, 89] width 251 height 36
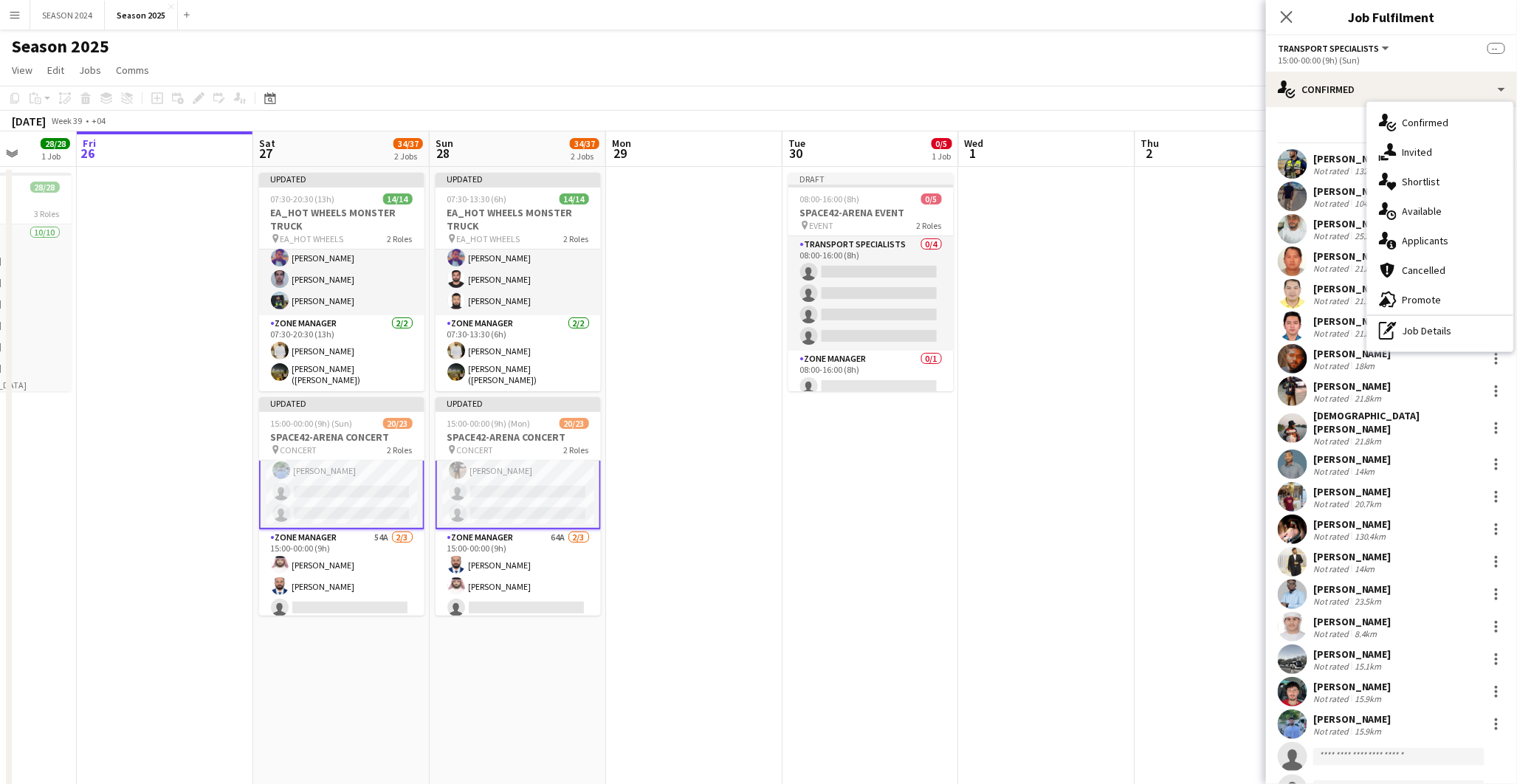
click at [1342, 178] on div "[PERSON_NAME] Not rated 132.6km" at bounding box center [1391, 164] width 251 height 29
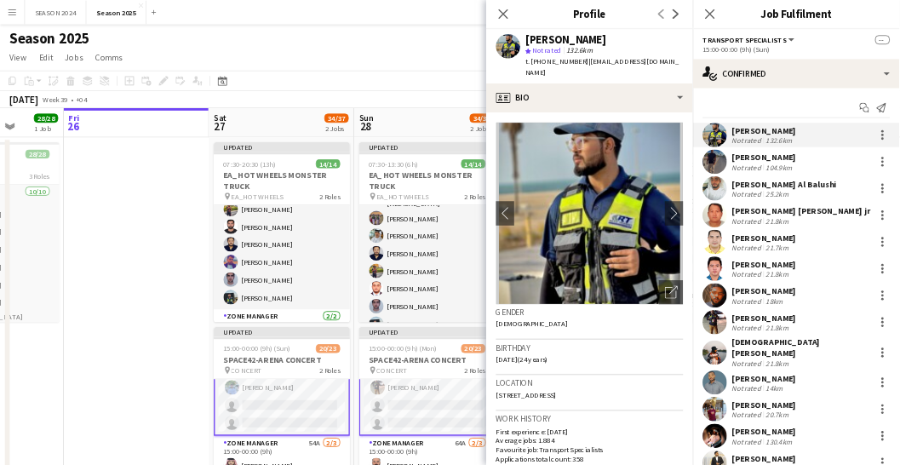
scroll to position [49, 0]
click at [699, 23] on icon "Close pop-in" at bounding box center [705, 19] width 16 height 16
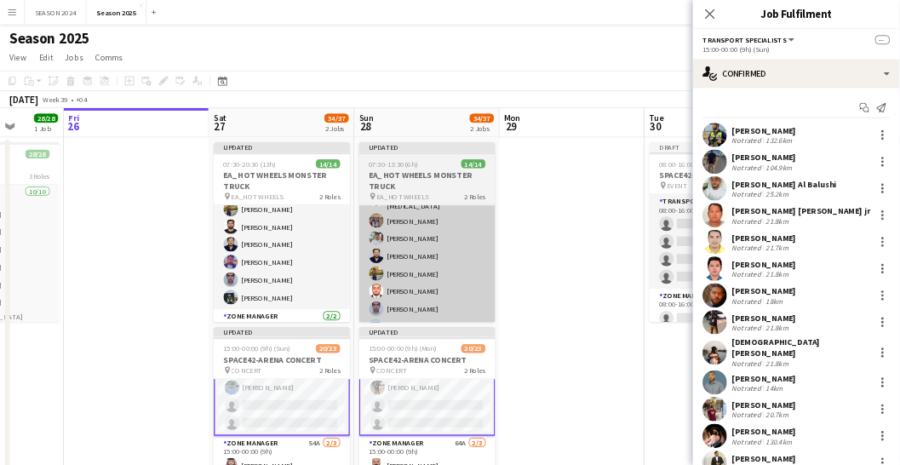
scroll to position [458, 0]
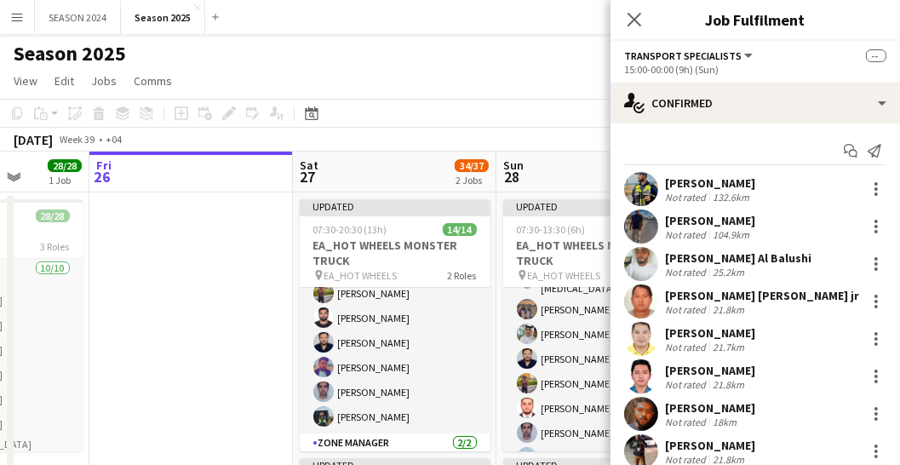
click at [635, 19] on icon at bounding box center [635, 20] width 14 height 14
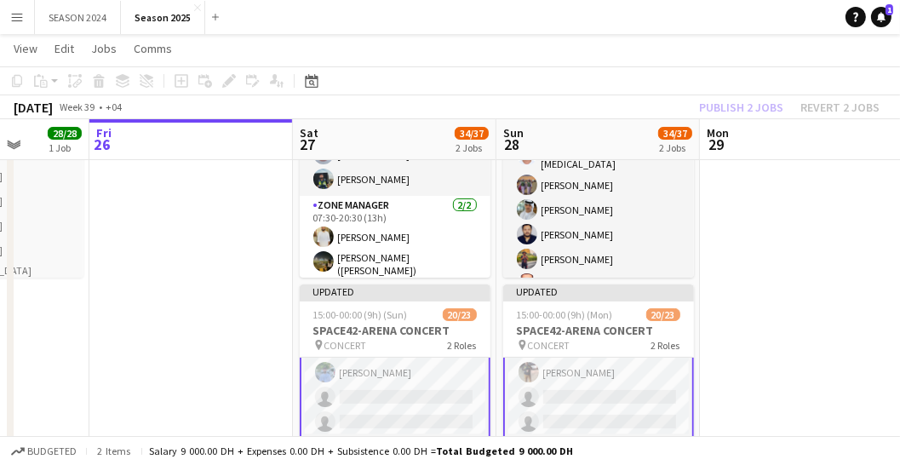
scroll to position [194, 0]
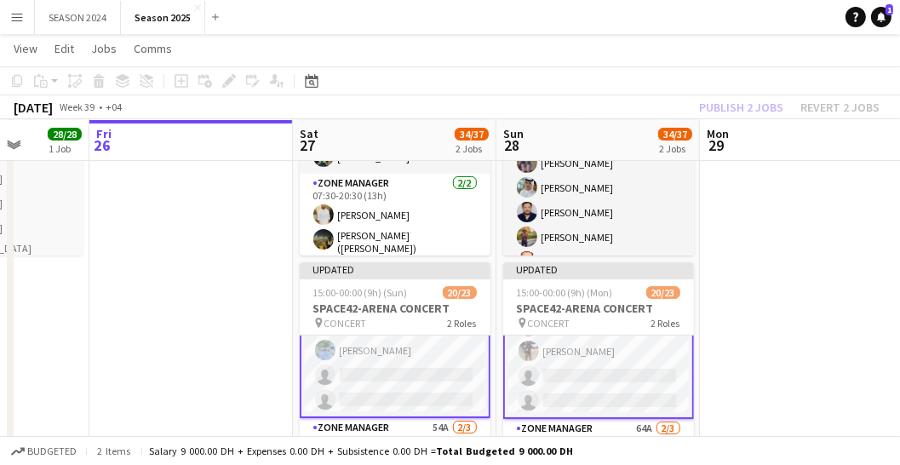
click at [395, 354] on app-card-role "Transport Specialists 154A 18/20 15:00-00:00 (9h) [PERSON_NAME] [PERSON_NAME] […" at bounding box center [395, 147] width 191 height 541
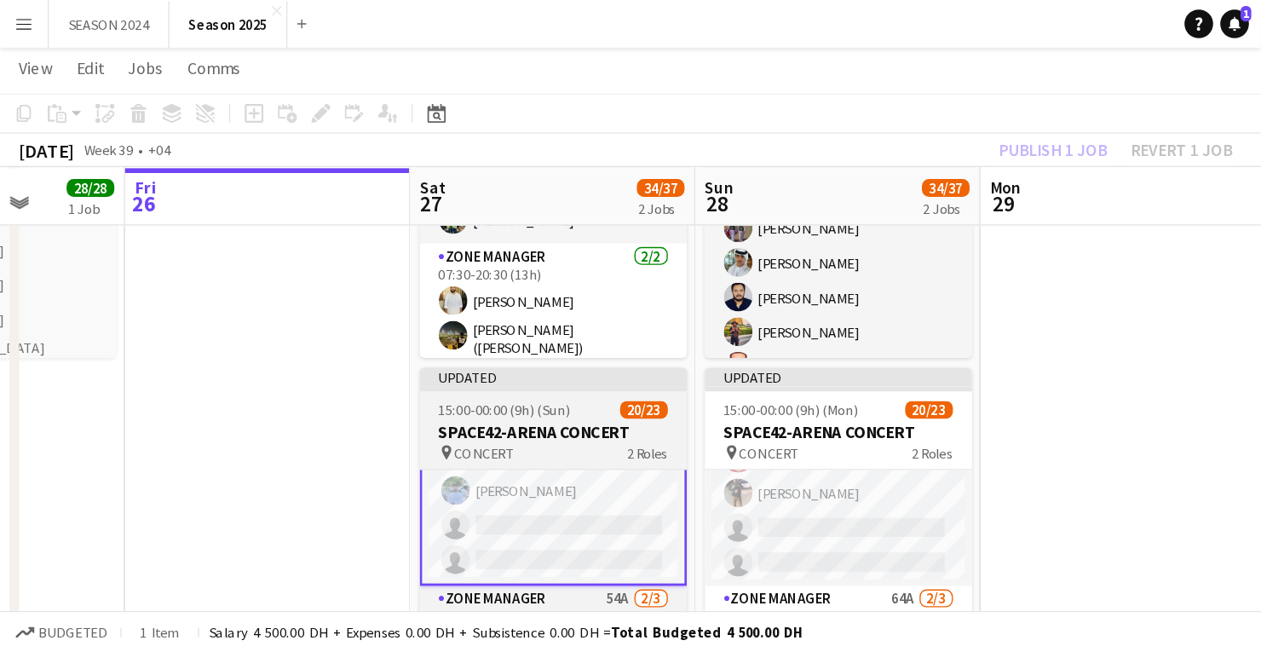
scroll to position [455, 0]
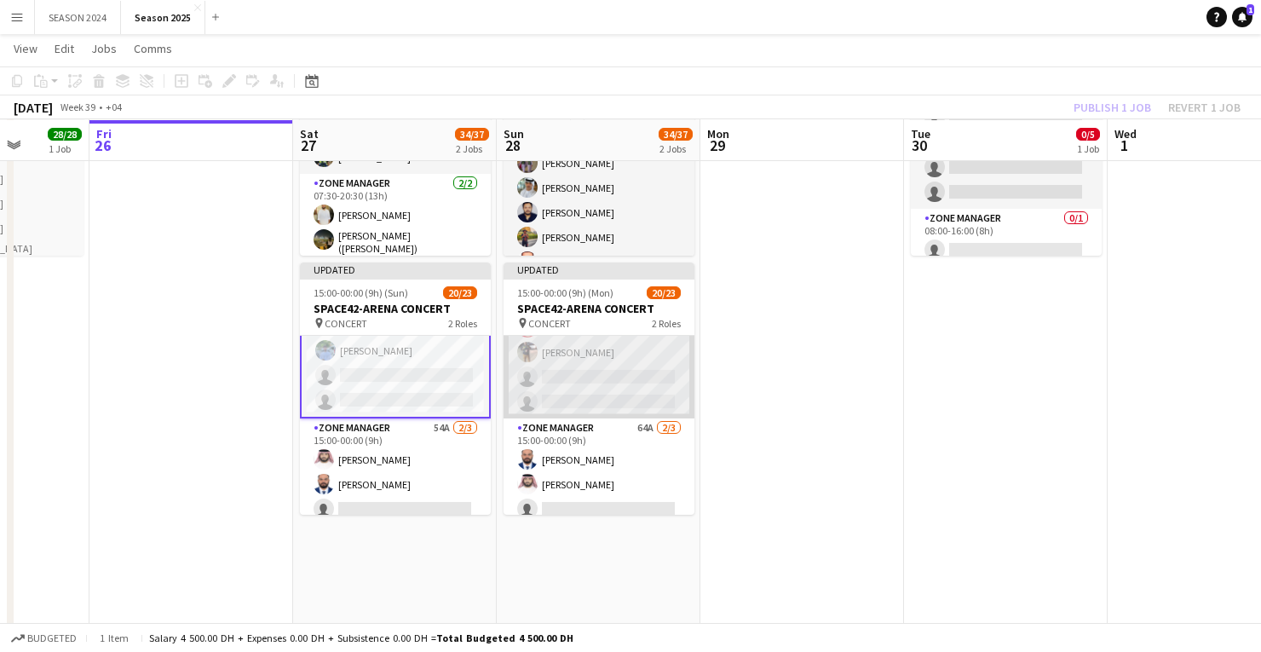
click at [572, 370] on app-card-role "Transport Specialists 164A 18/20 15:00-00:00 (9h) [PERSON_NAME] [PERSON_NAME] A…" at bounding box center [598, 150] width 191 height 538
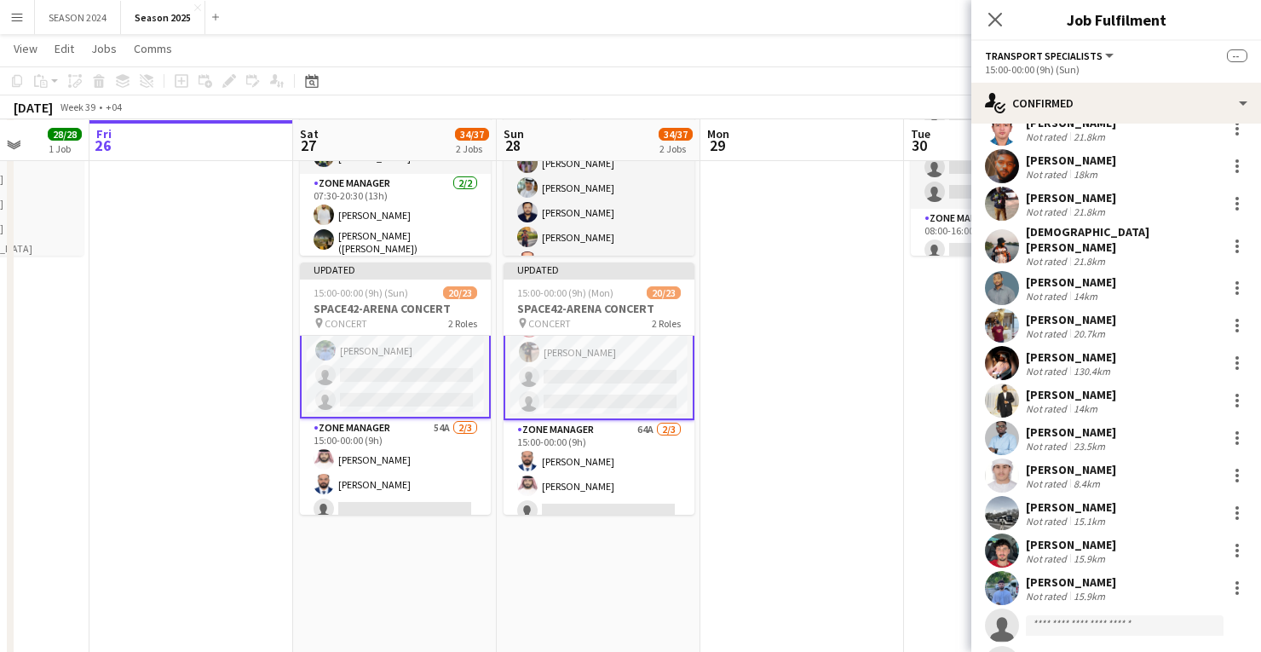
scroll to position [316, 0]
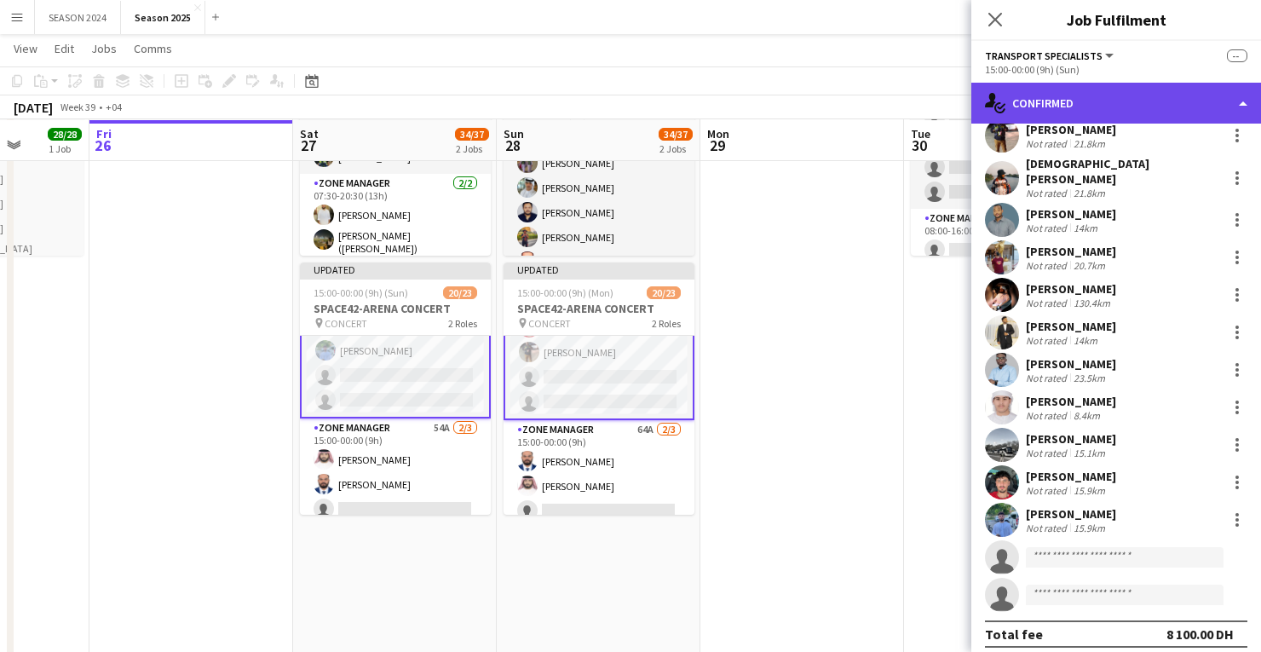
click at [1078, 91] on div "single-neutral-actions-check-2 Confirmed" at bounding box center [1116, 103] width 290 height 41
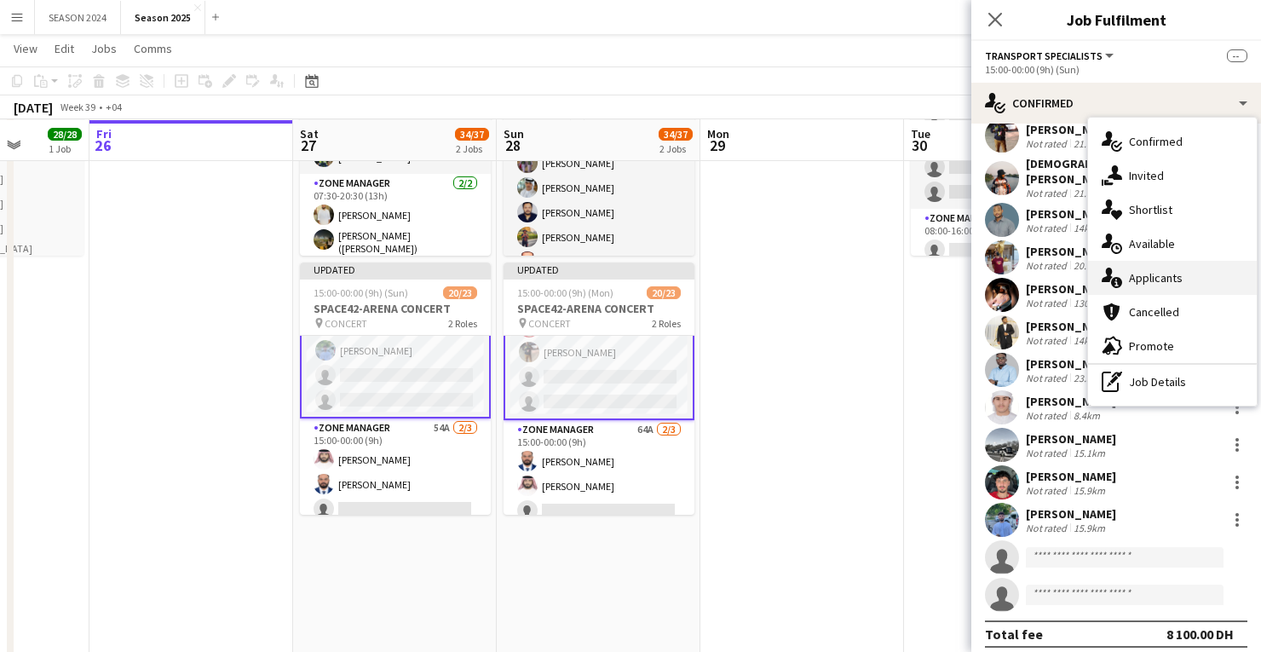
click at [1164, 277] on span "Applicants" at bounding box center [1156, 277] width 54 height 15
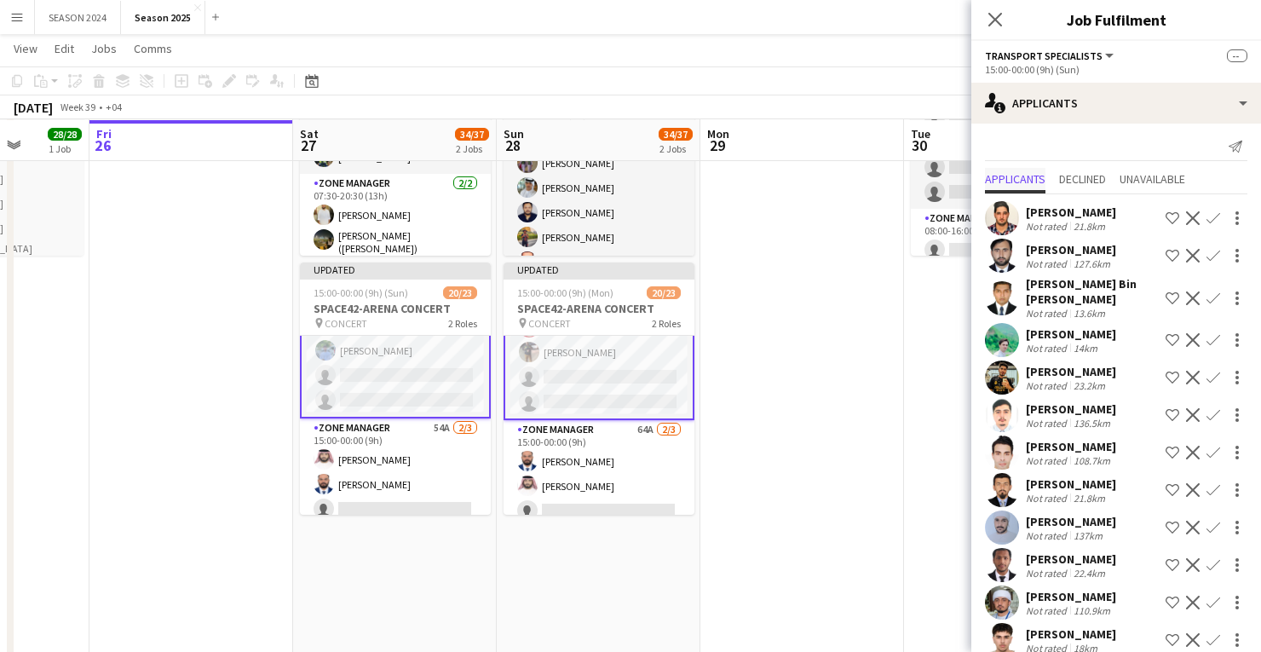
scroll to position [0, 0]
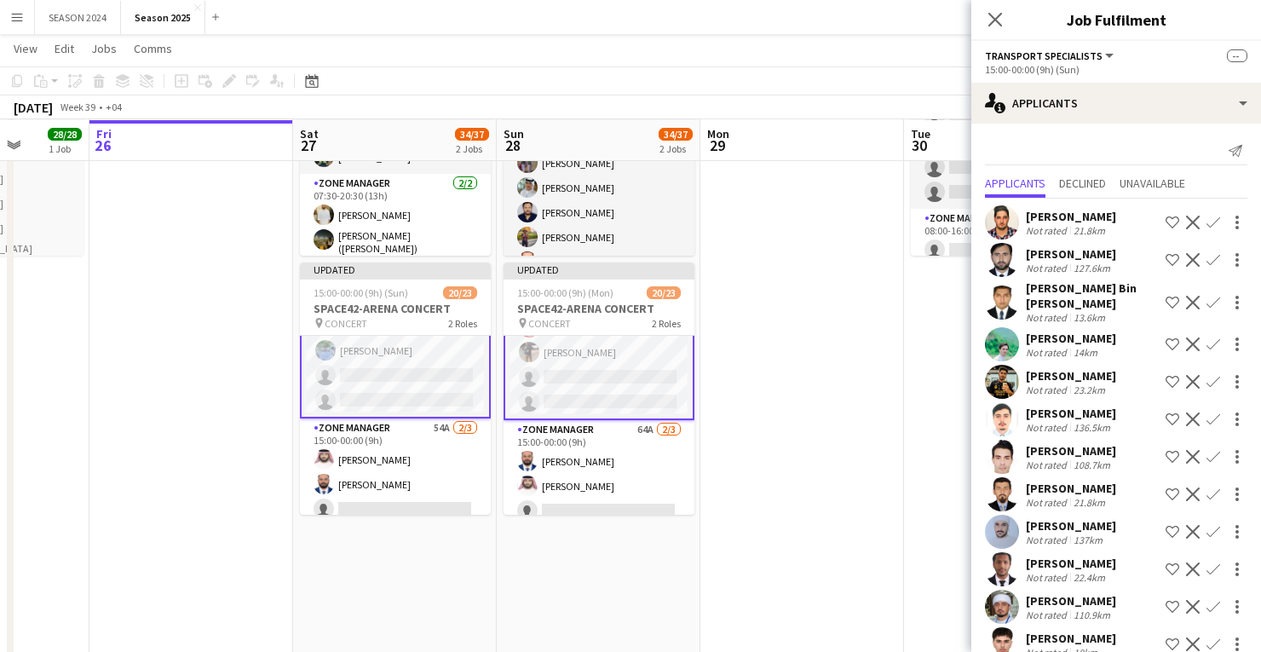
click at [1002, 212] on app-user-avatar at bounding box center [1002, 222] width 34 height 34
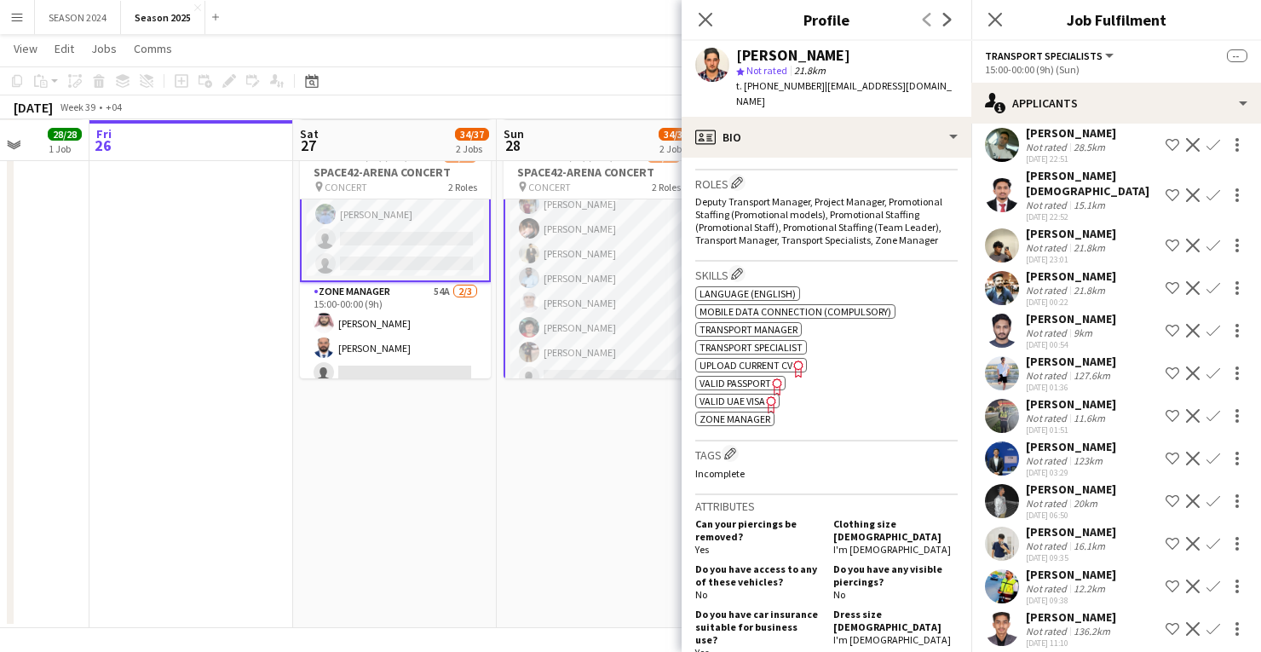
scroll to position [322, 0]
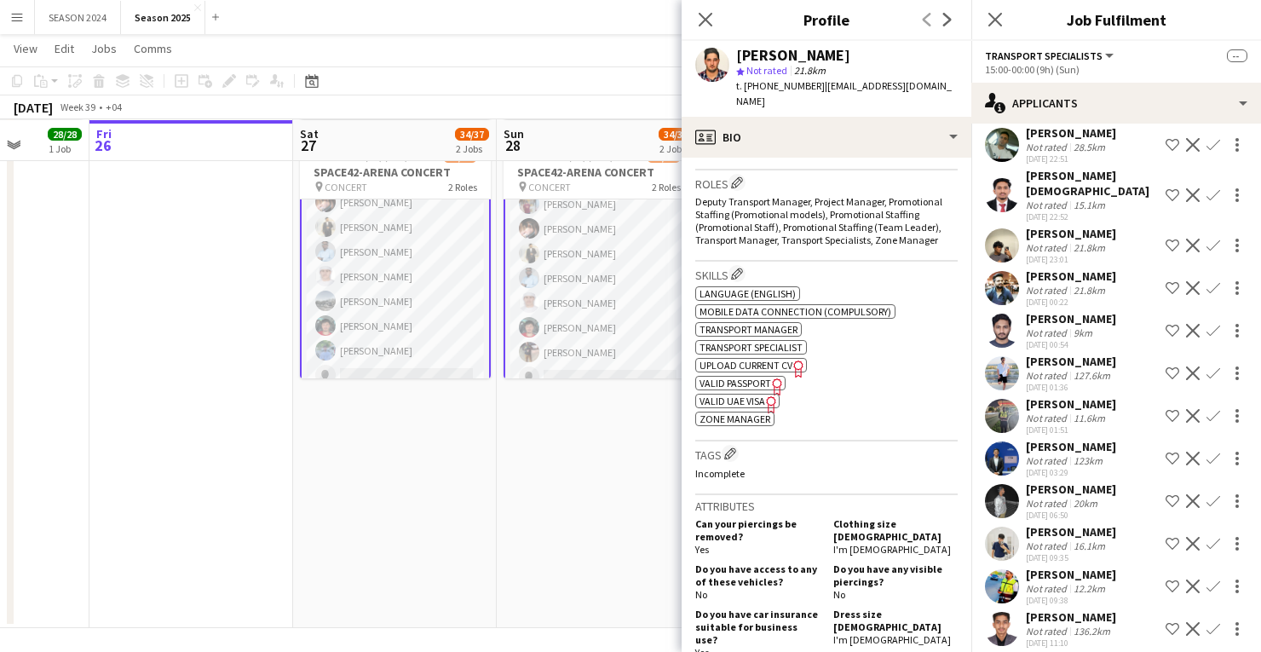
click at [538, 294] on app-card-role "Transport Specialists 164A 18/20 15:00-00:00 (9h) [PERSON_NAME] [PERSON_NAME] A…" at bounding box center [598, 149] width 191 height 541
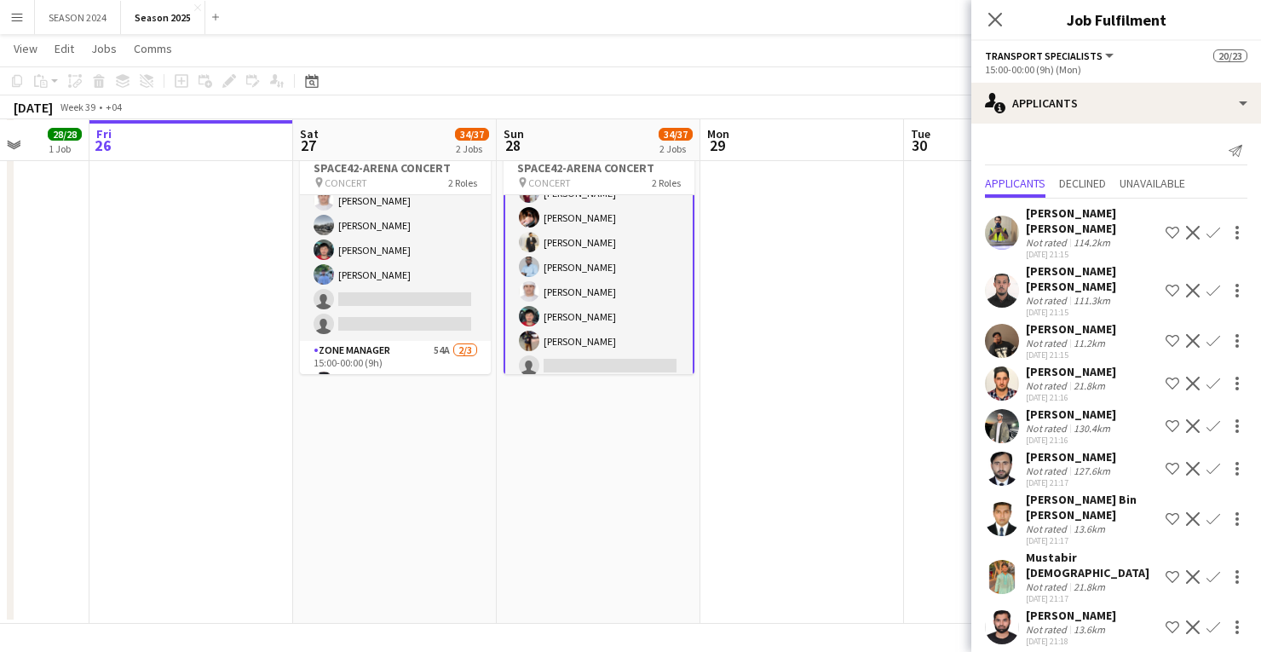
scroll to position [395, 0]
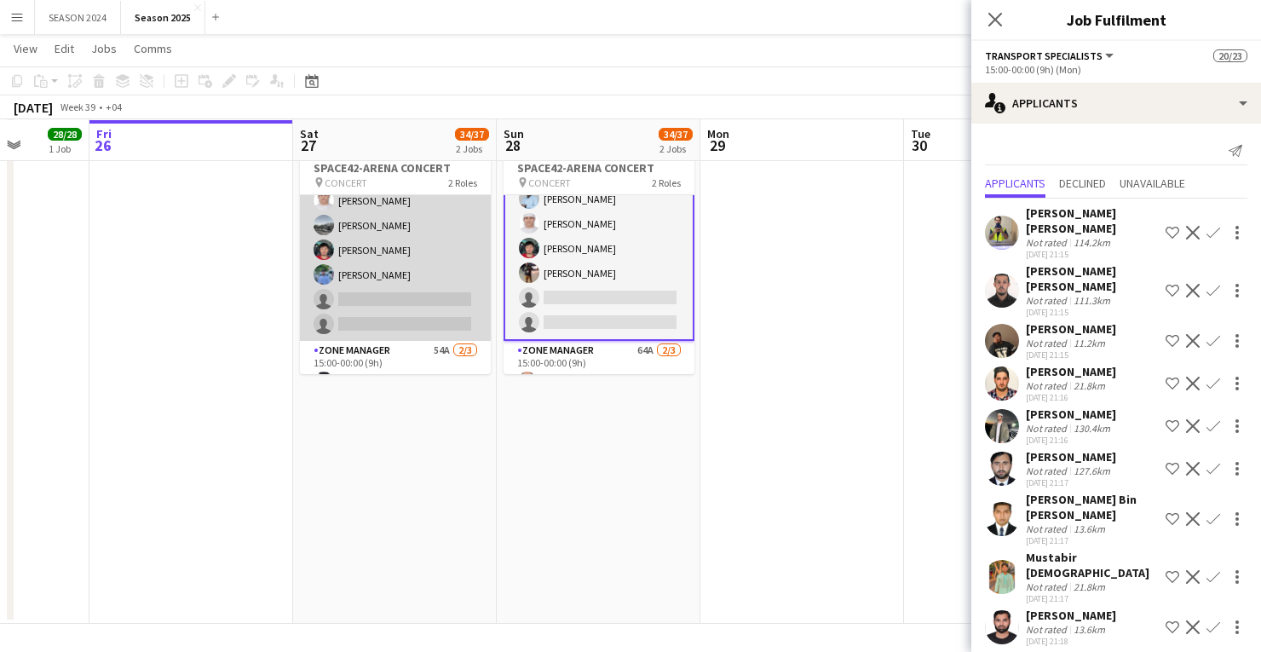
click at [444, 297] on app-card-role "Transport Specialists 154A 18/20 15:00-00:00 (9h) [PERSON_NAME] [PERSON_NAME] […" at bounding box center [395, 72] width 191 height 538
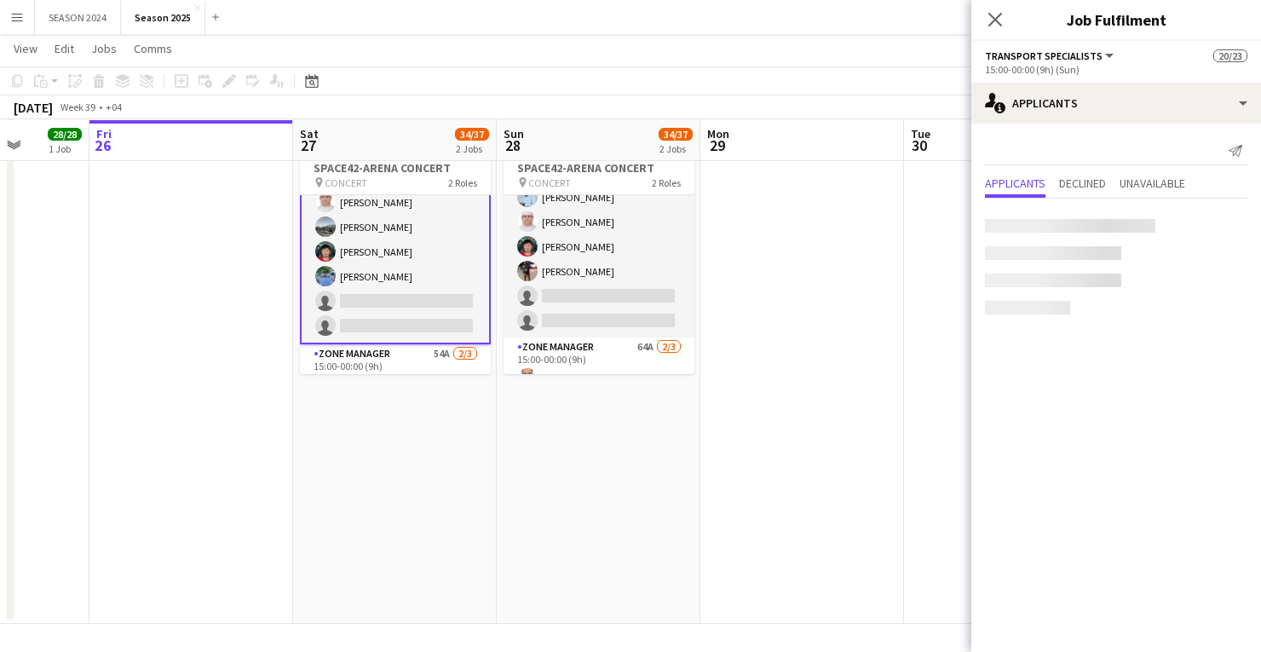
scroll to position [394, 0]
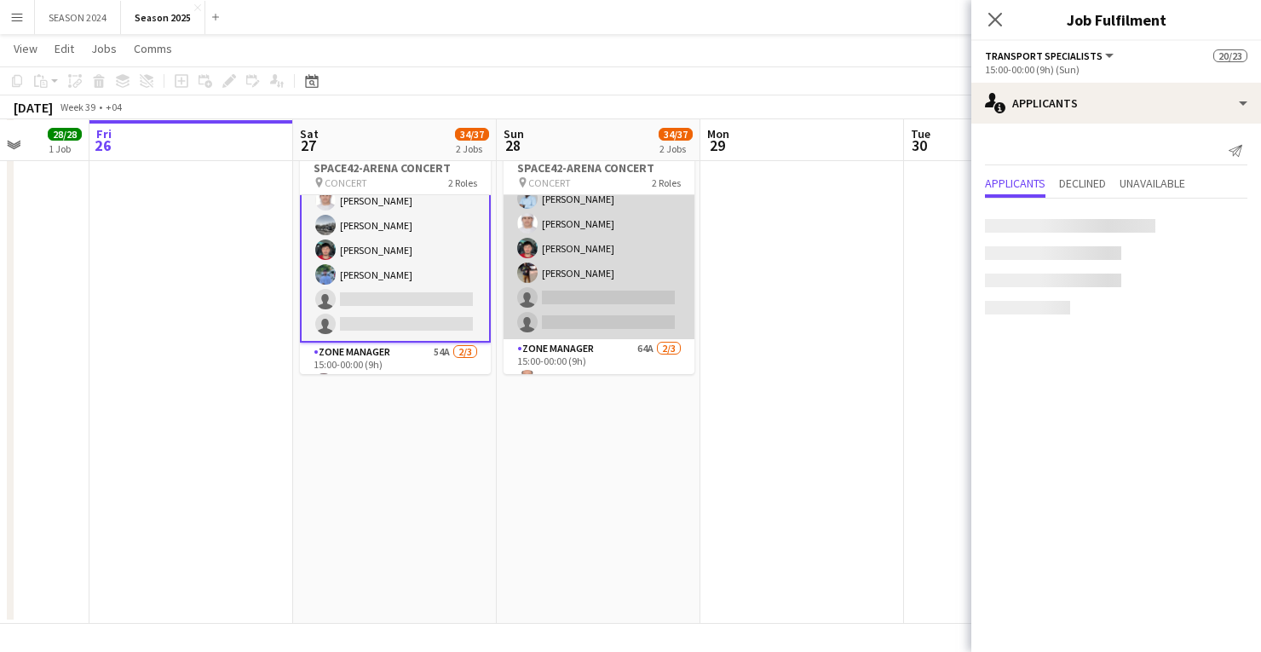
click at [561, 282] on app-card-role "Transport Specialists 165A 18/20 15:00-00:00 (9h) [PERSON_NAME] [PERSON_NAME] A…" at bounding box center [598, 71] width 191 height 538
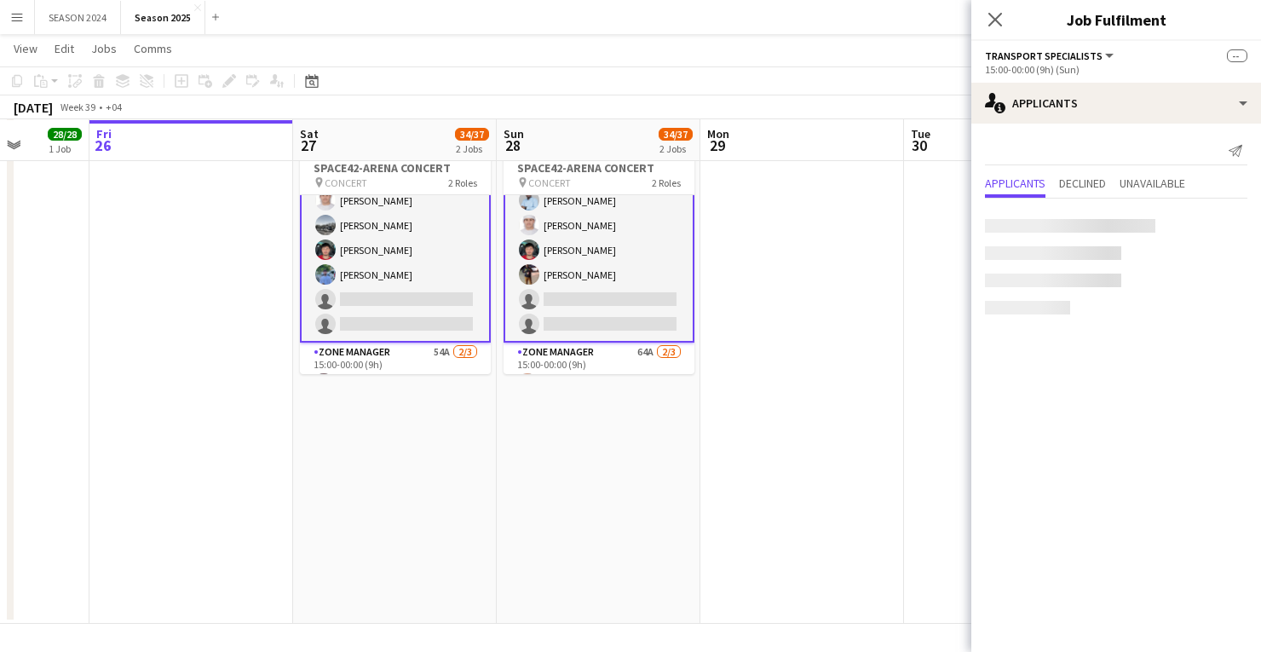
scroll to position [395, 0]
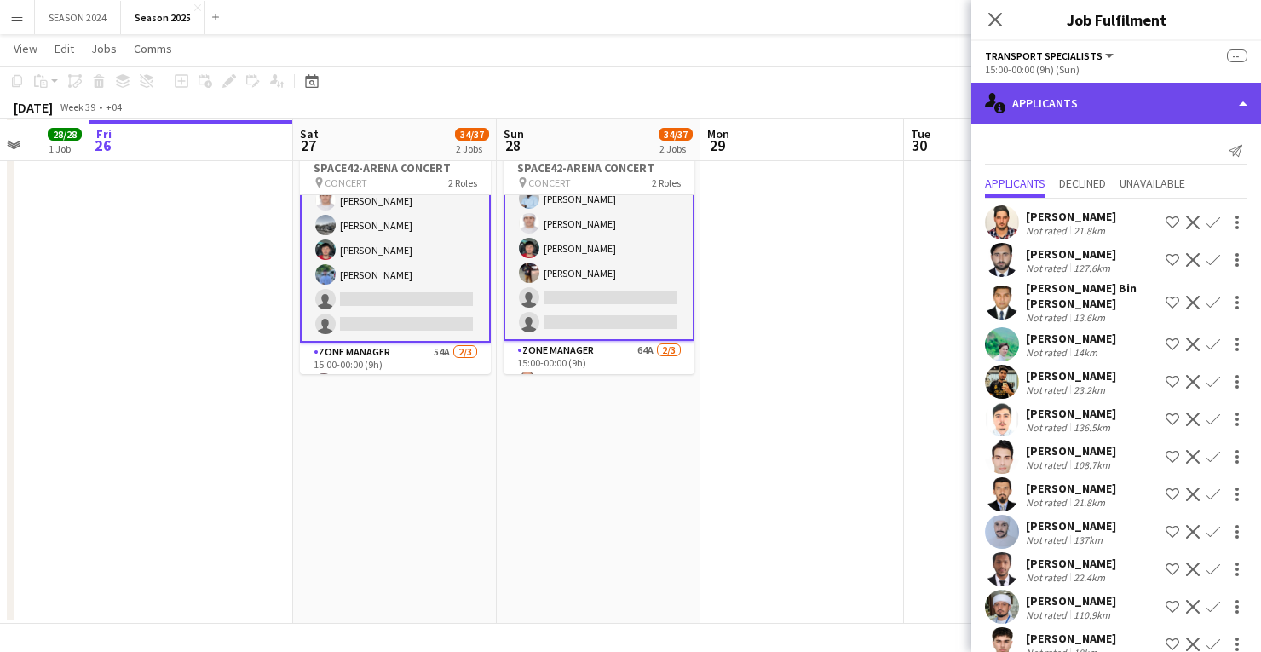
click at [1118, 95] on div "single-neutral-actions-information Applicants" at bounding box center [1116, 103] width 290 height 41
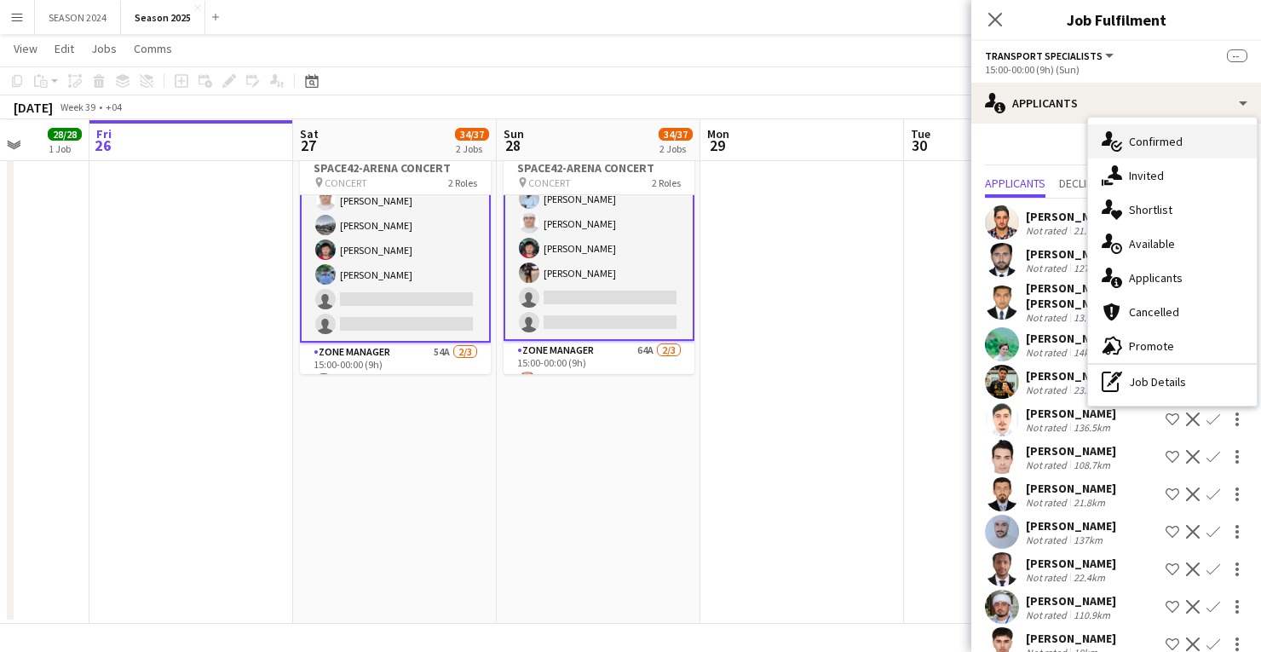
click at [1129, 147] on span "Confirmed" at bounding box center [1156, 141] width 54 height 15
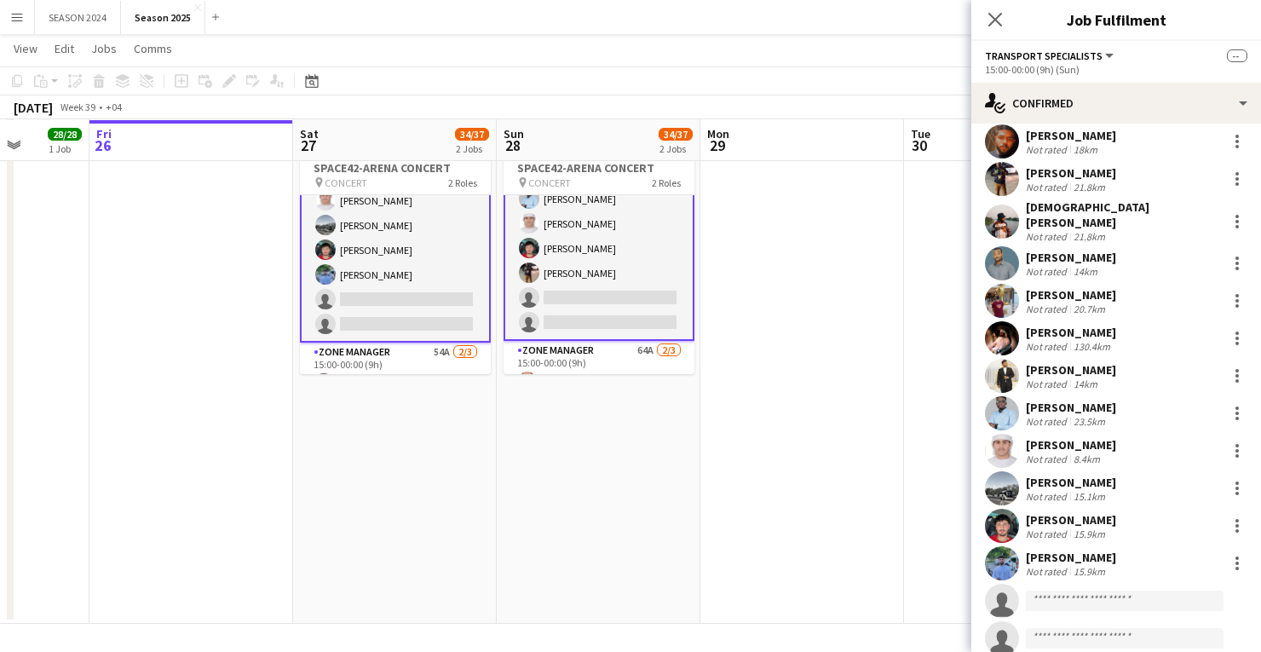
scroll to position [316, 0]
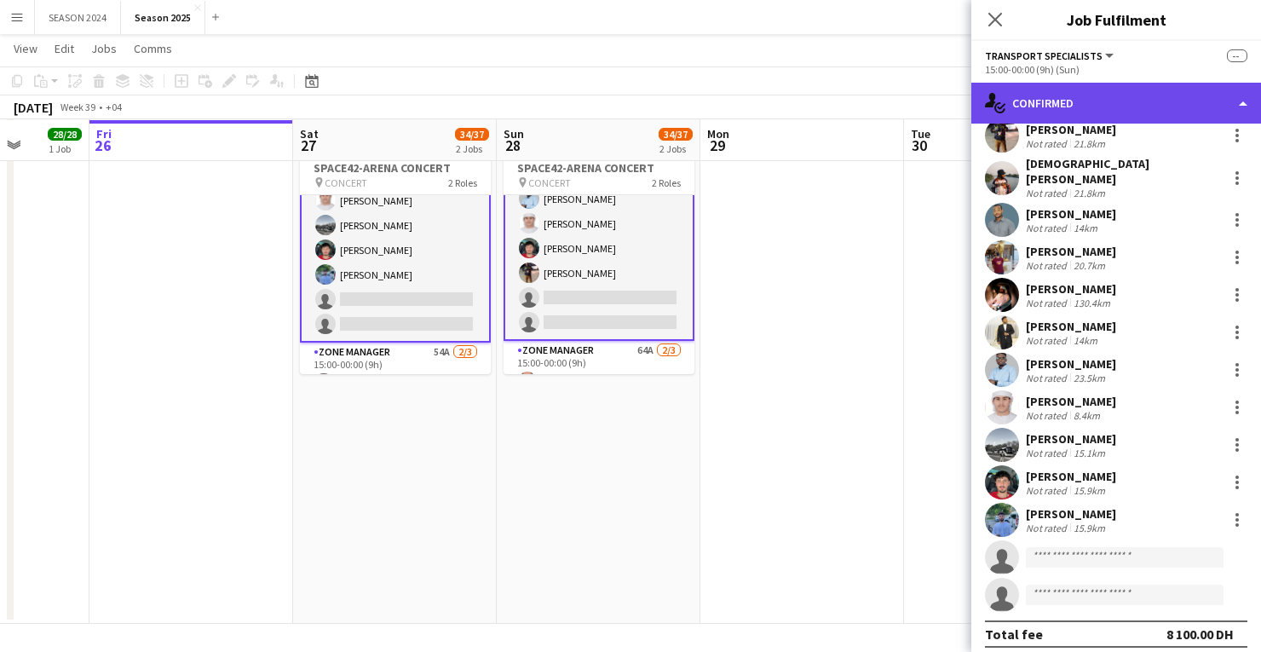
click at [1067, 89] on div "single-neutral-actions-check-2 Confirmed" at bounding box center [1116, 103] width 290 height 41
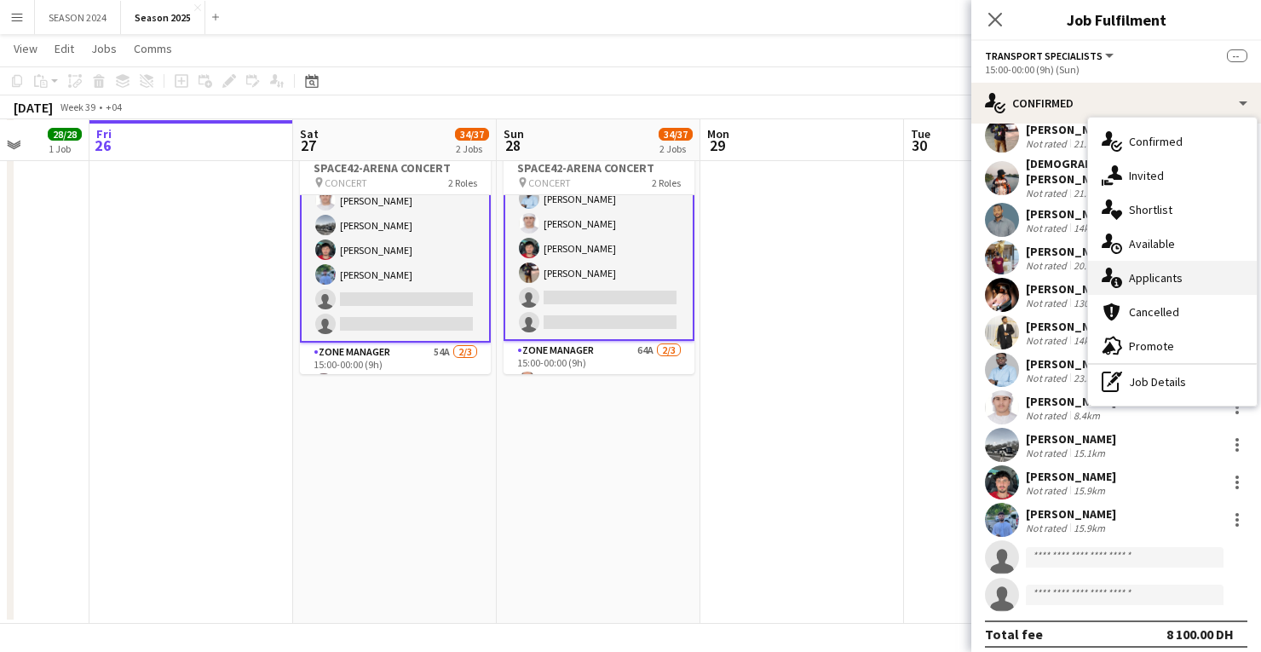
click at [1120, 279] on icon at bounding box center [1116, 282] width 11 height 11
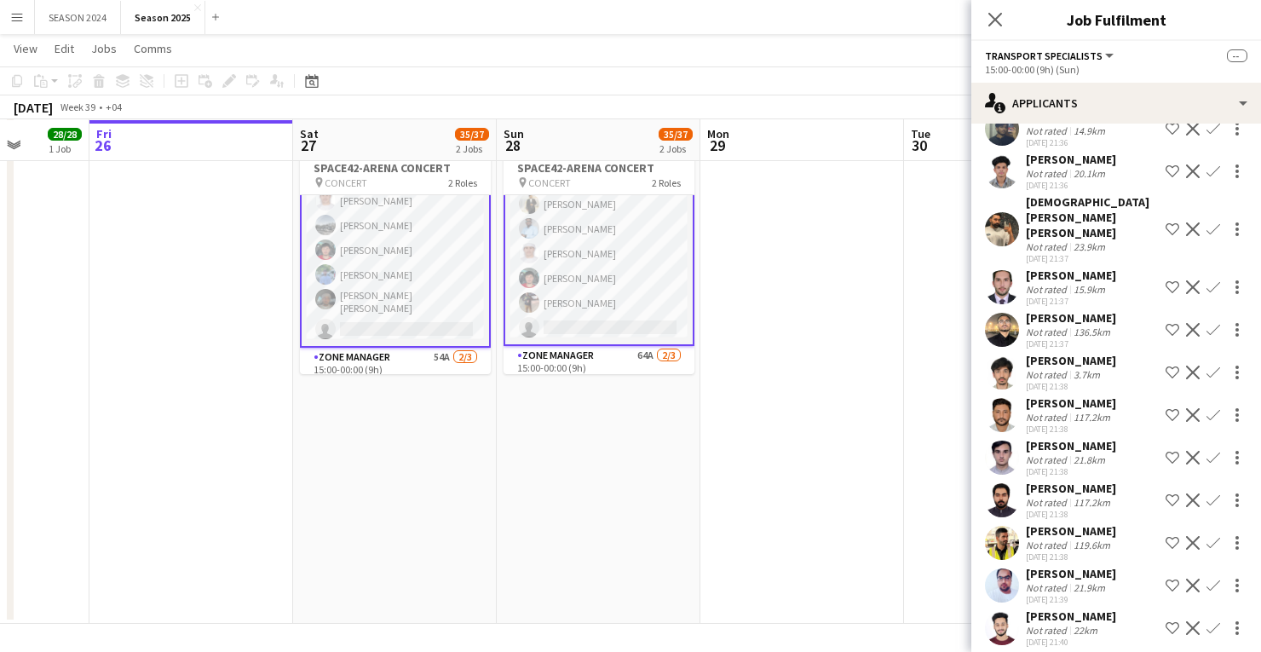
scroll to position [463, 0]
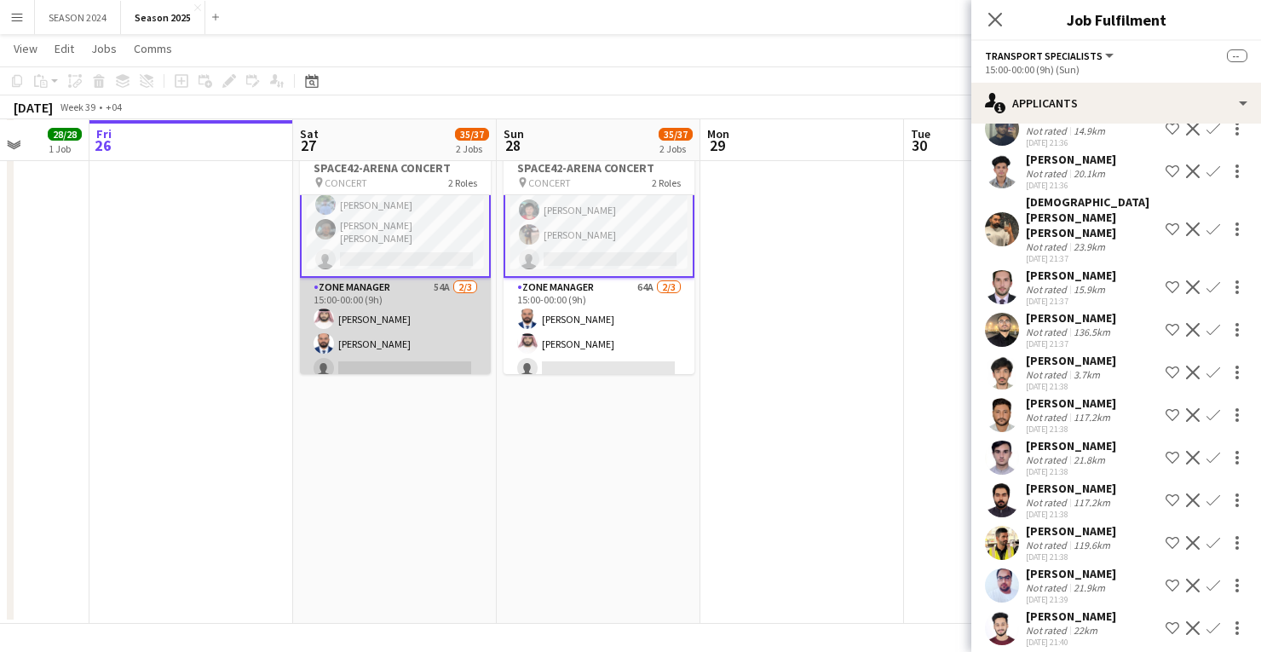
click at [422, 305] on app-card-role "Zone Manager 54A [DATE] 15:00-00:00 (9h) [PERSON_NAME] [PERSON_NAME] single-neu…" at bounding box center [395, 331] width 191 height 107
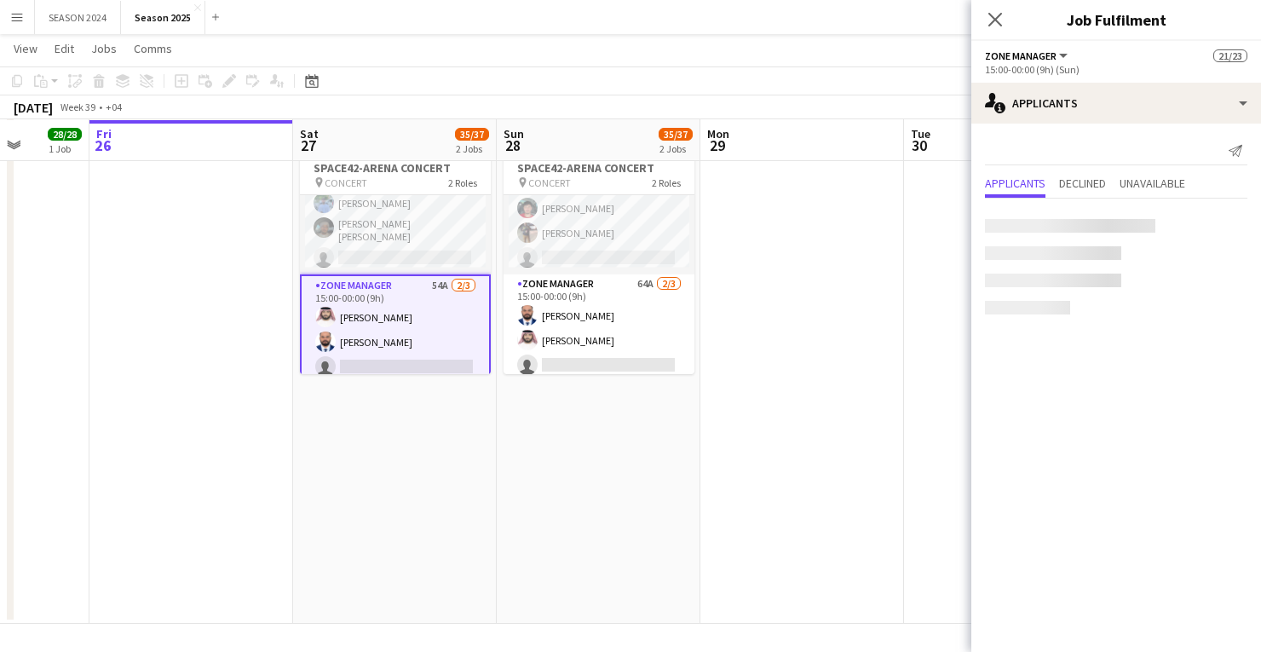
scroll to position [0, 0]
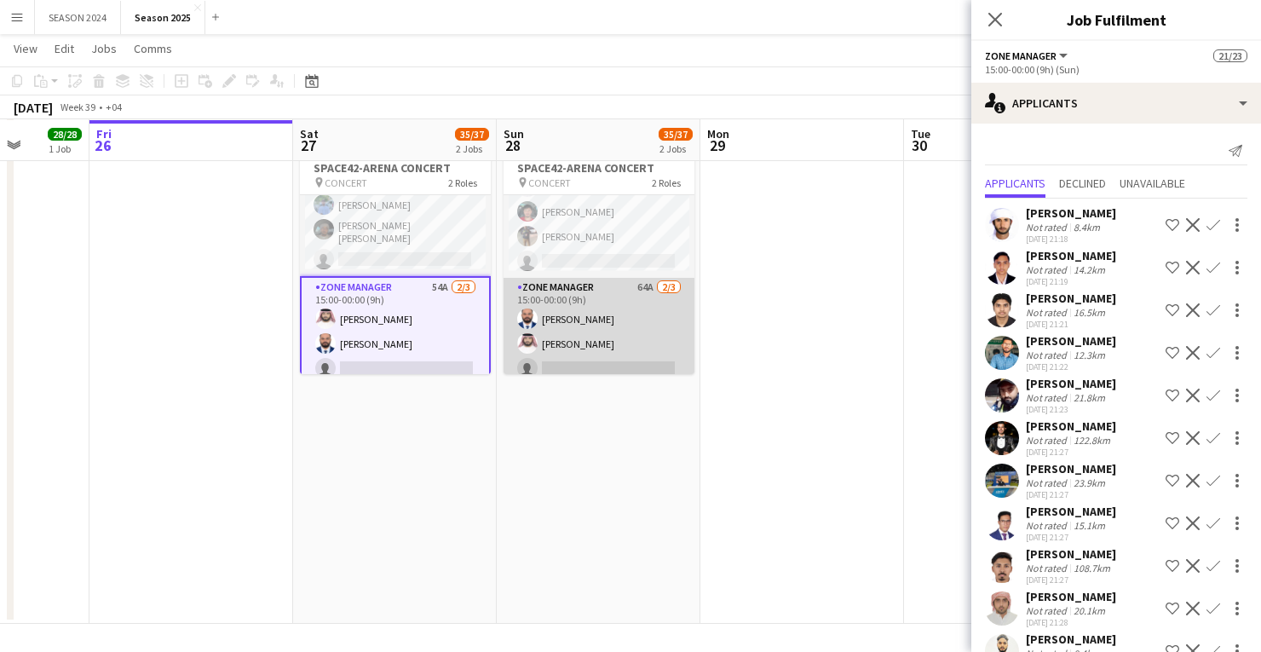
click at [636, 297] on app-card-role "Zone Manager 64A [DATE] 15:00-00:00 (9h) [PERSON_NAME] [PERSON_NAME] Bu Jasem s…" at bounding box center [598, 331] width 191 height 107
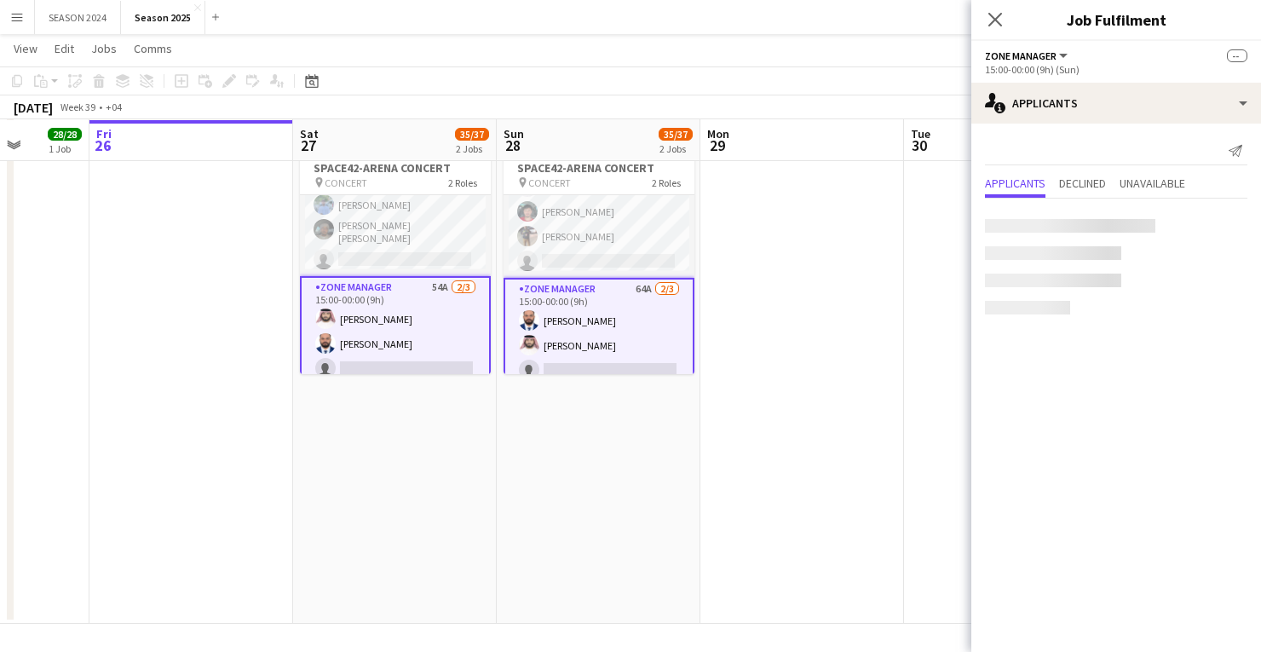
scroll to position [0, 521]
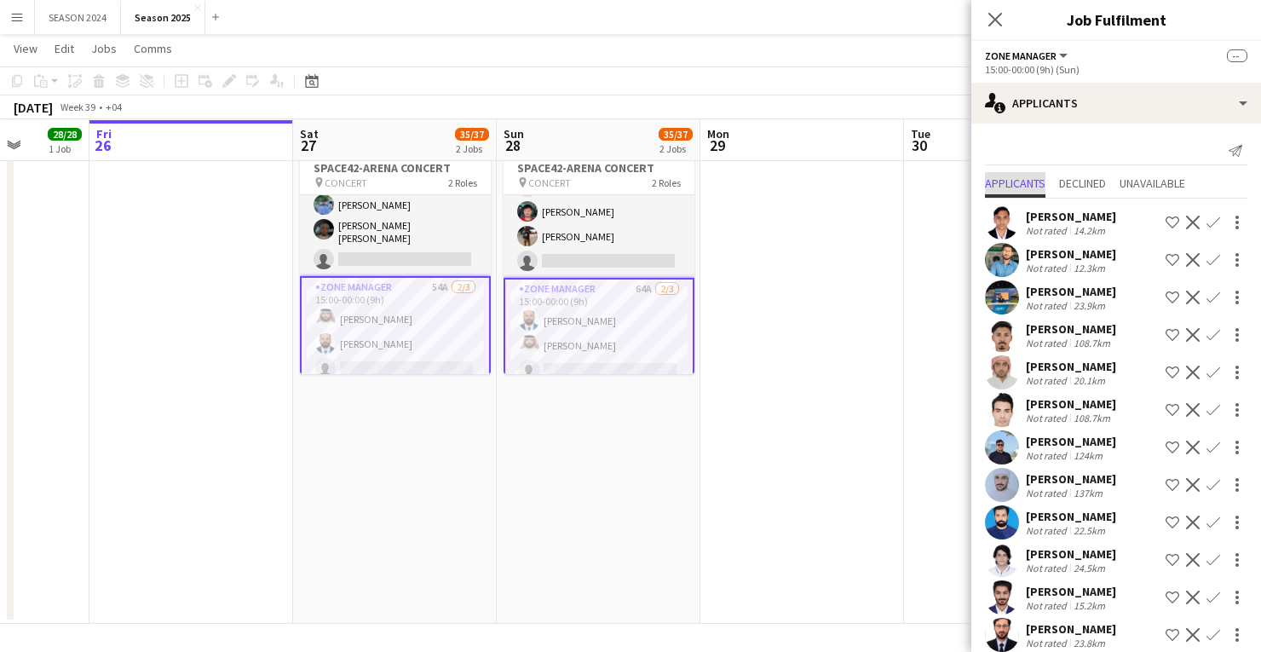
click at [1030, 177] on span "Applicants" at bounding box center [1015, 183] width 60 height 12
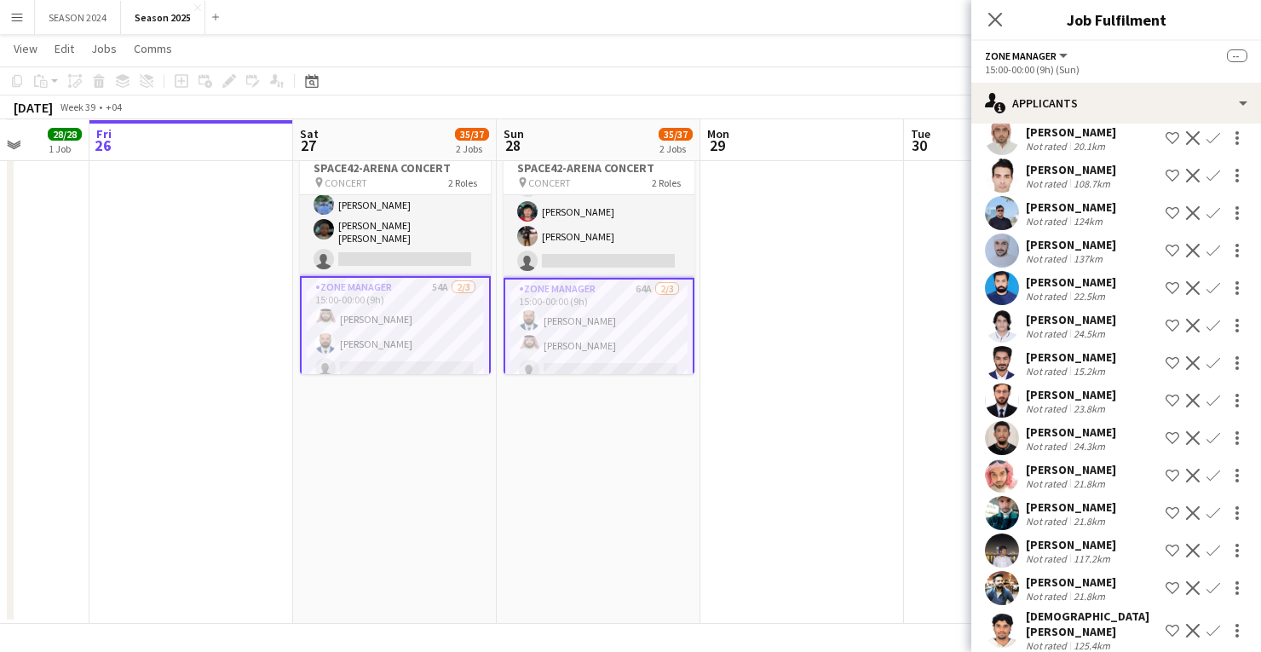
scroll to position [273, 0]
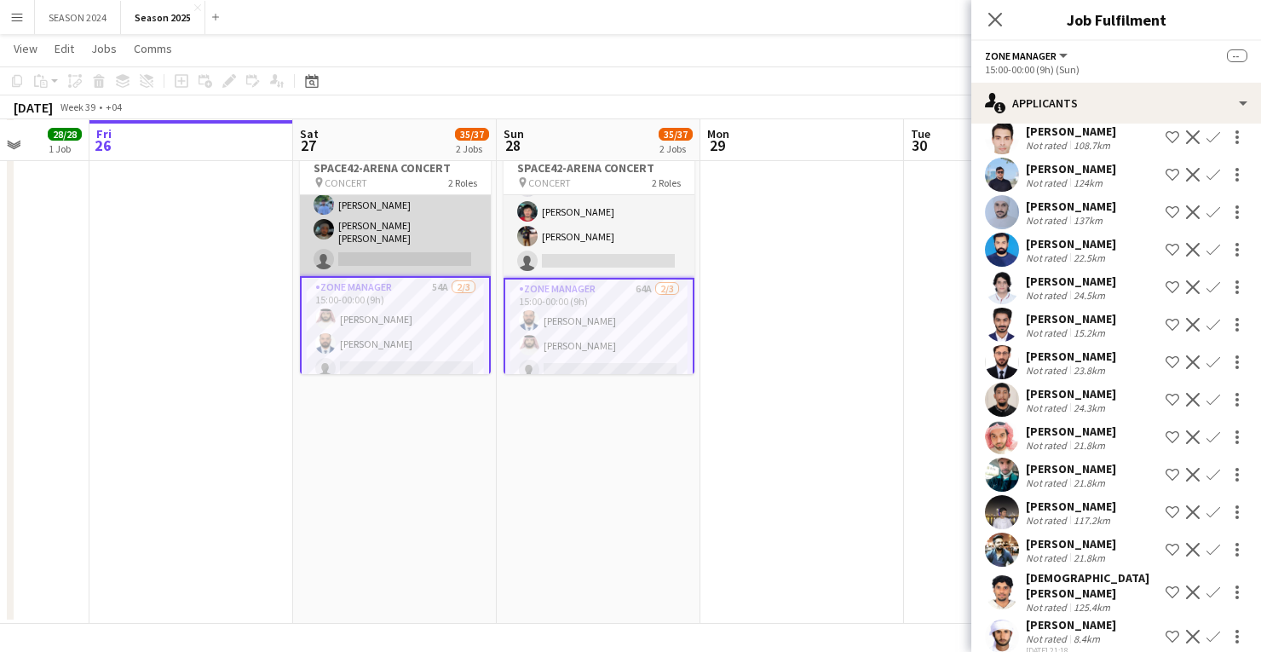
click at [426, 222] on app-card-role "Transport Specialists 154A 19/20 15:00-00:00 (9h) [PERSON_NAME] [PERSON_NAME] […" at bounding box center [395, 4] width 191 height 543
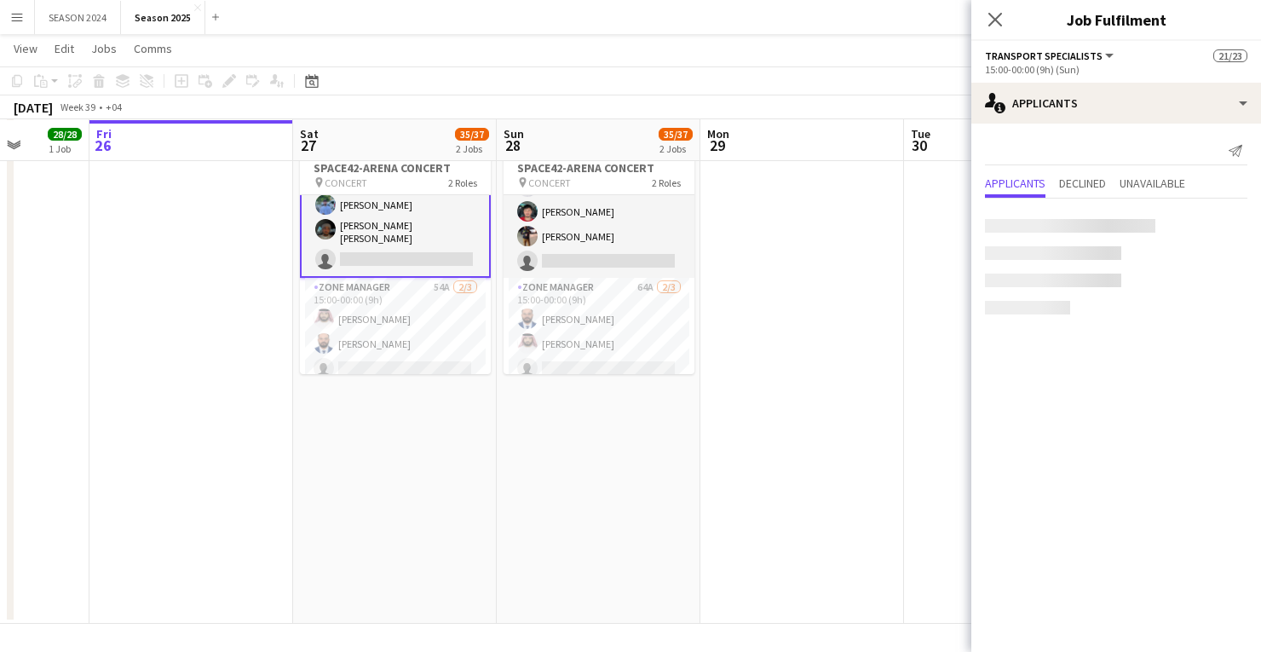
scroll to position [0, 0]
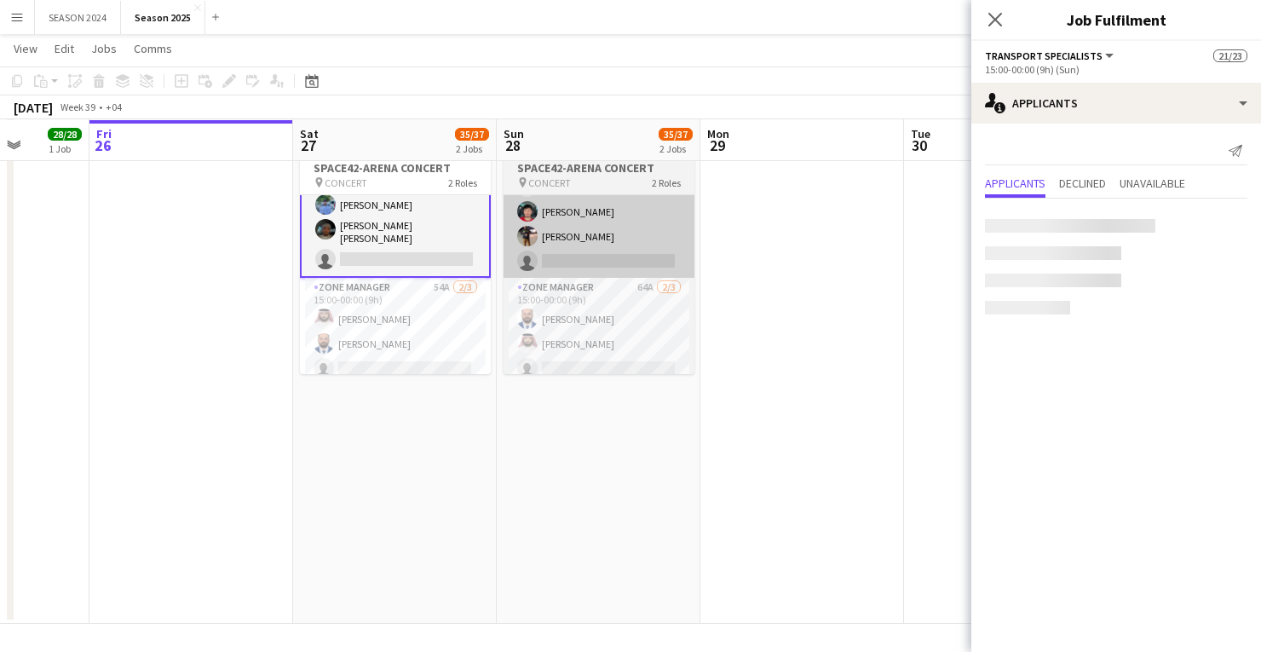
click at [597, 225] on app-card-role "Transport Specialists 164A 19/20 15:00-00:00 (9h) [PERSON_NAME] [PERSON_NAME] A…" at bounding box center [598, 6] width 191 height 543
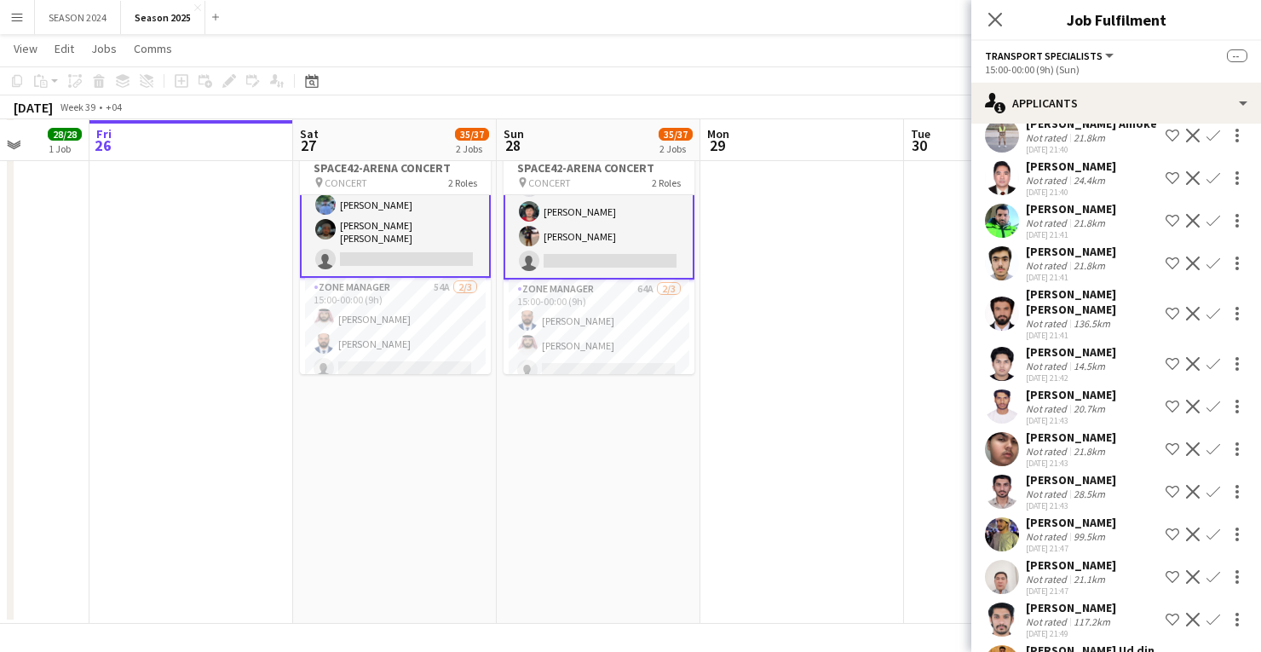
scroll to position [4157, 0]
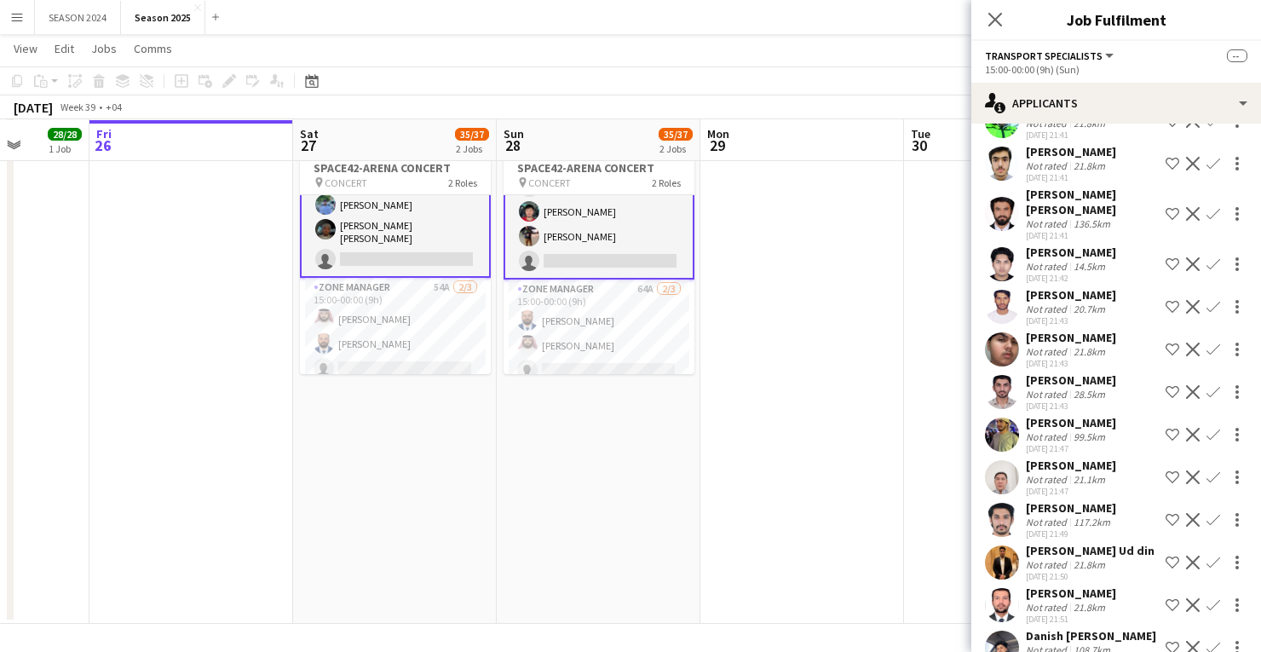
click at [357, 241] on app-card-role "Transport Specialists 154A 19/20 15:00-00:00 (9h) [PERSON_NAME] [PERSON_NAME] […" at bounding box center [395, 5] width 191 height 546
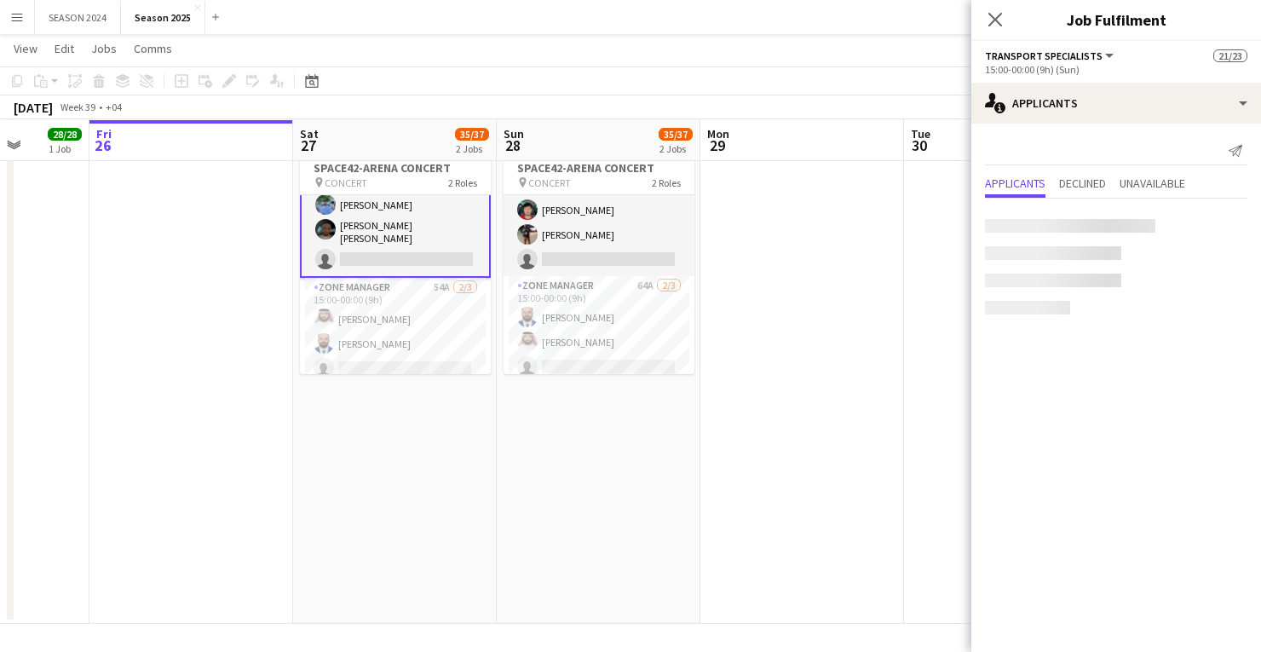
scroll to position [0, 0]
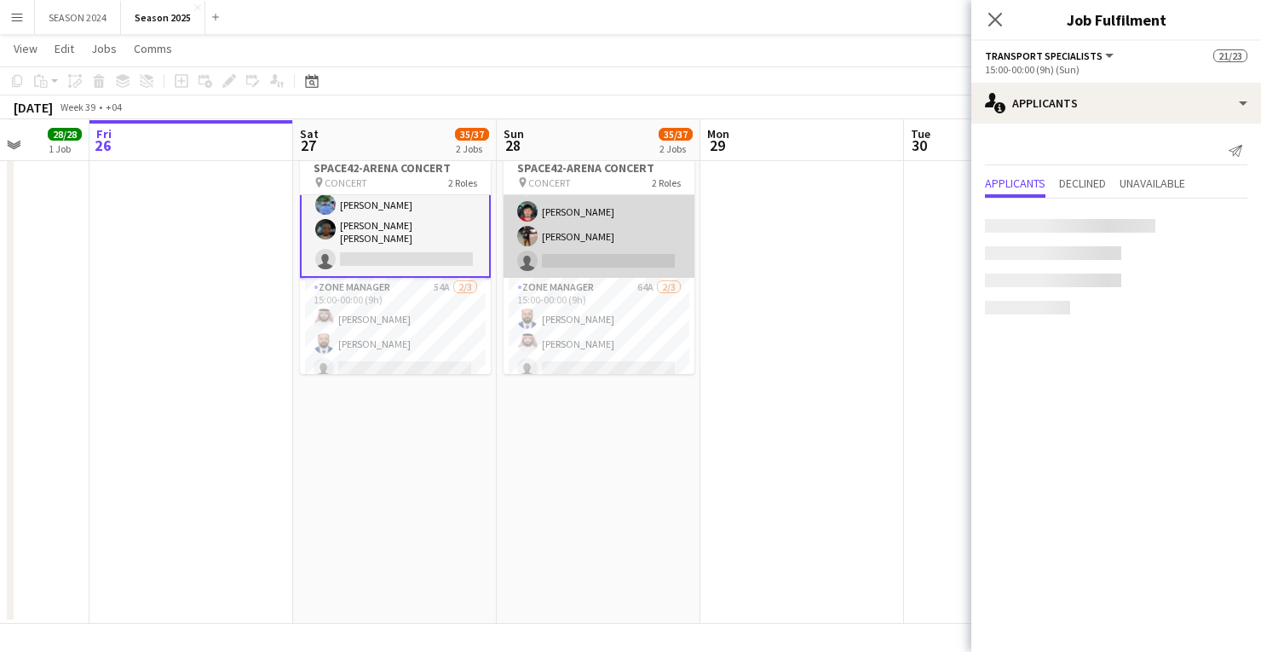
click at [525, 230] on app-card-role "Transport Specialists 164A 19/20 15:00-00:00 (9h) [PERSON_NAME] [PERSON_NAME] A…" at bounding box center [598, 6] width 191 height 543
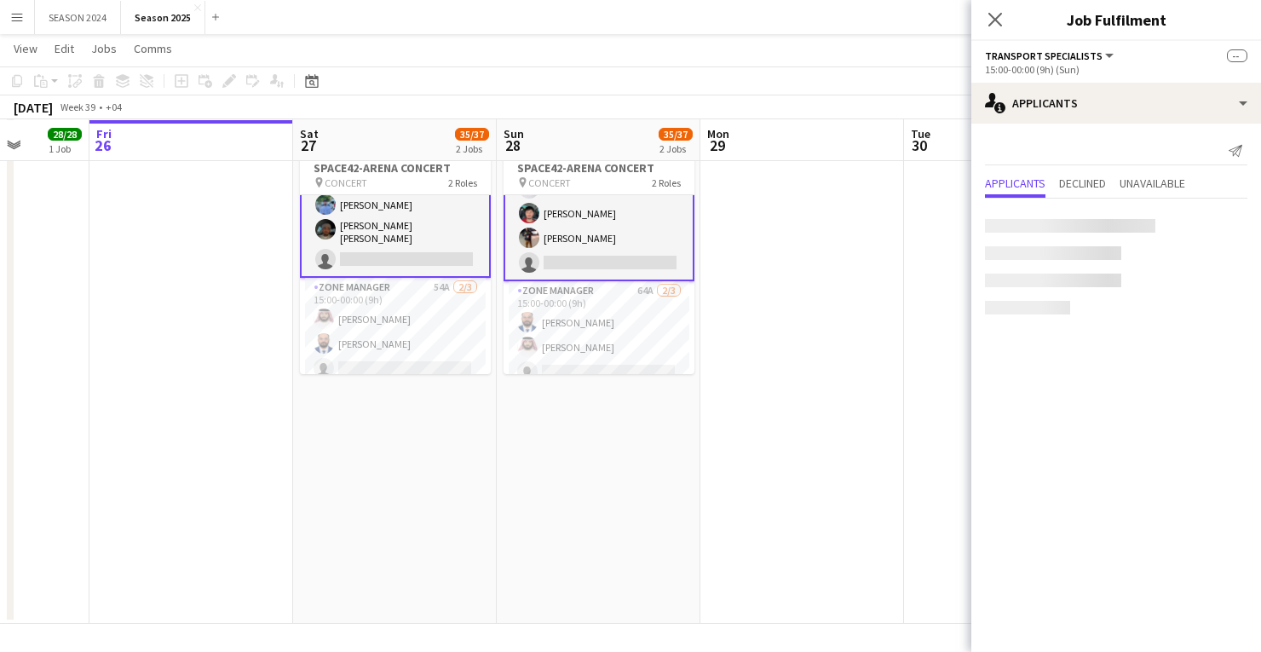
scroll to position [462, 0]
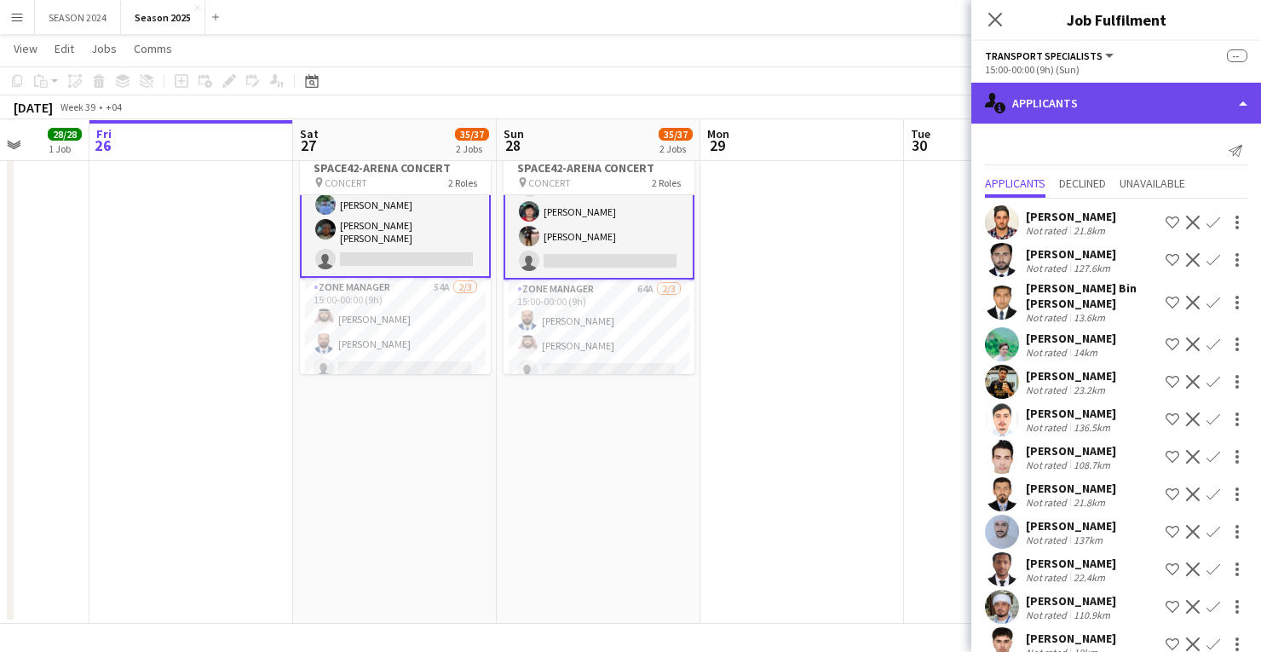
click at [1048, 119] on div "single-neutral-actions-information Applicants" at bounding box center [1116, 103] width 290 height 41
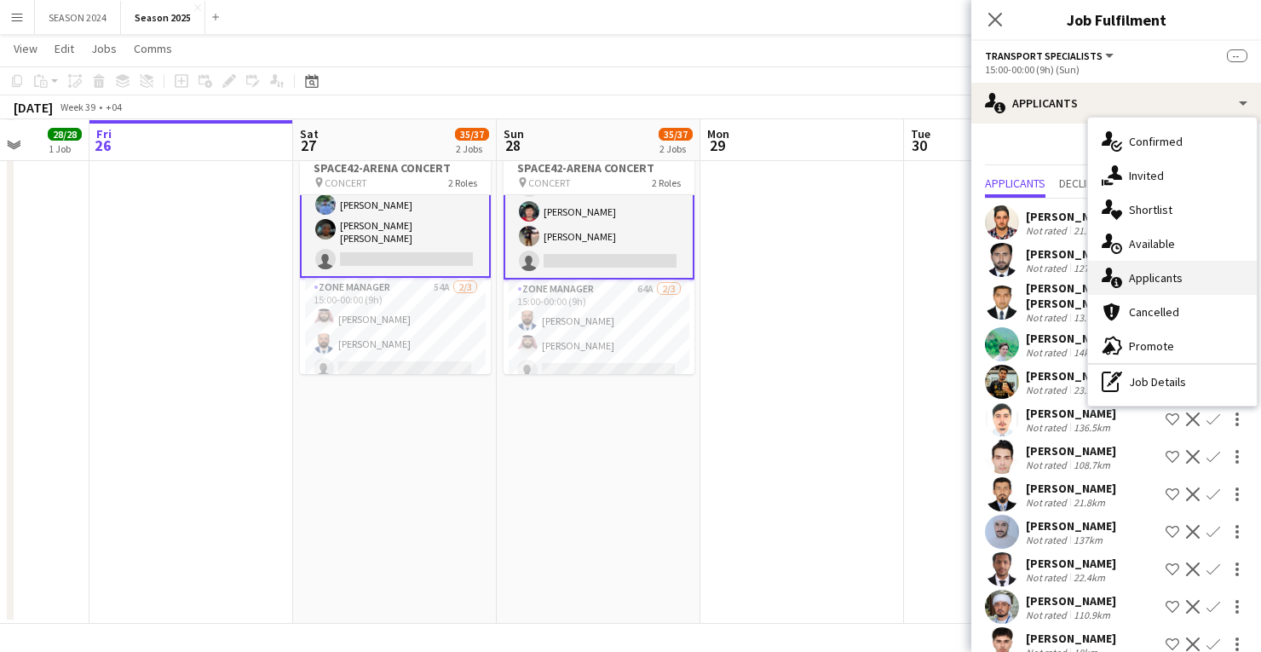
click at [1111, 267] on icon "single-neutral-actions-information" at bounding box center [1111, 277] width 20 height 20
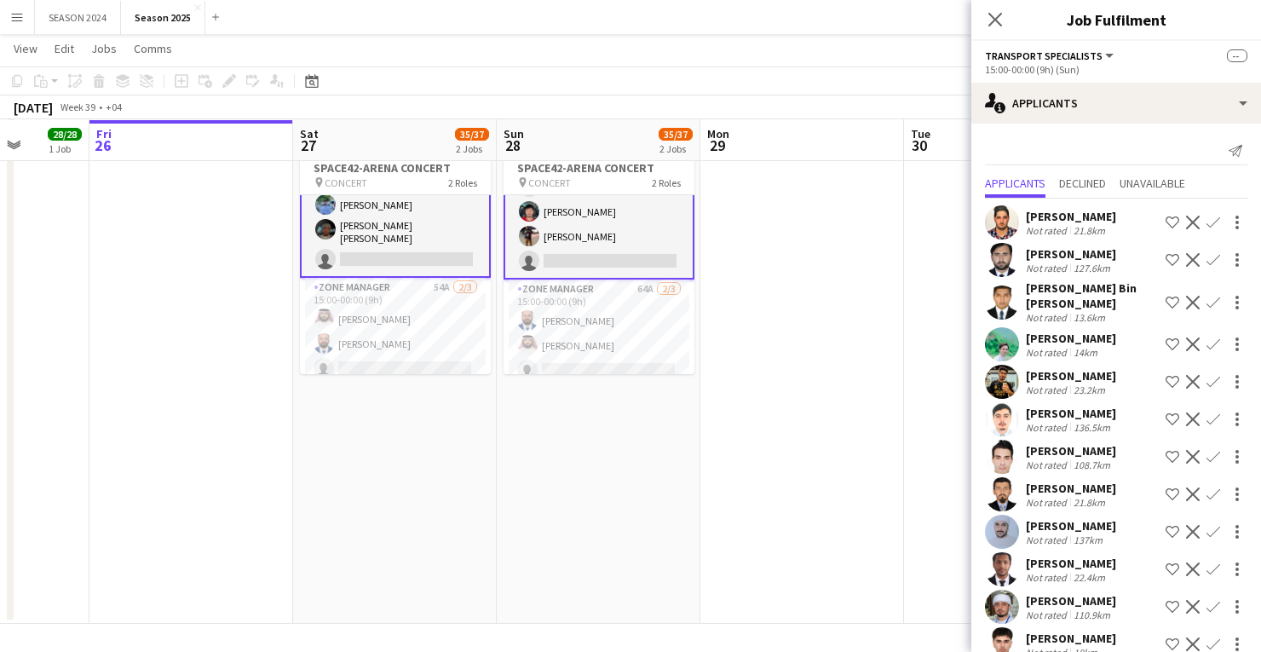
click at [613, 227] on app-card-role "Transport Specialists 164A 19/20 15:00-00:00 (9h) [PERSON_NAME] [PERSON_NAME] A…" at bounding box center [598, 6] width 191 height 546
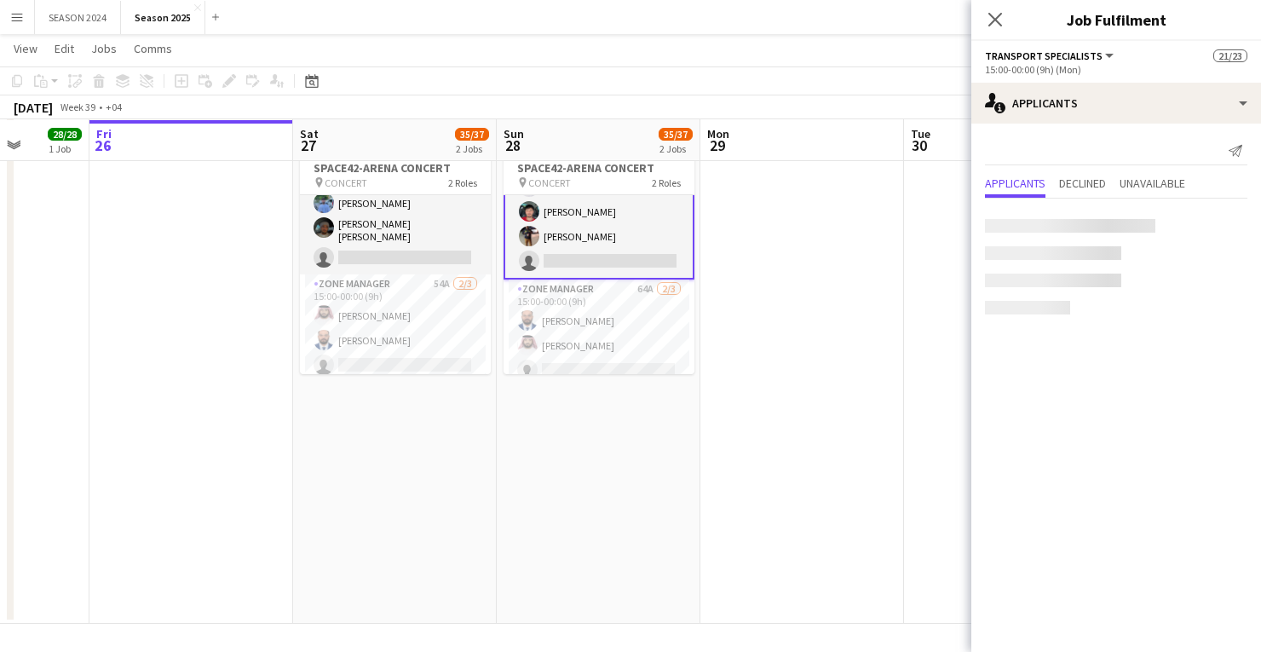
scroll to position [460, 0]
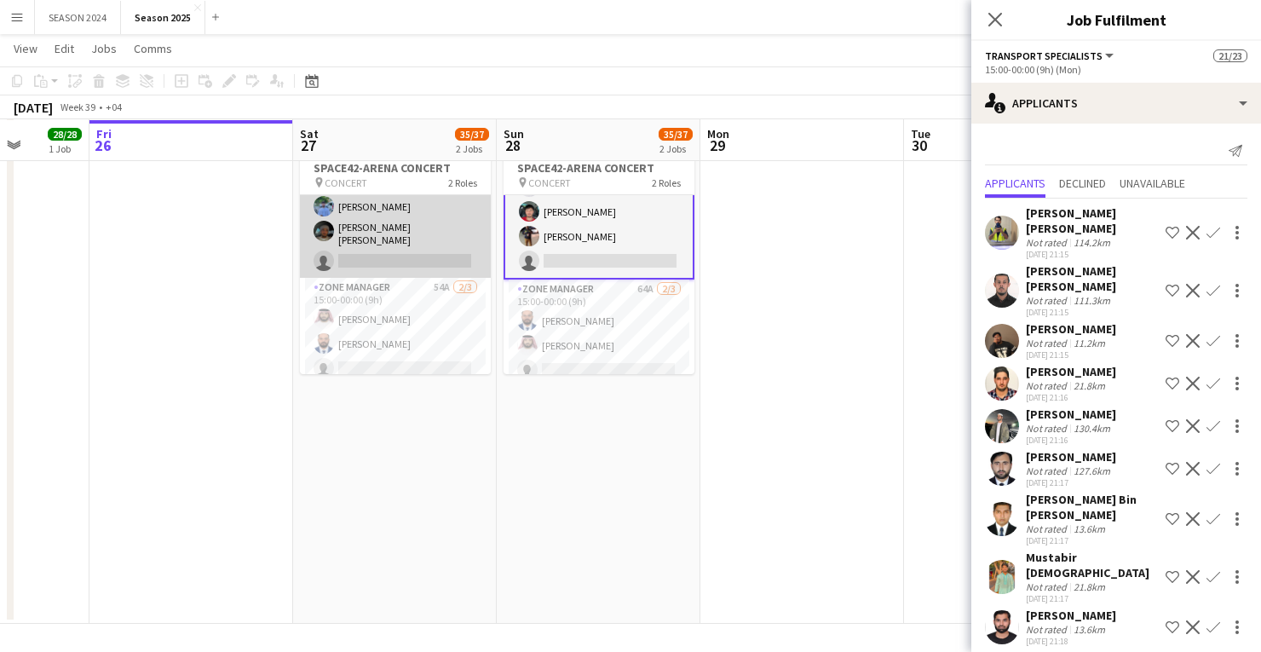
click at [400, 240] on app-card-role "Transport Specialists 154A 19/20 15:00-00:00 (9h) [PERSON_NAME] [PERSON_NAME] […" at bounding box center [395, 6] width 191 height 543
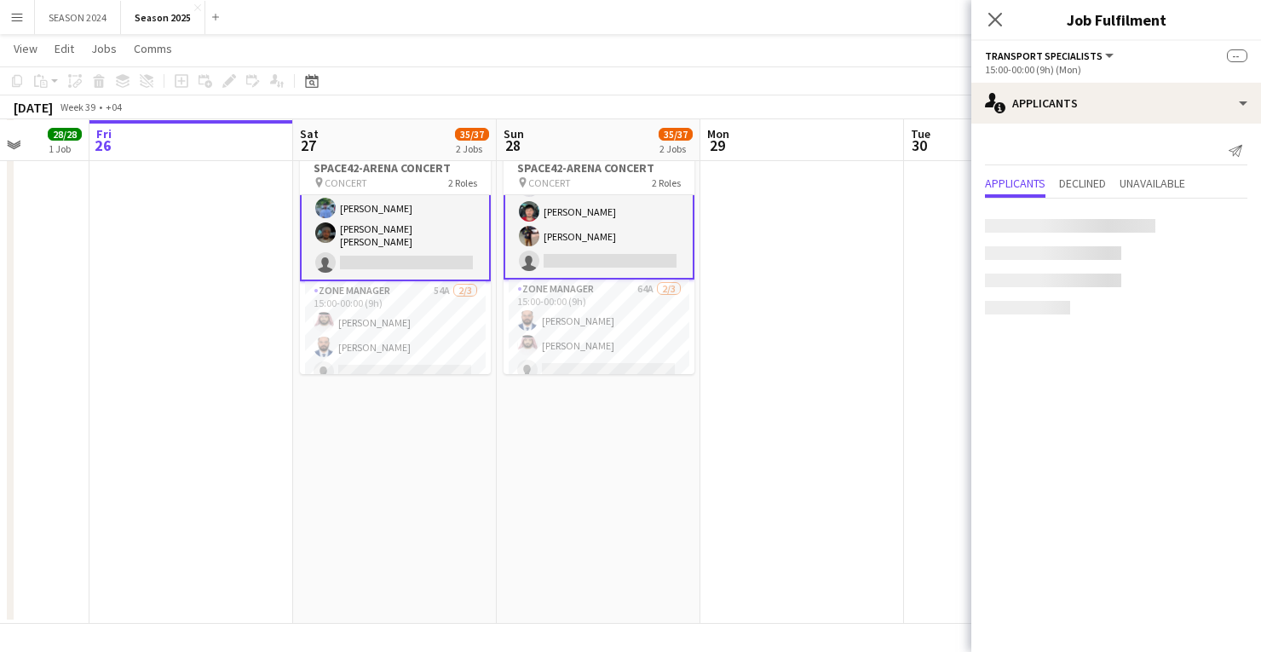
scroll to position [462, 0]
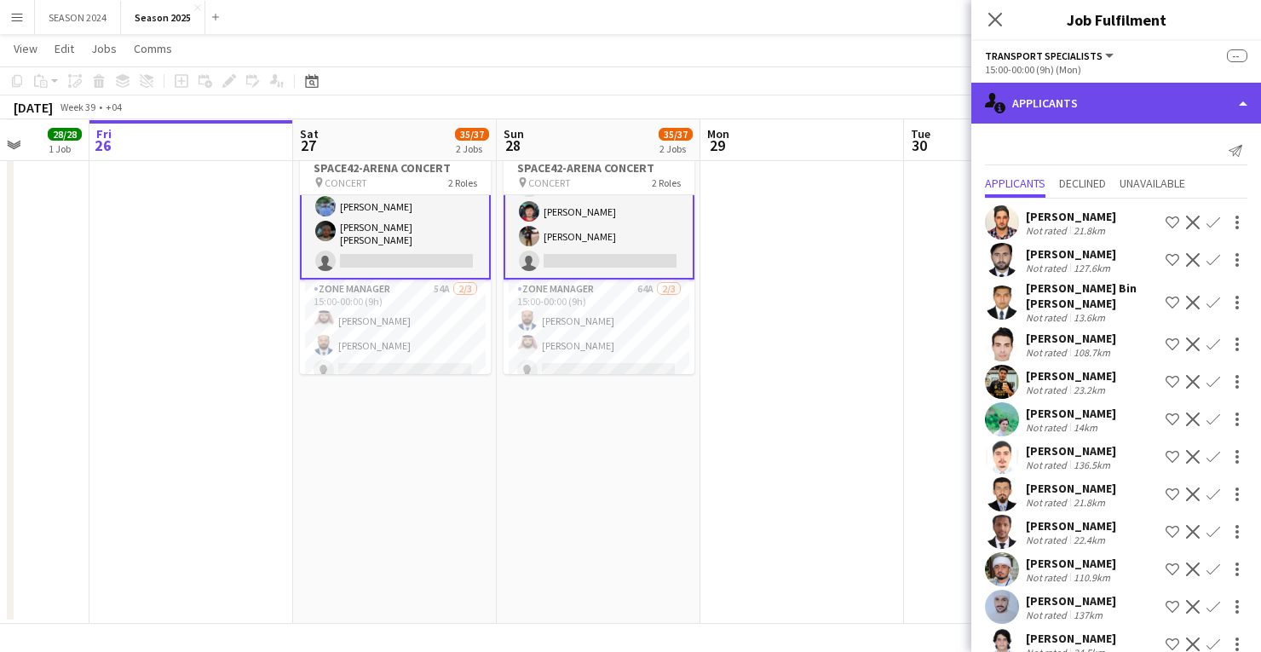
click at [1118, 111] on div "single-neutral-actions-information Applicants" at bounding box center [1116, 103] width 290 height 41
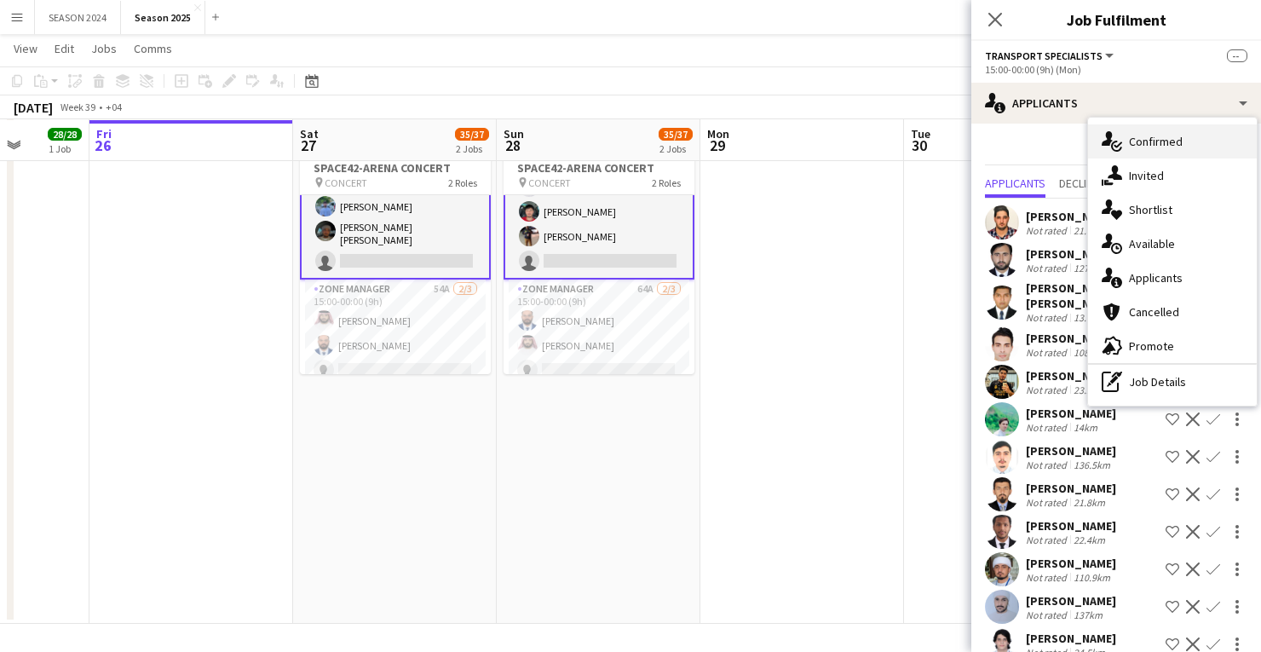
click at [1117, 141] on icon at bounding box center [1116, 146] width 11 height 11
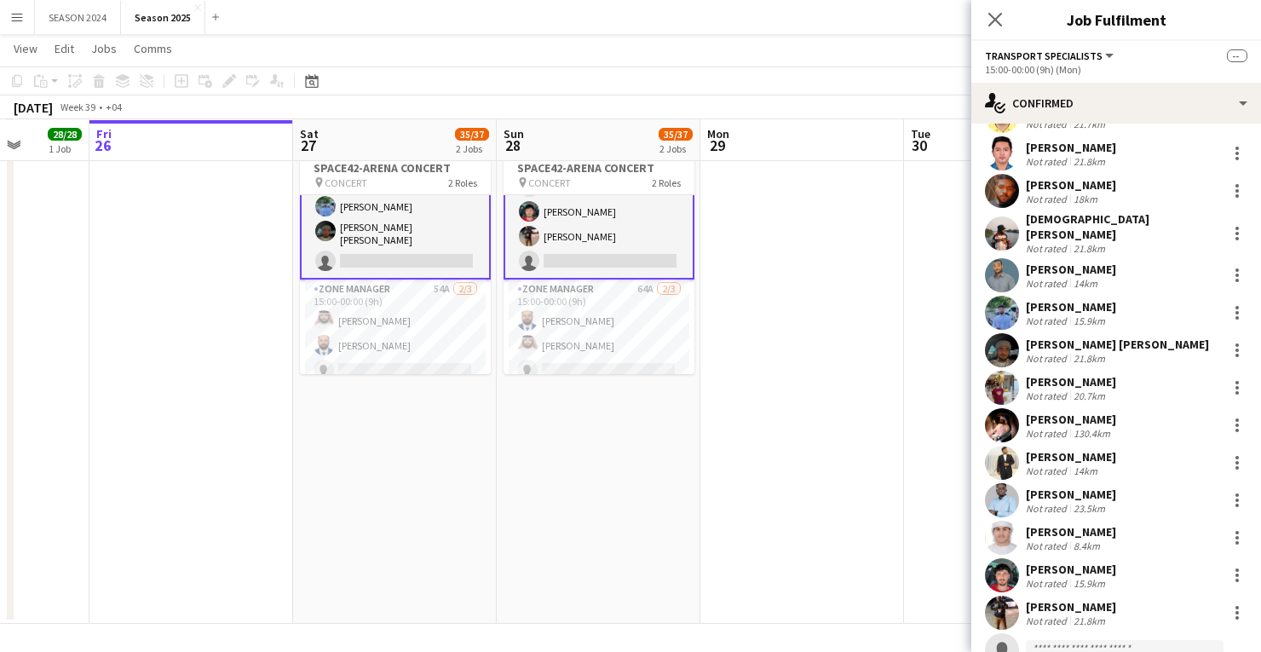
scroll to position [180, 0]
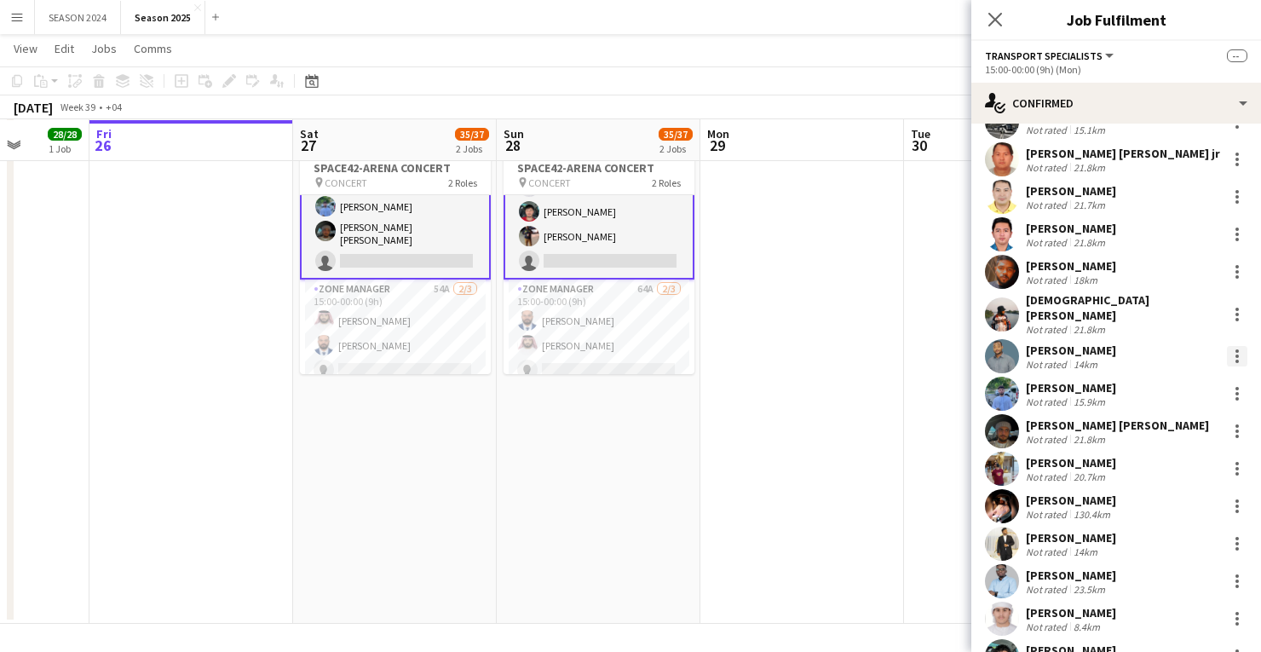
click at [1235, 349] on div at bounding box center [1236, 350] width 3 height 3
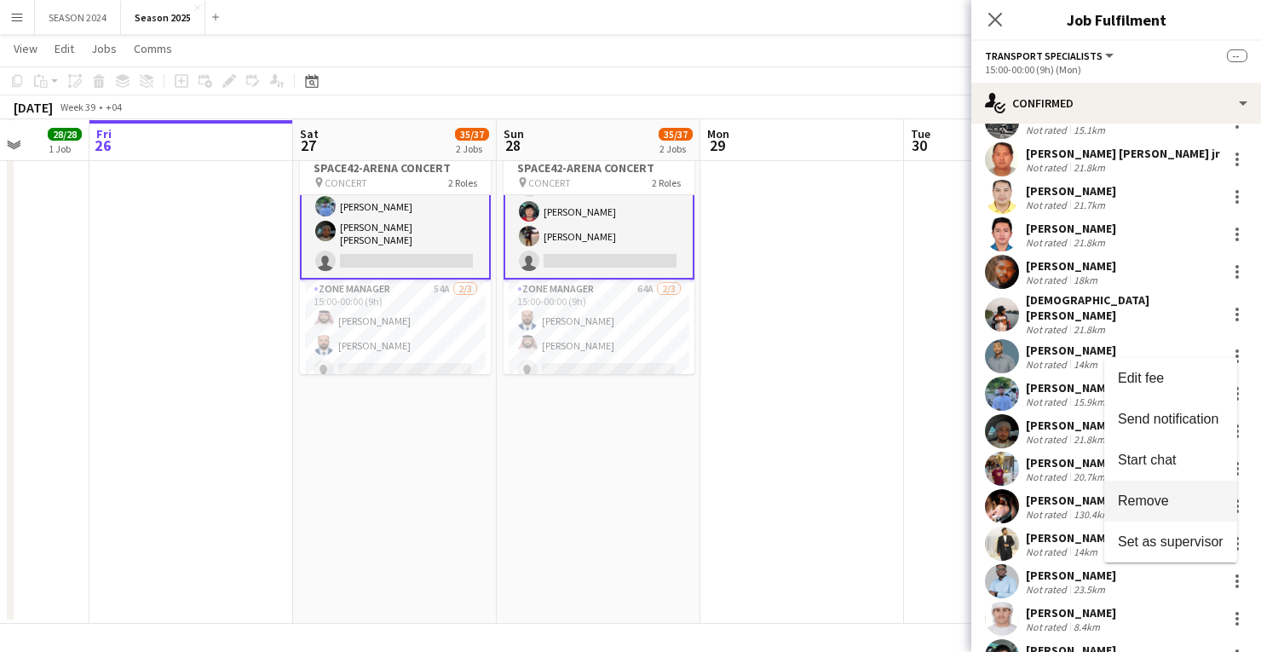
click at [1162, 497] on span "Remove" at bounding box center [1143, 500] width 51 height 14
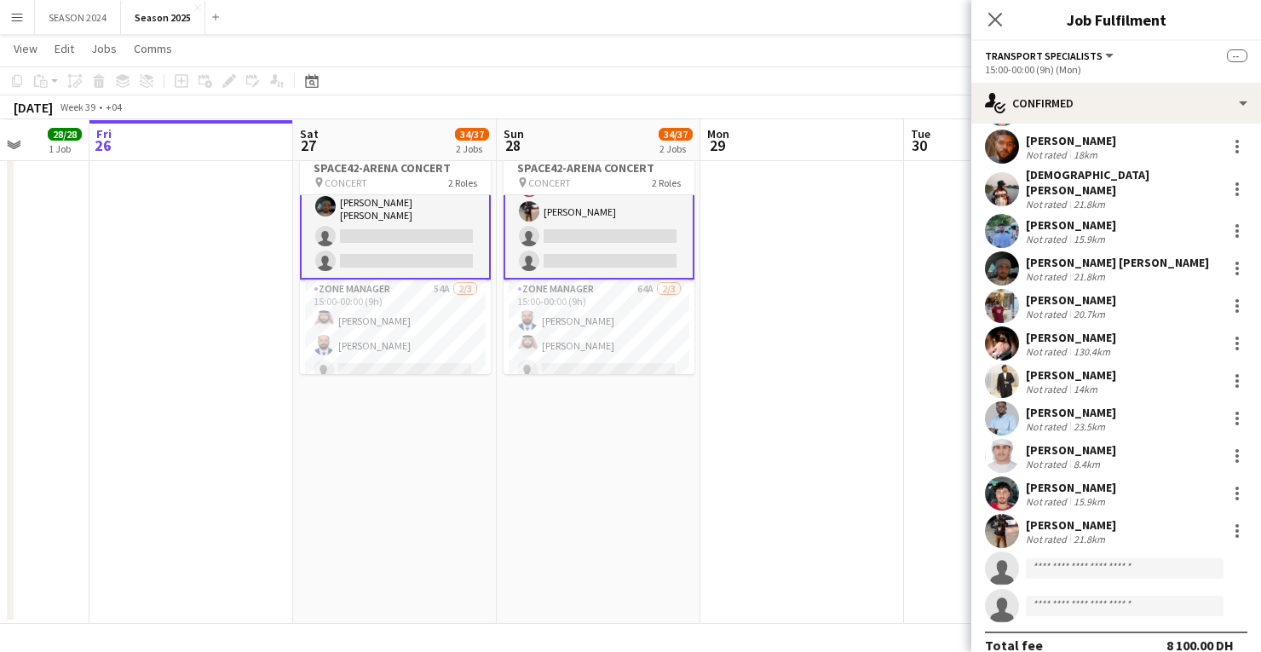
scroll to position [316, 0]
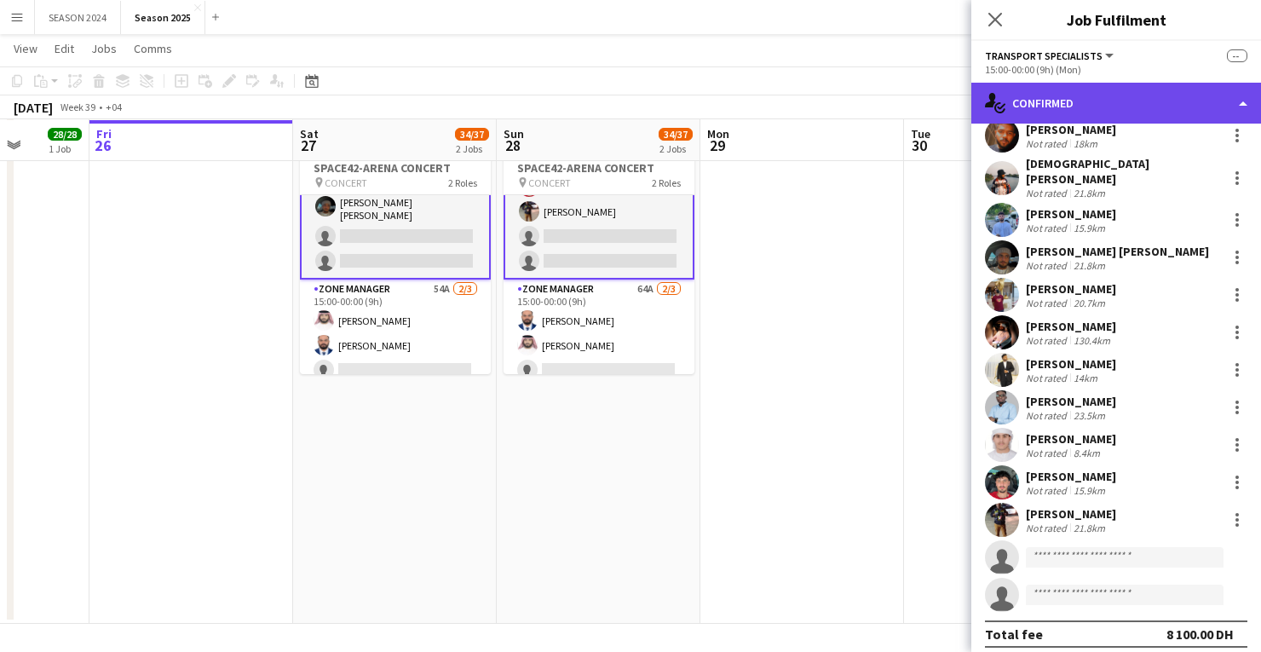
click at [1172, 85] on div "single-neutral-actions-check-2 Confirmed" at bounding box center [1116, 103] width 290 height 41
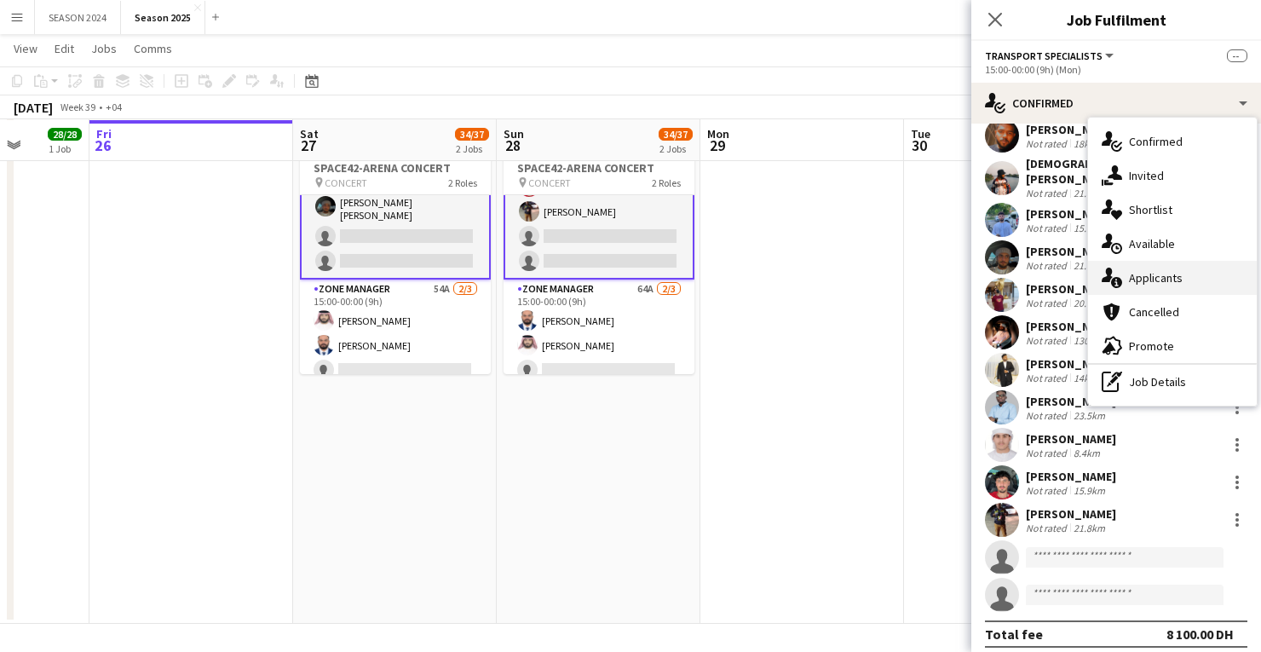
click at [1169, 265] on div "single-neutral-actions-information Applicants" at bounding box center [1172, 278] width 169 height 34
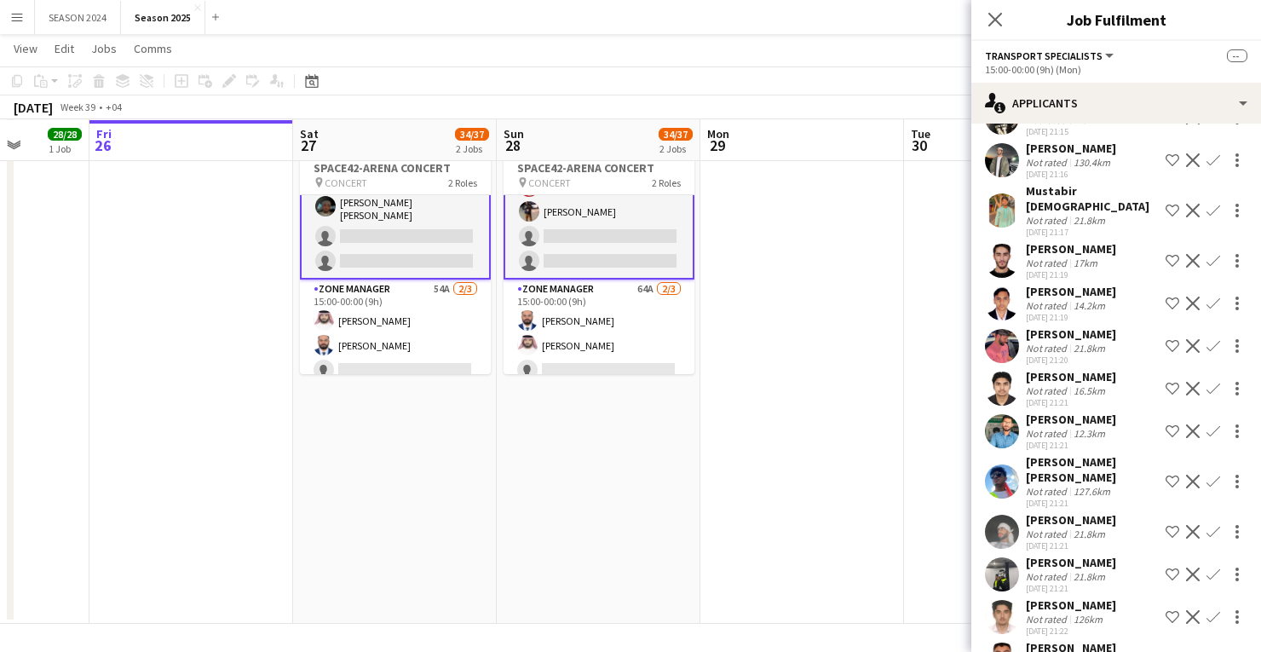
scroll to position [1845, 0]
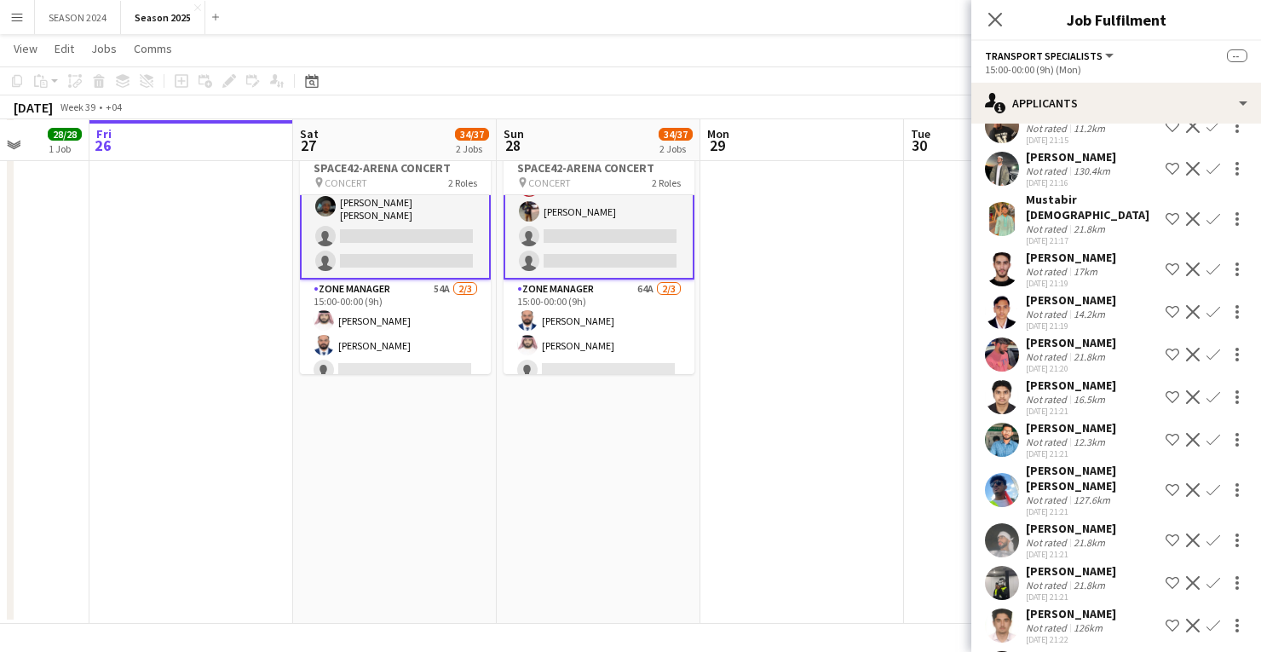
click at [440, 244] on app-card-role "Transport Specialists 154A 18/20 15:00-00:00 (9h) [PERSON_NAME] [PERSON_NAME] […" at bounding box center [395, 6] width 191 height 546
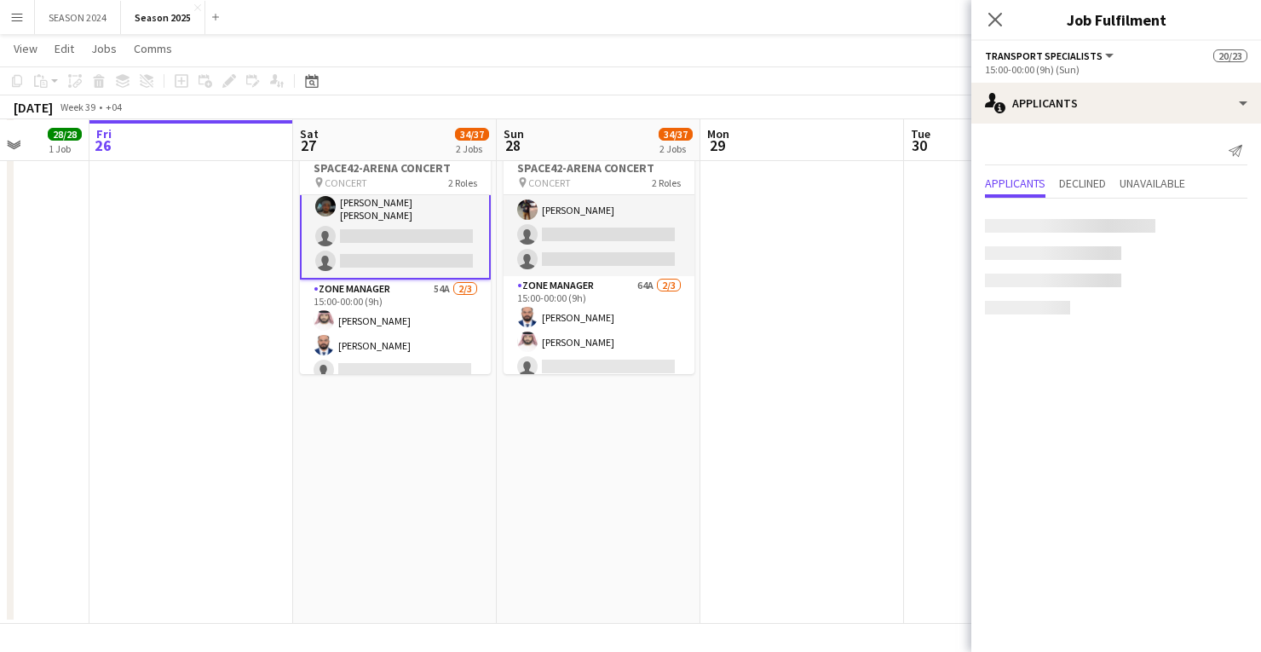
scroll to position [0, 0]
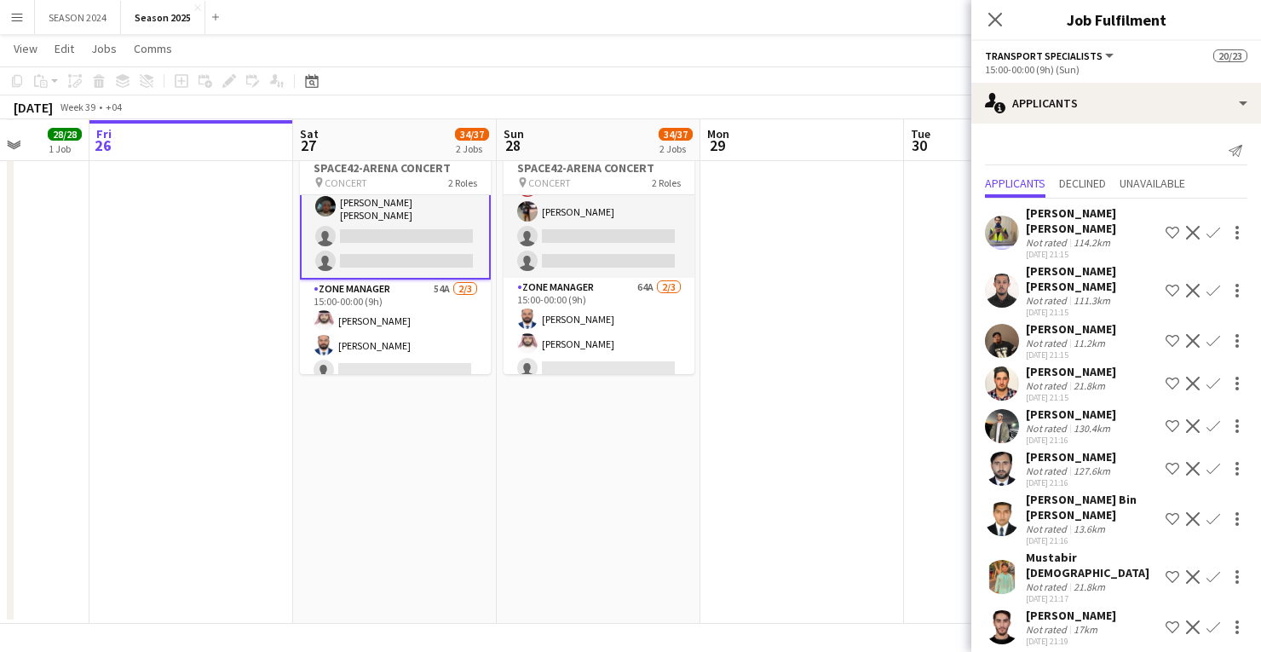
click at [438, 239] on app-card-role "Transport Specialists 154A 18/20 15:00-00:00 (9h) [PERSON_NAME] [PERSON_NAME] […" at bounding box center [395, 6] width 191 height 546
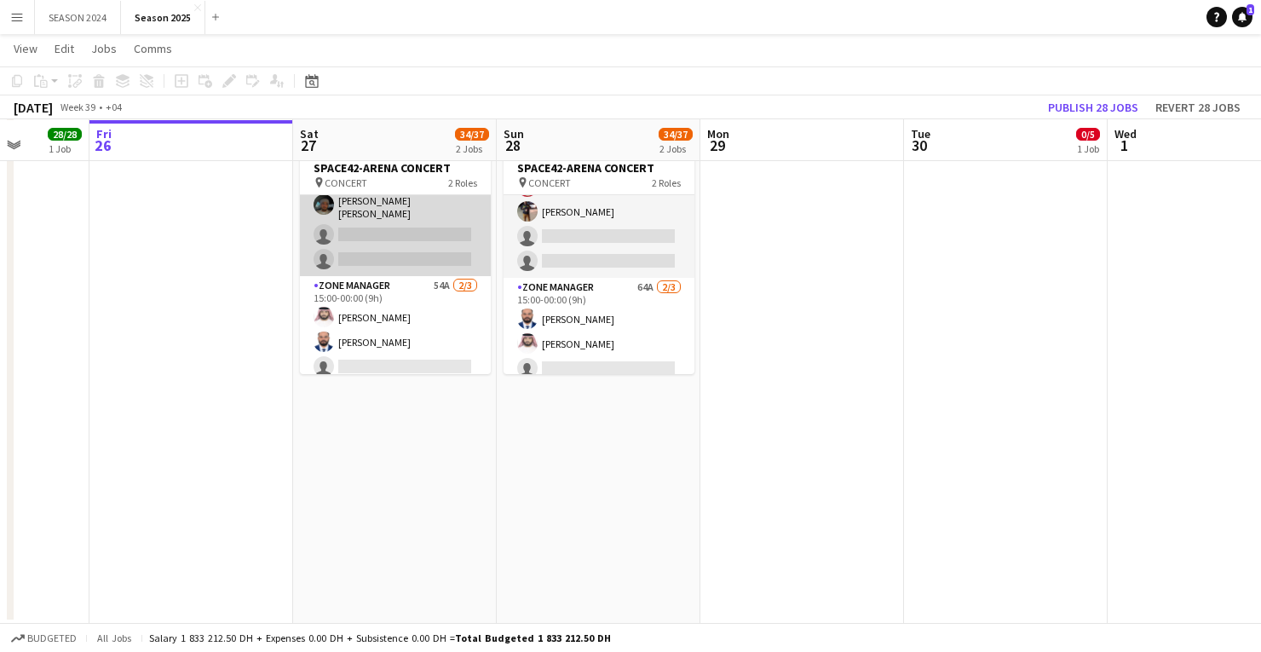
scroll to position [460, 0]
click at [438, 239] on app-card-role "Transport Specialists 154A 18/20 15:00-00:00 (9h) [PERSON_NAME] [PERSON_NAME] […" at bounding box center [395, 6] width 191 height 543
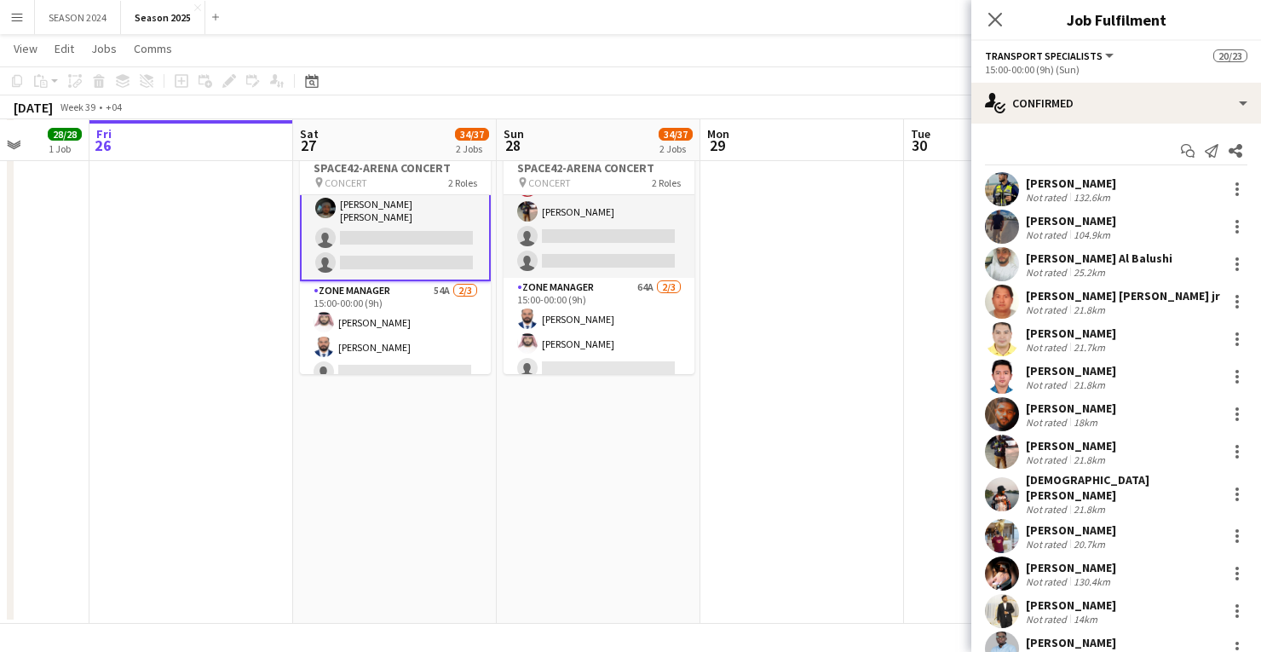
scroll to position [462, 0]
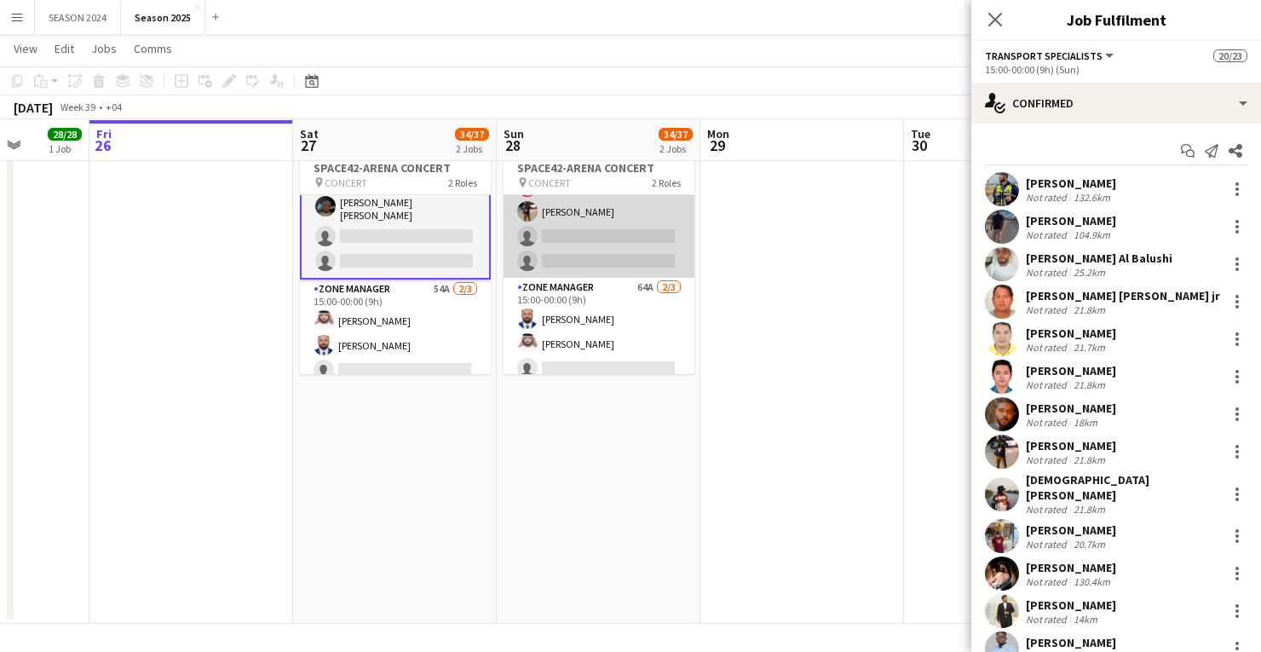
click at [552, 232] on app-card-role "Transport Specialists 164A 18/20 15:00-00:00 (9h) [PERSON_NAME] [PERSON_NAME] A…" at bounding box center [598, 6] width 191 height 543
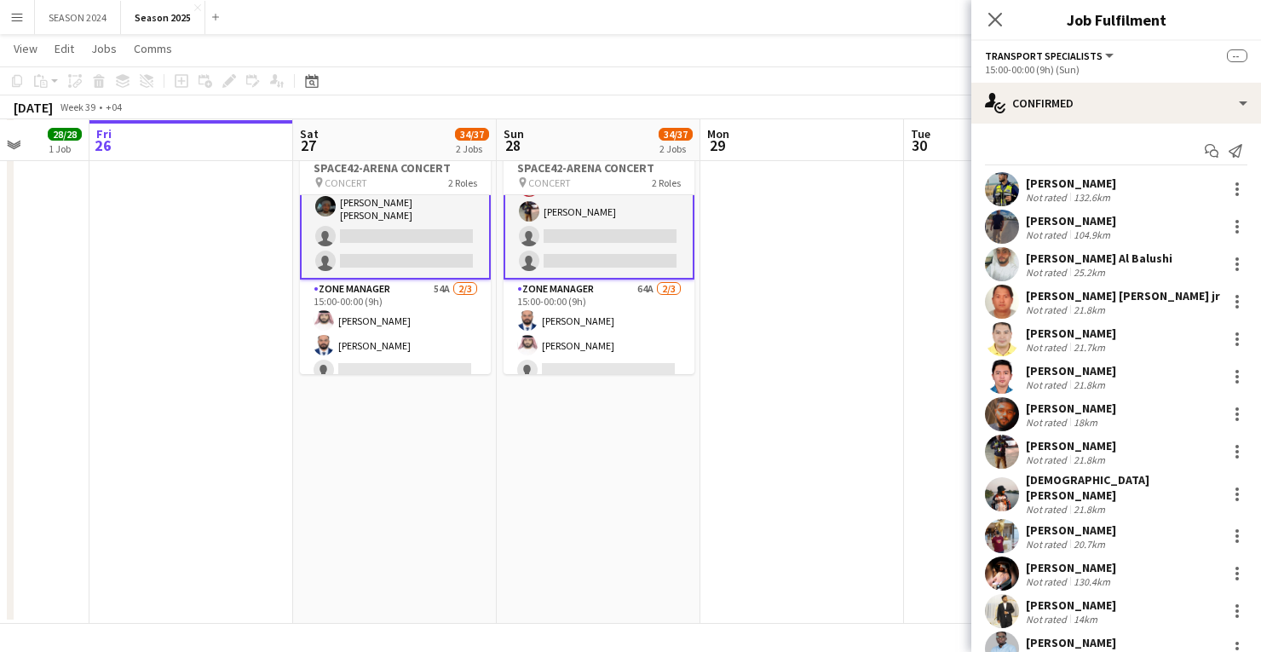
click at [1172, 130] on div "Start chat Send notification [PERSON_NAME] Not rated 132.6km [PERSON_NAME] Not …" at bounding box center [1116, 551] width 290 height 854
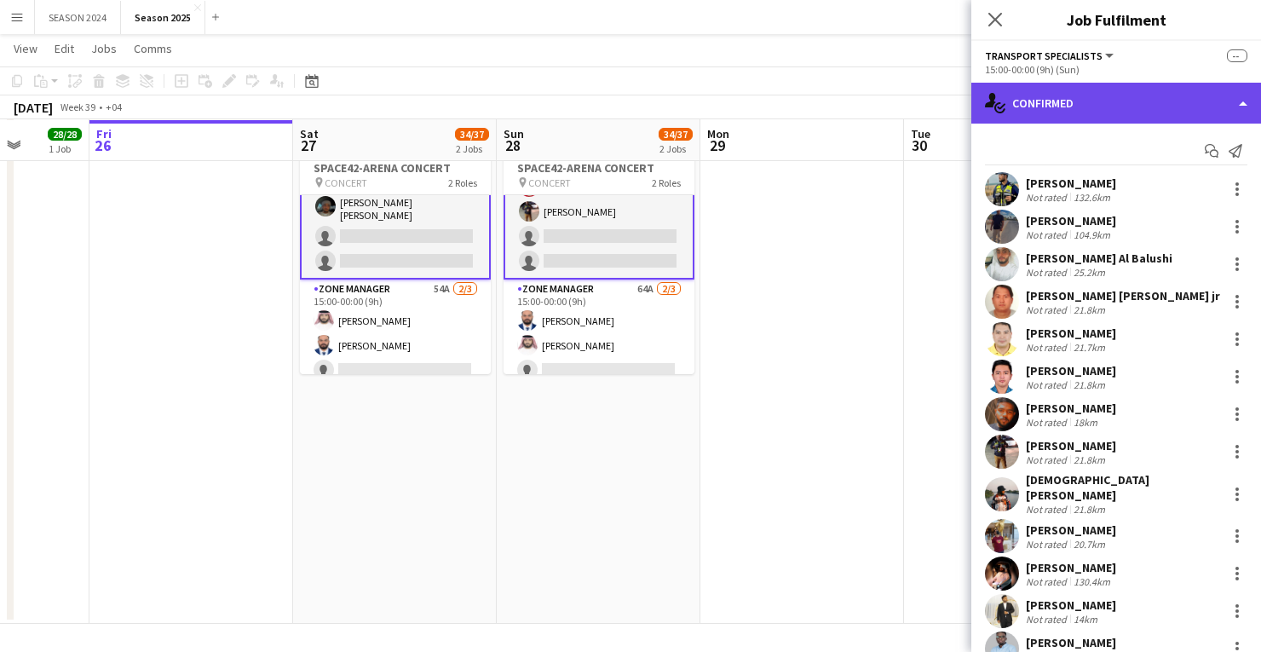
click at [1172, 115] on div "single-neutral-actions-check-2 Confirmed" at bounding box center [1116, 103] width 290 height 41
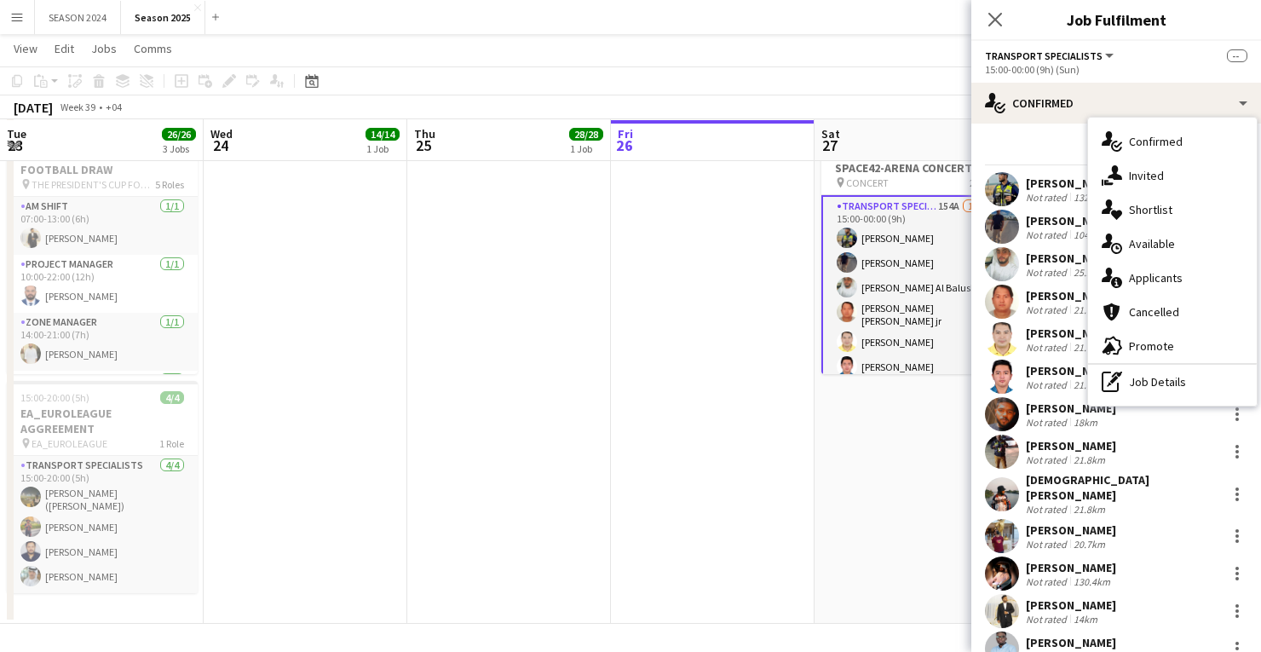
scroll to position [462, 0]
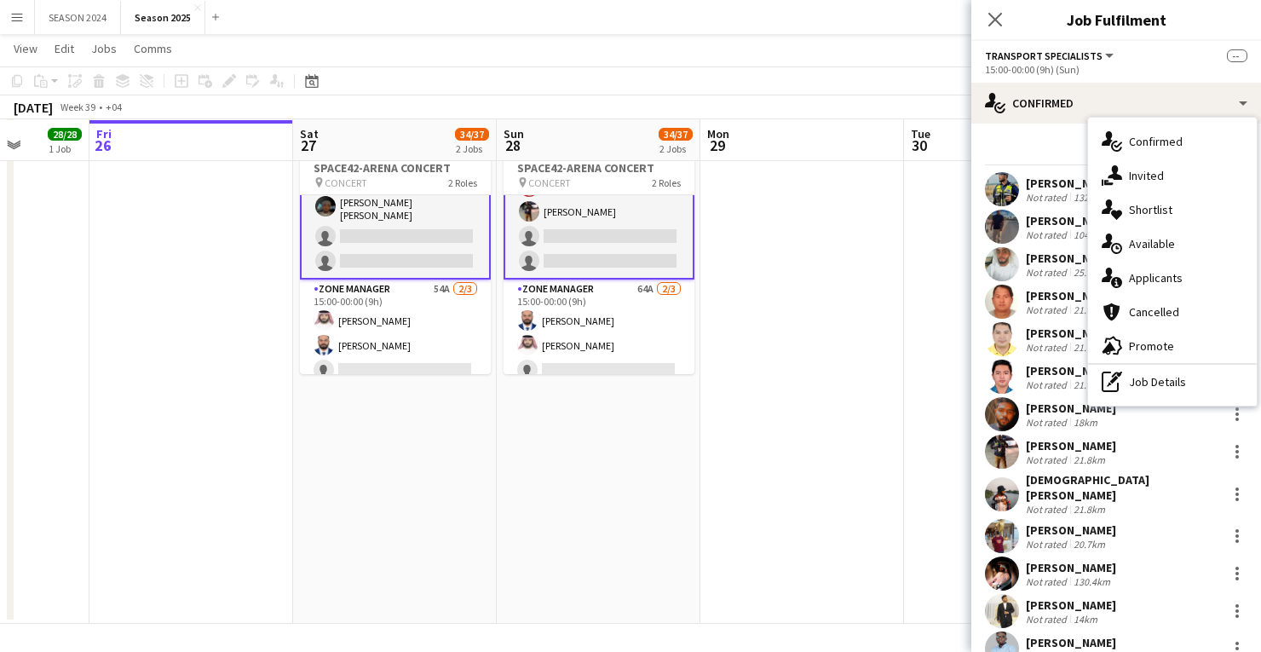
click at [1161, 280] on span "Applicants" at bounding box center [1156, 277] width 54 height 15
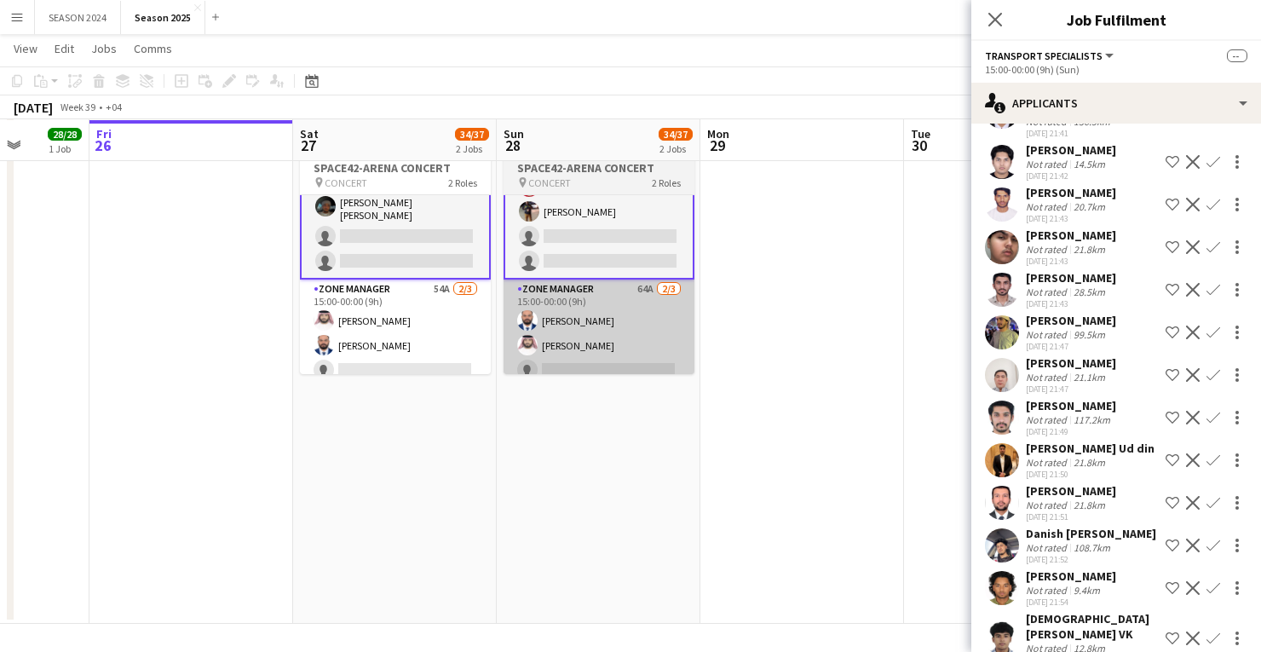
scroll to position [4230, 0]
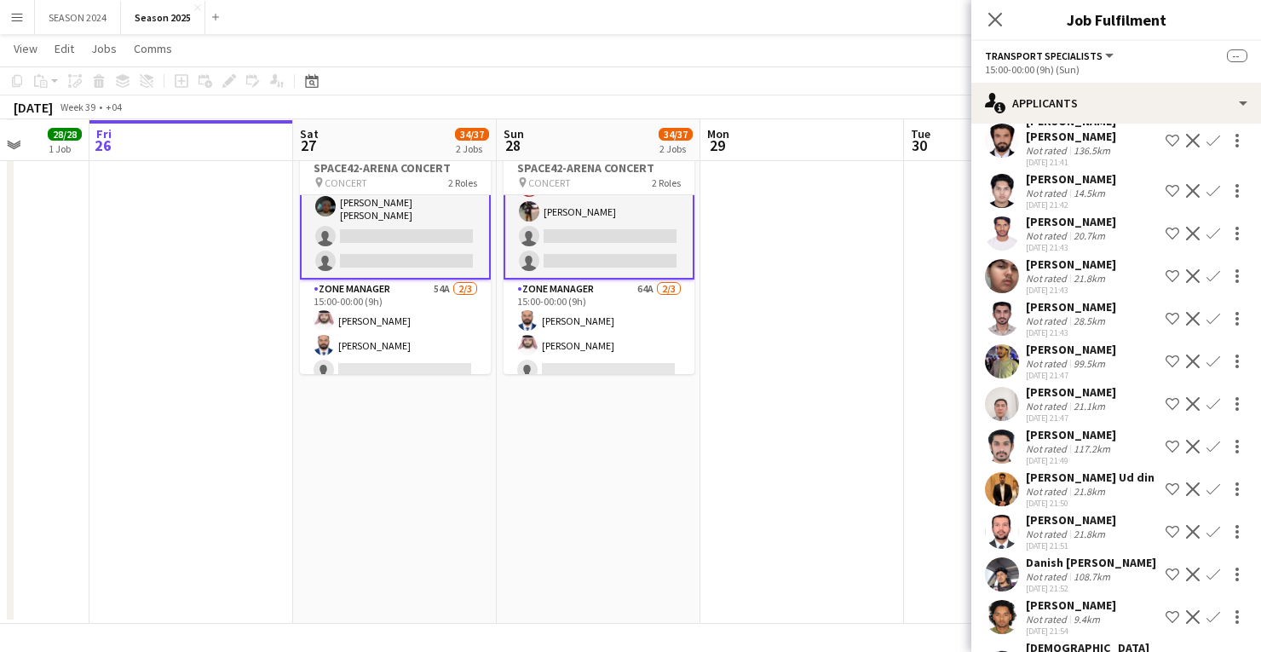
click at [440, 239] on app-card-role "Transport Specialists 154A 18/20 15:00-00:00 (9h) [PERSON_NAME] [PERSON_NAME] […" at bounding box center [395, 6] width 191 height 546
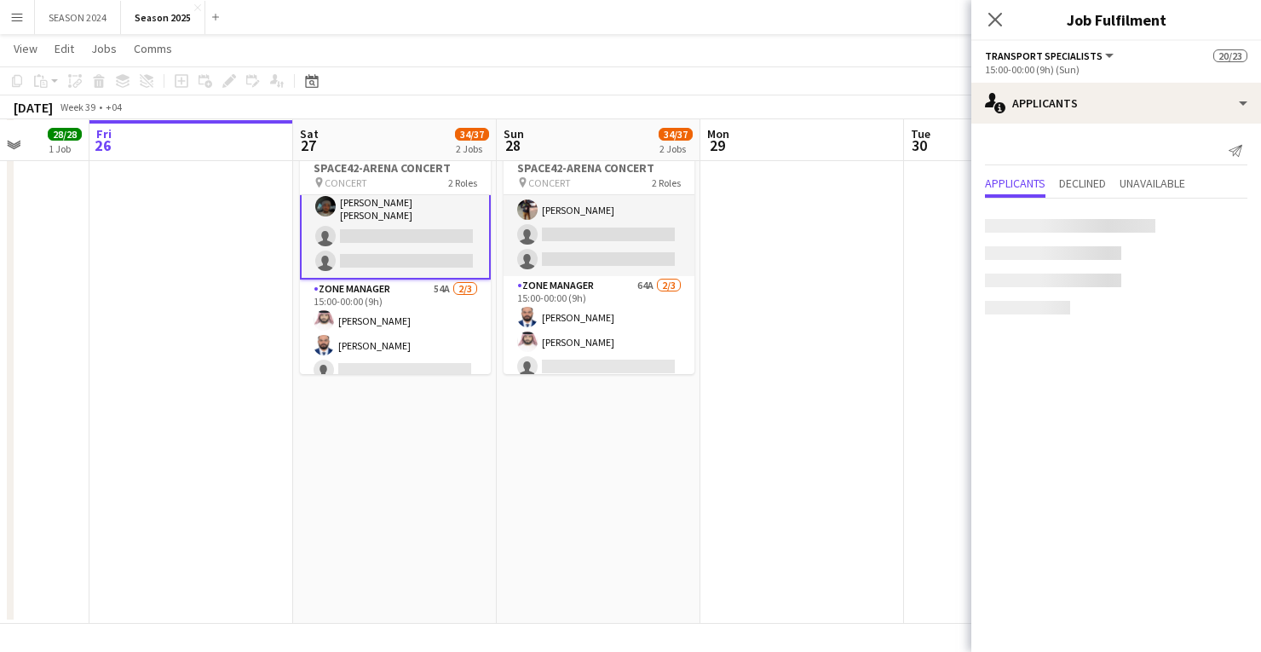
scroll to position [0, 0]
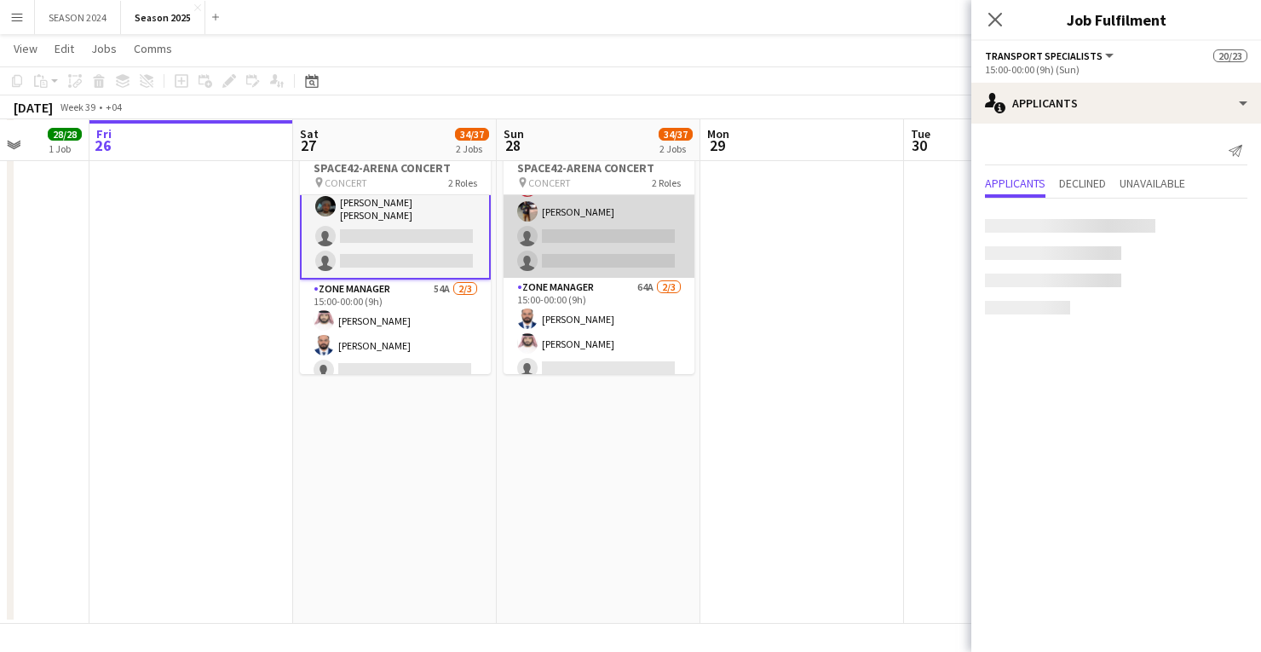
click at [549, 226] on app-card-role "Transport Specialists 164A 18/20 15:00-00:00 (9h) [PERSON_NAME] [PERSON_NAME] A…" at bounding box center [598, 6] width 191 height 543
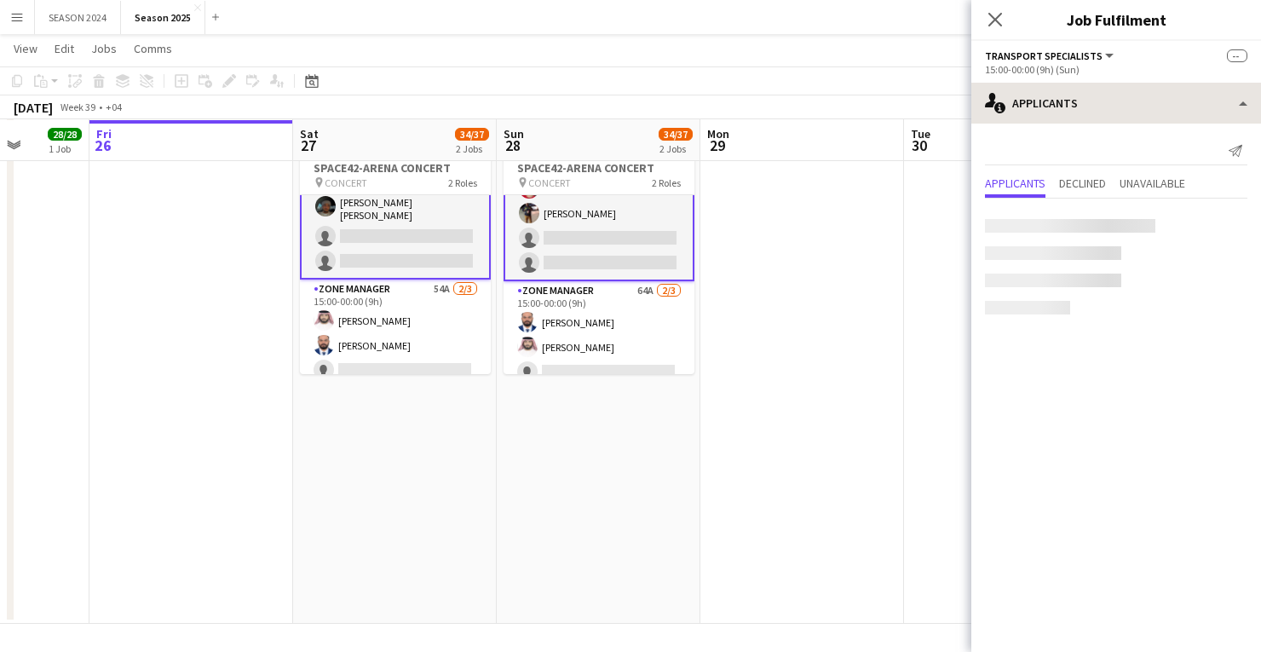
scroll to position [462, 0]
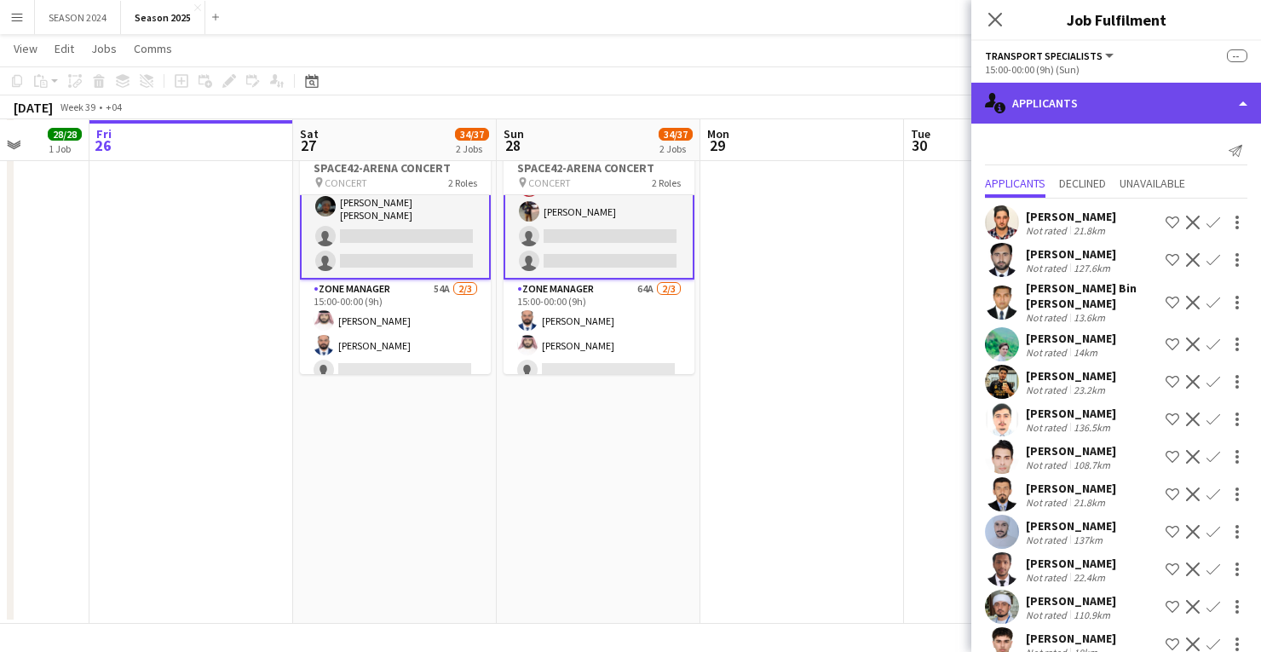
click at [1202, 112] on div "single-neutral-actions-information Applicants" at bounding box center [1116, 103] width 290 height 41
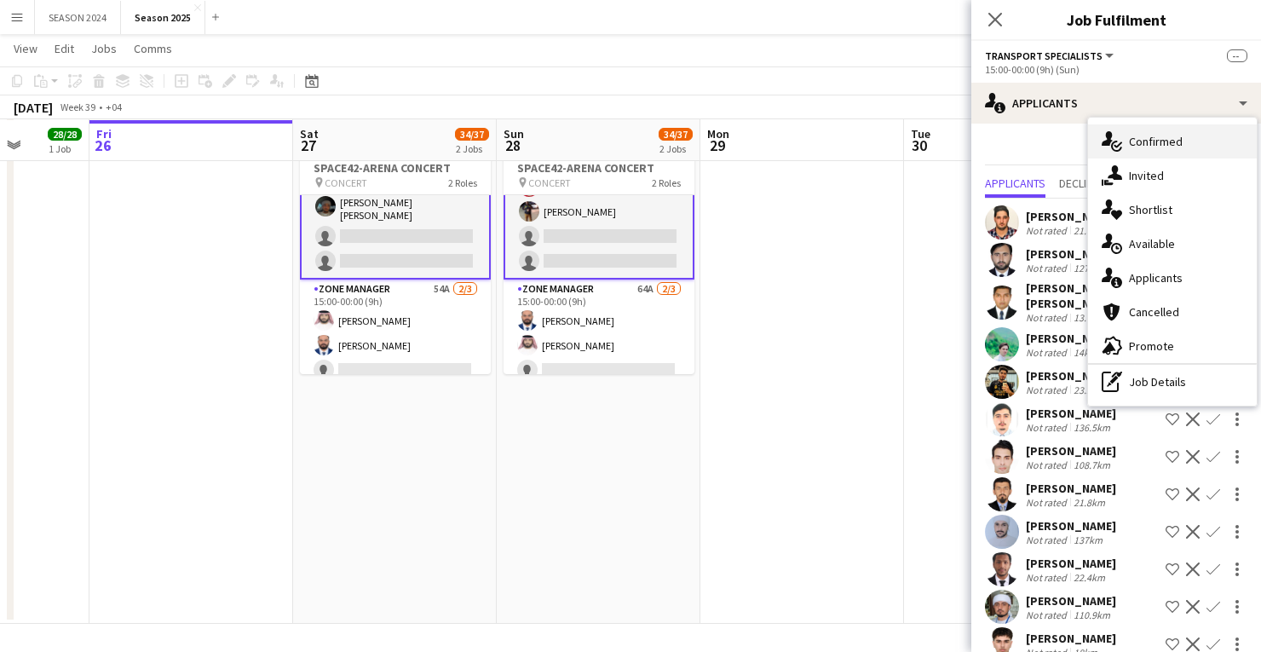
click at [1194, 149] on div "single-neutral-actions-check-2 Confirmed" at bounding box center [1172, 141] width 169 height 34
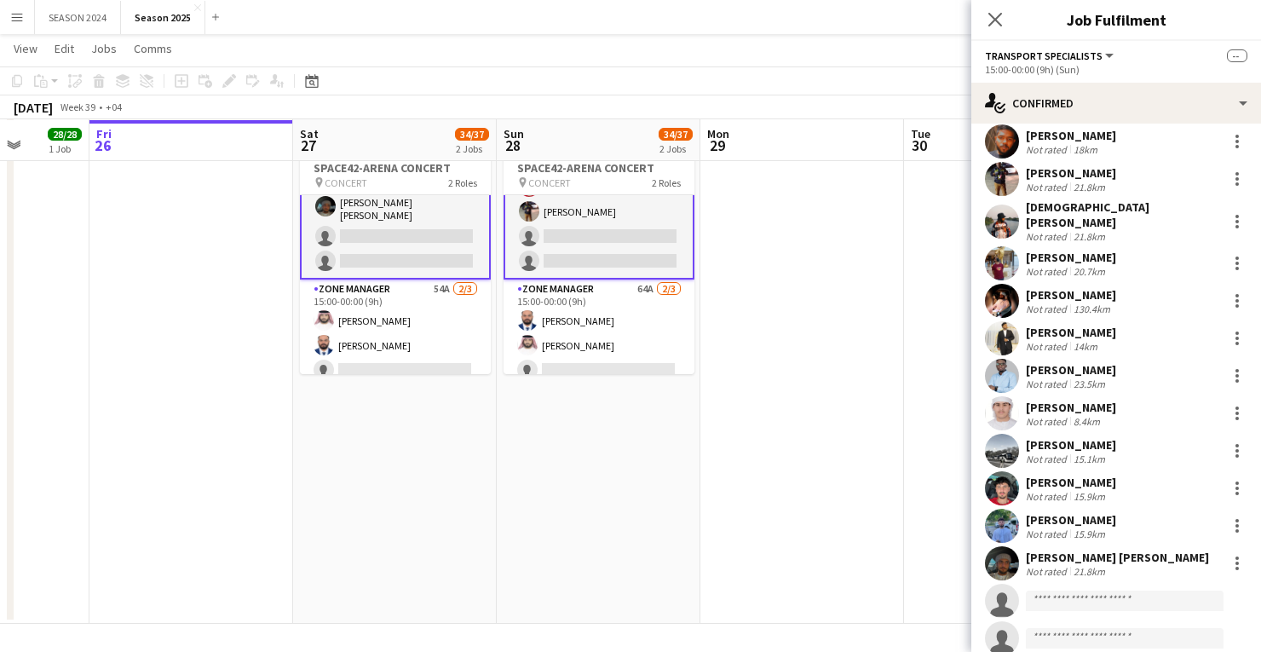
scroll to position [316, 0]
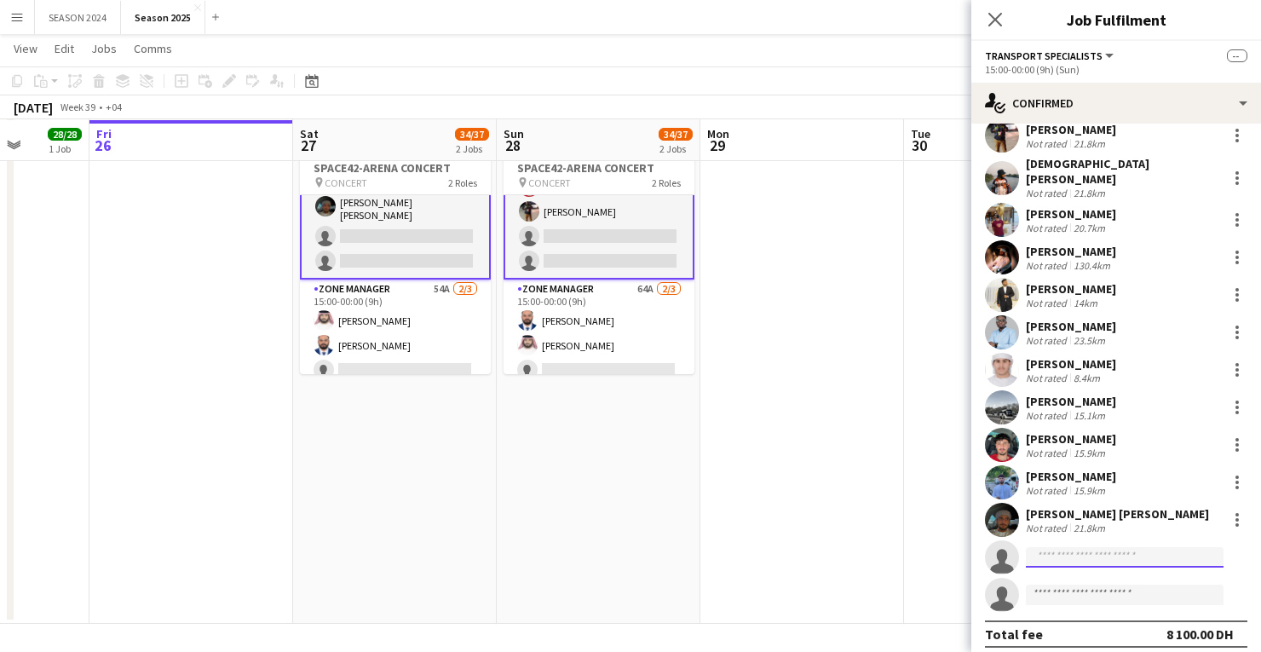
click at [1063, 547] on input at bounding box center [1125, 557] width 198 height 20
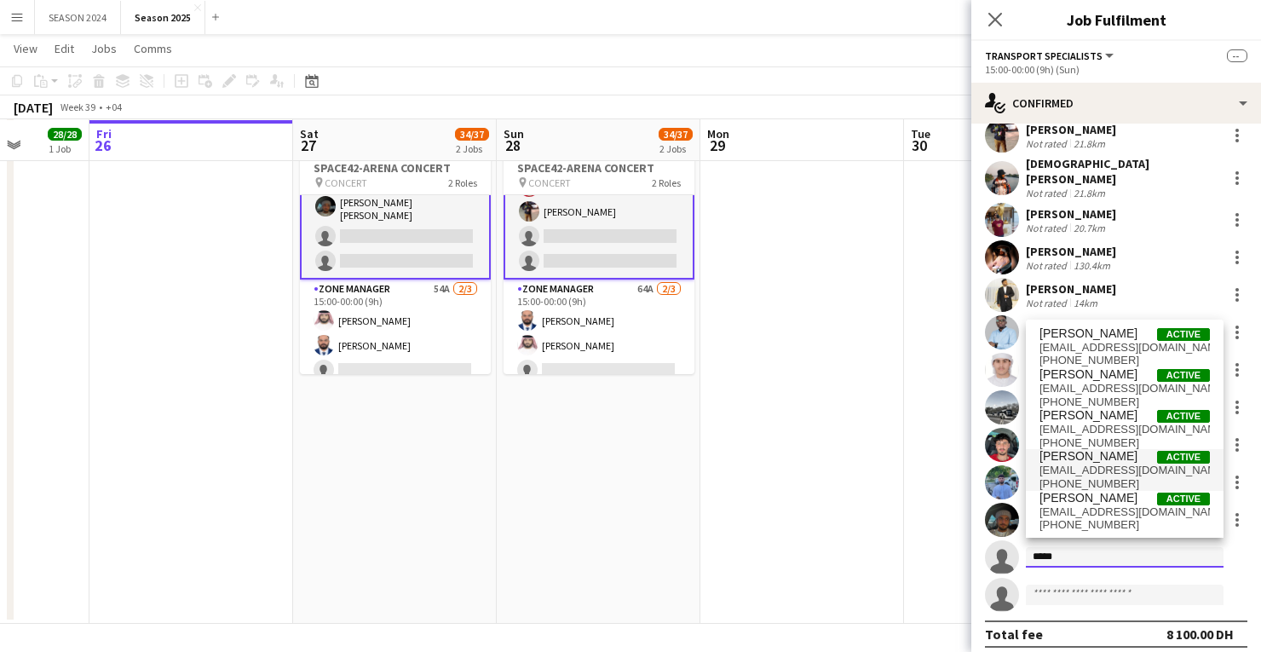
scroll to position [0, 0]
type input "*"
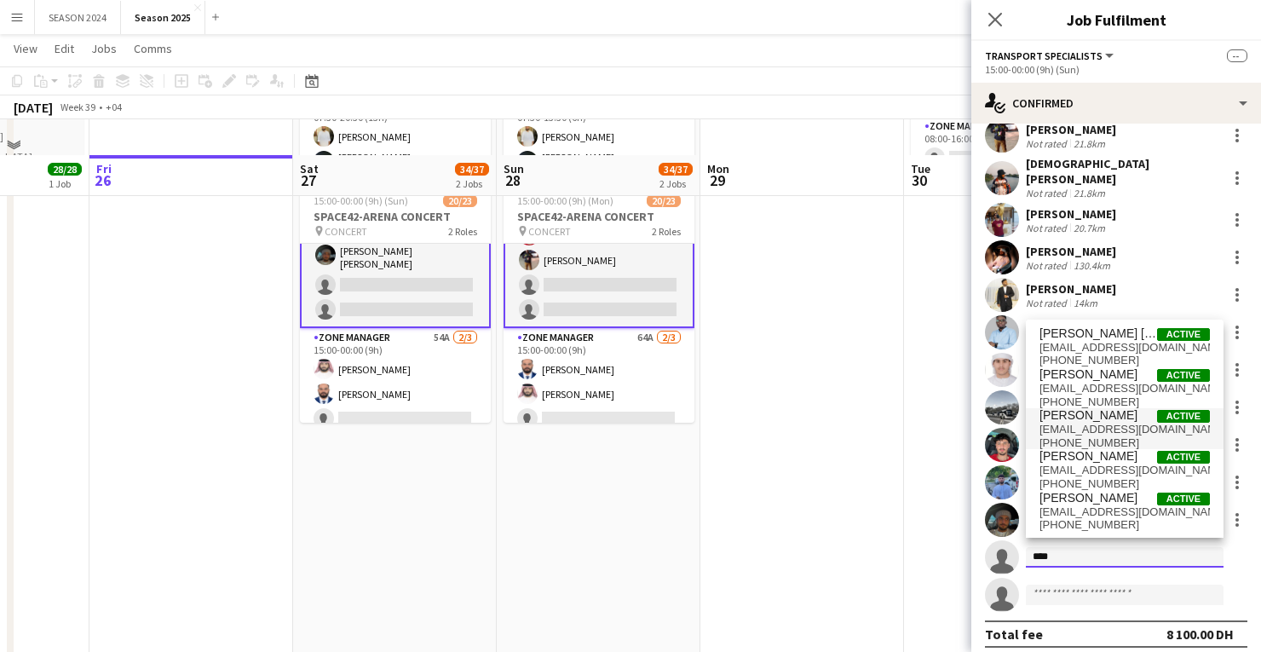
scroll to position [335, 0]
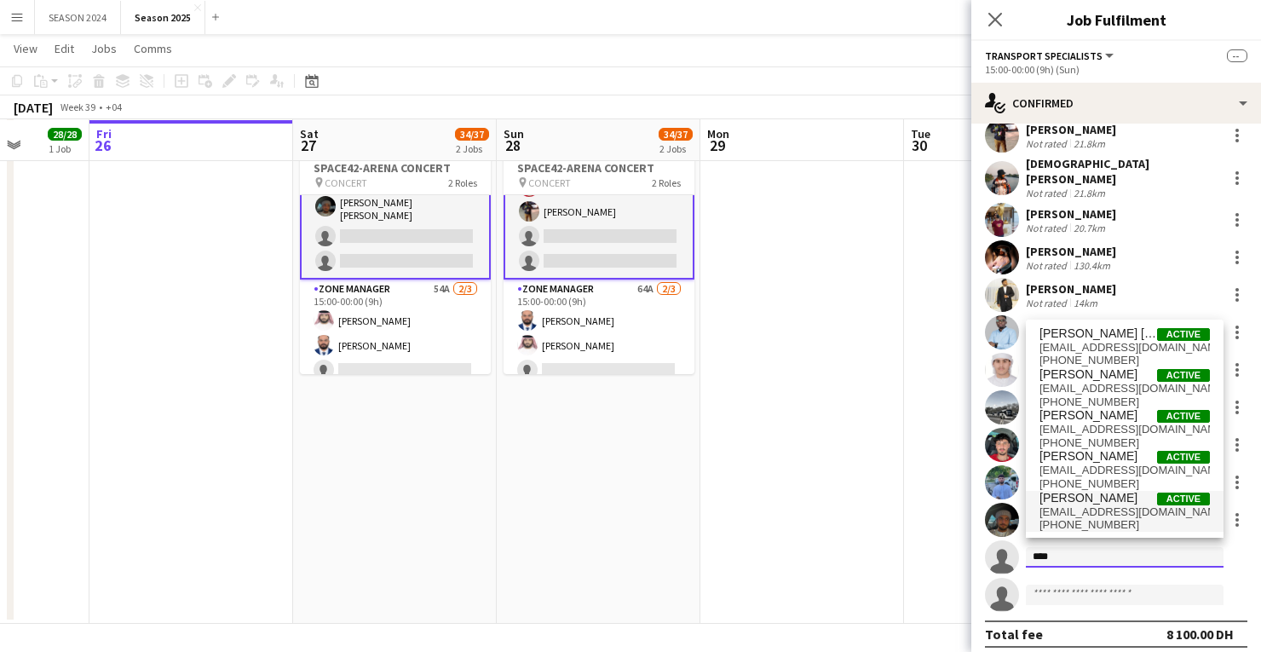
type input "****"
click at [1083, 496] on span "Hamzah Iqbal" at bounding box center [1088, 498] width 98 height 14
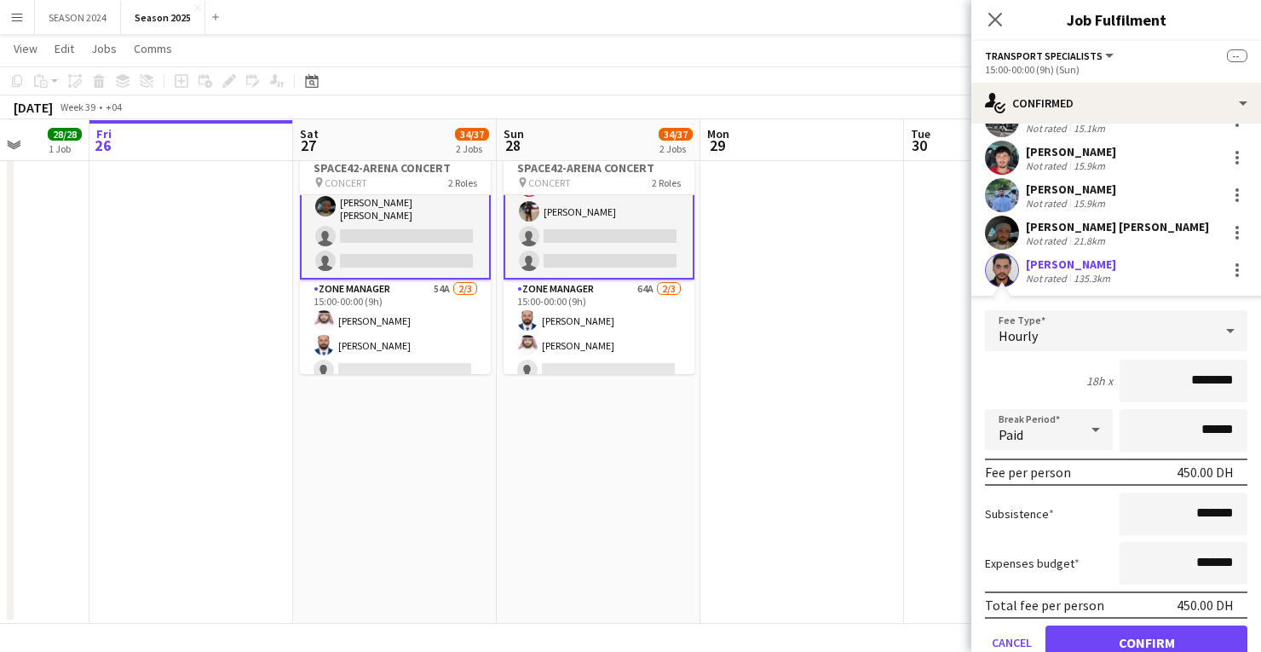
scroll to position [610, 0]
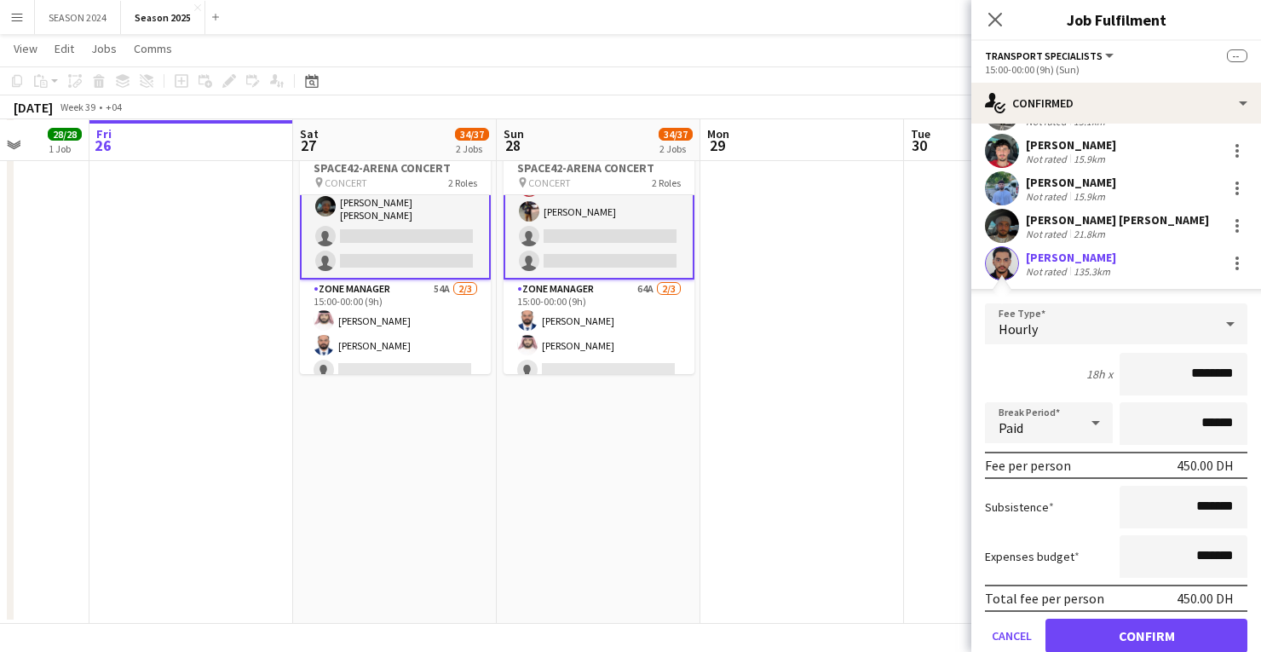
click at [1012, 249] on app-user-avatar at bounding box center [1002, 263] width 34 height 34
click at [1056, 250] on div "Hamzah Iqbal" at bounding box center [1071, 257] width 90 height 15
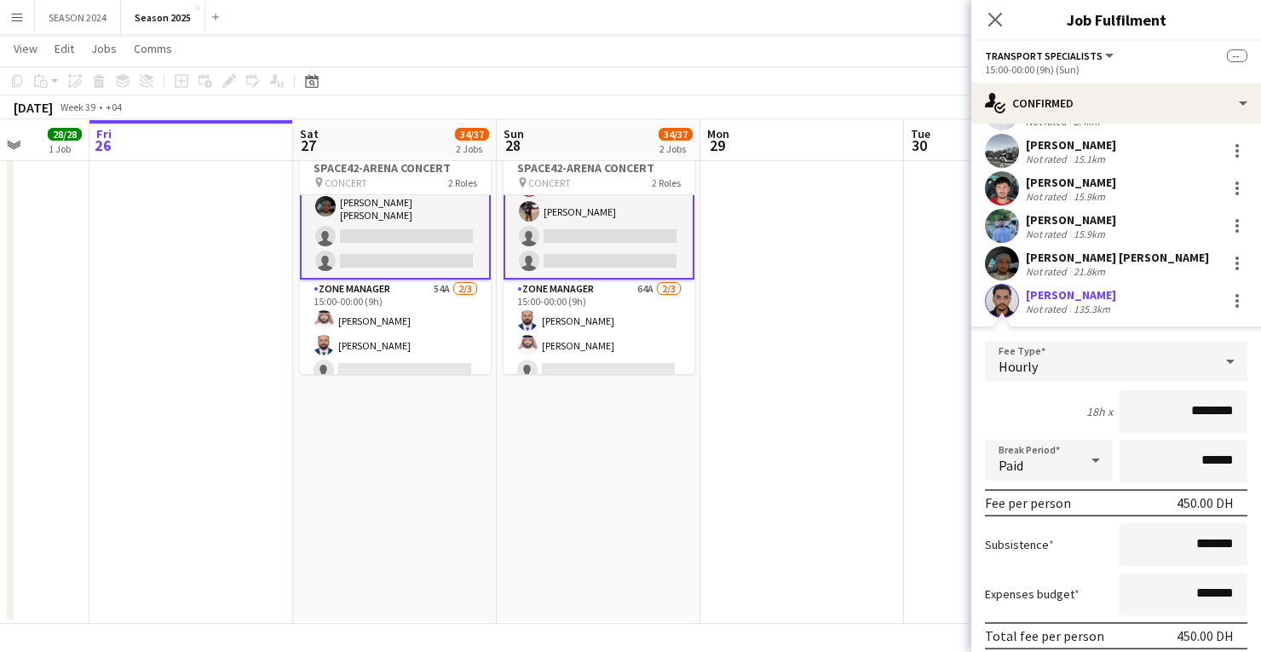
scroll to position [565, 0]
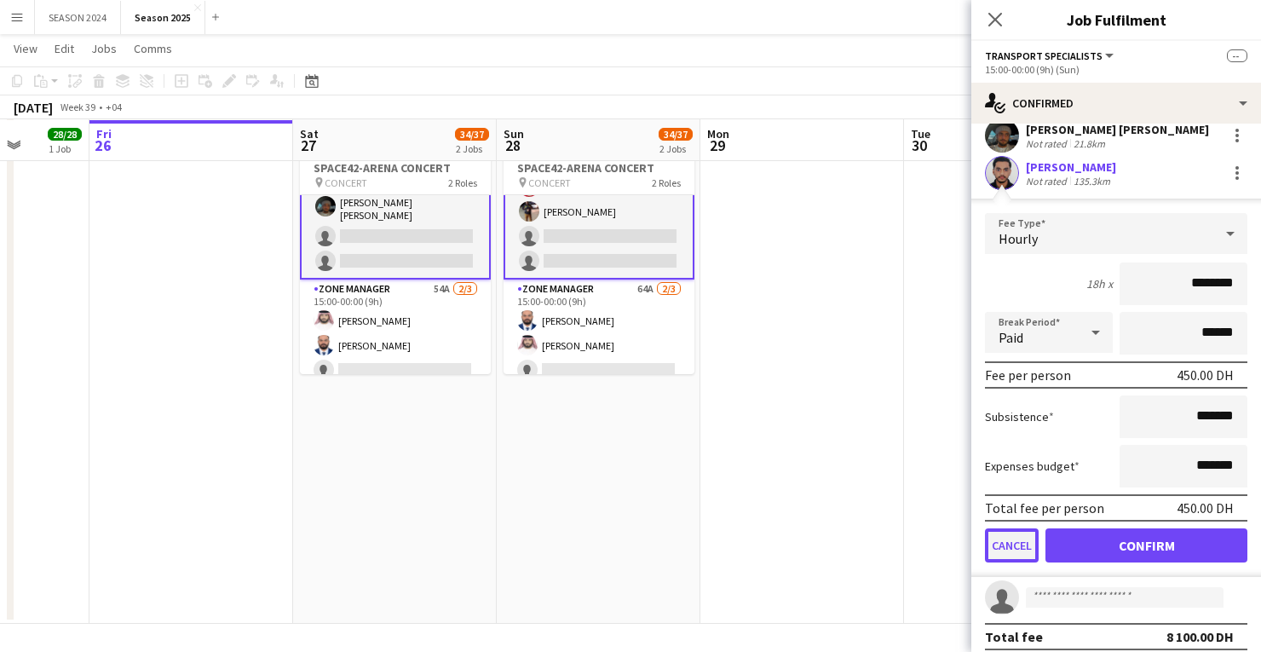
click at [1008, 531] on button "Cancel" at bounding box center [1012, 545] width 54 height 34
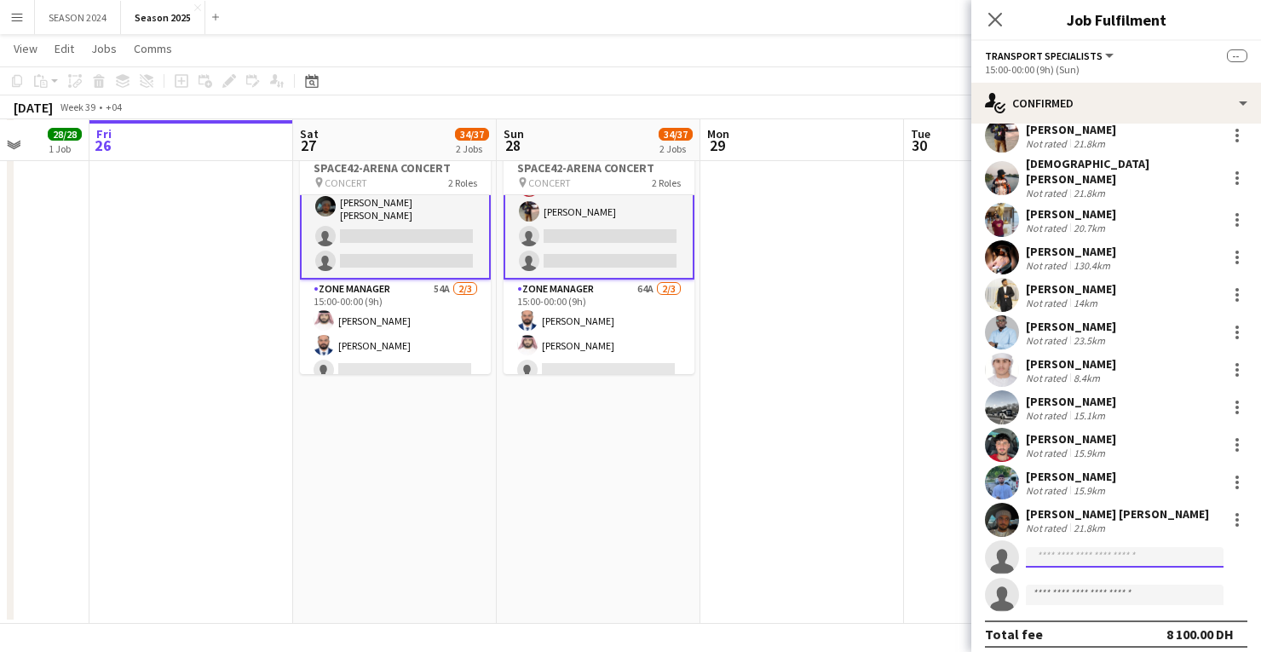
click at [1081, 552] on input at bounding box center [1125, 557] width 198 height 20
type input "*****"
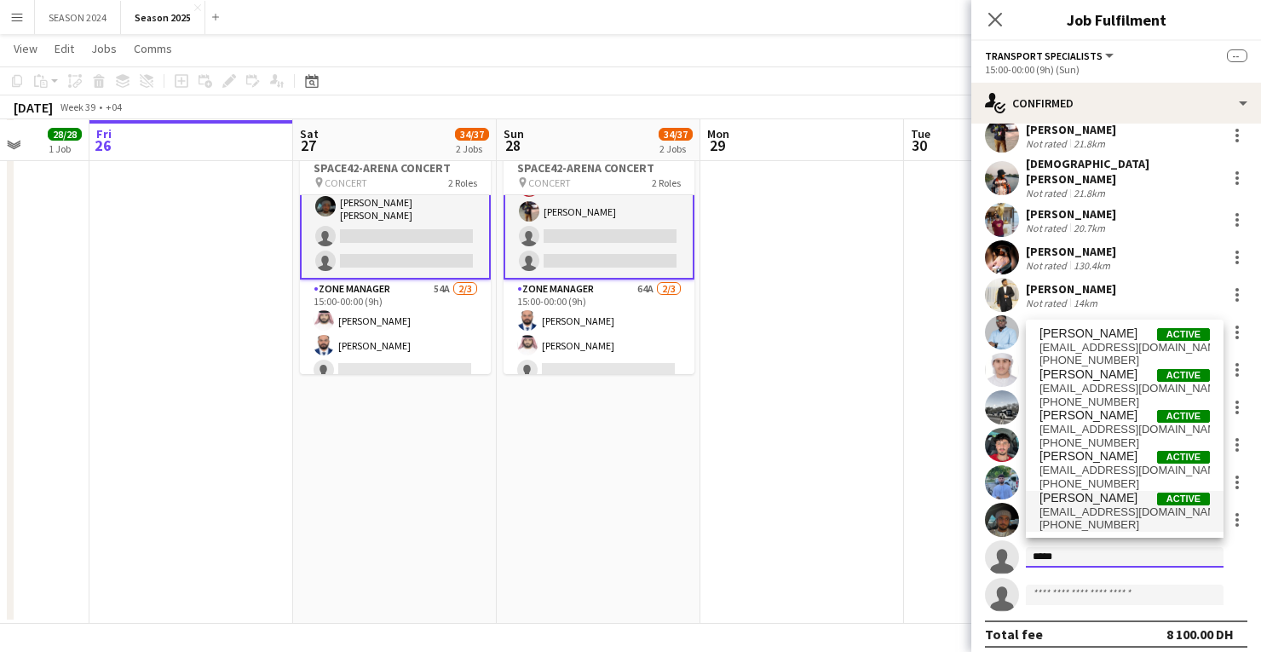
scroll to position [0, 0]
click at [262, 188] on app-date-cell at bounding box center [191, 240] width 204 height 768
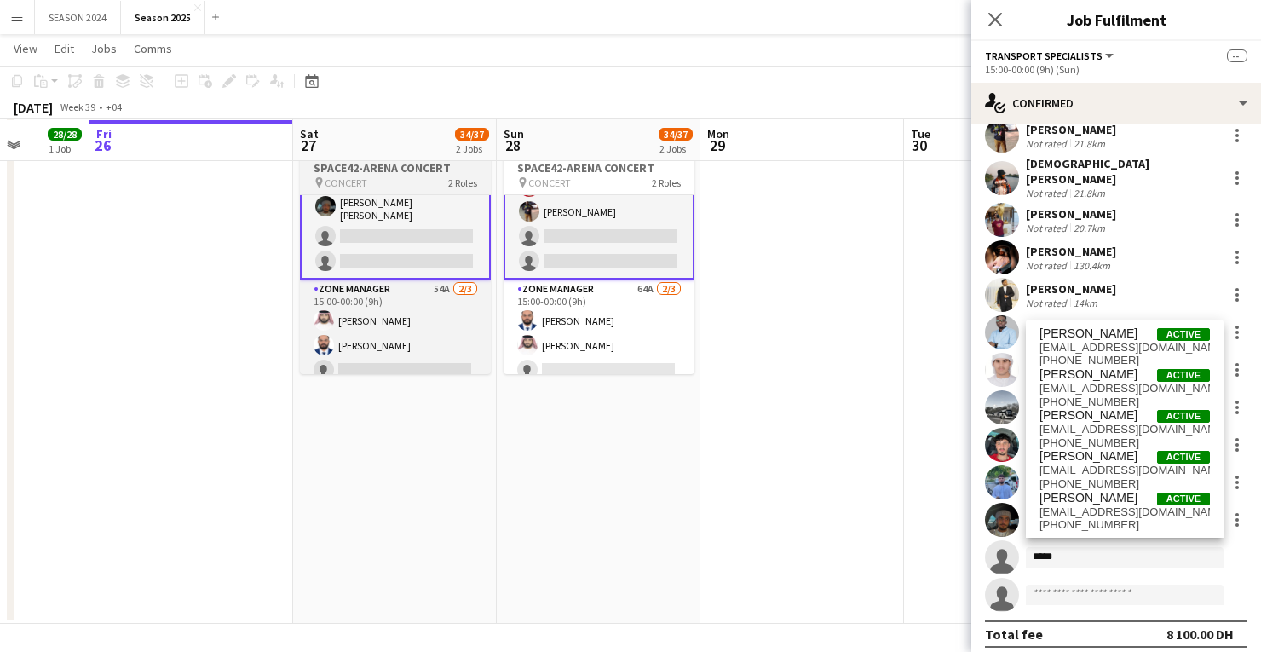
scroll to position [460, 0]
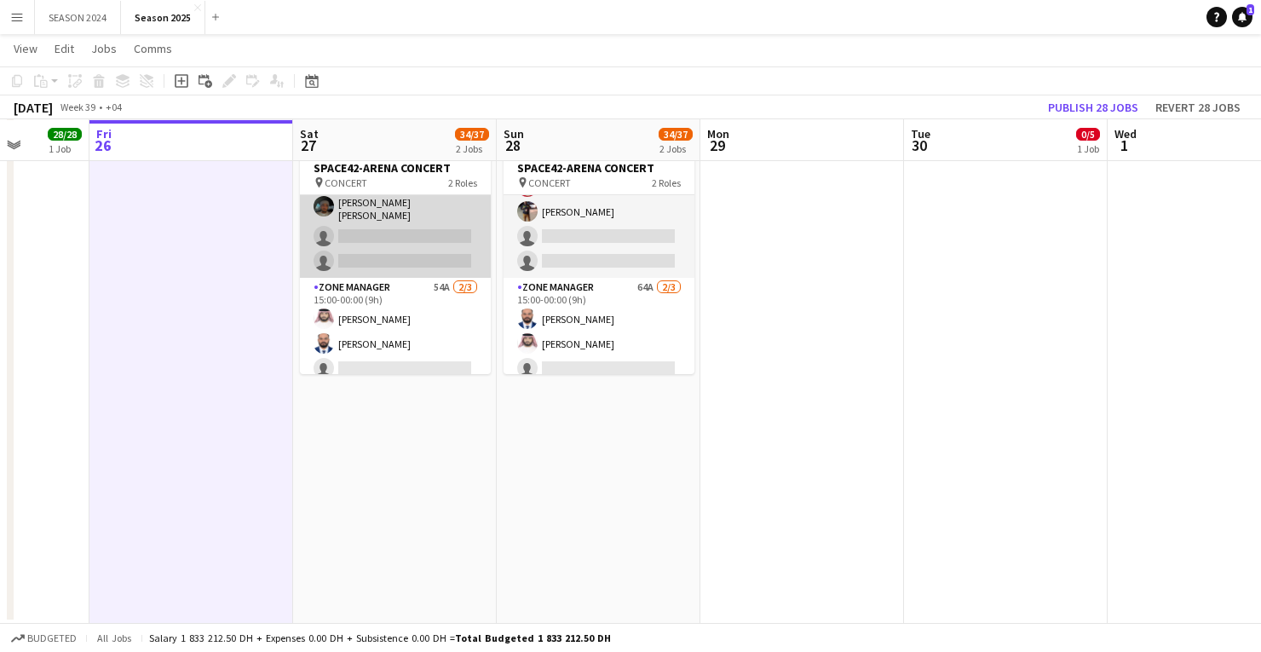
click at [367, 220] on app-card-role "Transport Specialists 154A 18/20 15:00-00:00 (9h) [PERSON_NAME] [PERSON_NAME] […" at bounding box center [395, 6] width 191 height 543
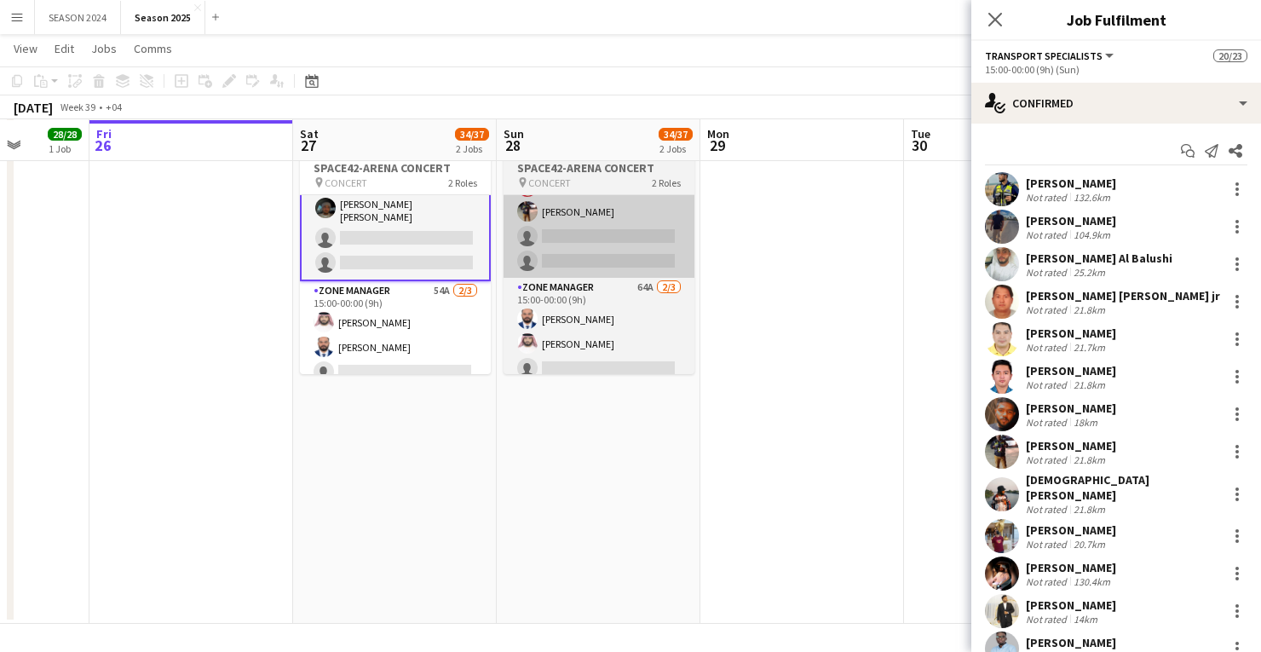
scroll to position [462, 0]
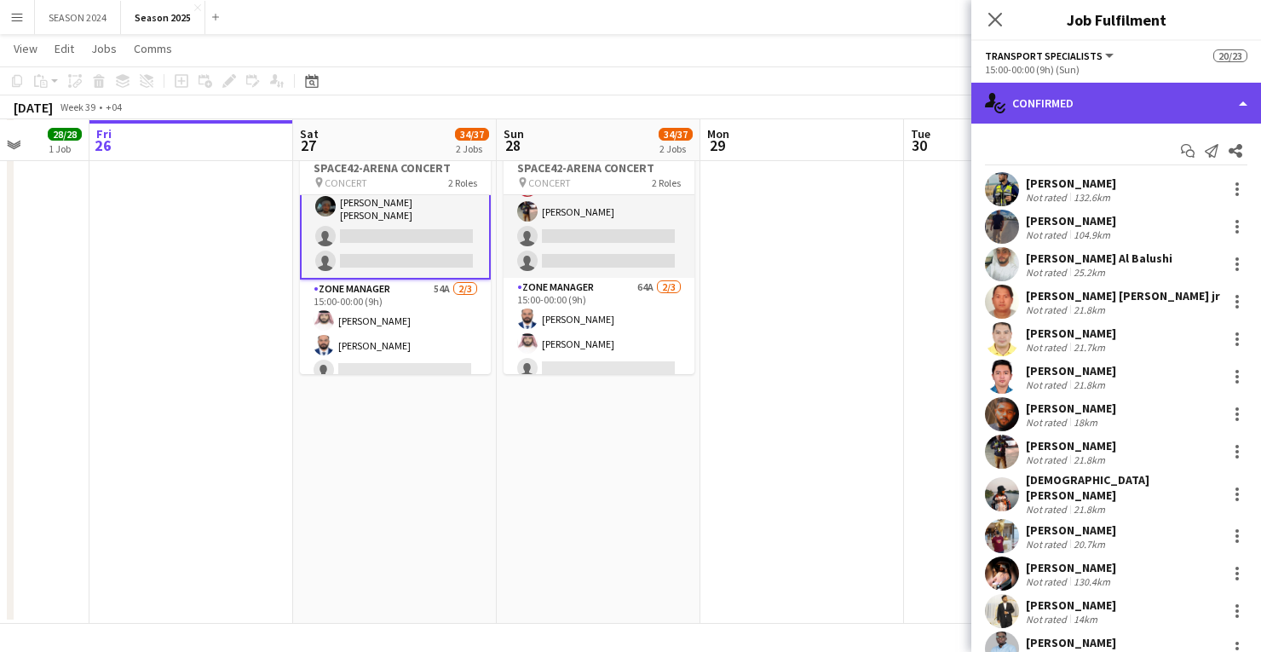
click at [1136, 104] on div "single-neutral-actions-check-2 Confirmed" at bounding box center [1116, 103] width 290 height 41
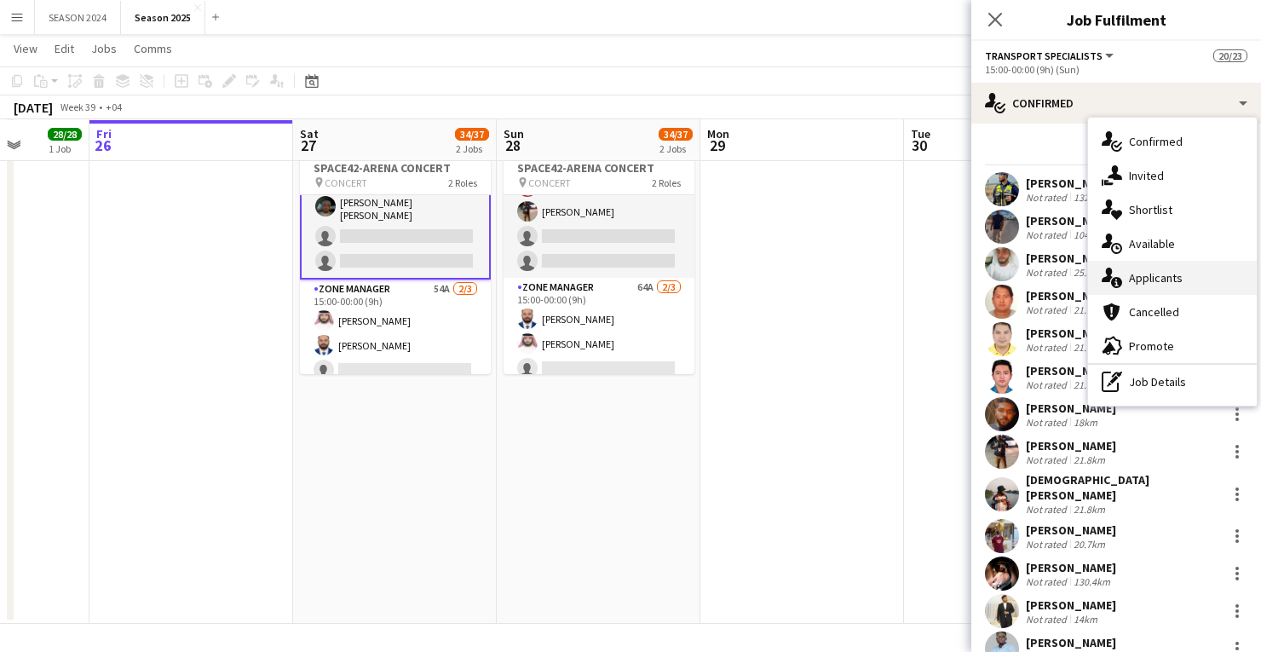
click at [1150, 283] on span "Applicants" at bounding box center [1156, 277] width 54 height 15
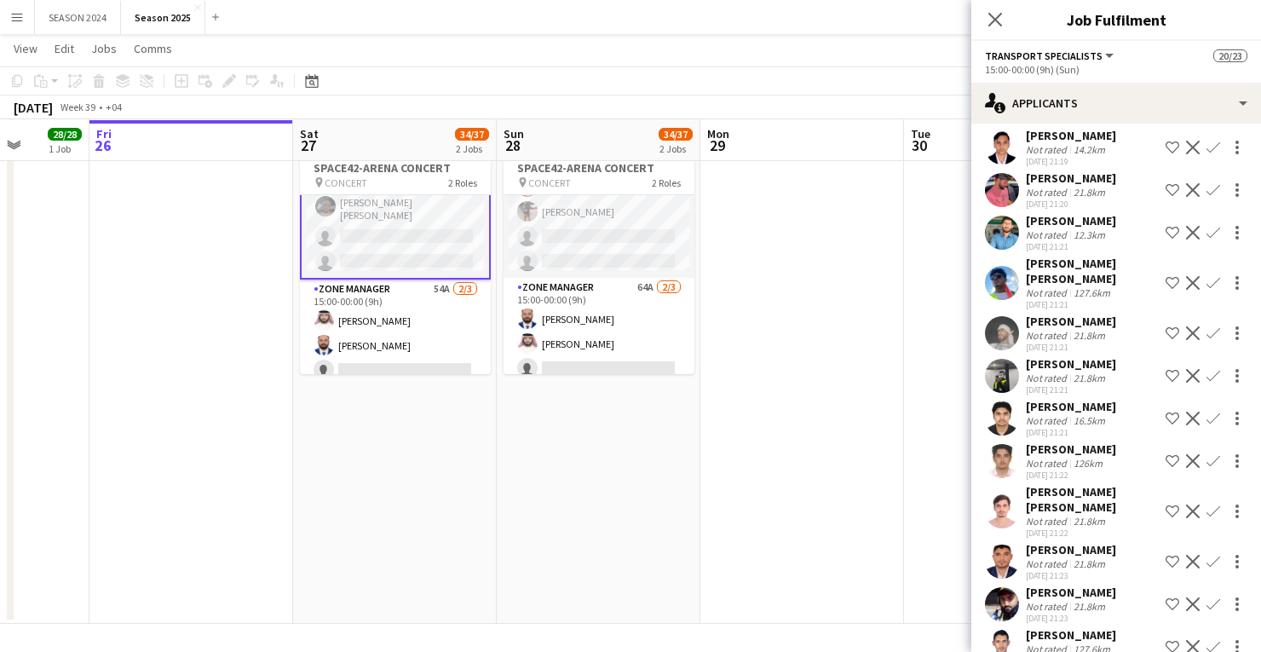
scroll to position [477, 0]
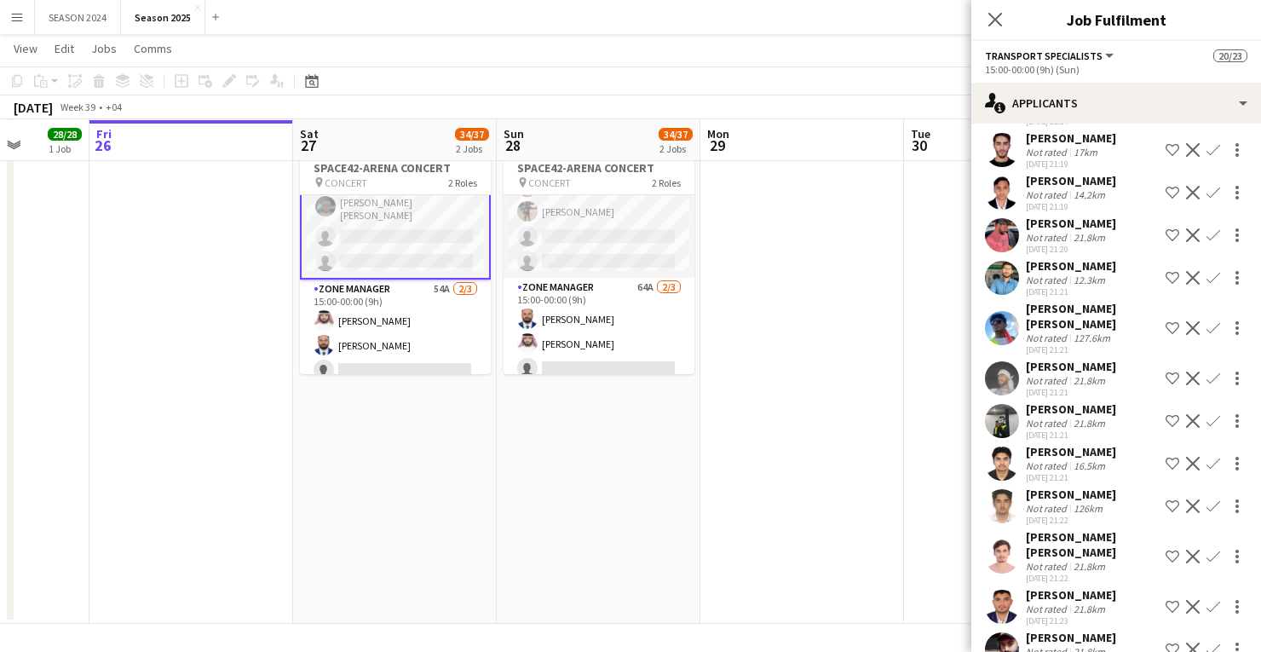
click at [1206, 271] on app-icon "Confirm" at bounding box center [1213, 278] width 14 height 14
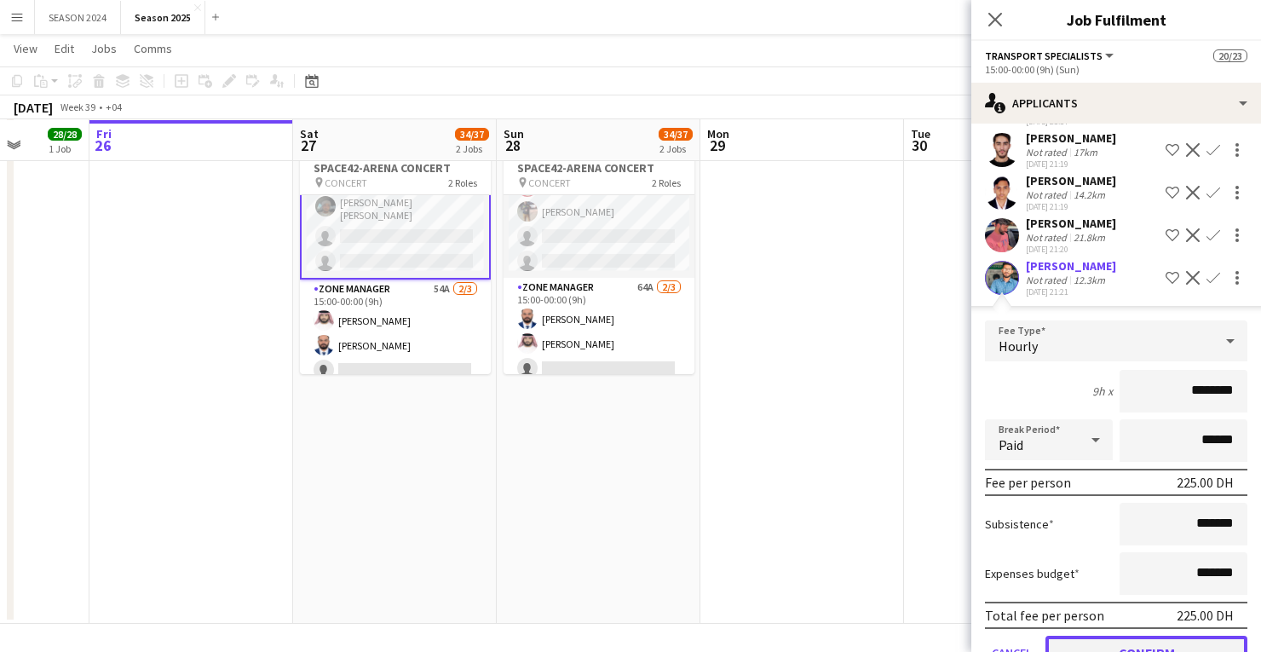
click at [1121, 635] on button "Confirm" at bounding box center [1146, 652] width 202 height 34
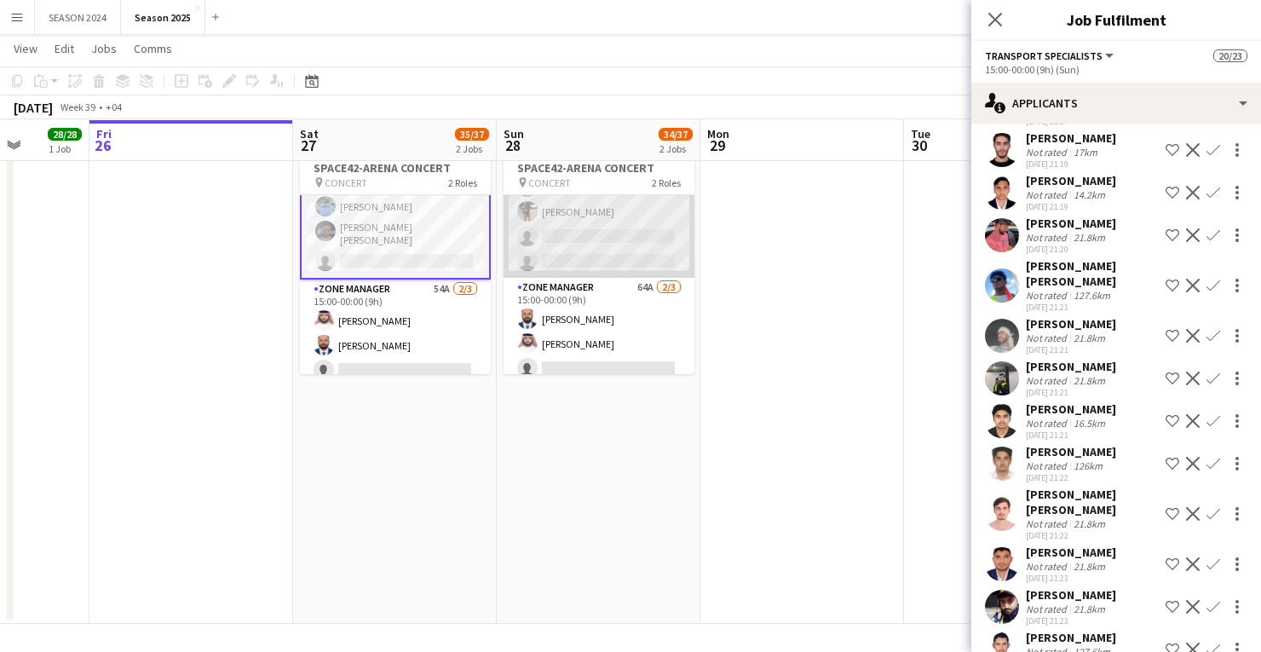
click at [589, 232] on app-card-role "Transport Specialists 164A 18/20 15:00-00:00 (9h) [PERSON_NAME] [PERSON_NAME] A…" at bounding box center [598, 6] width 191 height 543
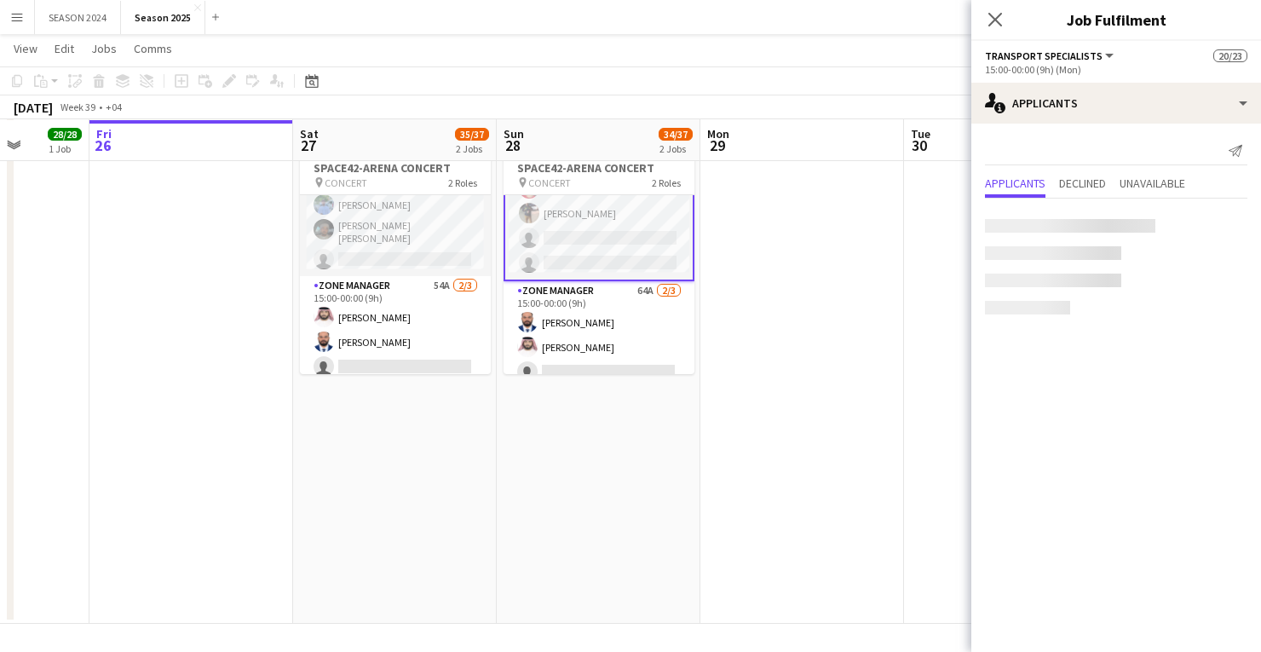
scroll to position [462, 0]
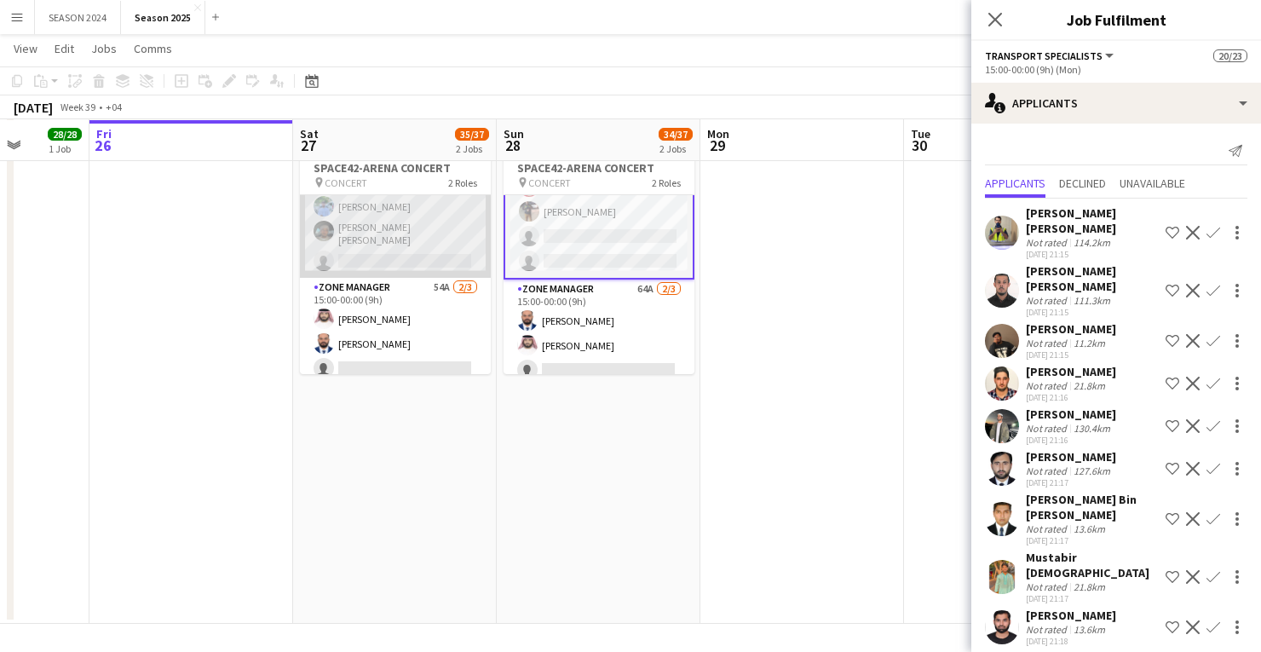
click at [459, 242] on app-card-role "Transport Specialists 153A 19/20 15:00-00:00 (9h) Sarmad Nadeem Ismail Abdulreh…" at bounding box center [395, 6] width 191 height 543
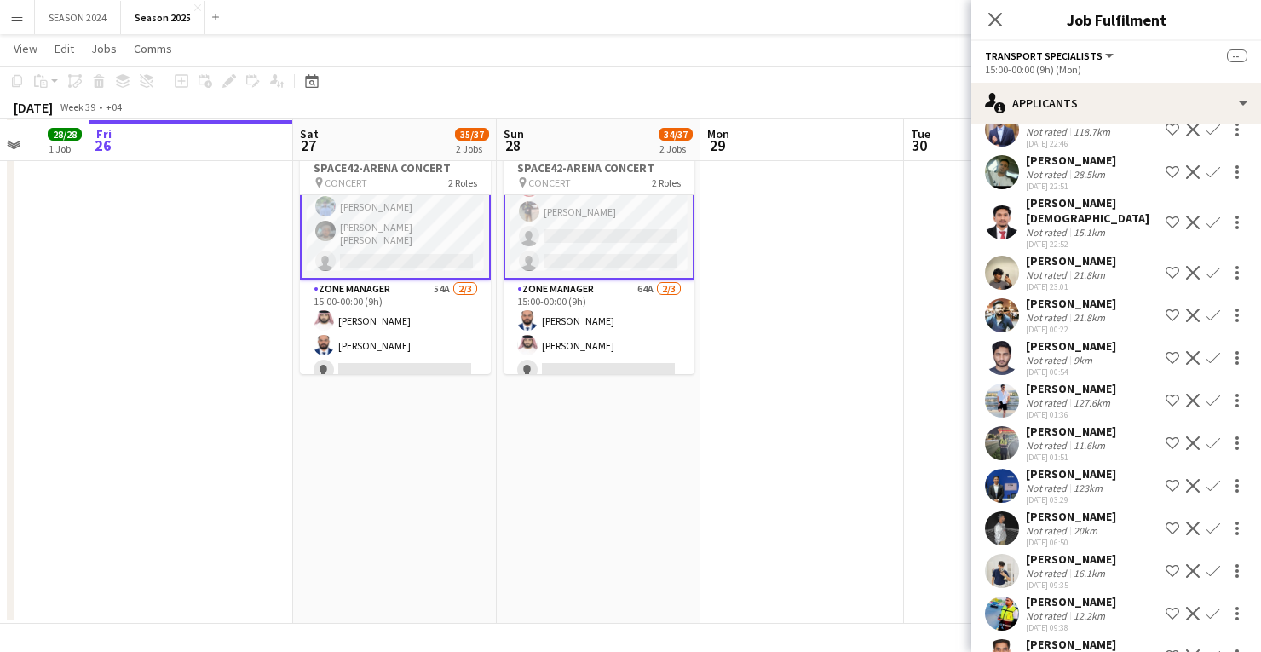
scroll to position [5483, 0]
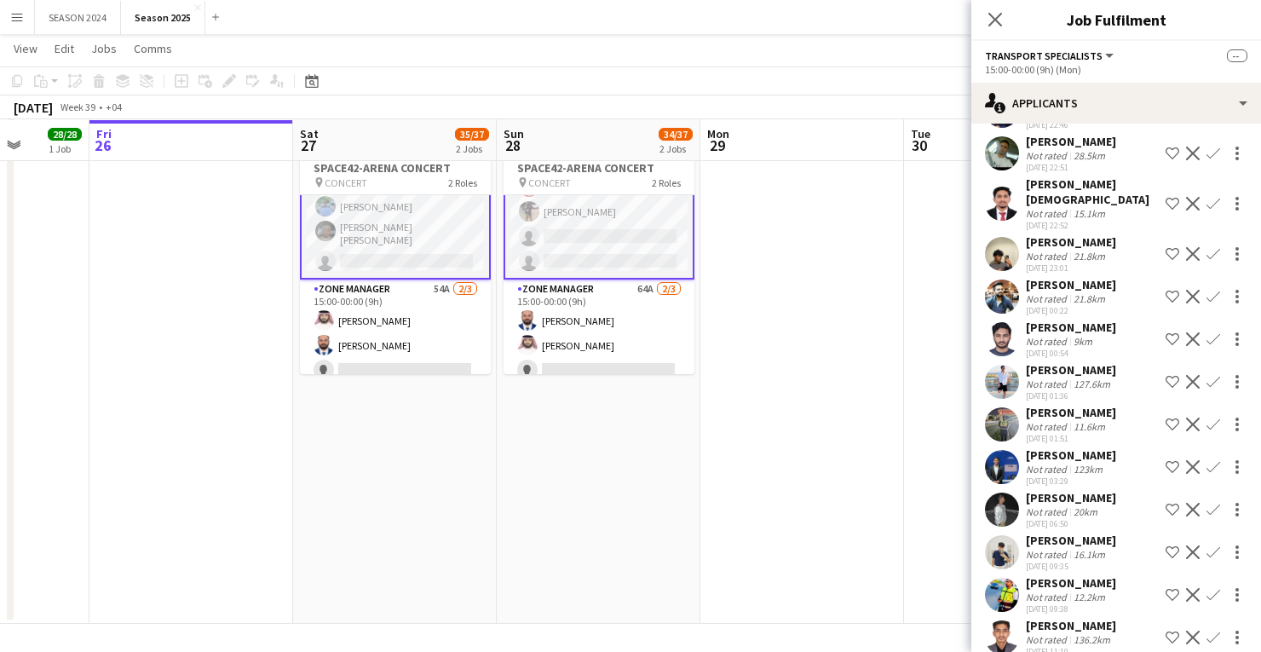
click at [630, 226] on app-card-role "Transport Specialists 164A 18/20 15:00-00:00 (9h) [PERSON_NAME] [PERSON_NAME] A…" at bounding box center [598, 6] width 191 height 546
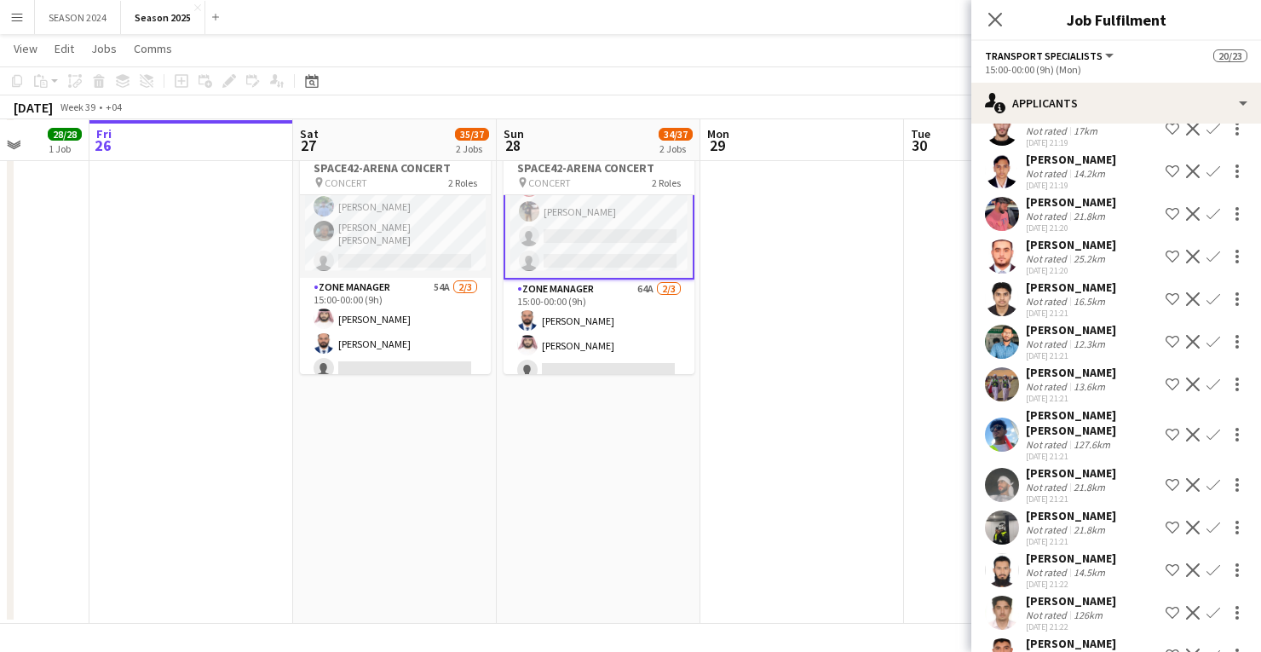
scroll to position [613, 0]
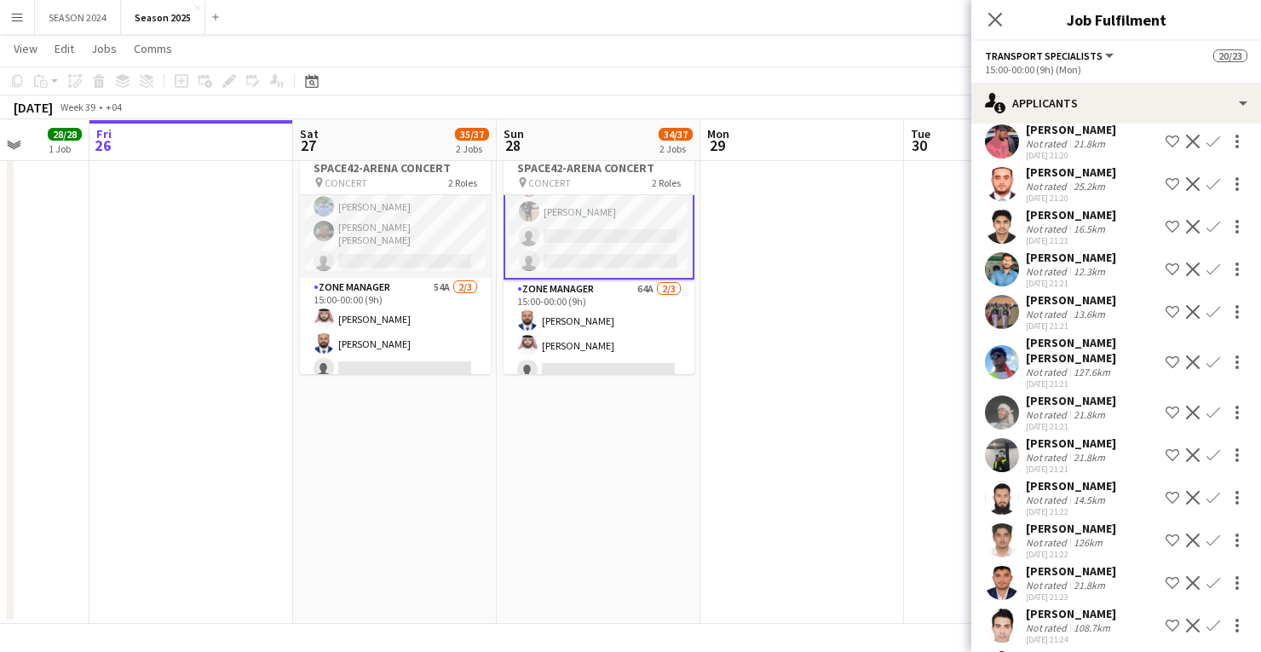
click at [1210, 259] on button "Confirm" at bounding box center [1213, 269] width 20 height 20
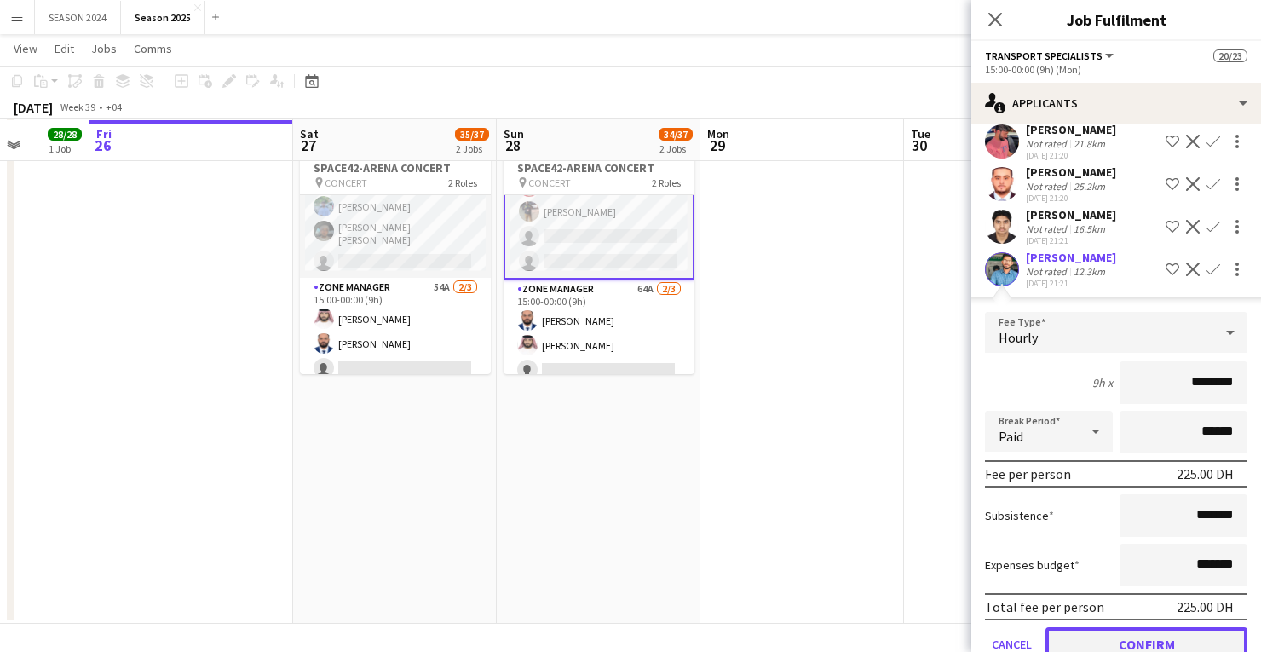
click at [1101, 627] on button "Confirm" at bounding box center [1146, 644] width 202 height 34
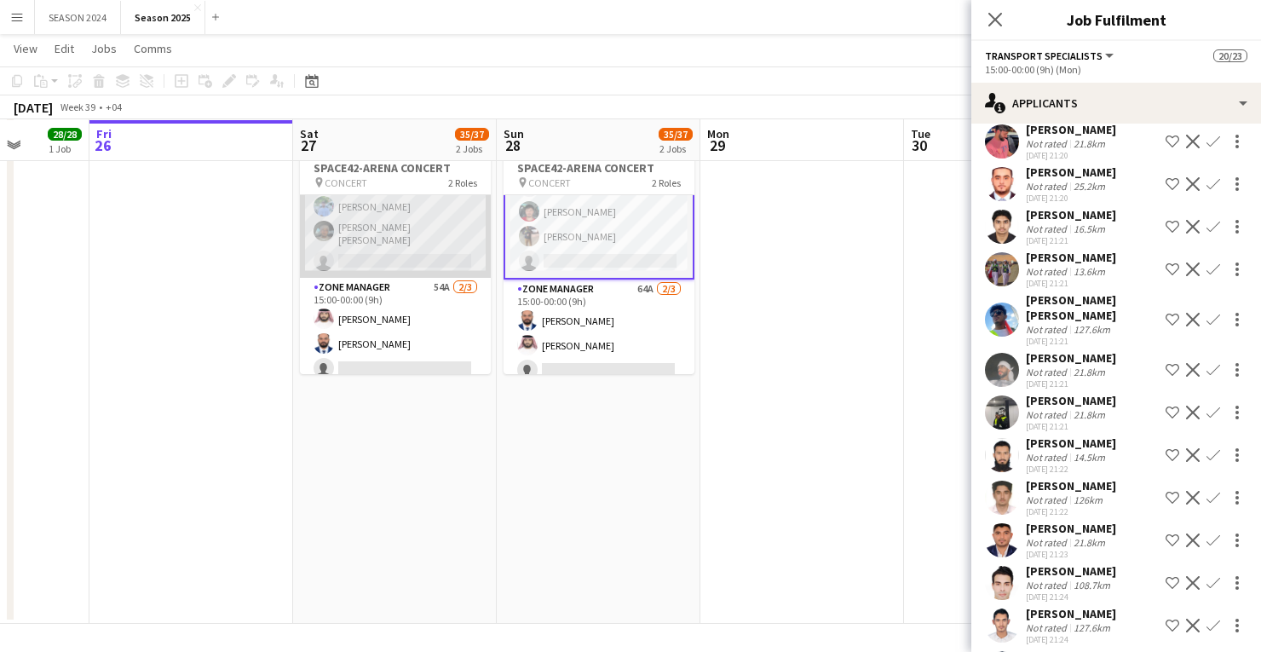
click at [442, 225] on app-card-role "Transport Specialists 153A 19/20 15:00-00:00 (9h) Sarmad Nadeem Ismail Abdulreh…" at bounding box center [395, 6] width 191 height 543
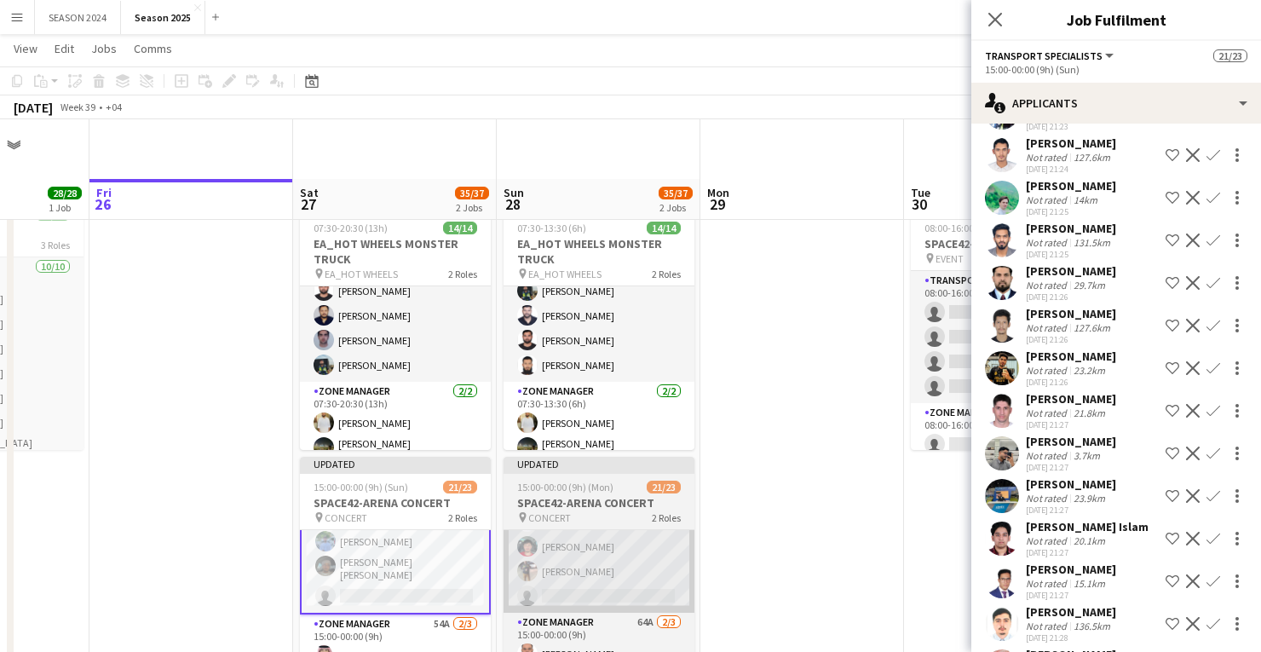
scroll to position [59, 0]
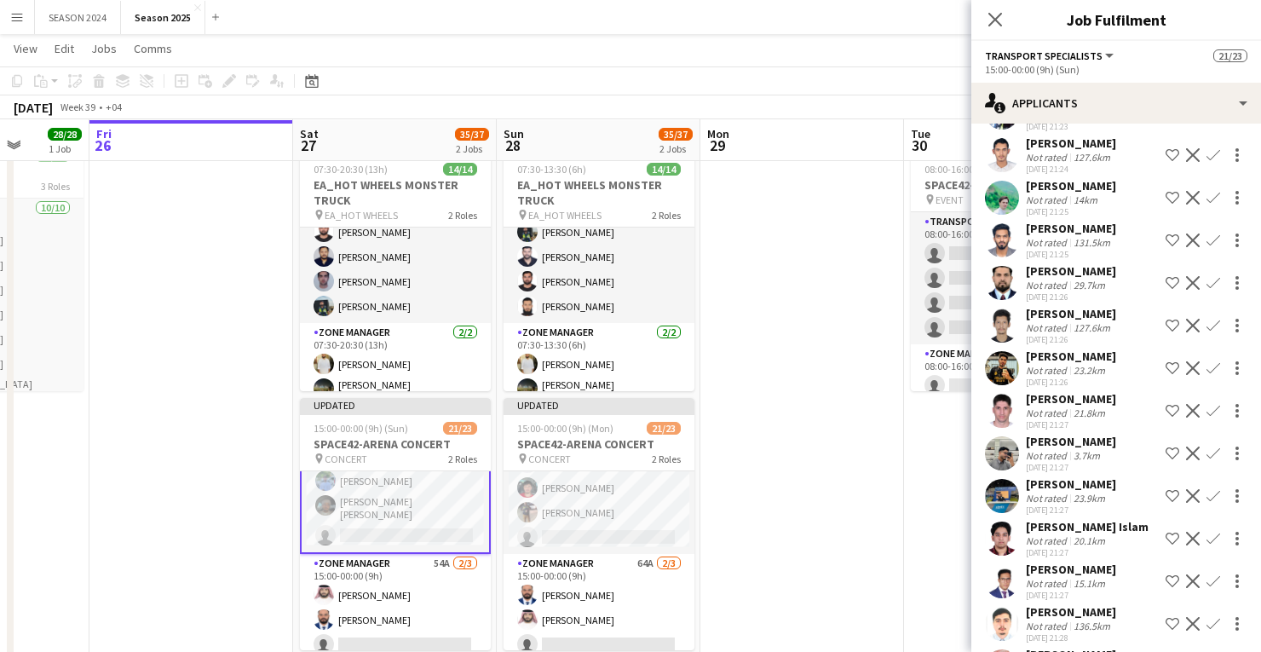
click at [451, 504] on app-card-role "Transport Specialists 153A 19/20 15:00-00:00 (9h) Sarmad Nadeem Ismail Abdulreh…" at bounding box center [395, 281] width 191 height 546
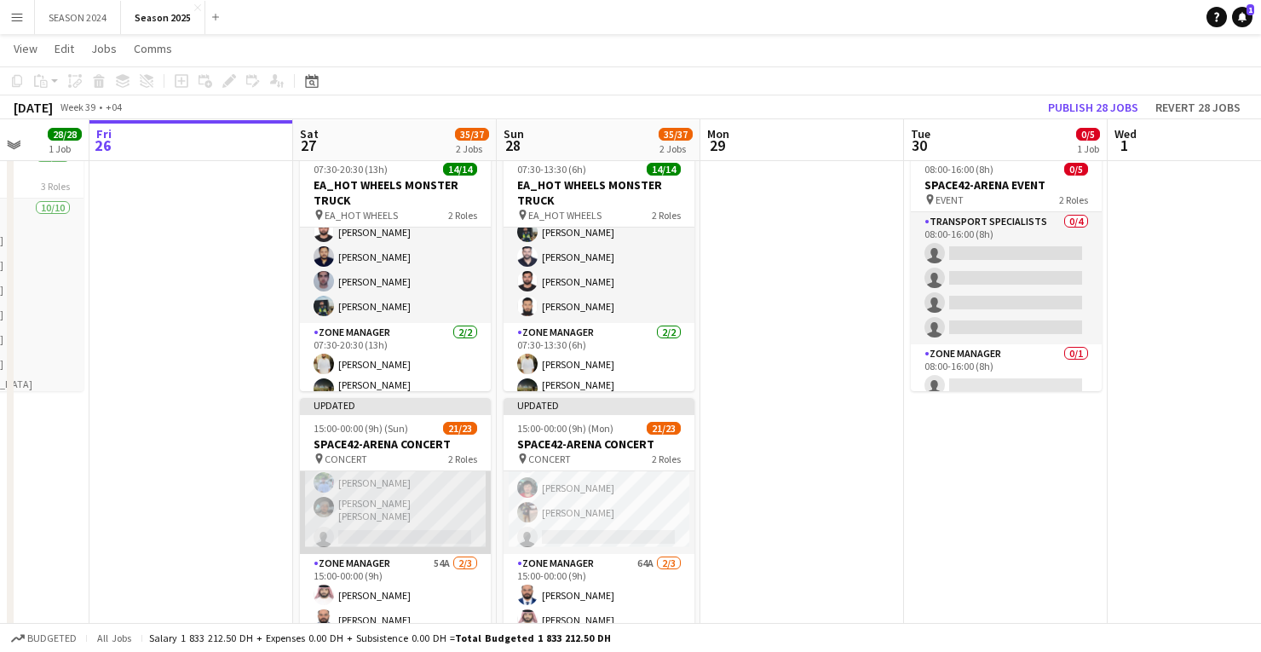
click at [451, 504] on app-card-role "Transport Specialists 153A 19/20 15:00-00:00 (9h) Sarmad Nadeem Ismail Abdulreh…" at bounding box center [395, 282] width 191 height 543
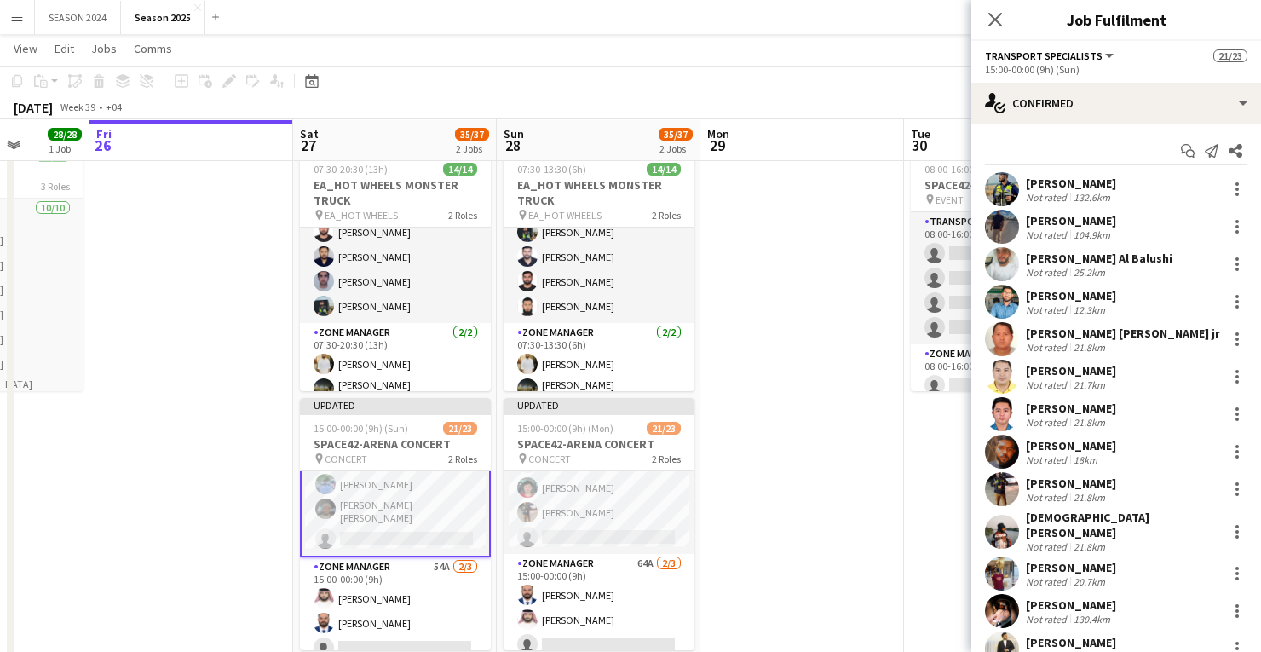
scroll to position [463, 0]
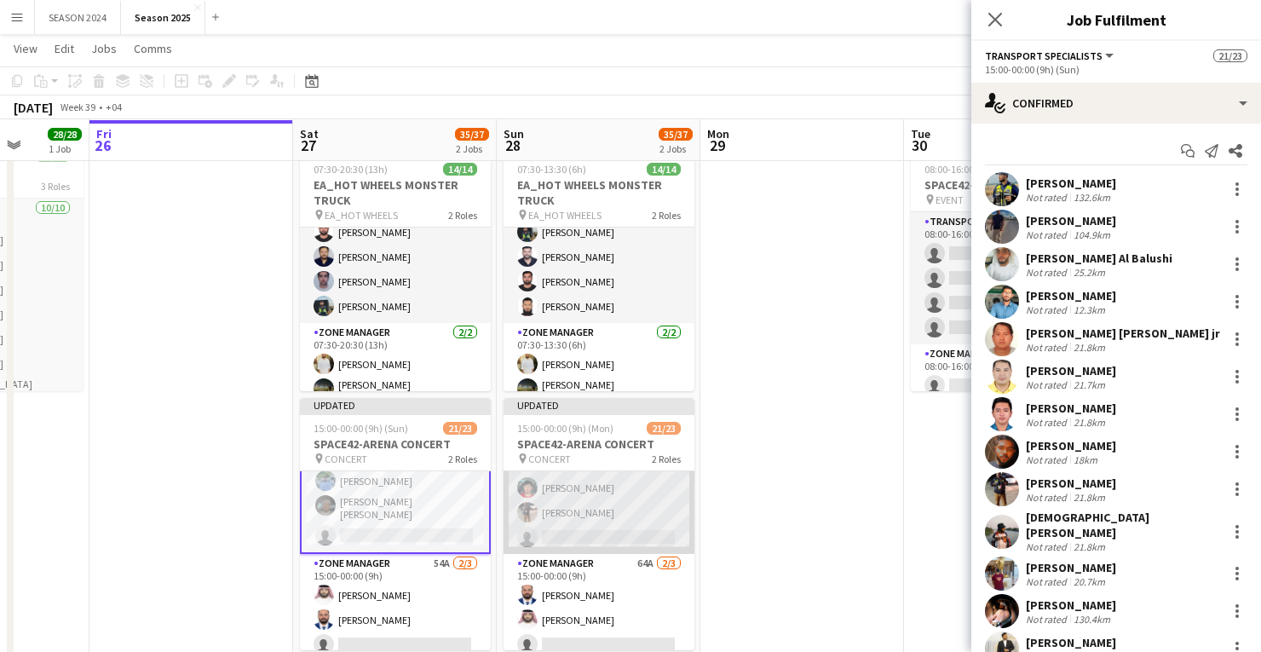
click at [558, 512] on app-card-role "Transport Specialists 163A 19/20 15:00-00:00 (9h) Sarmad Nadeem Ali Ghaffar Al …" at bounding box center [598, 282] width 191 height 543
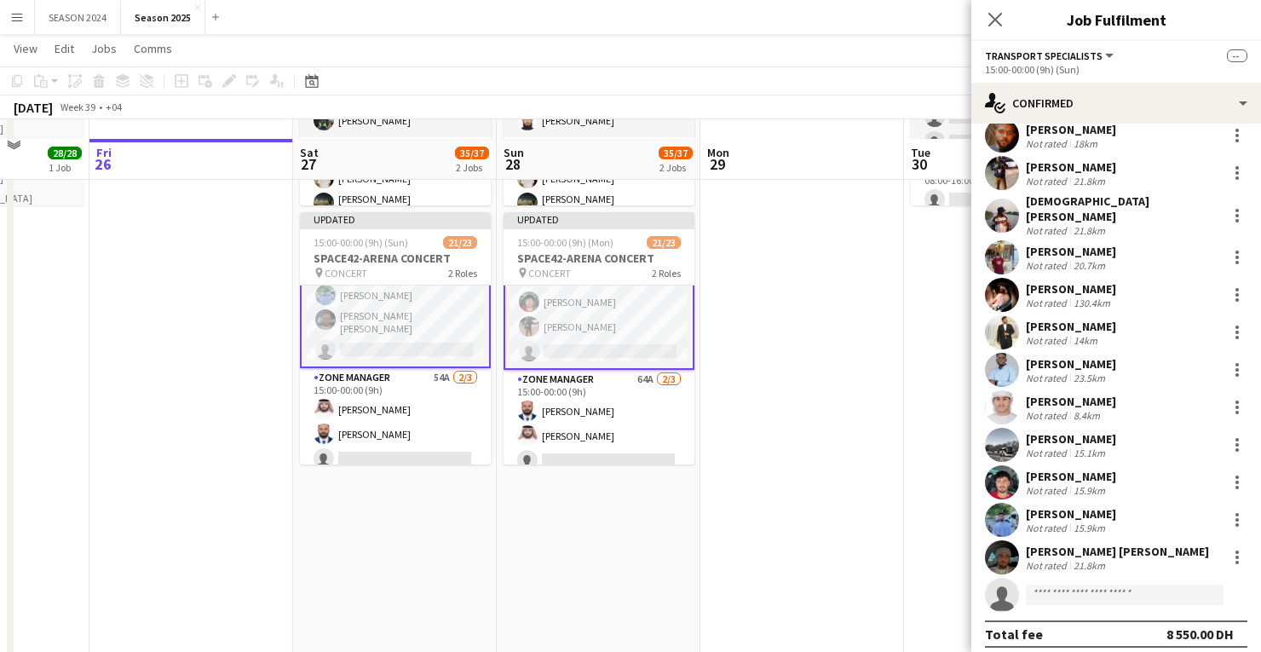
scroll to position [263, 0]
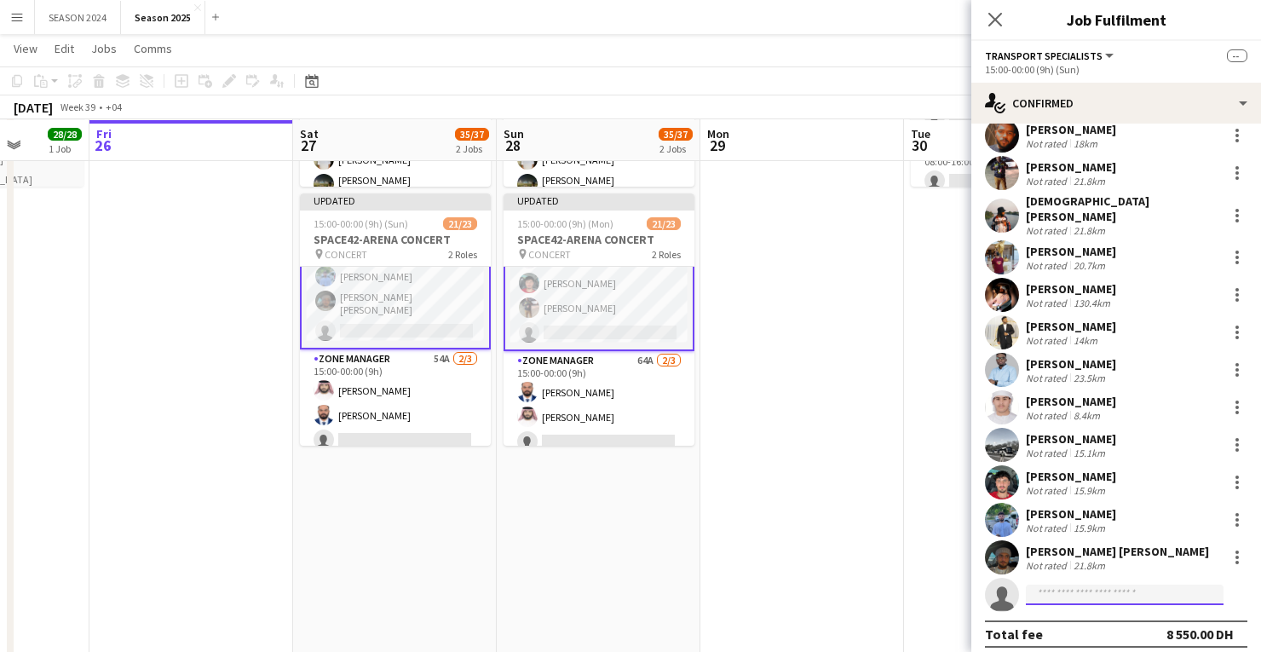
click at [1050, 584] on input at bounding box center [1125, 594] width 198 height 20
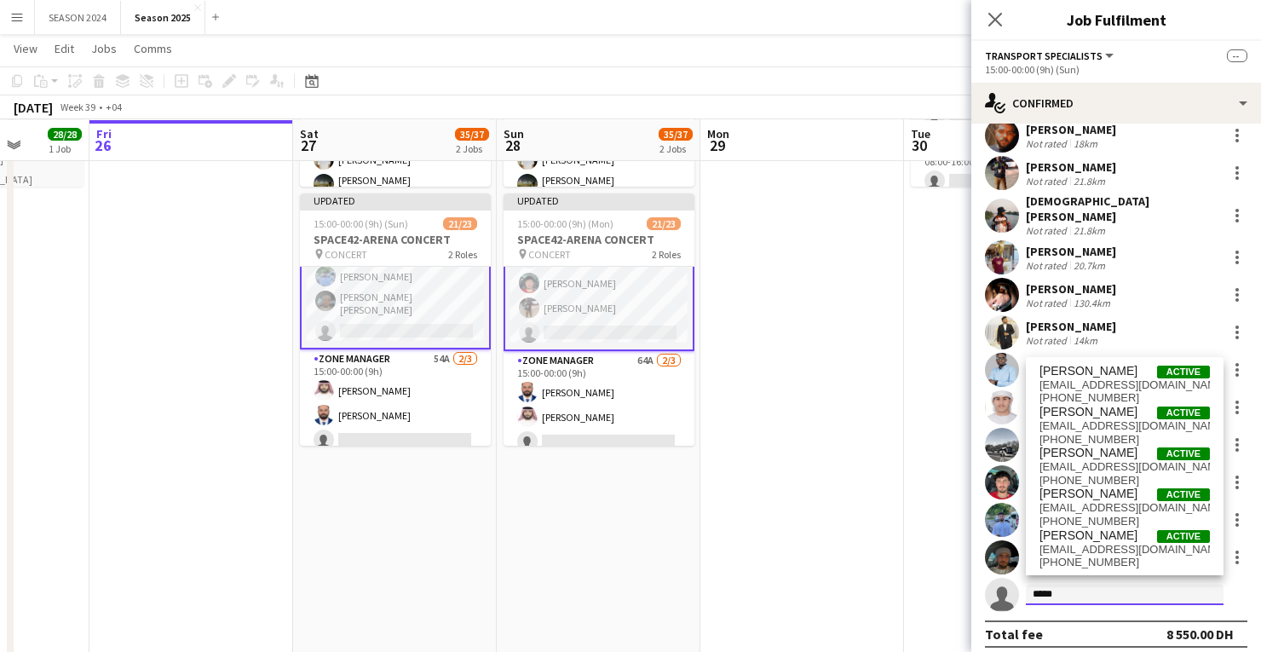
type input "*****"
click at [871, 334] on app-date-cell at bounding box center [802, 312] width 204 height 768
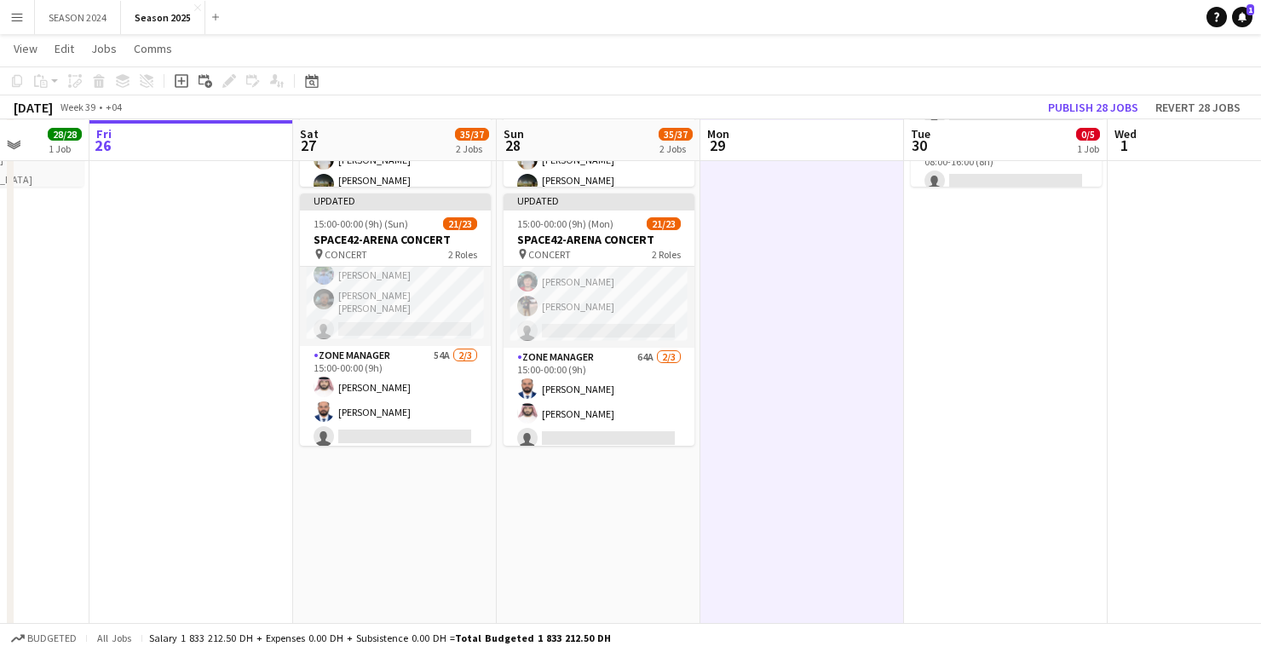
scroll to position [460, 0]
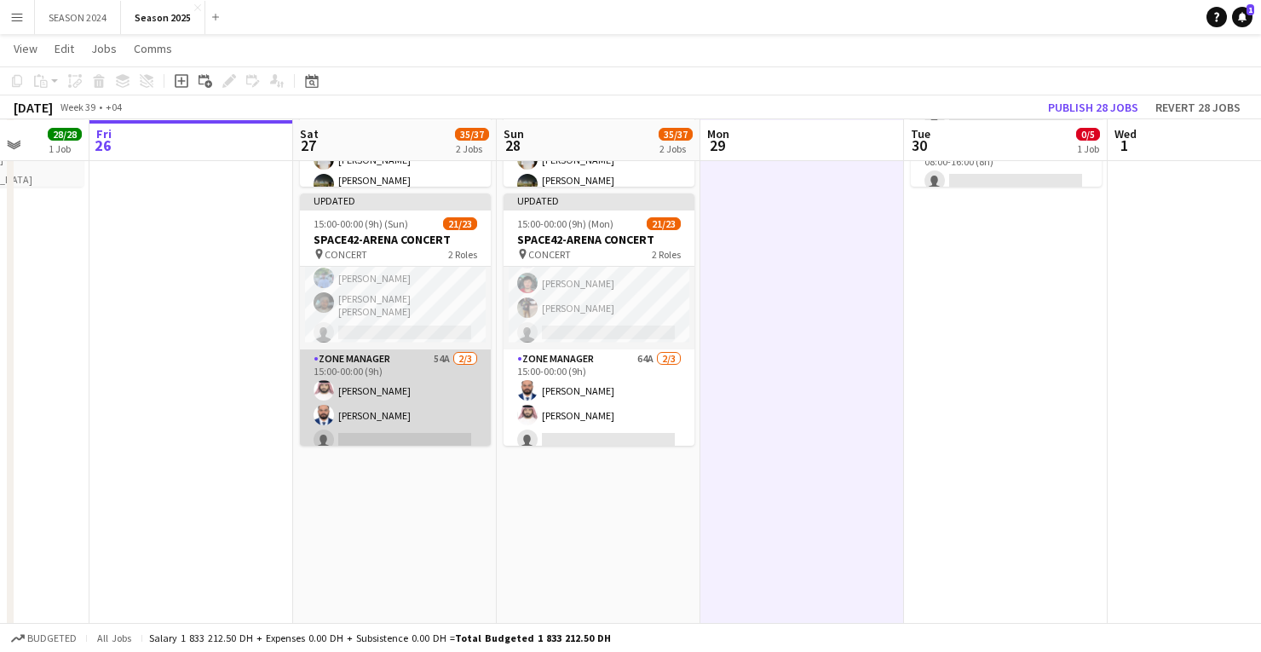
click at [423, 394] on app-card-role "Zone Manager 54A [DATE] 15:00-00:00 (9h) [PERSON_NAME] [PERSON_NAME] single-neu…" at bounding box center [395, 402] width 191 height 107
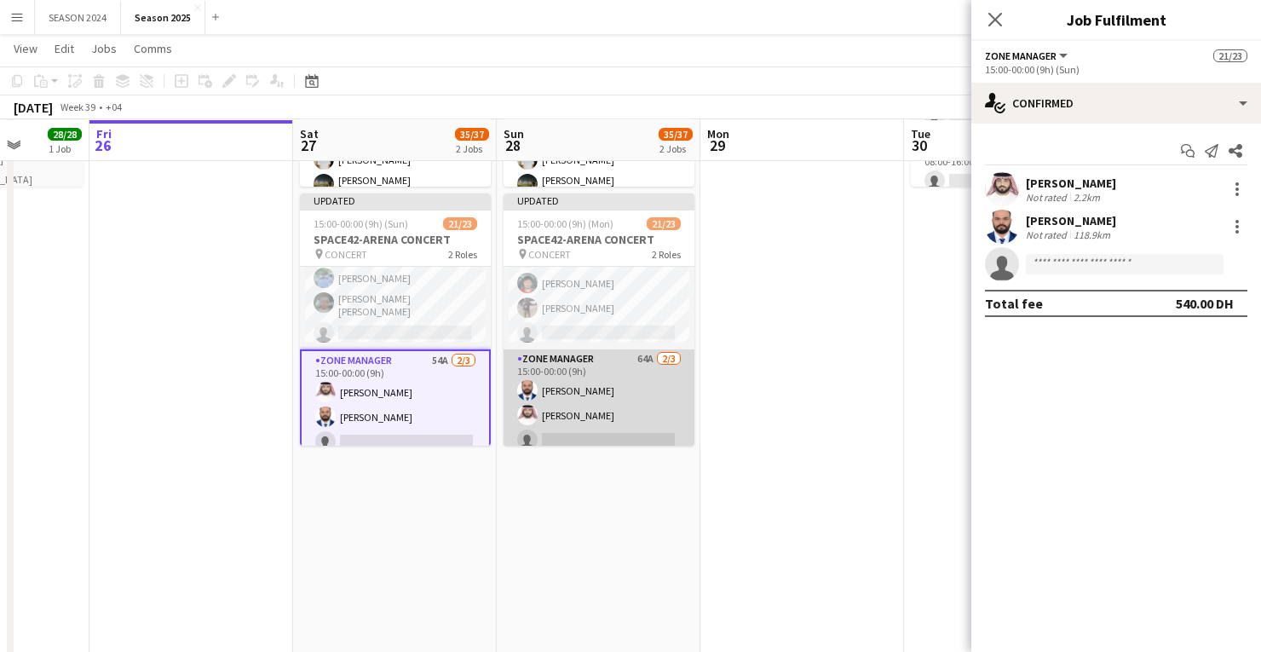
click at [517, 407] on app-card-role "Zone Manager 64A [DATE] 15:00-00:00 (9h) [PERSON_NAME] [PERSON_NAME] Bu Jasem s…" at bounding box center [598, 402] width 191 height 107
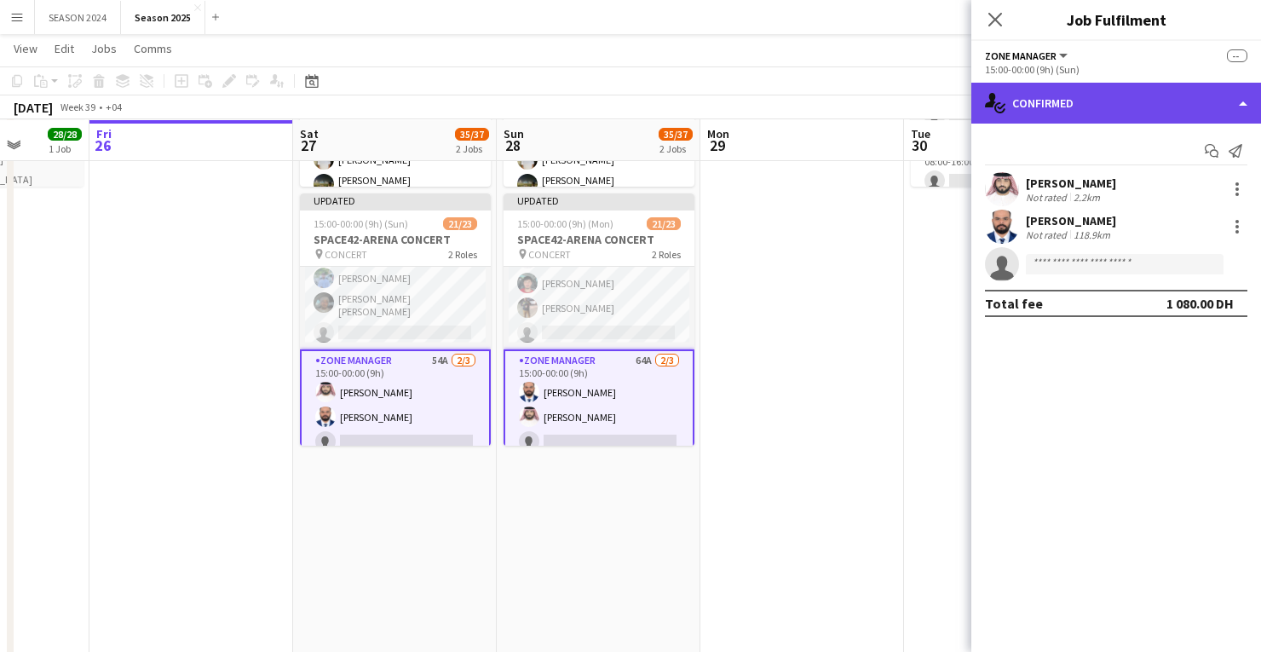
click at [1110, 108] on div "single-neutral-actions-check-2 Confirmed" at bounding box center [1116, 103] width 290 height 41
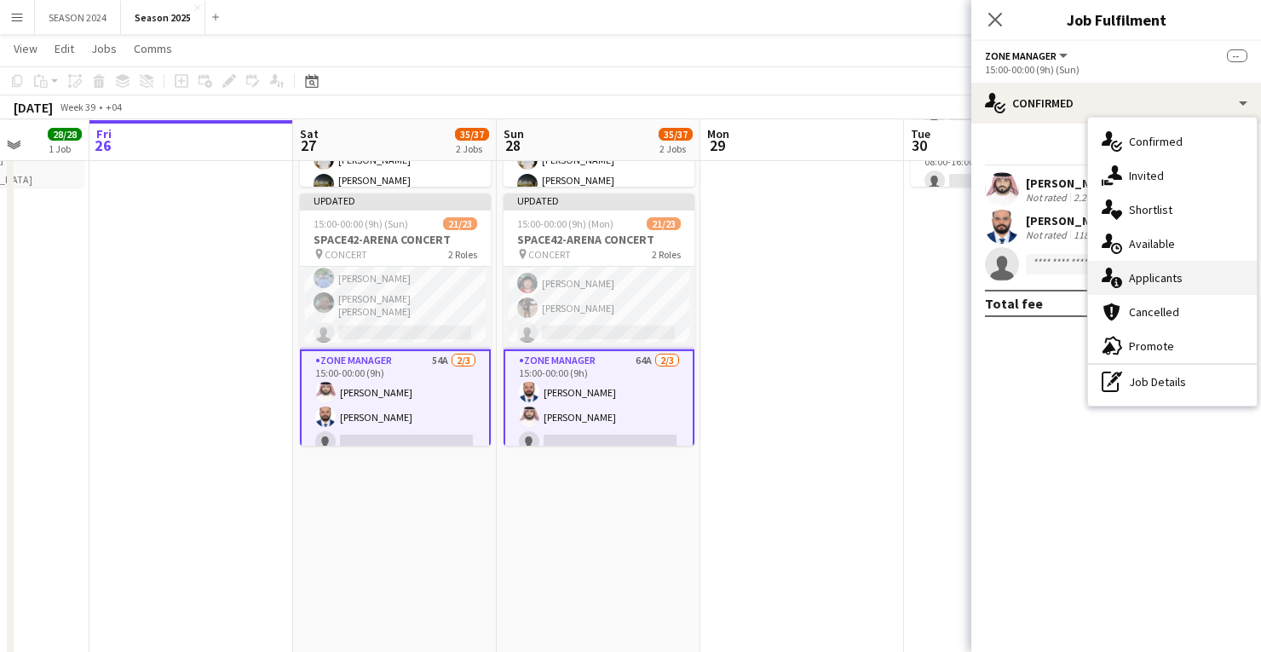
click at [1131, 273] on span "Applicants" at bounding box center [1156, 277] width 54 height 15
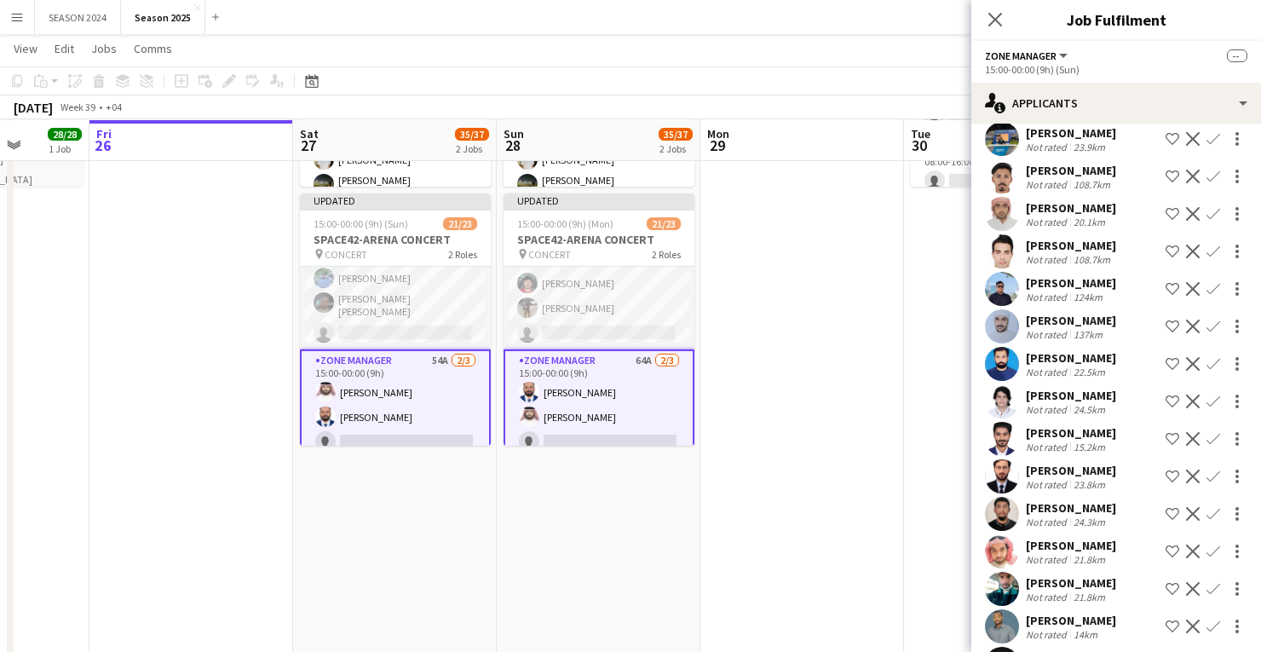
scroll to position [136, 0]
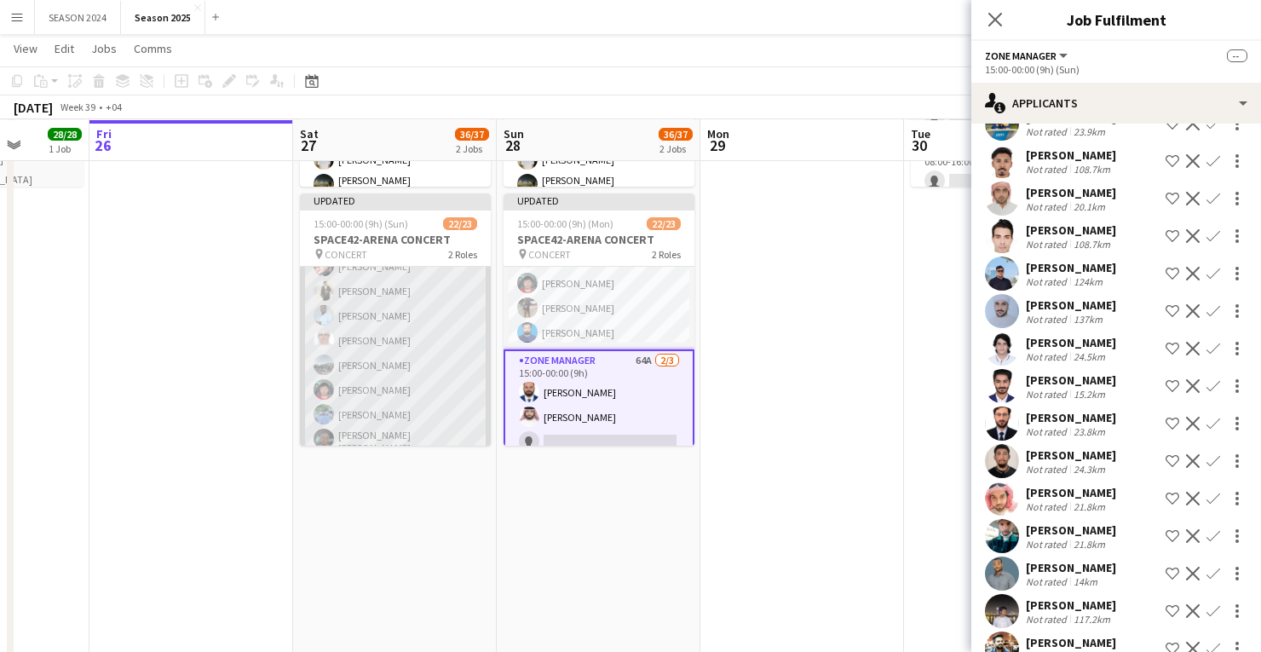
click at [453, 302] on app-card-role "Transport Specialists 20/20 15:00-00:00 (9h) Sarmad Nadeem Ismail Abdulrehman A…" at bounding box center [395, 214] width 191 height 543
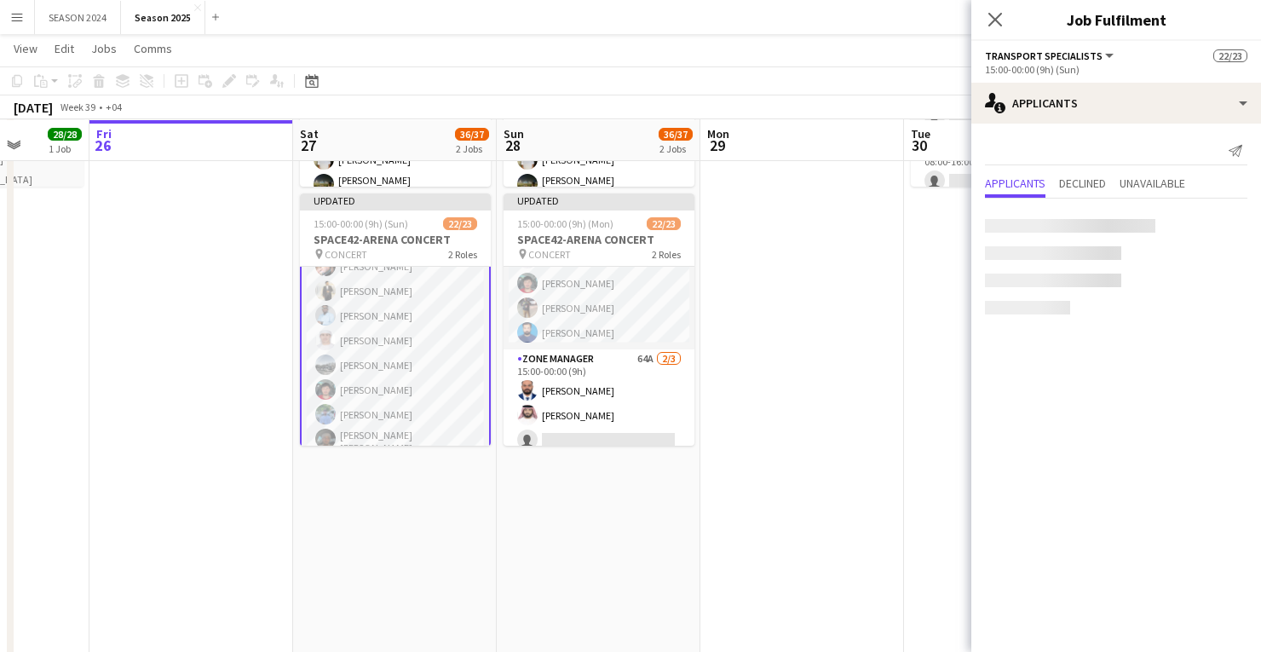
scroll to position [0, 0]
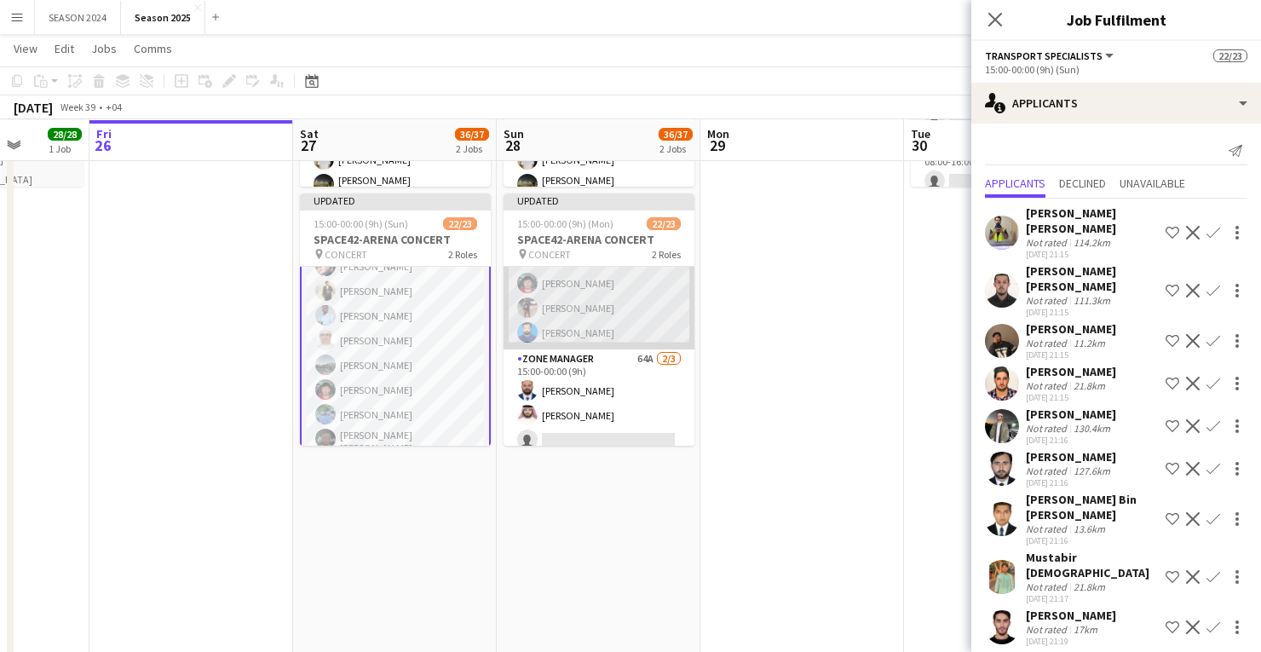
click at [531, 297] on app-user-avatar at bounding box center [527, 307] width 20 height 20
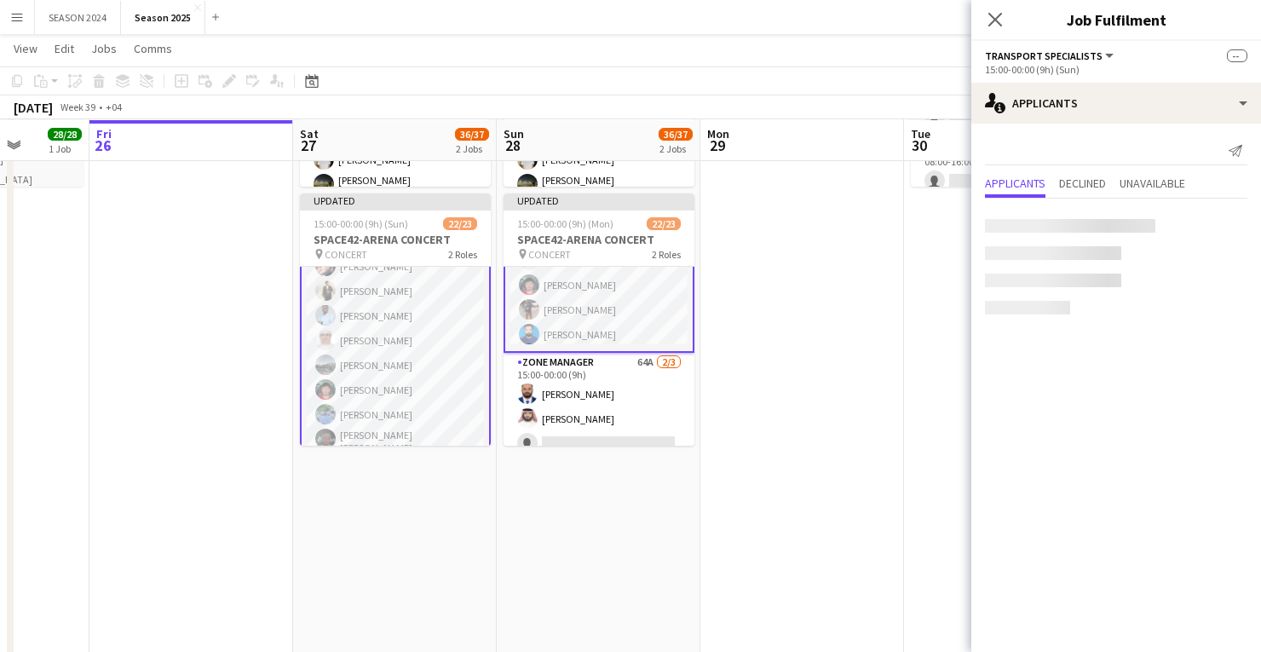
scroll to position [462, 0]
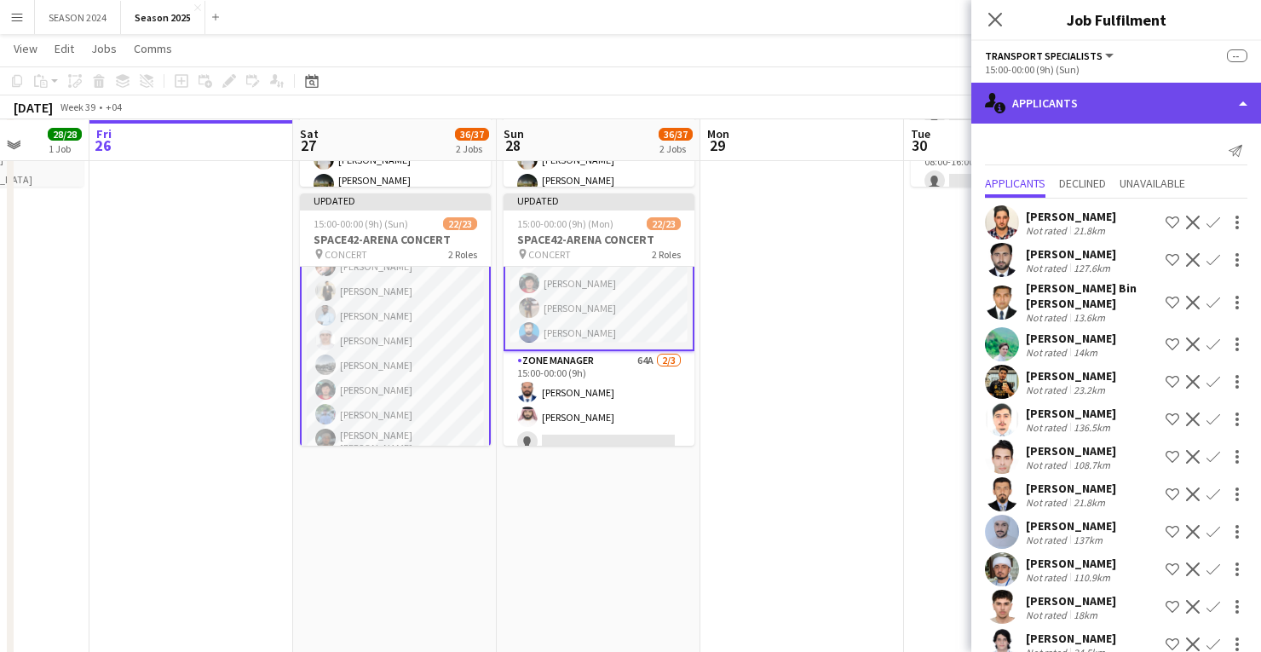
click at [1081, 112] on div "single-neutral-actions-information Applicants" at bounding box center [1116, 103] width 290 height 41
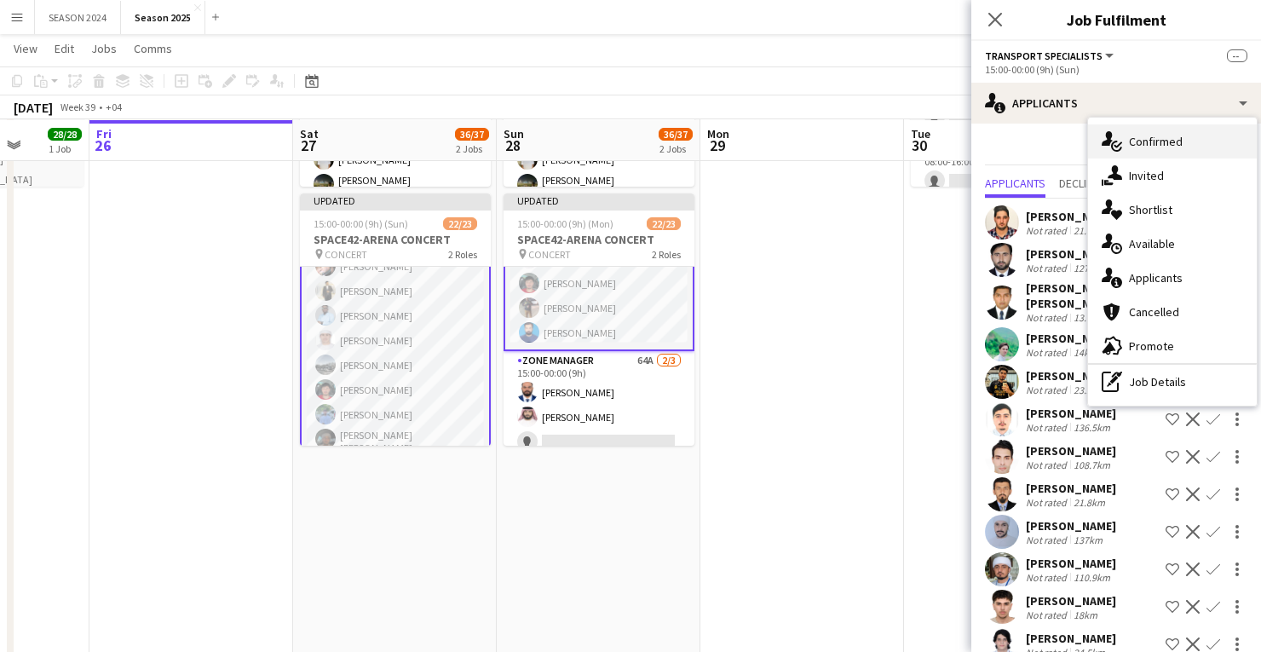
click at [1107, 153] on div "single-neutral-actions-check-2 Confirmed" at bounding box center [1172, 141] width 169 height 34
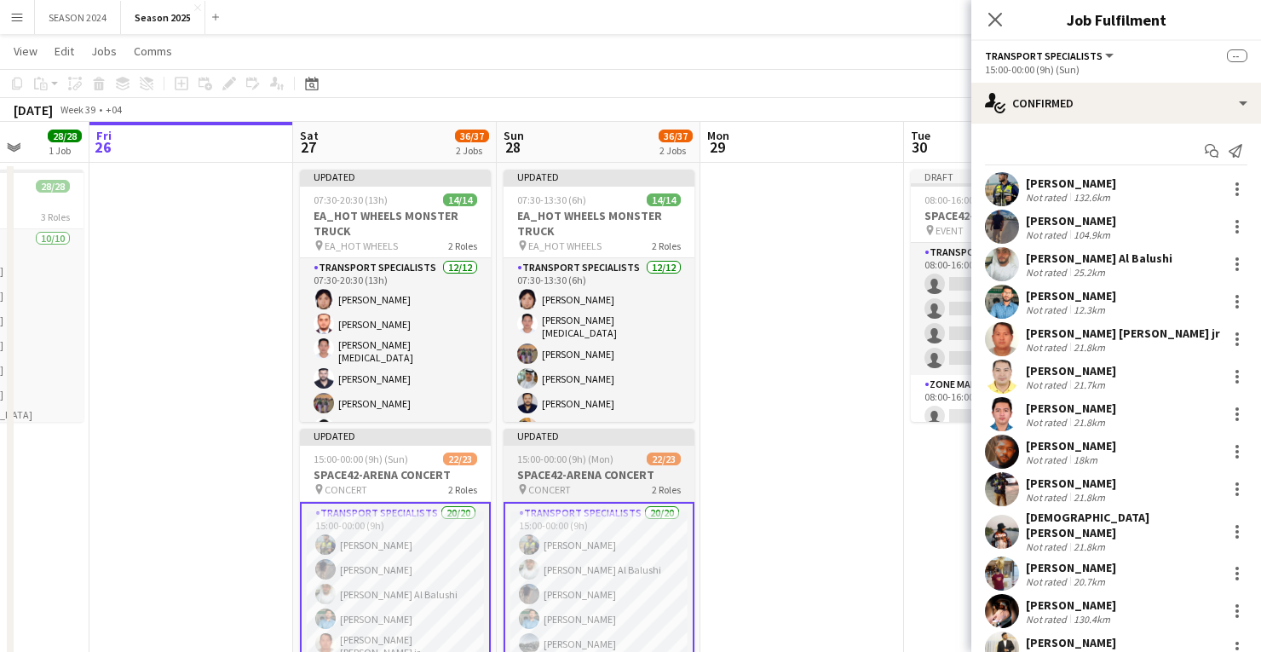
scroll to position [68, 0]
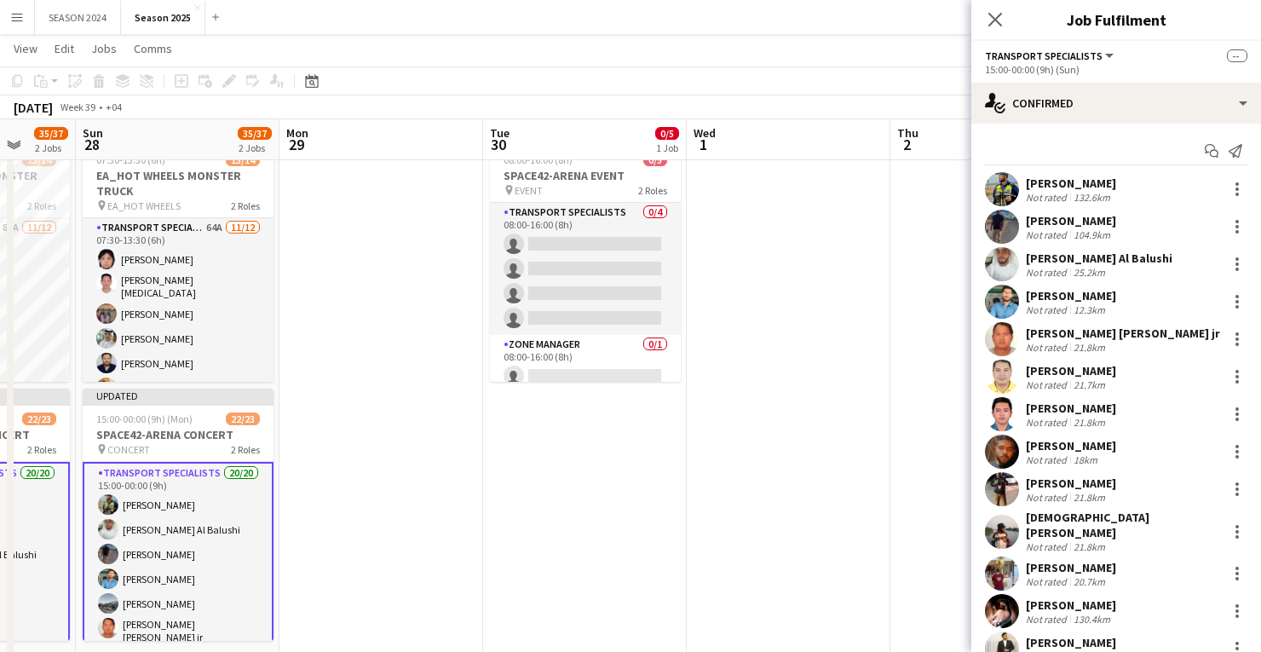
drag, startPoint x: 789, startPoint y: 403, endPoint x: 368, endPoint y: 496, distance: 430.9
click at [368, 496] on app-calendar-viewport "Thu 25 28/28 1 Job Fri 26 Sat 27 35/37 2 Jobs Sun 28 35/37 2 Jobs Mon 29 Tue 30…" at bounding box center [630, 444] width 1261 height 892
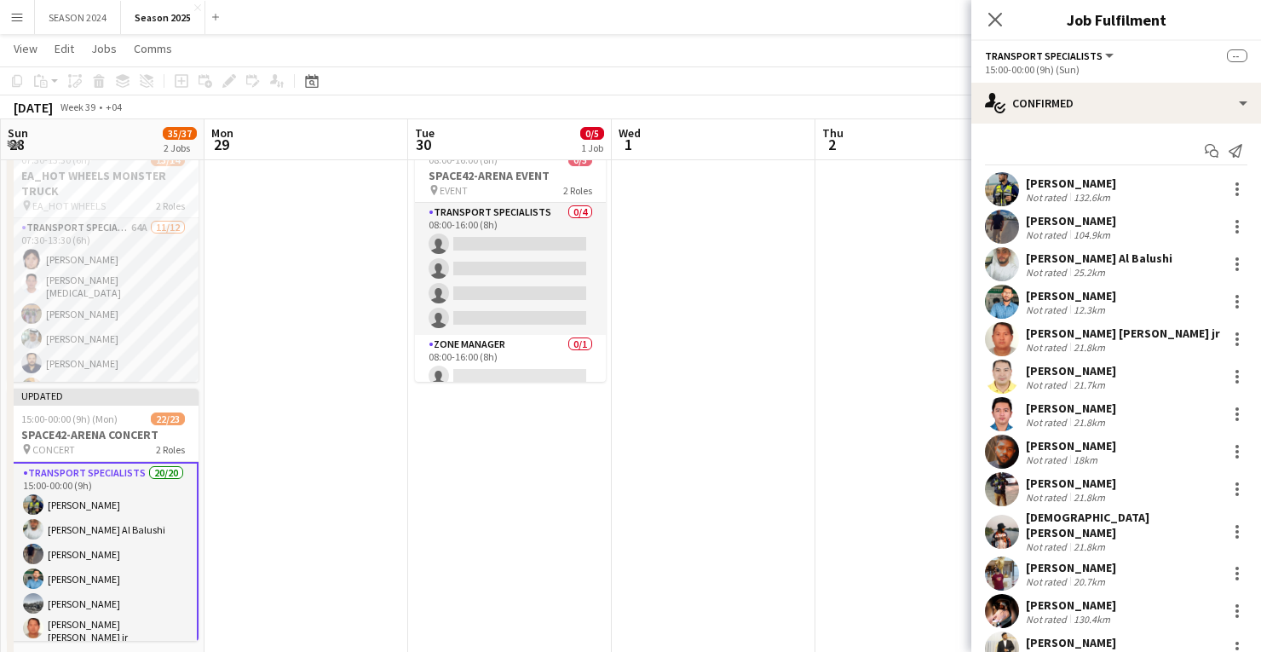
scroll to position [0, 611]
drag, startPoint x: 411, startPoint y: 508, endPoint x: 381, endPoint y: 512, distance: 31.0
click at [381, 512] on app-calendar-viewport "Thu 25 28/28 1 Job Fri 26 Sat 27 35/37 2 Jobs Sun 28 35/37 2 Jobs Mon 29 Tue 30…" at bounding box center [630, 444] width 1261 height 892
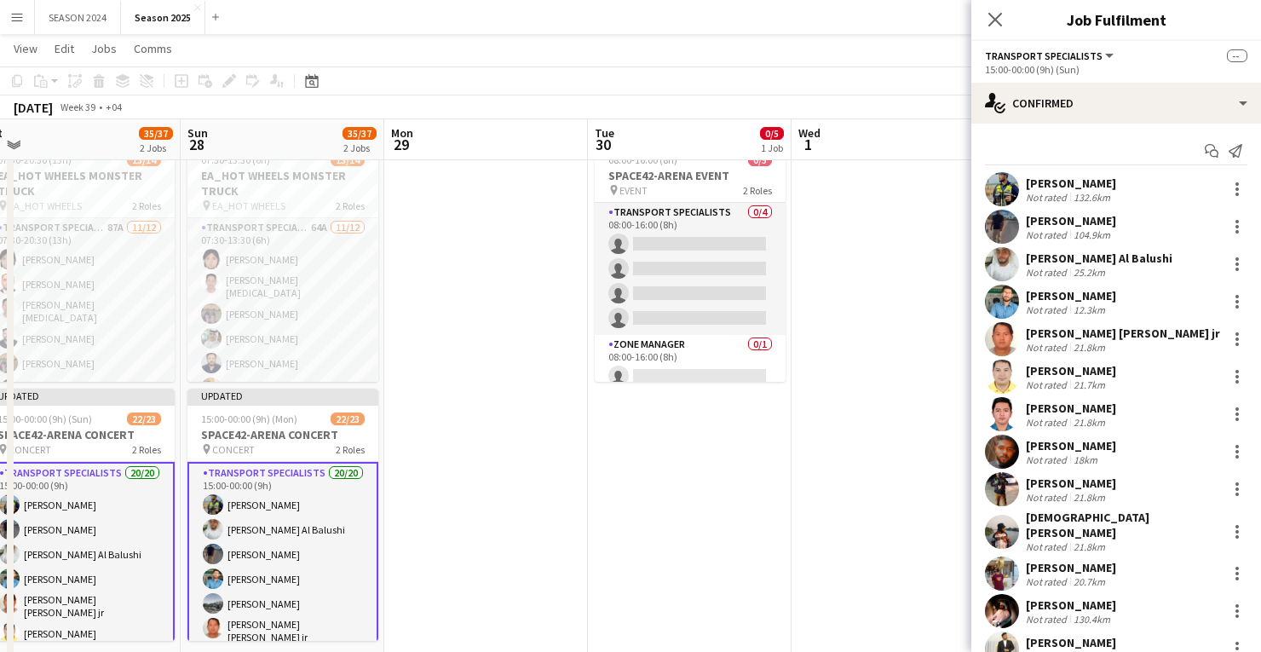
drag, startPoint x: 508, startPoint y: 513, endPoint x: 562, endPoint y: 513, distance: 54.5
click at [562, 513] on app-calendar-viewport "Thu 25 28/28 1 Job Fri 26 Sat 27 35/37 2 Jobs Sun 28 35/37 2 Jobs Mon 29 Tue 30…" at bounding box center [630, 444] width 1261 height 892
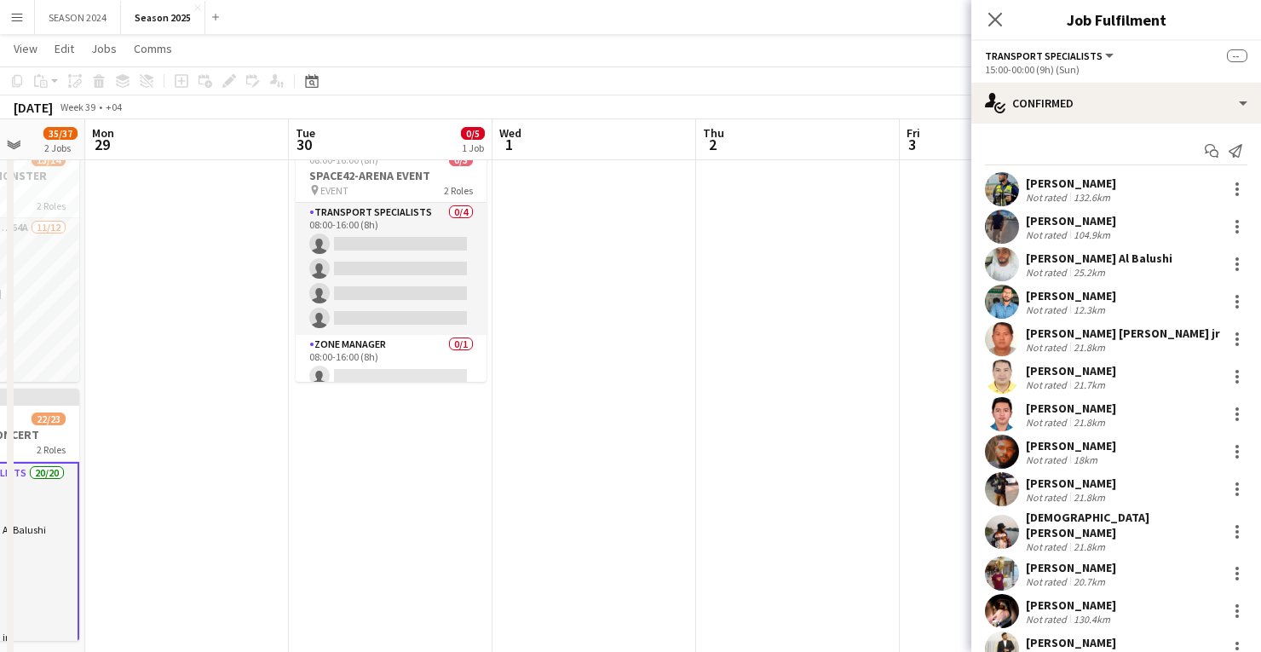
drag, startPoint x: 469, startPoint y: 530, endPoint x: 212, endPoint y: 561, distance: 258.2
click at [212, 561] on app-calendar-viewport "Thu 25 28/28 1 Job Fri 26 Sat 27 35/37 2 Jobs Sun 28 35/37 2 Jobs Mon 29 Tue 30…" at bounding box center [630, 444] width 1261 height 892
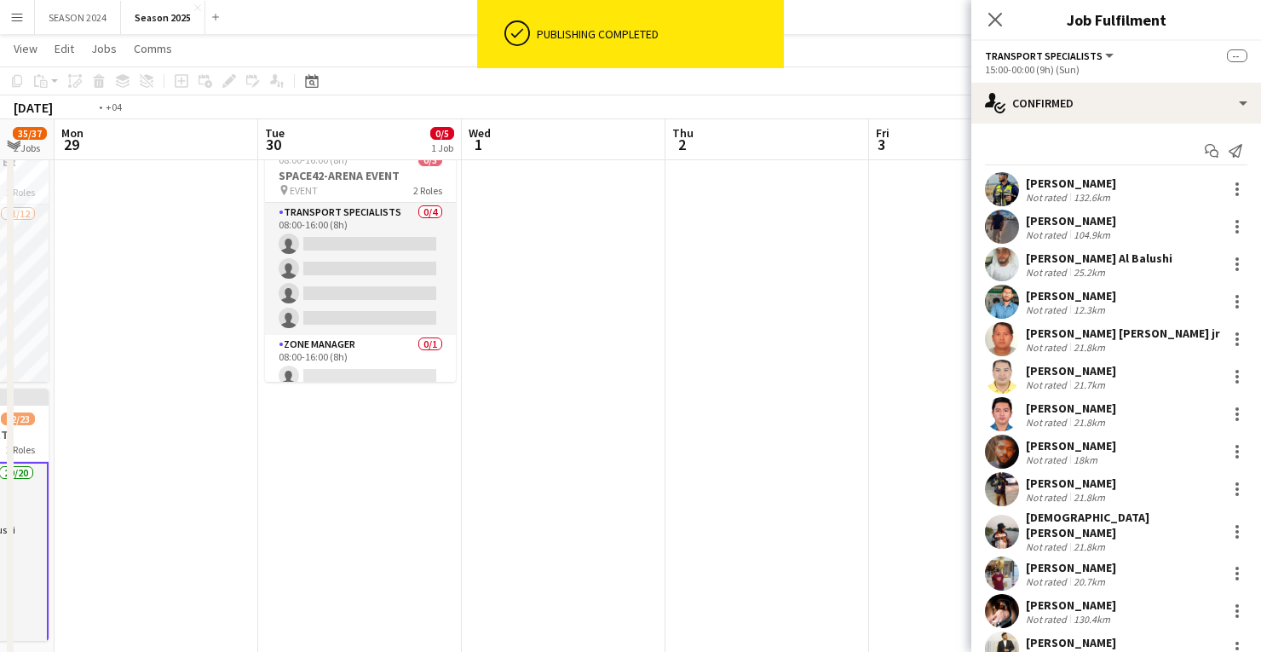
drag, startPoint x: 129, startPoint y: 651, endPoint x: 115, endPoint y: 656, distance: 15.4
click at [115, 651] on html "ok-circled Publishing completed Menu Boards Boards Boards All jobs Status Workf…" at bounding box center [630, 425] width 1261 height 987
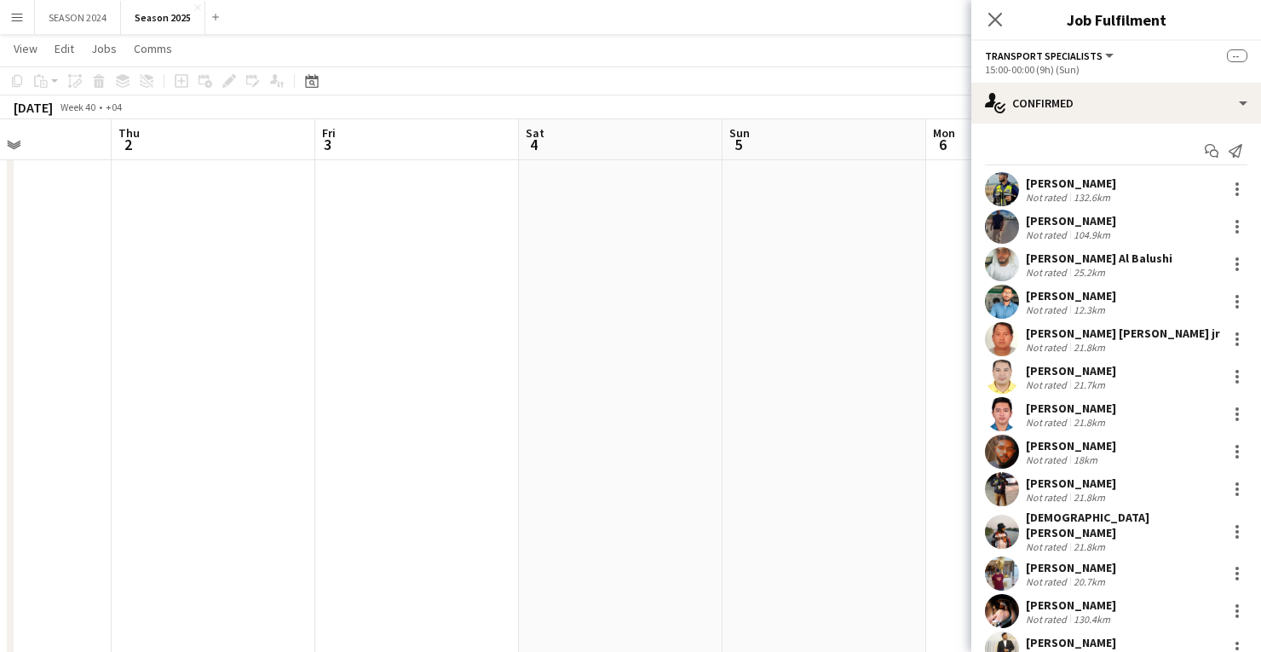
drag, startPoint x: 729, startPoint y: 604, endPoint x: 354, endPoint y: 649, distance: 377.5
click at [358, 648] on app-calendar-viewport "Sun 28 35/37 2 Jobs Mon 29 Tue 30 0/5 1 Job Wed 1 Thu 2 Fri 3 Sat 4 Sun 5 Mon 6…" at bounding box center [630, 444] width 1261 height 892
drag, startPoint x: 88, startPoint y: 572, endPoint x: 422, endPoint y: 542, distance: 335.3
click at [83, 572] on app-calendar-viewport "Fri 3 Sat 4 Sun 5 Mon 6 Tue 7 Wed 8 Thu 9 Fri 10 Sat 11 Sun 12 Mon 13 Tue 14" at bounding box center [630, 444] width 1261 height 892
drag, startPoint x: 705, startPoint y: 528, endPoint x: 270, endPoint y: 603, distance: 441.7
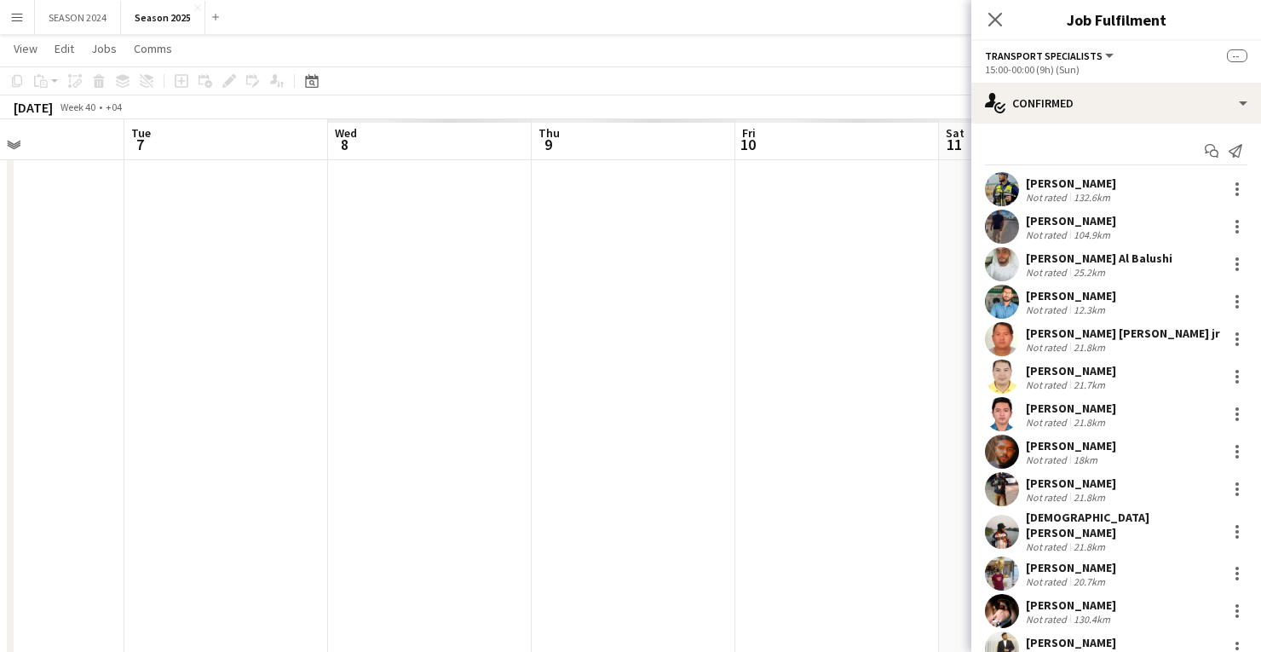
click at [273, 603] on app-calendar-viewport "Fri 3 Sat 4 Sun 5 Mon 6 Tue 7 Wed 8 Thu 9 Fri 10 Sat 11 Sun 12 Mon 13 Tue 14" at bounding box center [630, 444] width 1261 height 892
drag, startPoint x: 900, startPoint y: 543, endPoint x: 580, endPoint y: 571, distance: 321.5
click at [356, 593] on app-calendar-viewport "Sun 5 Mon 6 Tue 7 Wed 8 Thu 9 Fri 10 Sat 11 Sun 12 Mon 13 Tue 14 Wed 15 Thu 16" at bounding box center [630, 444] width 1261 height 892
click at [653, 583] on app-calendar-viewport "Thu 9 Fri 10 Sat 11 Sun 12 Mon 13 Tue 14 Wed 15 Thu 16 Fri 17 Sat 18 Sun 19 Mon…" at bounding box center [630, 444] width 1261 height 892
drag, startPoint x: 430, startPoint y: 630, endPoint x: 381, endPoint y: 636, distance: 49.8
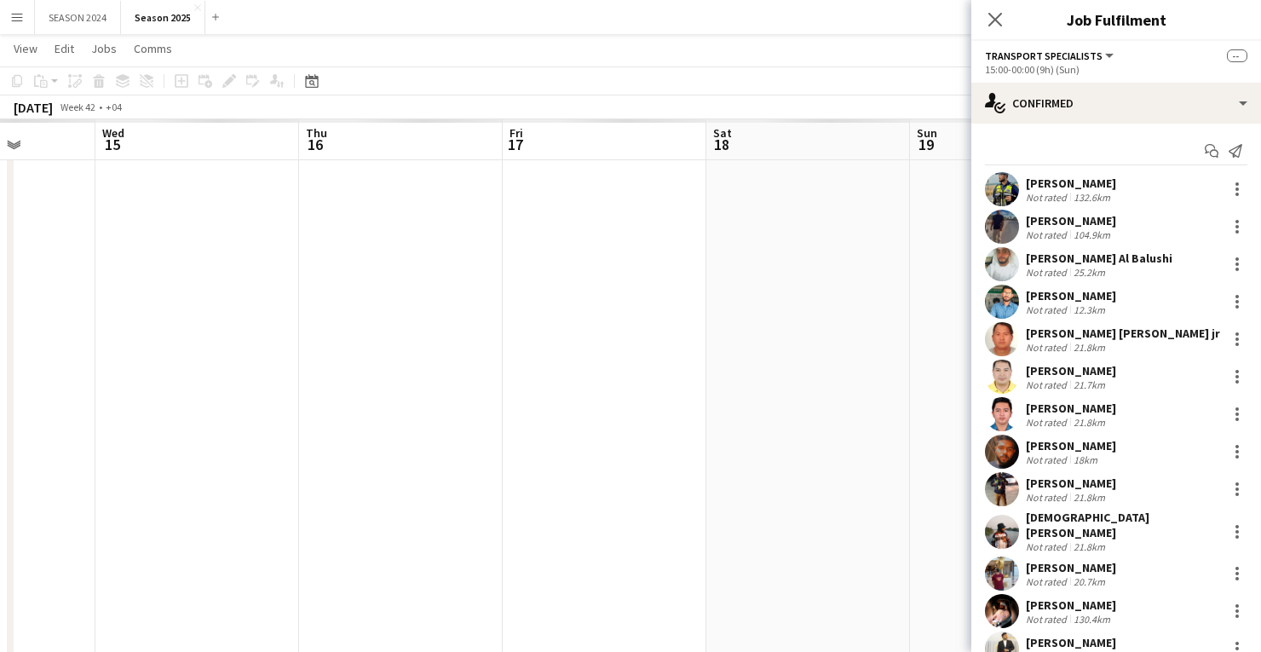
click at [388, 635] on app-calendar-viewport "Sat 11 Sun 12 Mon 13 Tue 14 Wed 15 Thu 16 Fri 17 Sat 18 Sun 19 Mon 20 Tue 21 We…" at bounding box center [630, 444] width 1261 height 892
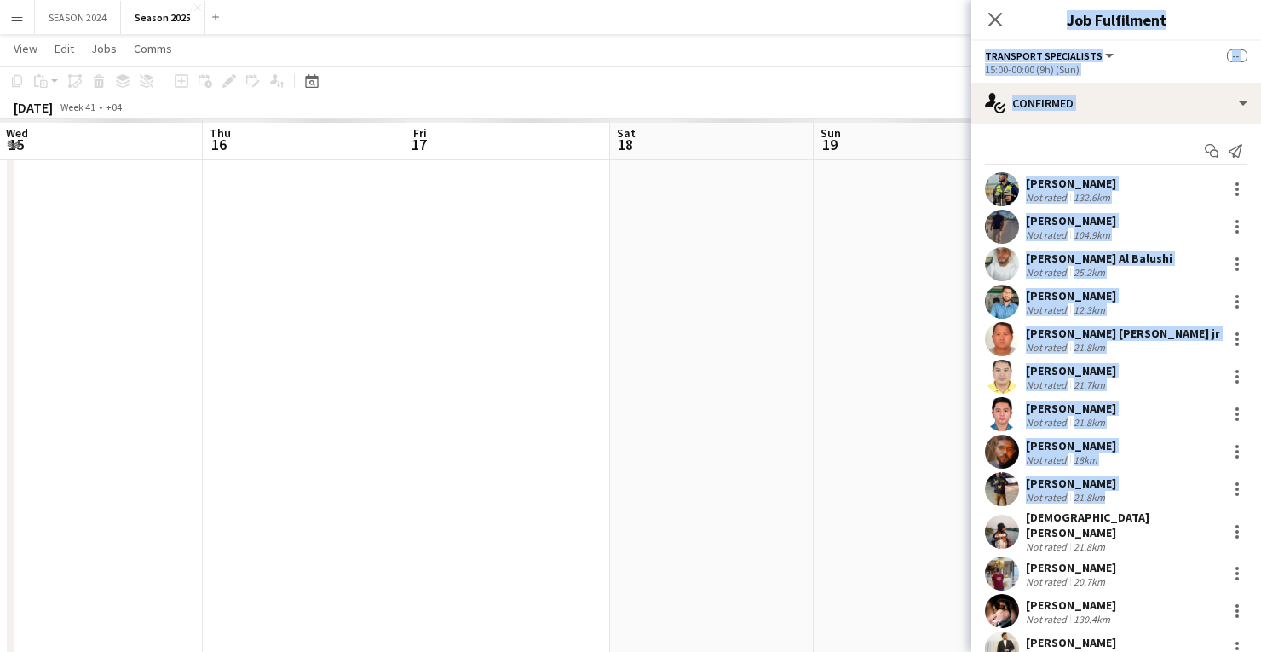
drag, startPoint x: 975, startPoint y: 536, endPoint x: 453, endPoint y: 597, distance: 524.9
click at [453, 597] on body "Menu Boards Boards Boards All jobs Status Workforce Workforce My Workforce Recr…" at bounding box center [630, 425] width 1261 height 987
click at [999, 14] on icon at bounding box center [995, 20] width 14 height 14
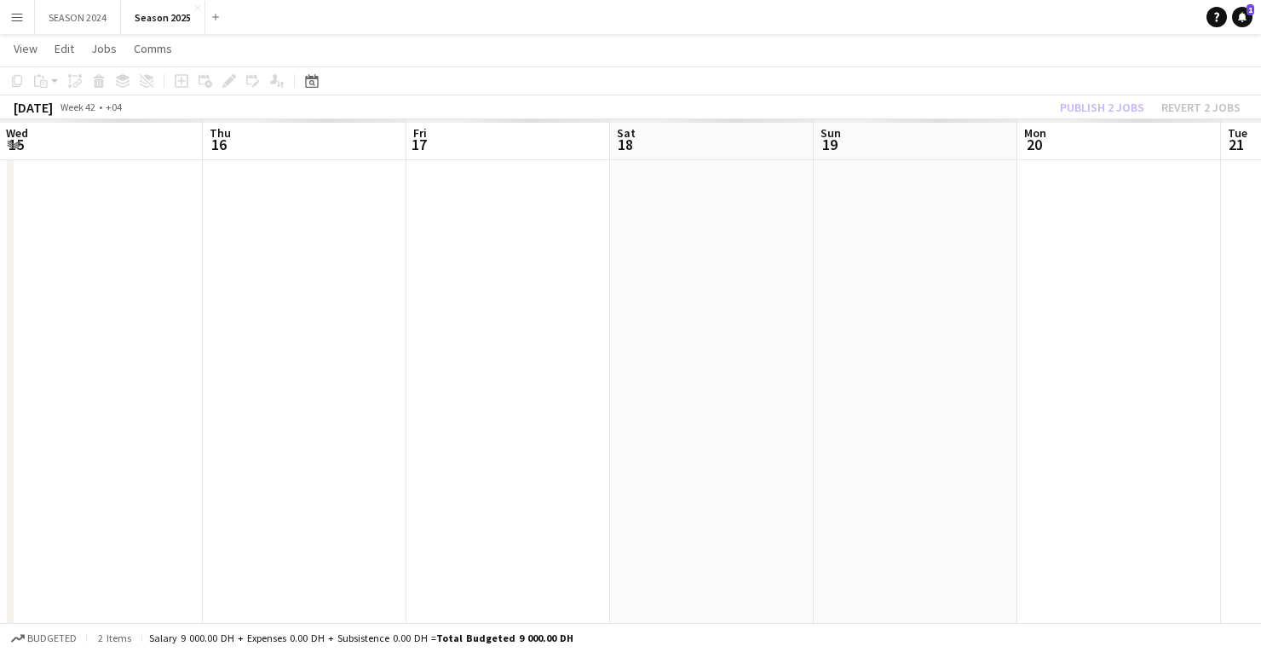
drag, startPoint x: 755, startPoint y: 291, endPoint x: 296, endPoint y: 358, distance: 463.1
click at [296, 358] on app-calendar-viewport "Sat 11 Sun 12 Mon 13 Tue 14 Wed 15 Thu 16 Fri 17 Sat 18 Sun 19 Mon 20 Tue 21 We…" at bounding box center [630, 444] width 1261 height 892
drag, startPoint x: 919, startPoint y: 271, endPoint x: 647, endPoint y: 292, distance: 272.6
click at [648, 291] on app-calendar-viewport "Wed 15 Thu 16 Fri 17 Sat 18 Sun 19 Mon 20 Tue 21 Wed 22 Thu 23 Fri 24 Sat 25 Su…" at bounding box center [630, 444] width 1261 height 892
drag, startPoint x: 940, startPoint y: 276, endPoint x: 279, endPoint y: 325, distance: 663.7
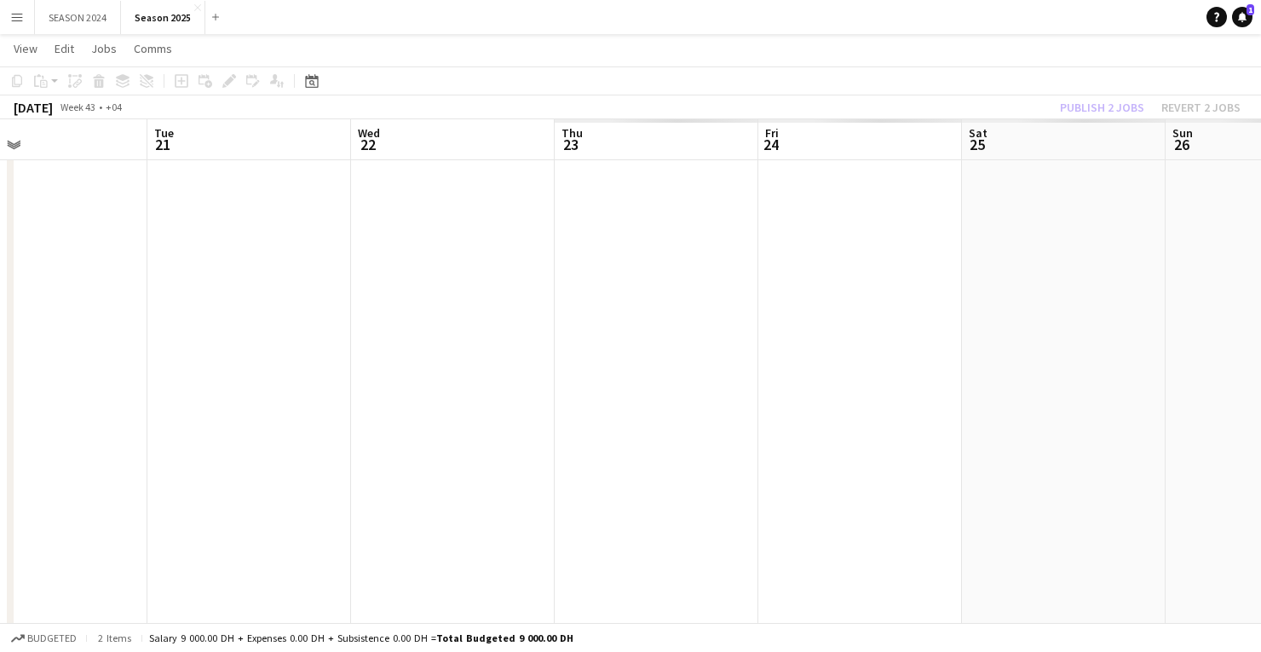
click at [289, 322] on app-calendar-viewport "Fri 17 Sat 18 Sun 19 Mon 20 Tue 21 Wed 22 Thu 23 Fri 24 Sat 25 Sun 26 Mon 27 Tu…" at bounding box center [630, 444] width 1261 height 892
drag, startPoint x: 866, startPoint y: 348, endPoint x: 405, endPoint y: 416, distance: 465.8
click at [485, 402] on app-calendar-viewport "Sun 19 Mon 20 Tue 21 Wed 22 Thu 23 Fri 24 Sat 25 Sun 26 Mon 27 Tue 28 Wed 29 Th…" at bounding box center [630, 444] width 1261 height 892
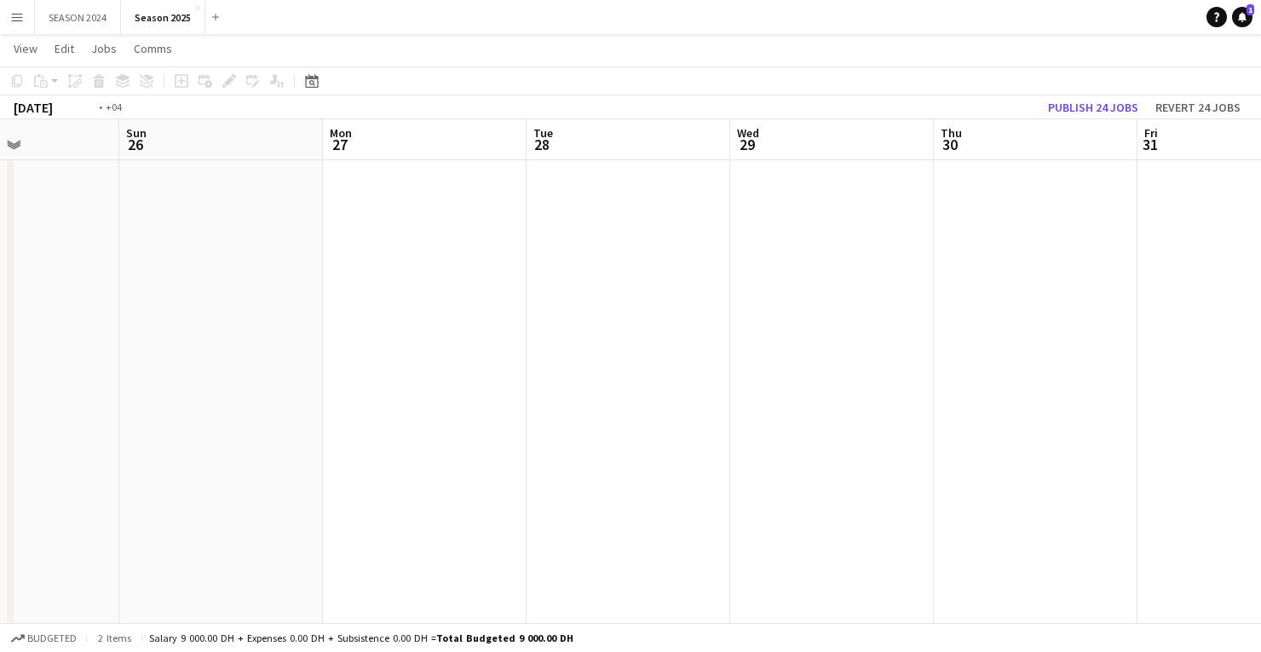
scroll to position [0, 804]
drag, startPoint x: 622, startPoint y: 239, endPoint x: 72, endPoint y: 99, distance: 567.8
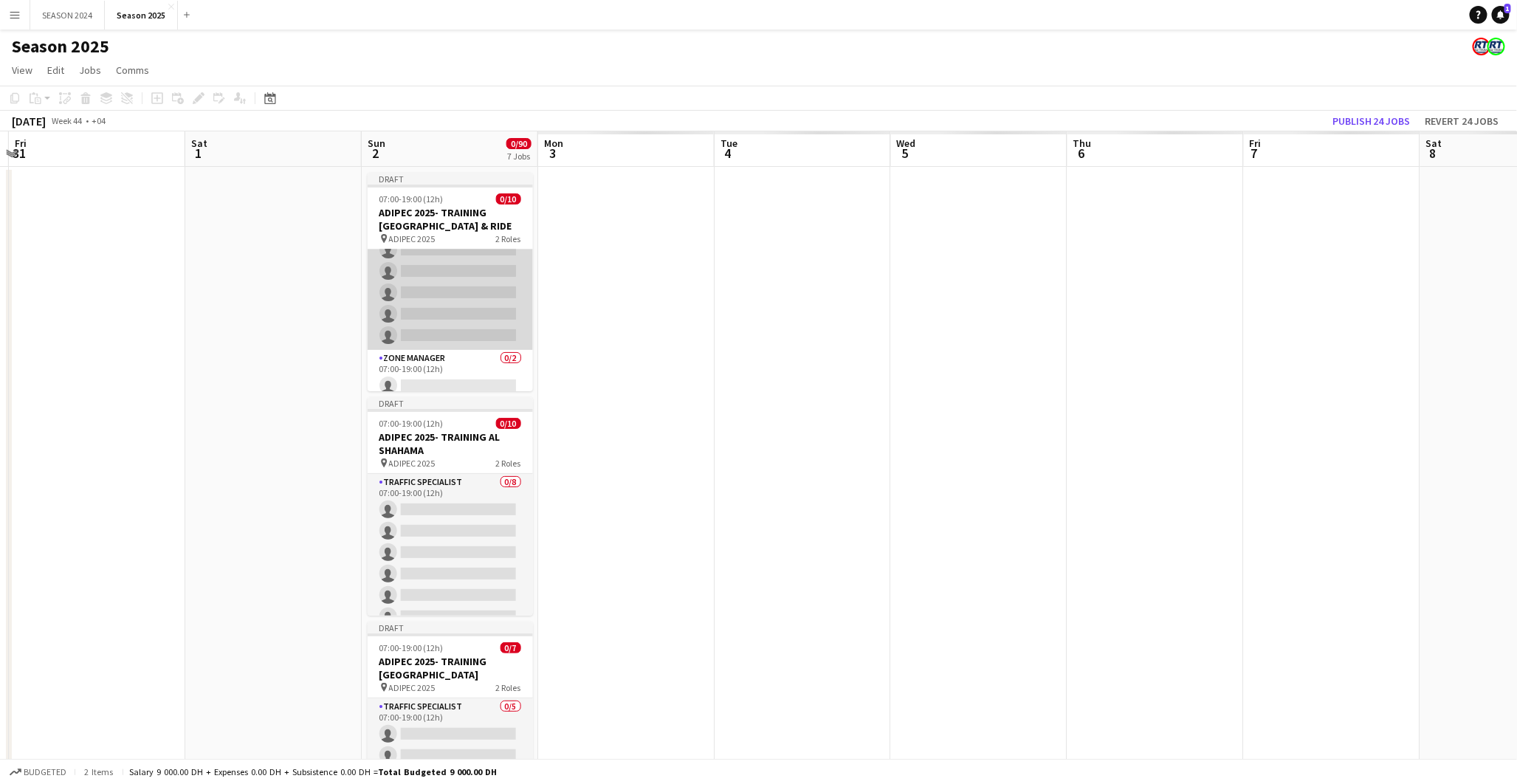
scroll to position [129, 0]
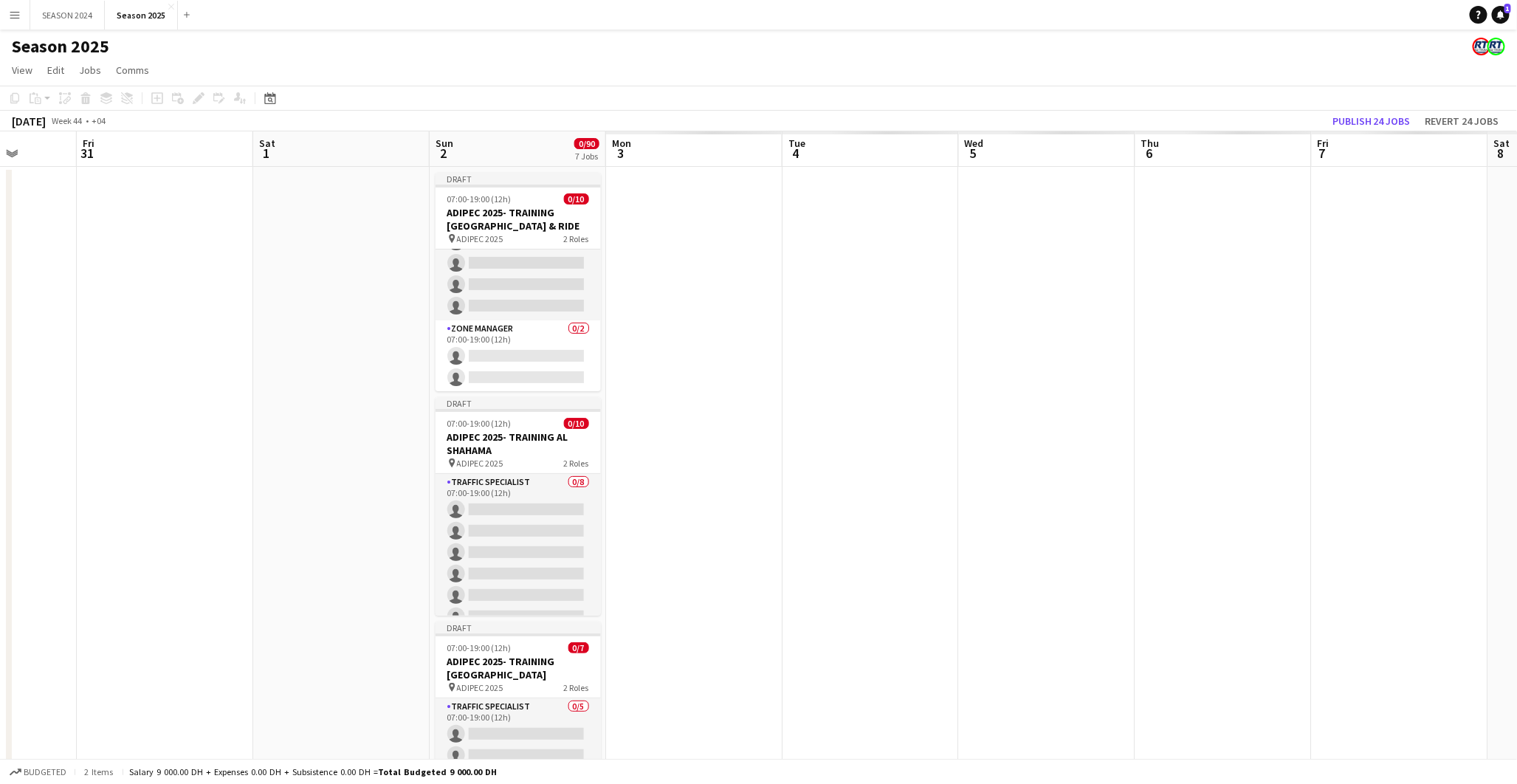
drag, startPoint x: 506, startPoint y: 314, endPoint x: 172, endPoint y: 370, distance: 338.7
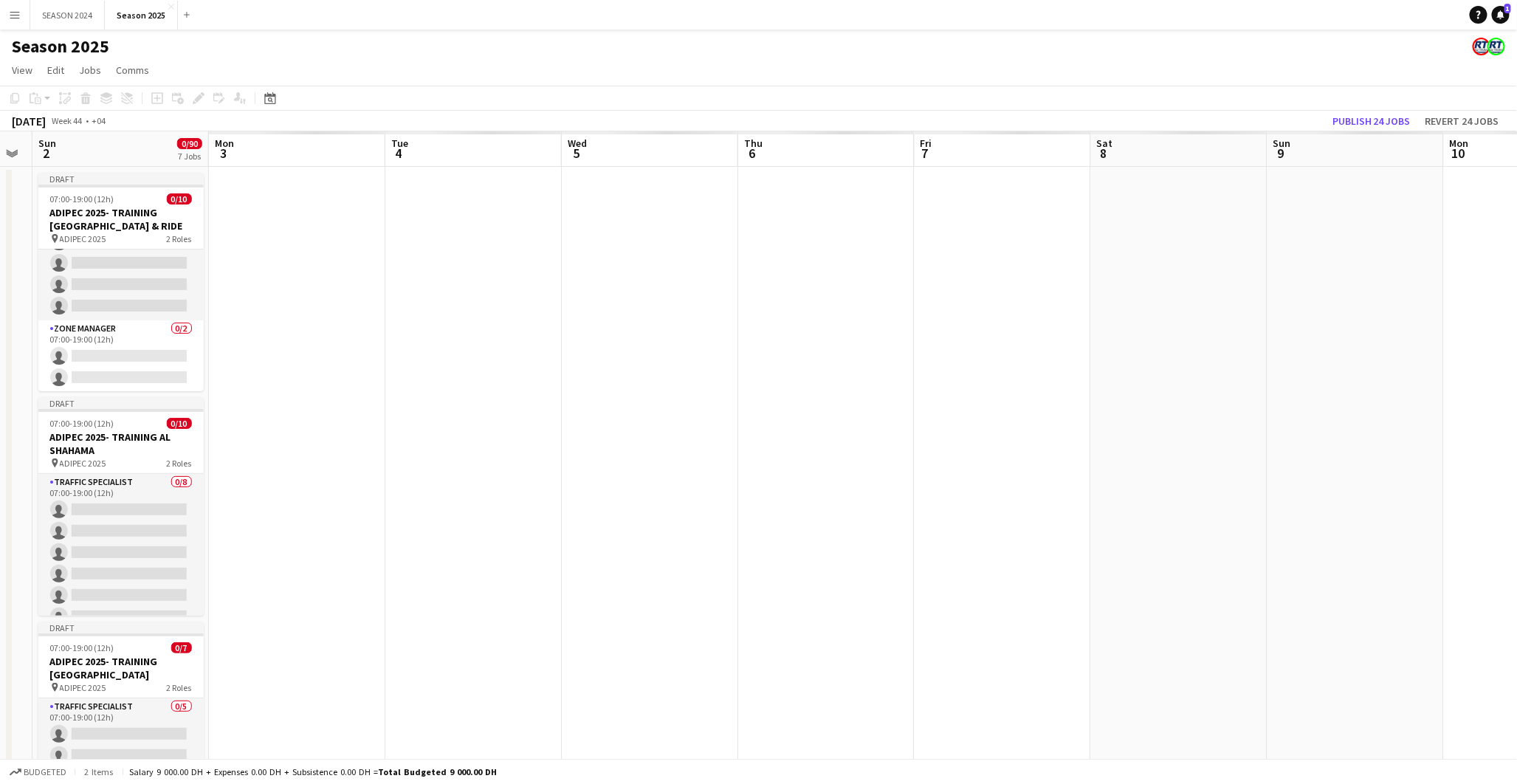
drag, startPoint x: 177, startPoint y: 372, endPoint x: 294, endPoint y: 402, distance: 120.8
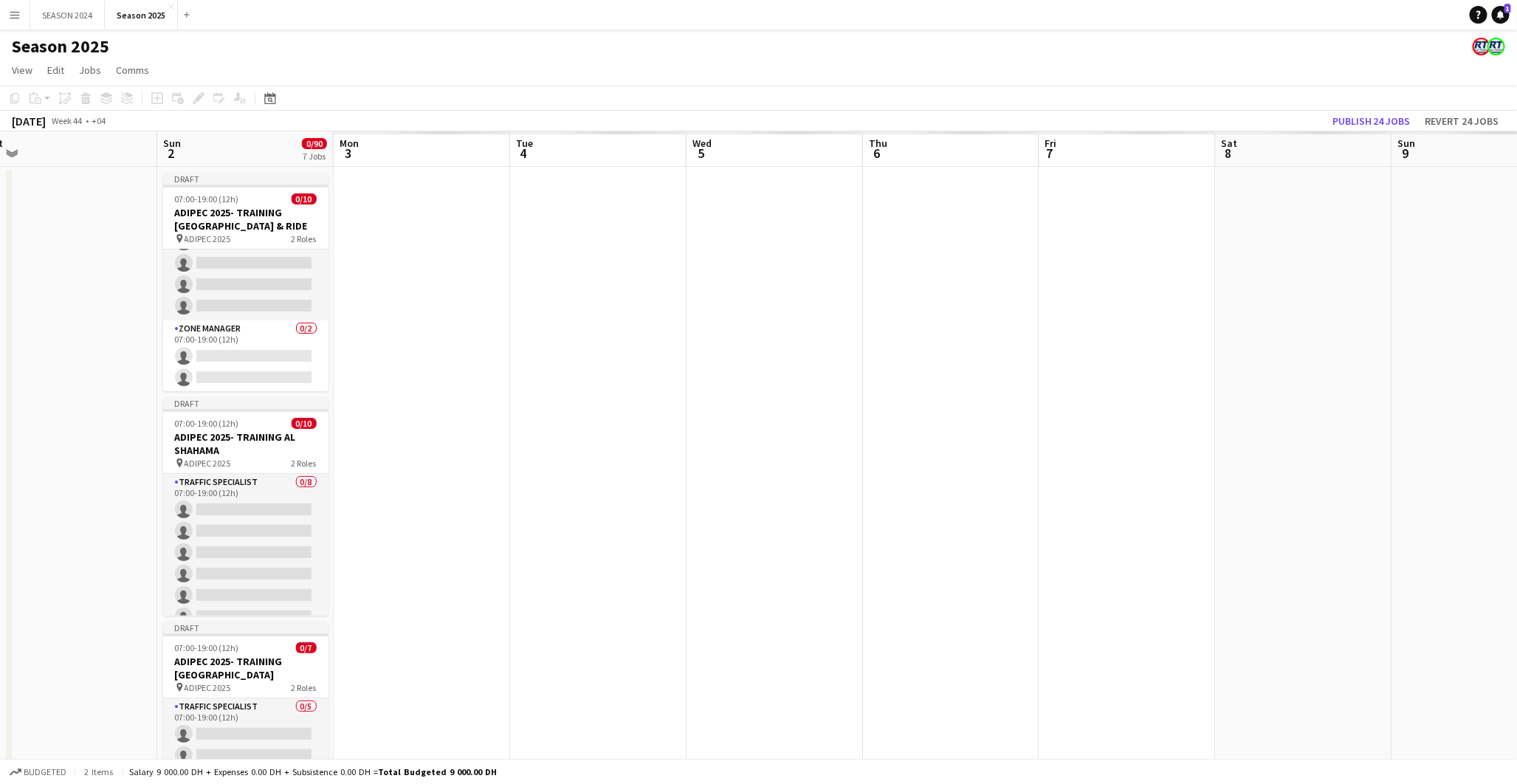
drag, startPoint x: 294, startPoint y: 402, endPoint x: 1278, endPoint y: 398, distance: 984.0
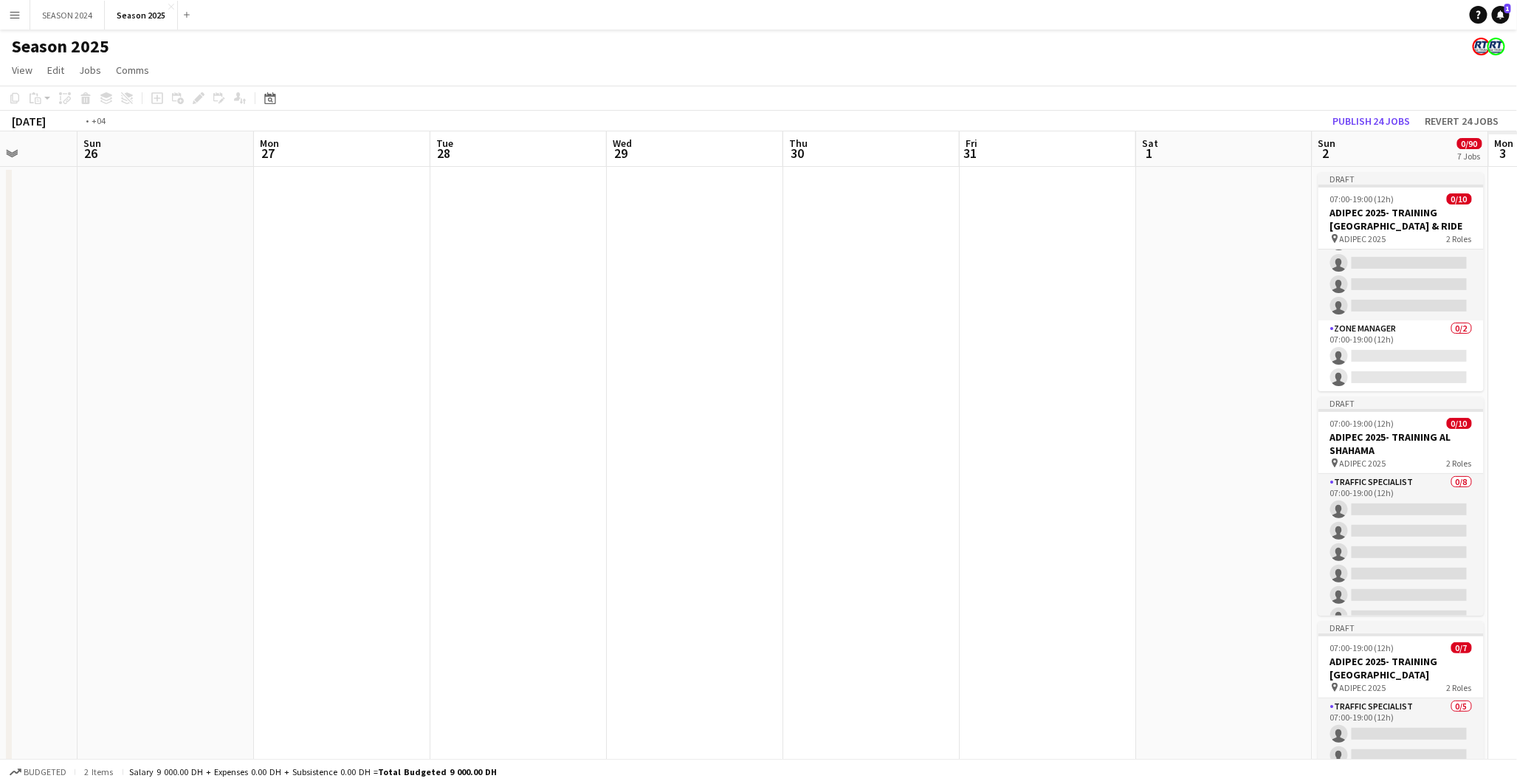
drag, startPoint x: 319, startPoint y: 539, endPoint x: 1210, endPoint y: 498, distance: 891.9
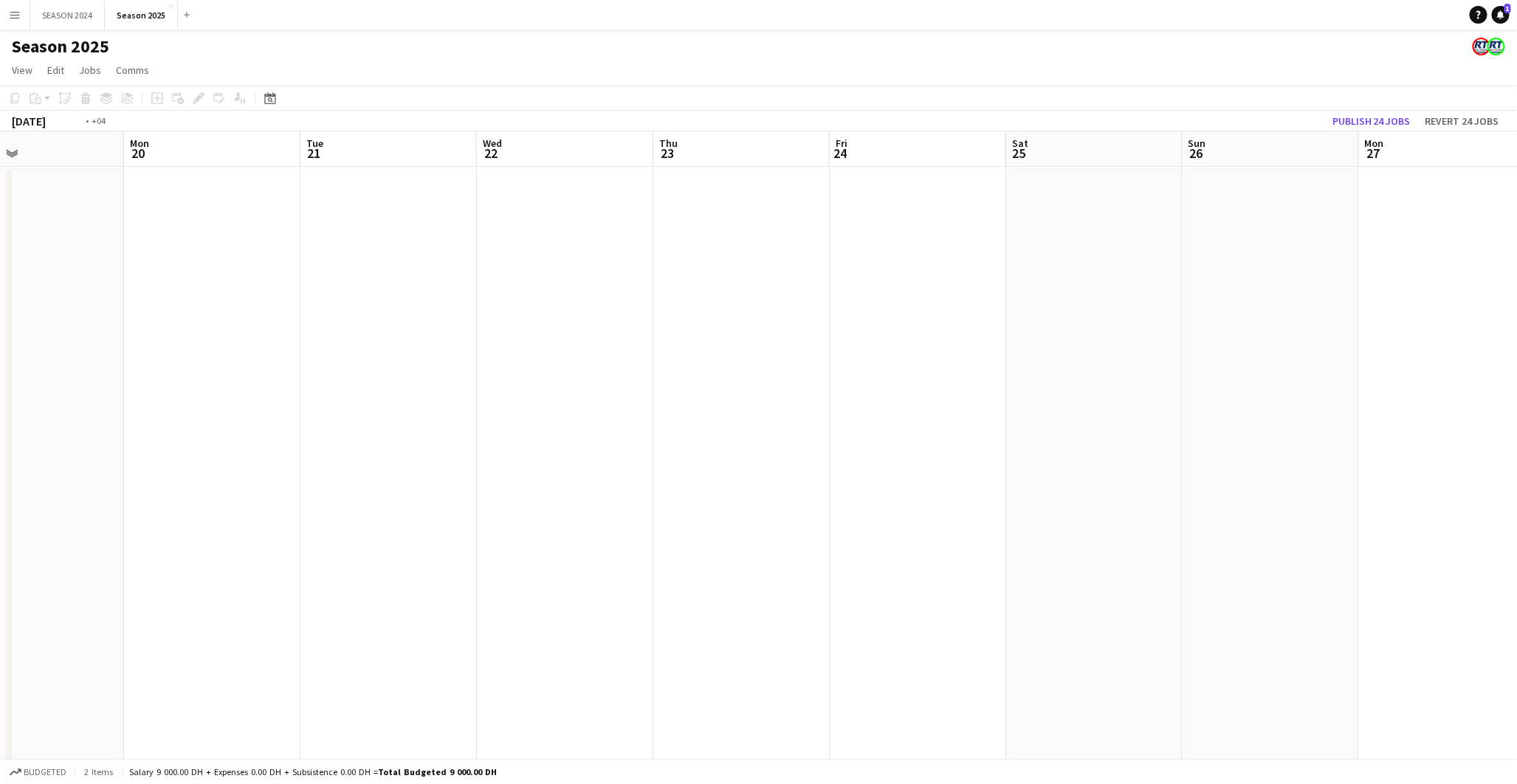
drag, startPoint x: 489, startPoint y: 563, endPoint x: 1356, endPoint y: 514, distance: 868.4
drag, startPoint x: 602, startPoint y: 570, endPoint x: 1241, endPoint y: 522, distance: 640.8
drag, startPoint x: 496, startPoint y: 570, endPoint x: 1169, endPoint y: 560, distance: 673.1
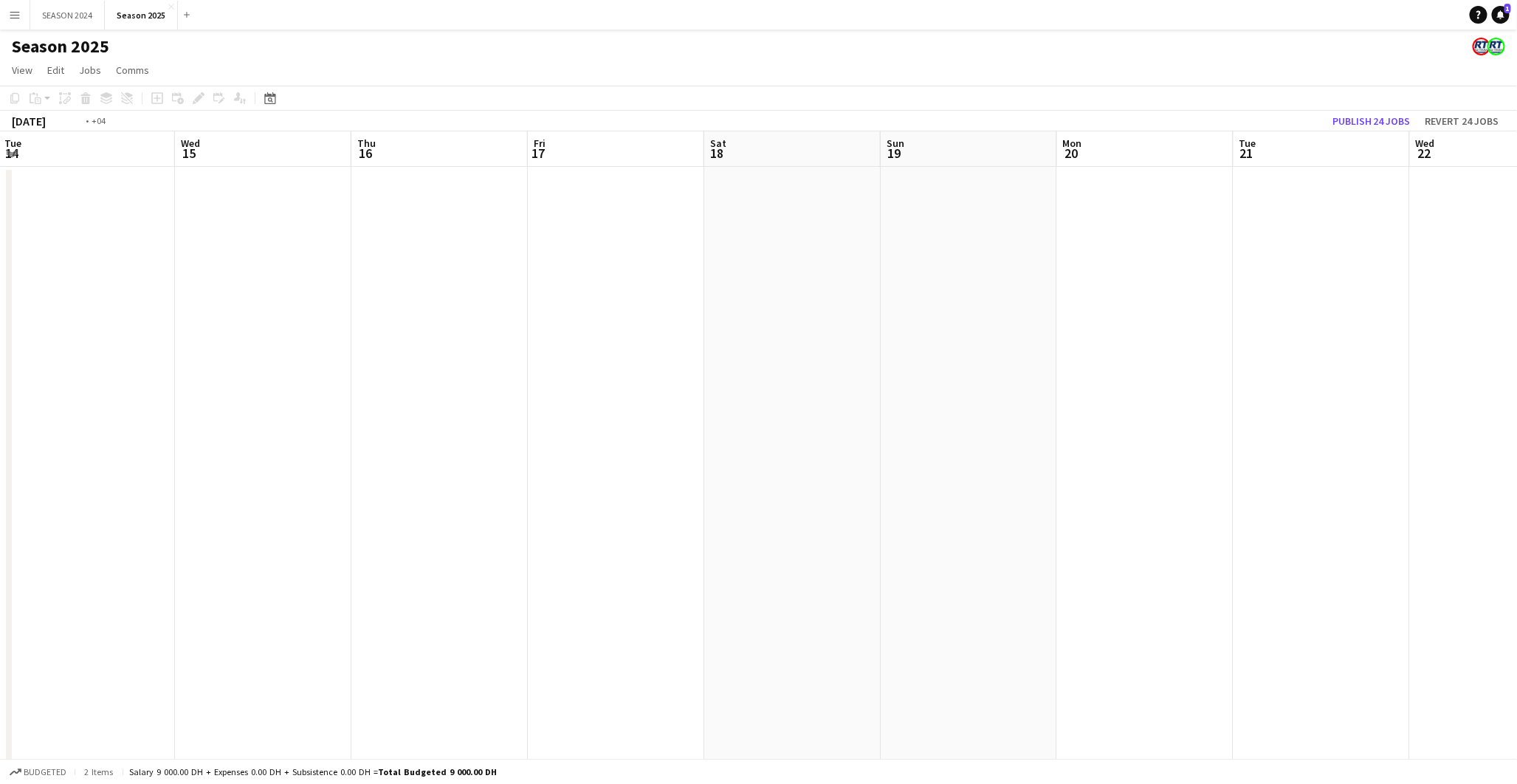
drag, startPoint x: 965, startPoint y: 526, endPoint x: 1292, endPoint y: 520, distance: 327.1
drag, startPoint x: 661, startPoint y: 558, endPoint x: 1429, endPoint y: 511, distance: 769.4
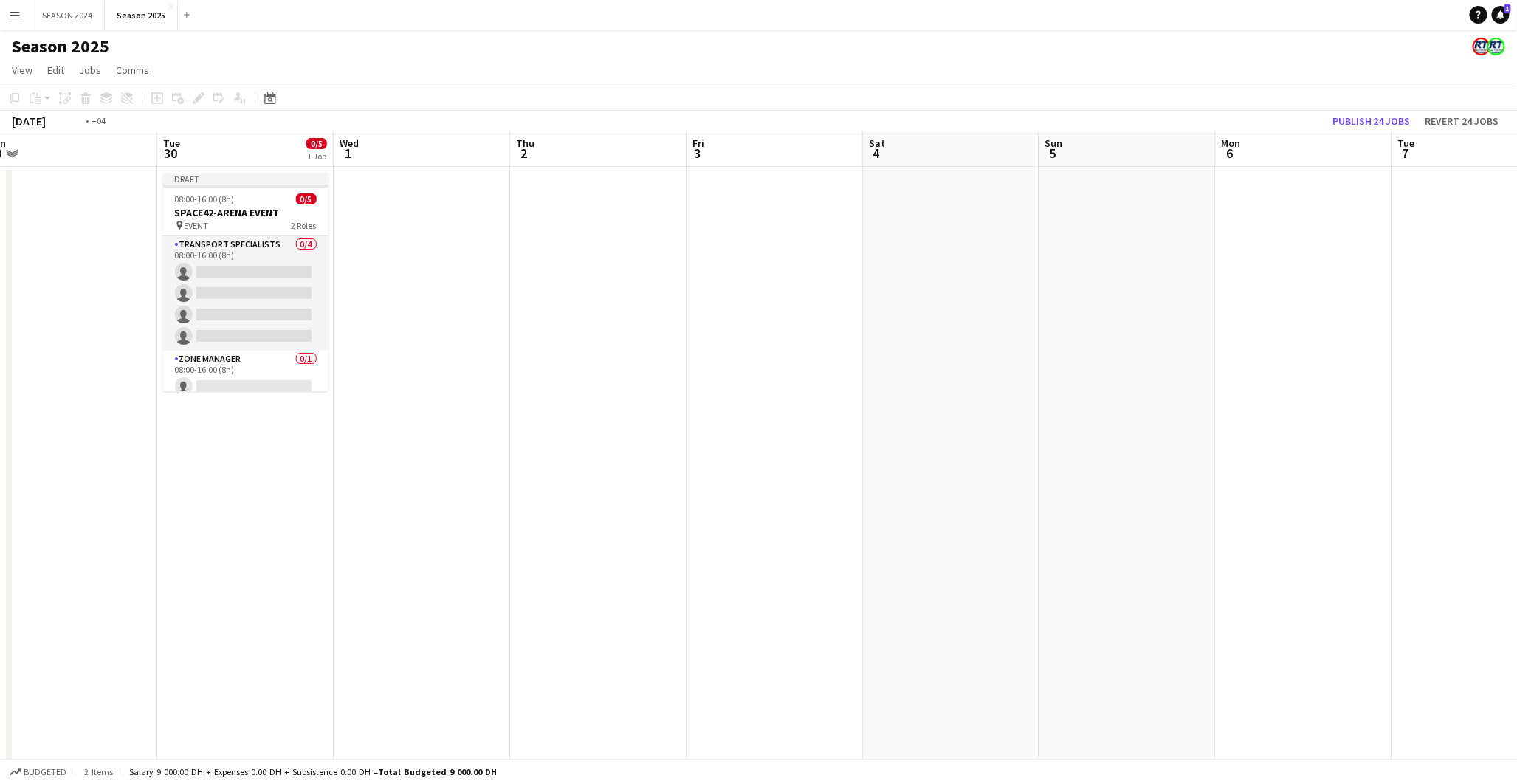
drag, startPoint x: 646, startPoint y: 575, endPoint x: 1156, endPoint y: 526, distance: 512.3
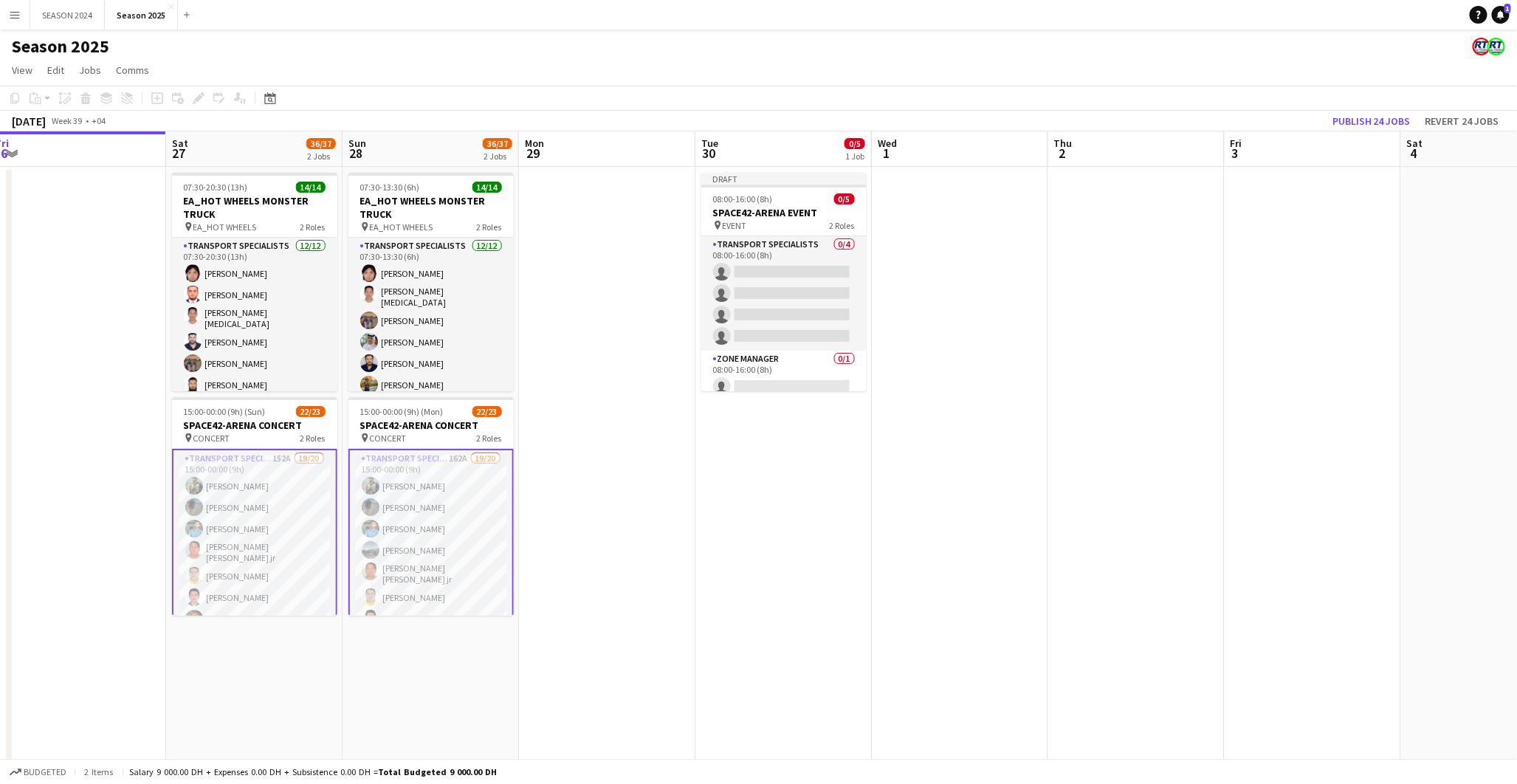
click at [214, 533] on app-card-role "Transport Specialists 152A 19/20 15:00-00:00 (9h) Sarmad Nadeem Ismail Abdulreh…" at bounding box center [254, 685] width 165 height 473
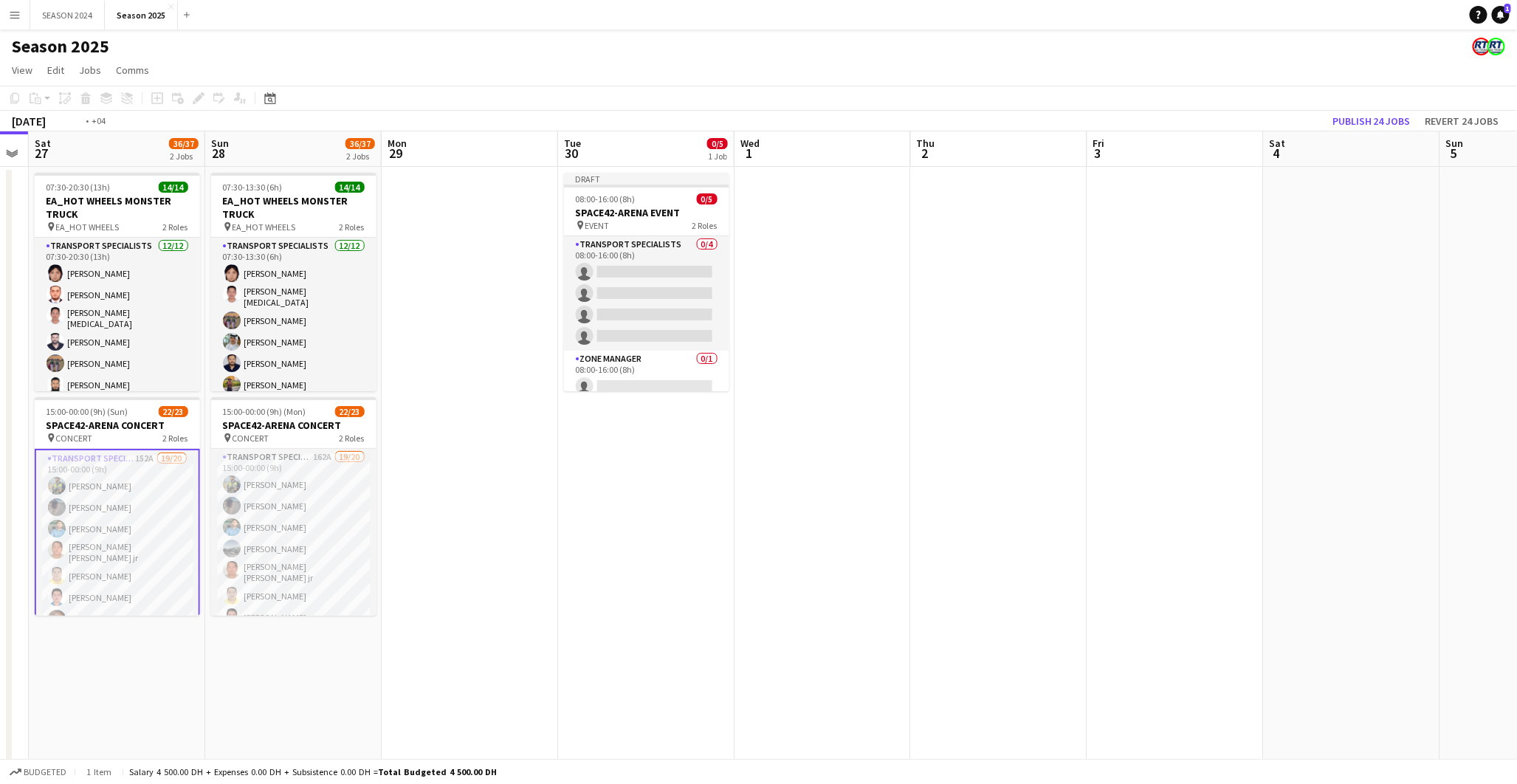
drag, startPoint x: 470, startPoint y: 562, endPoint x: 292, endPoint y: 642, distance: 195.2
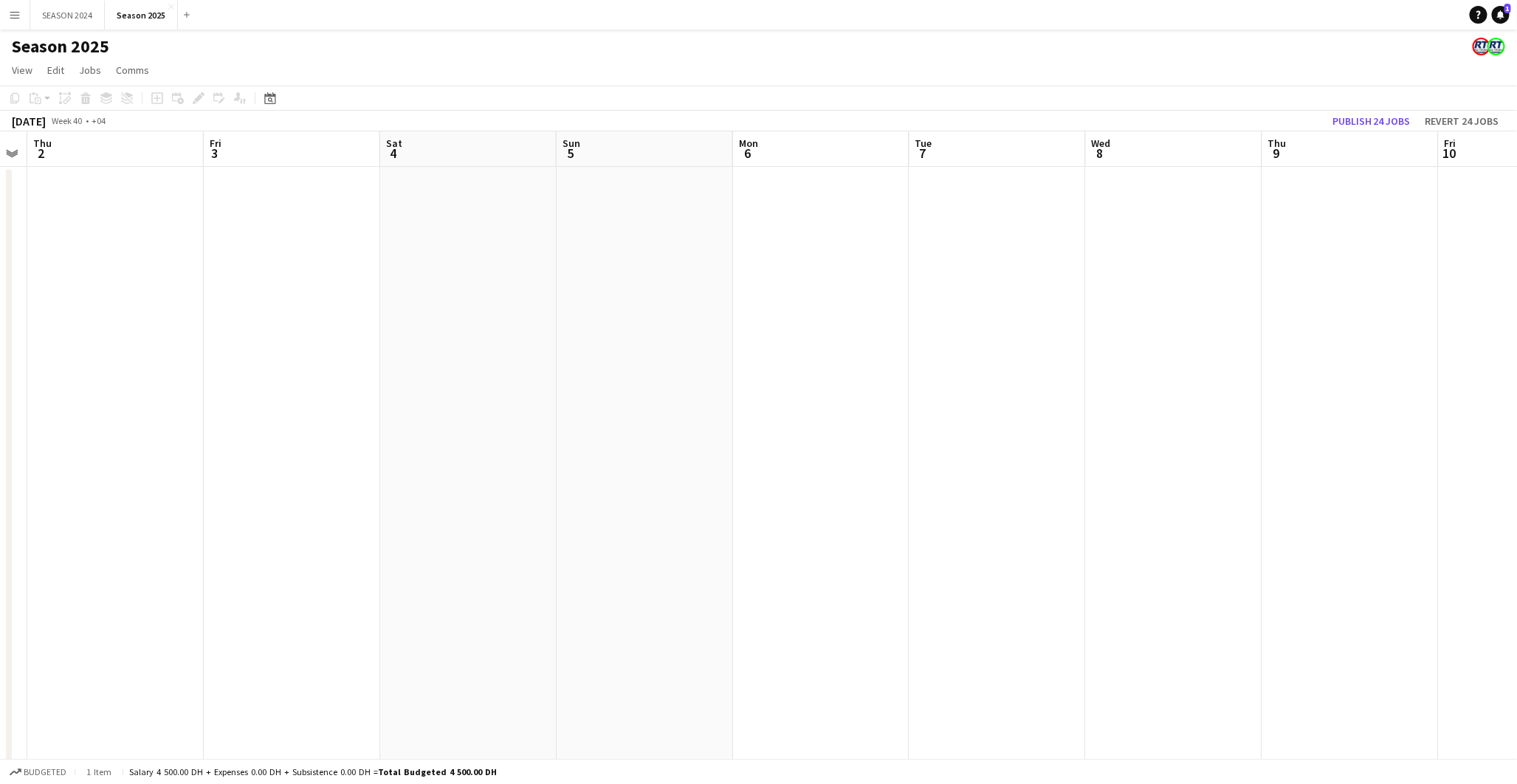
drag, startPoint x: 982, startPoint y: 555, endPoint x: 555, endPoint y: 647, distance: 436.8
drag, startPoint x: 1332, startPoint y: 504, endPoint x: 1132, endPoint y: 554, distance: 206.2
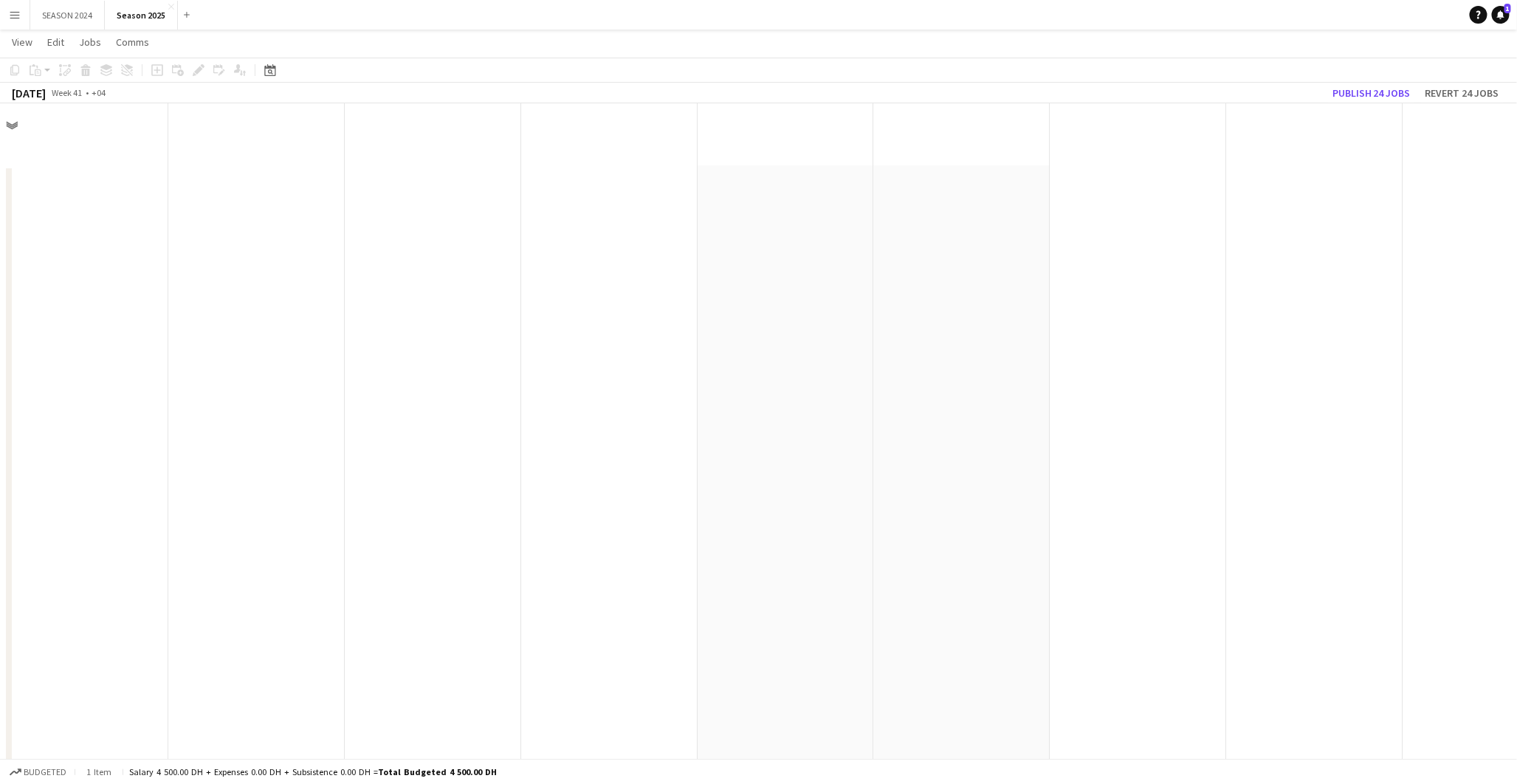
scroll to position [685, 0]
drag, startPoint x: 1397, startPoint y: 393, endPoint x: 879, endPoint y: 580, distance: 550.7
click at [880, 564] on app-calendar-viewport "Sat 4 Sun 5 Mon 6 Tue 7 Wed 8 Thu 9 Fri 10 Sat 11 Sun 12 Mon 13 Tue 14 Wed 15 T…" at bounding box center [758, 226] width 1517 height 1707
drag, startPoint x: 1436, startPoint y: 378, endPoint x: 749, endPoint y: 500, distance: 697.7
click at [749, 500] on app-calendar-viewport "Tue 7 Wed 8 Thu 9 Fri 10 Sat 11 Sun 12 Mon 13 Tue 14 Wed 15 Thu 16 Fri 17 Sat 1…" at bounding box center [758, 226] width 1517 height 1707
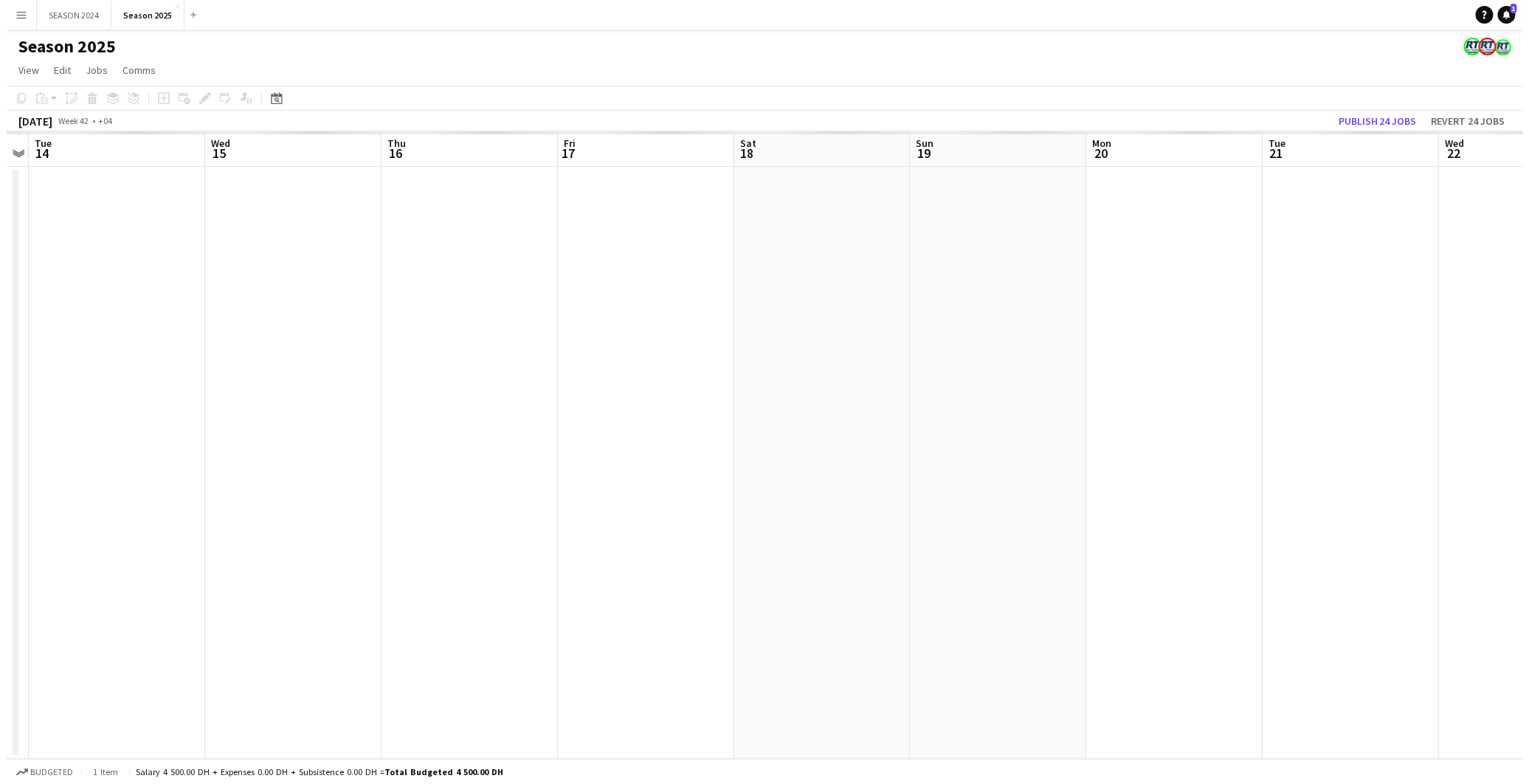
scroll to position [0, 0]
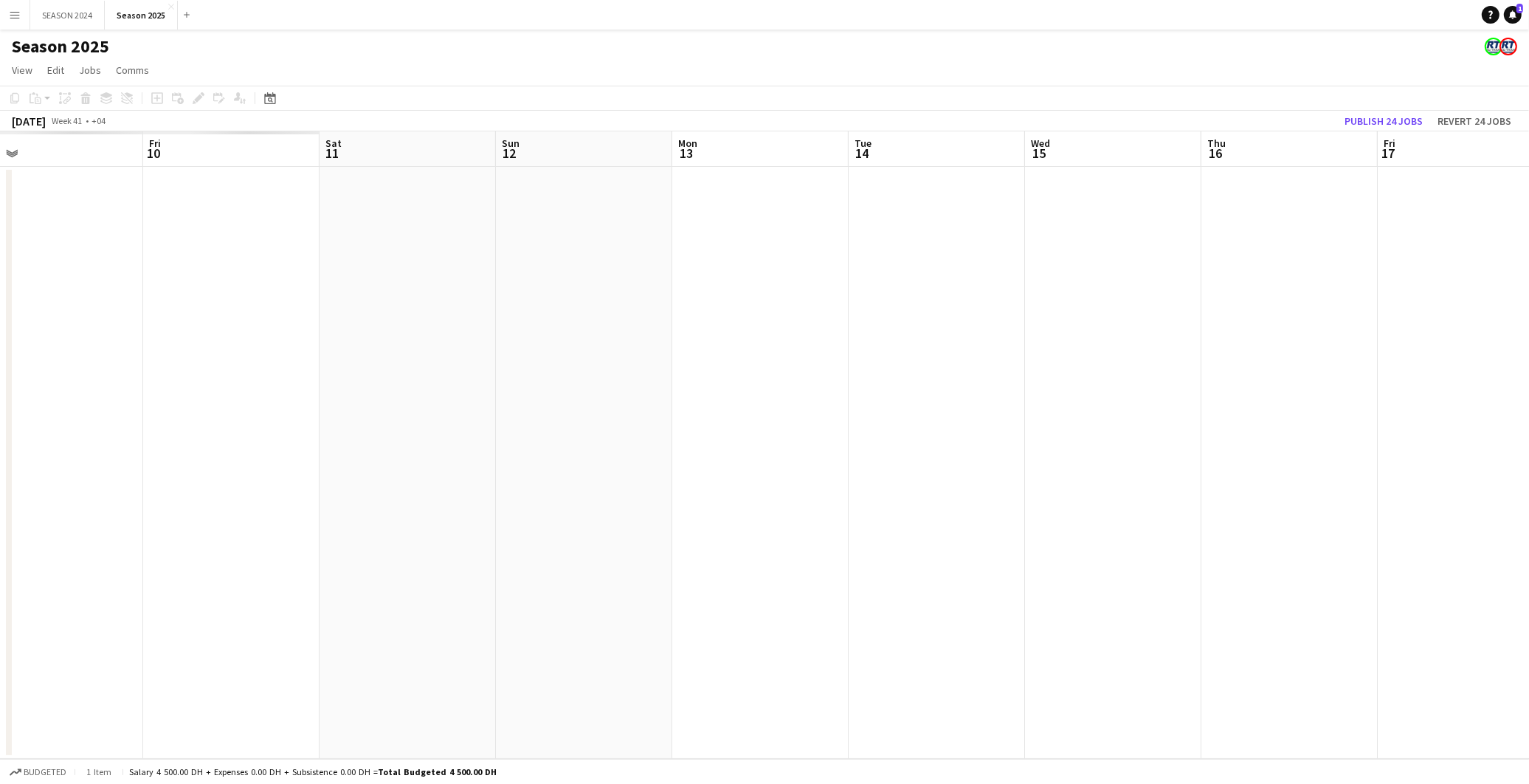
drag, startPoint x: 211, startPoint y: 330, endPoint x: 1314, endPoint y: 424, distance: 1107.0
click at [1092, 430] on app-calendar-viewport "Tue 7 Wed 8 Thu 9 Fri 10 Sat 11 Sun 12 Mon 13 Tue 14 Wed 15 Thu 16 Fri 17 Sat 1…" at bounding box center [764, 445] width 1529 height 627
drag, startPoint x: 379, startPoint y: 481, endPoint x: 1456, endPoint y: 483, distance: 1077.0
click at [1092, 492] on app-calendar-viewport "Wed 1 Thu 2 Fri 3 Sat 4 Sun 5 Mon 6 Tue 7 Wed 8 Thu 9 Fri 10 Sat 11 Sun 12 Mon …" at bounding box center [764, 445] width 1529 height 627
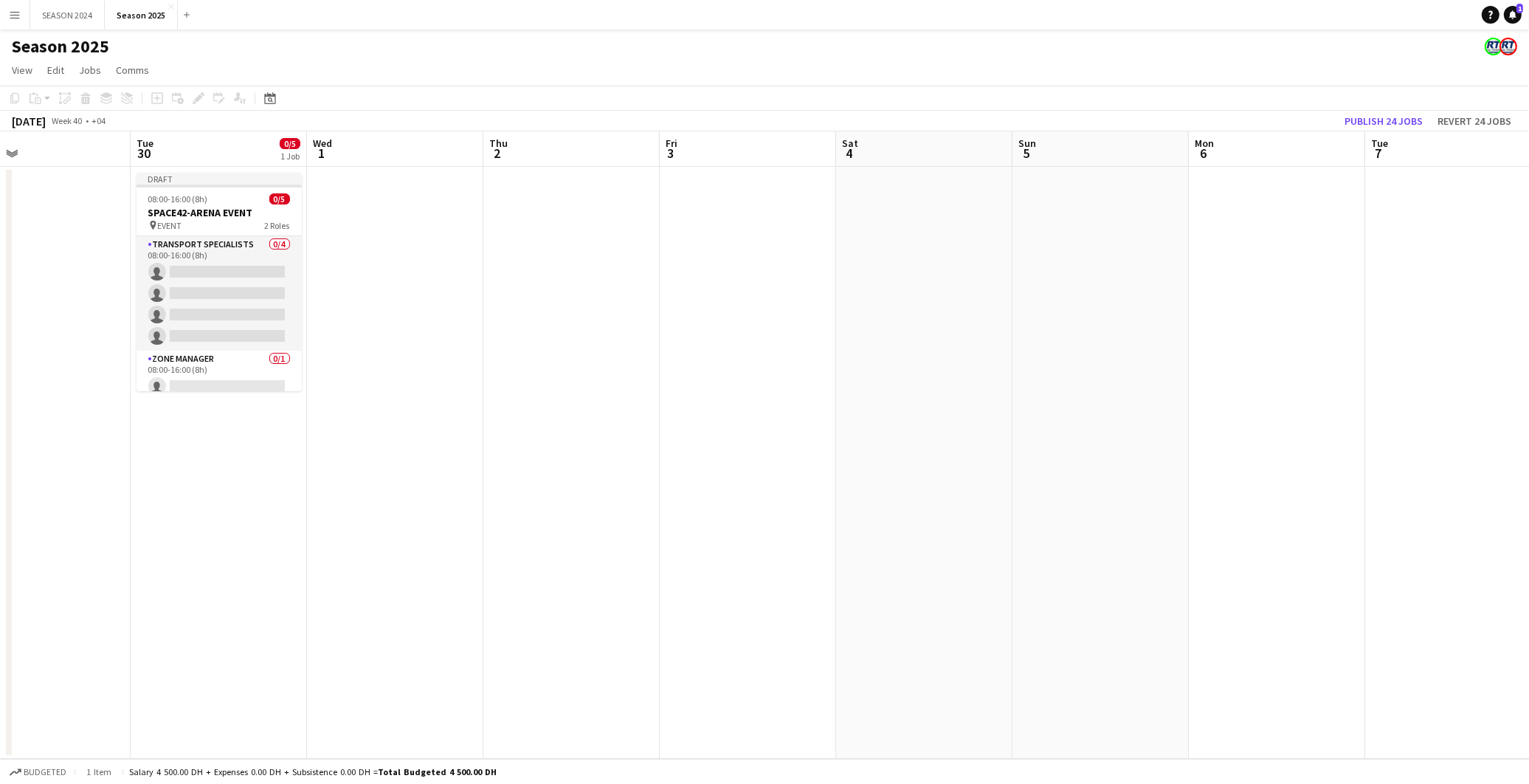
drag, startPoint x: 525, startPoint y: 482, endPoint x: 1506, endPoint y: 514, distance: 981.5
click at [1092, 514] on app-calendar-viewport "Sat 27 Sun 28 Mon 29 Tue 30 0/5 1 Job Wed 1 Thu 2 Fri 3 Sat 4 Sun 5 Mon 6 Tue 7…" at bounding box center [764, 445] width 1529 height 627
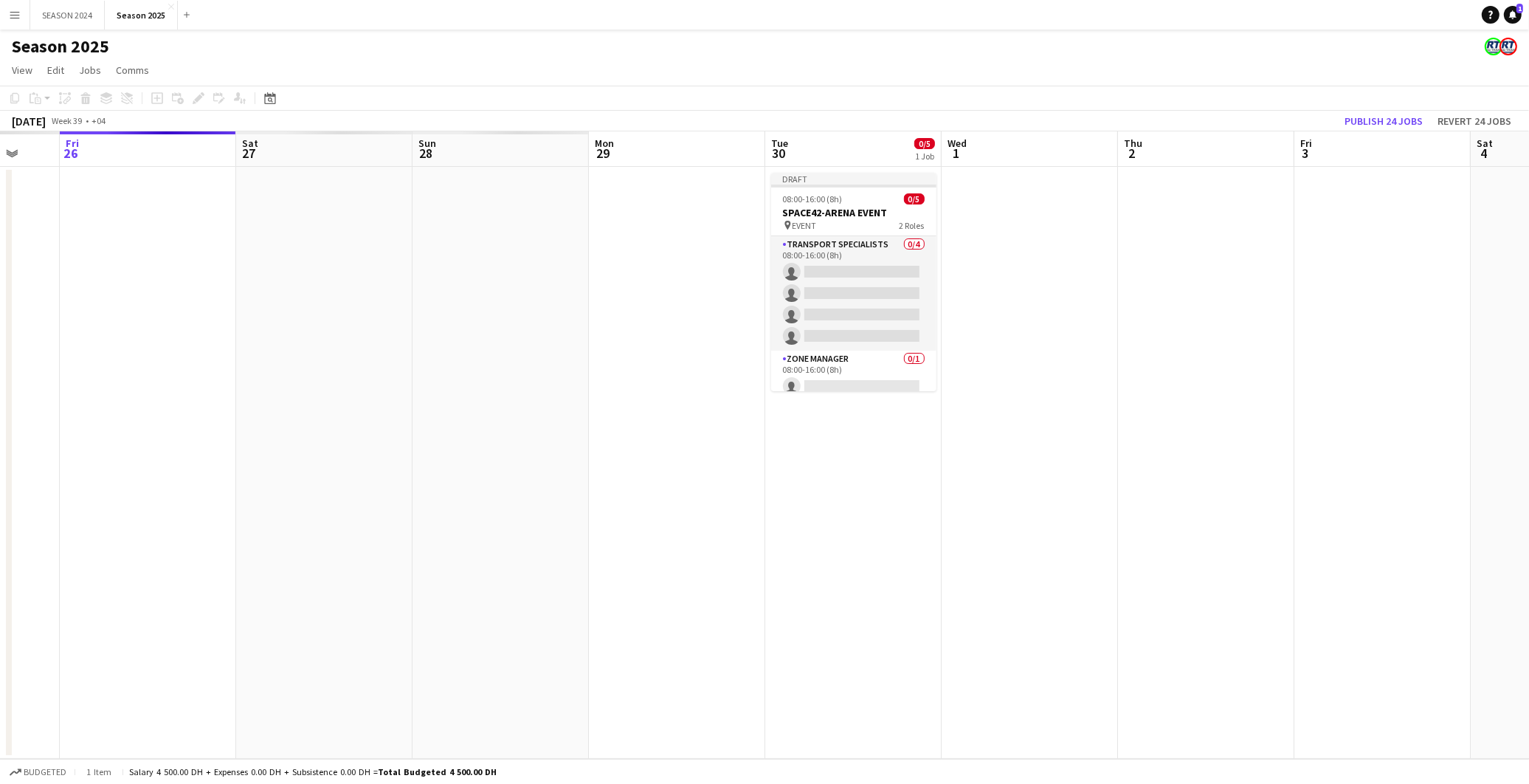
drag, startPoint x: 541, startPoint y: 463, endPoint x: 938, endPoint y: 501, distance: 398.8
click at [1092, 535] on app-calendar-viewport "Wed 24 Thu 25 Fri 26 Sat 27 Sun 28 Mon 29 Tue 30 0/5 1 Job Wed 1 Thu 2 Fri 3 Sa…" at bounding box center [764, 445] width 1529 height 627
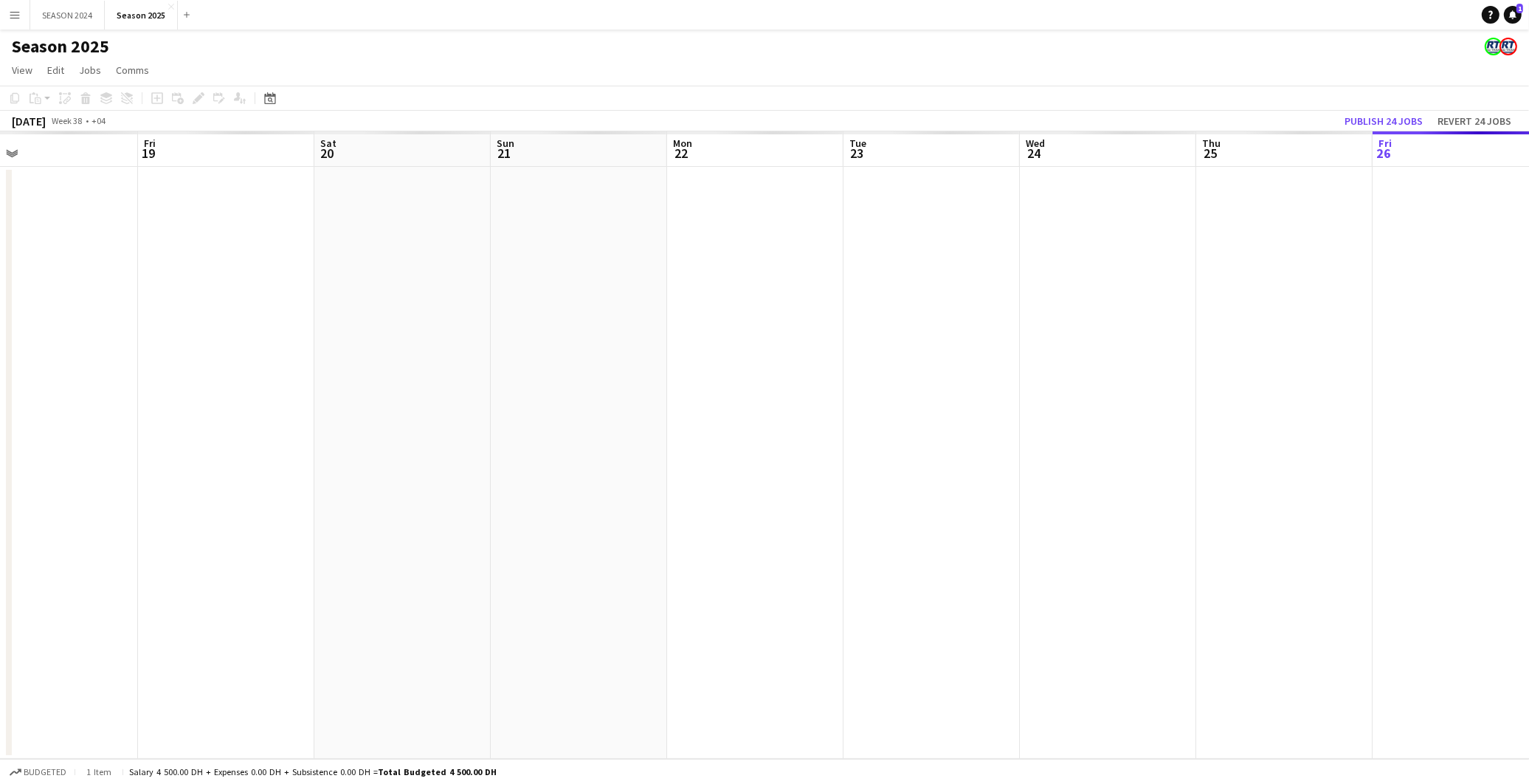
drag, startPoint x: 399, startPoint y: 461, endPoint x: 877, endPoint y: 510, distance: 480.5
click at [877, 510] on app-calendar-viewport "Tue 16 Wed 17 Thu 18 Fri 19 Sat 20 Sun 21 Mon 22 Tue 23 Wed 24 Thu 25 Fri 26 Sa…" at bounding box center [764, 445] width 1529 height 627
drag, startPoint x: 871, startPoint y: 541, endPoint x: 834, endPoint y: 535, distance: 37.5
click at [1041, 549] on app-calendar-viewport "Mon 15 Tue 16 Wed 17 Thu 18 Fri 19 Sat 20 Sun 21 Mon 22 Tue 23 Wed 24 Thu 25 Fr…" at bounding box center [764, 445] width 1529 height 627
drag, startPoint x: 461, startPoint y: 521, endPoint x: 965, endPoint y: 513, distance: 504.1
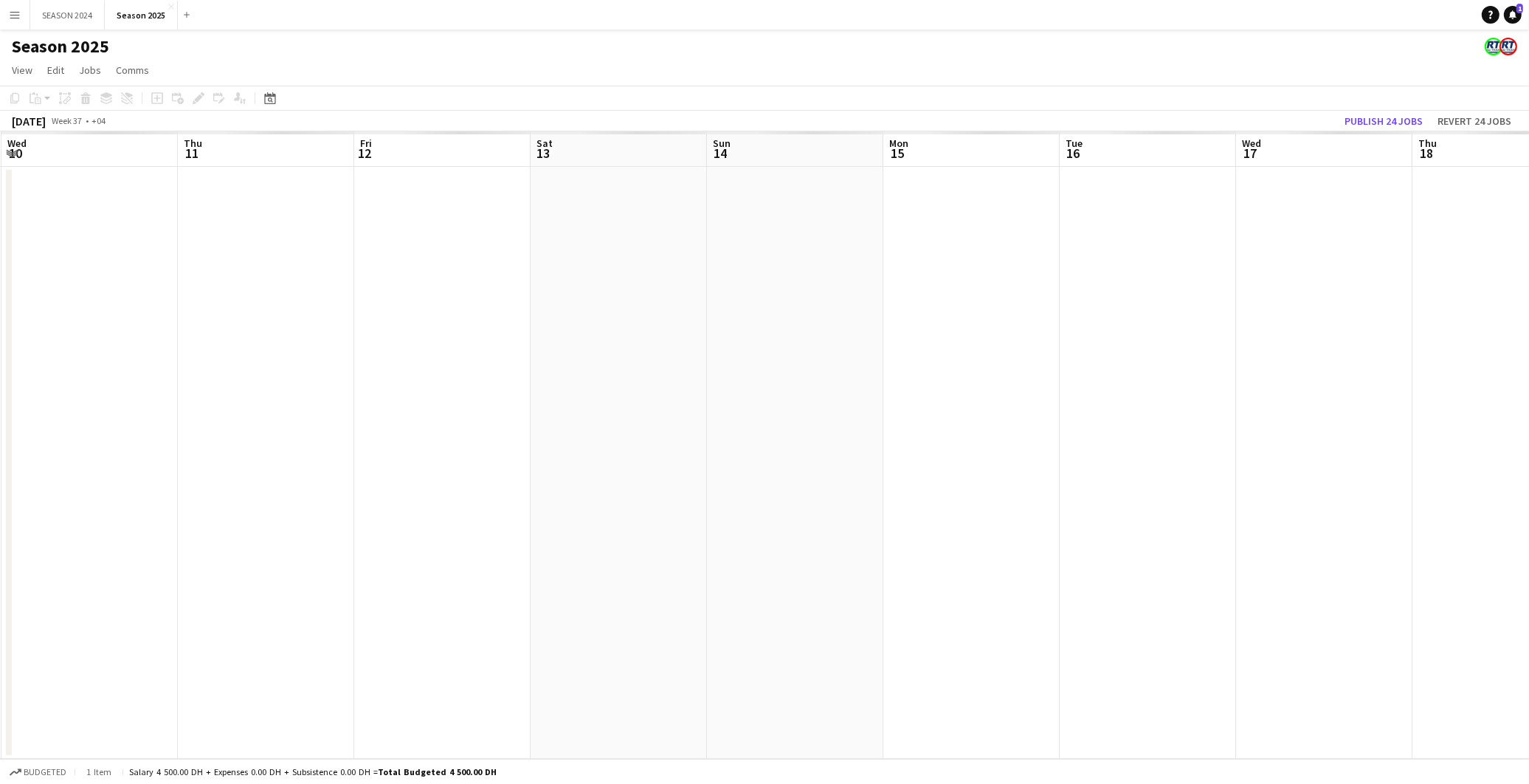
click at [1085, 535] on app-calendar-viewport "Mon 8 Tue 9 Wed 10 Thu 11 Fri 12 Sat 13 Sun 14 Mon 15 Tue 16 Wed 17 Thu 18 Fri …" at bounding box center [764, 445] width 1529 height 627
drag, startPoint x: 252, startPoint y: 444, endPoint x: 1007, endPoint y: 469, distance: 755.4
click at [999, 472] on app-calendar-viewport "Mon 8 Tue 9 Wed 10 Thu 11 Fri 12 Sat 13 Sun 14 Mon 15 Tue 16 Wed 17 Thu 18 Fri …" at bounding box center [764, 445] width 1529 height 627
drag, startPoint x: 310, startPoint y: 436, endPoint x: 1103, endPoint y: 476, distance: 794.0
click at [1092, 476] on app-calendar-viewport "Thu 4 Fri 5 Sat 6 Sun 7 Mon 8 Tue 9 Wed 10 Thu 11 Fri 12 Sat 13 Sun 14 Mon 15 T…" at bounding box center [764, 445] width 1529 height 627
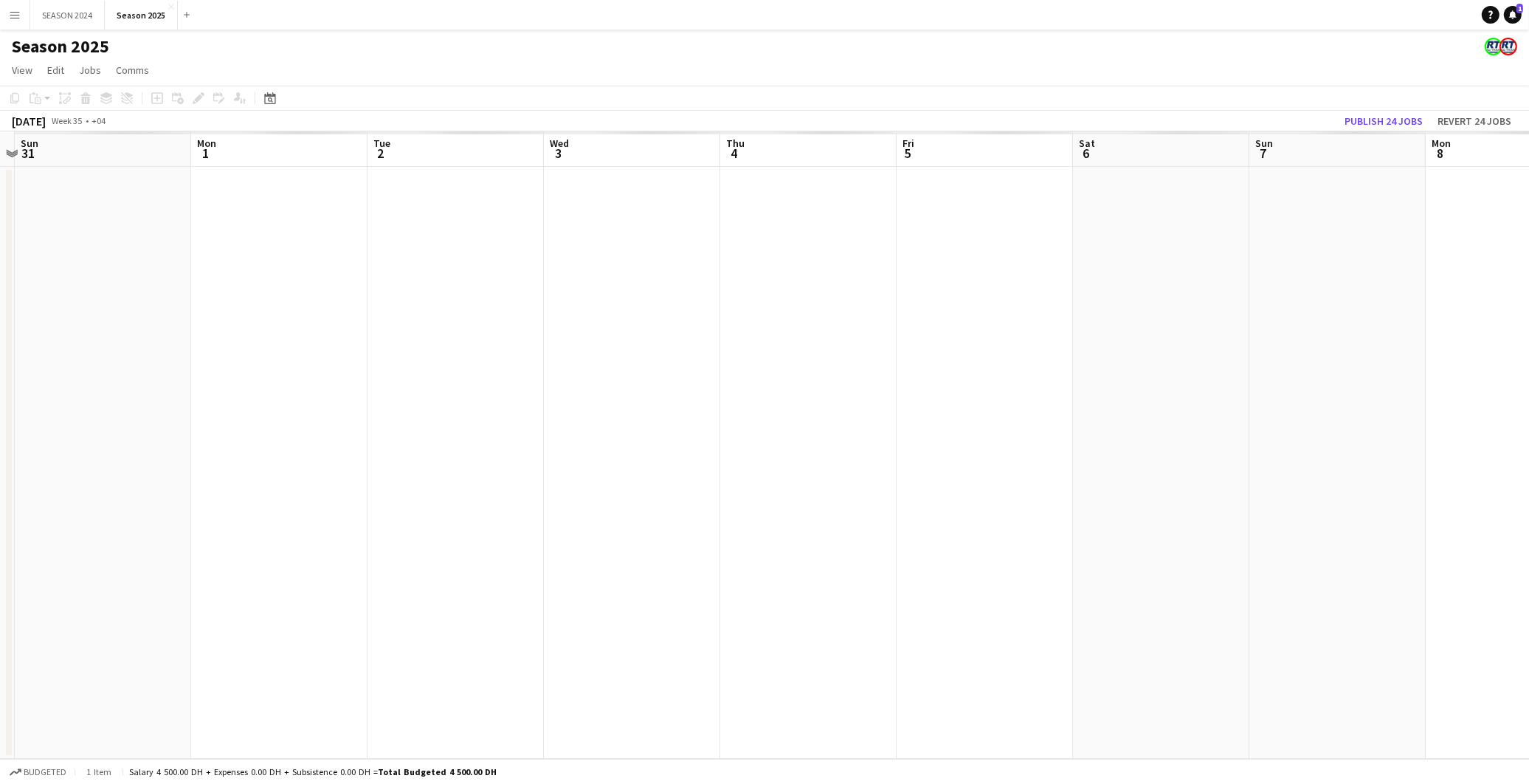
drag, startPoint x: 771, startPoint y: 431, endPoint x: 599, endPoint y: 396, distance: 175.5
click at [970, 438] on app-calendar-viewport "Fri 29 Sat 30 Sun 31 Mon 1 Tue 2 Wed 3 Thu 4 Fri 5 Sat 6 Sun 7 Mon 8 Tue 9 Wed …" at bounding box center [764, 445] width 1529 height 627
drag, startPoint x: 482, startPoint y: 391, endPoint x: 1253, endPoint y: 487, distance: 777.0
click at [1092, 489] on app-calendar-viewport "Mon 25 Tue 26 Wed 27 Thu 28 Fri 29 Sat 30 Sun 31 Mon 1 Tue 2 Wed 3 Thu 4 Fri 5 …" at bounding box center [764, 445] width 1529 height 627
drag, startPoint x: 1166, startPoint y: 487, endPoint x: 1012, endPoint y: 463, distance: 155.9
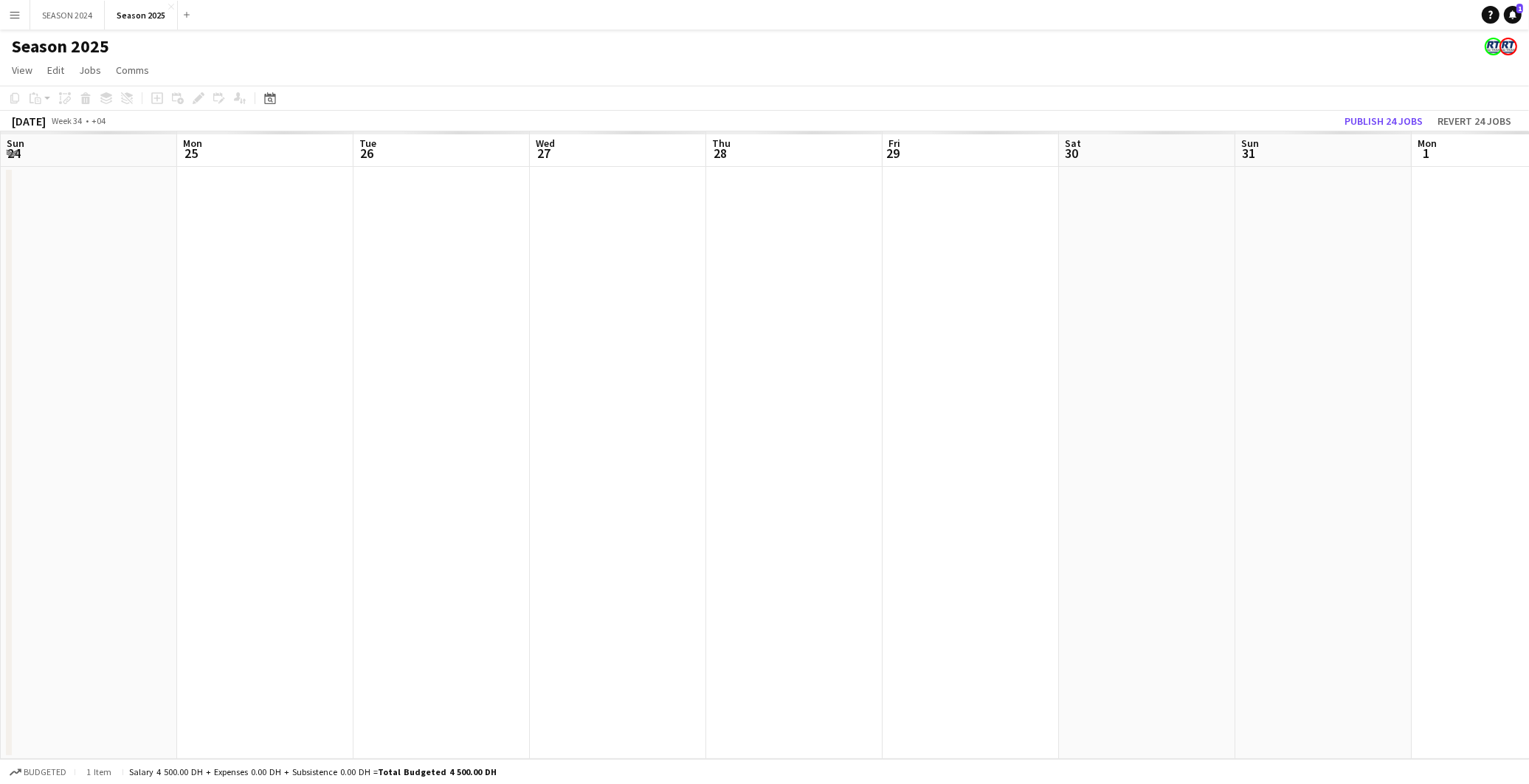
click at [1092, 498] on app-calendar-viewport "Fri 22 Sat 23 Sun 24 Mon 25 Tue 26 Wed 27 Thu 28 Fri 29 Sat 30 Sun 31 Mon 1 Tue…" at bounding box center [764, 445] width 1529 height 627
click at [991, 445] on app-calendar-viewport "Mon 18 Tue 19 Wed 20 Thu 21 Fri 22 Sat 23 Sun 24 Mon 25 Tue 26 Wed 27 Thu 28 Fr…" at bounding box center [764, 445] width 1529 height 627
drag, startPoint x: 296, startPoint y: 402, endPoint x: 1126, endPoint y: 436, distance: 830.7
click at [1092, 440] on app-calendar-viewport "Wed 13 Thu 14 Fri 15 Sat 16 Sun 17 Mon 18 Tue 19 Wed 20 Thu 21 Fri 22 Sat 23 Su…" at bounding box center [764, 445] width 1529 height 627
drag, startPoint x: 407, startPoint y: 397, endPoint x: 1170, endPoint y: 463, distance: 765.8
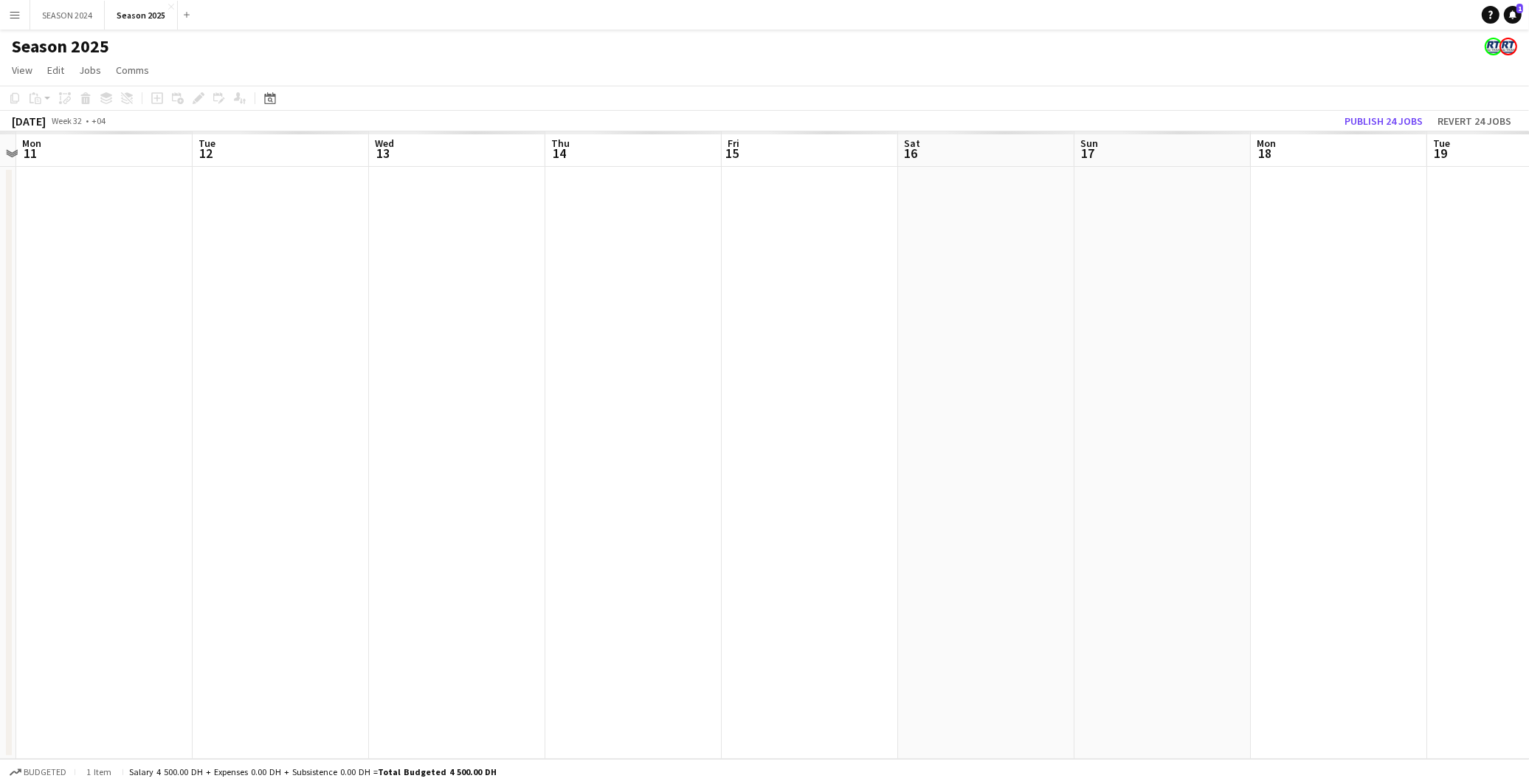
click at [1092, 463] on app-calendar-viewport "Sat 9 Sun 10 Mon 11 Tue 12 Wed 13 Thu 14 Fri 15 Sat 16 Sun 17 Mon 18 Tue 19 Wed…" at bounding box center [764, 445] width 1529 height 627
drag, startPoint x: 970, startPoint y: 463, endPoint x: 939, endPoint y: 449, distance: 34.0
click at [1092, 466] on app-calendar-viewport "Sun 3 Mon 4 Tue 5 Wed 6 Thu 7 Fri 8 Sat 9 Sun 10 Mon 11 Tue 12 Wed 13 Thu 14 Fr…" at bounding box center [764, 445] width 1529 height 627
drag, startPoint x: 356, startPoint y: 401, endPoint x: 1034, endPoint y: 474, distance: 681.9
click at [1092, 475] on app-calendar-viewport "Mon 28 Tue 29 Wed 30 Thu 31 Fri 1 Sat 2 Sun 3 Mon 4 Tue 5 Wed 6 Thu 7 Fri 8 Sat…" at bounding box center [764, 445] width 1529 height 627
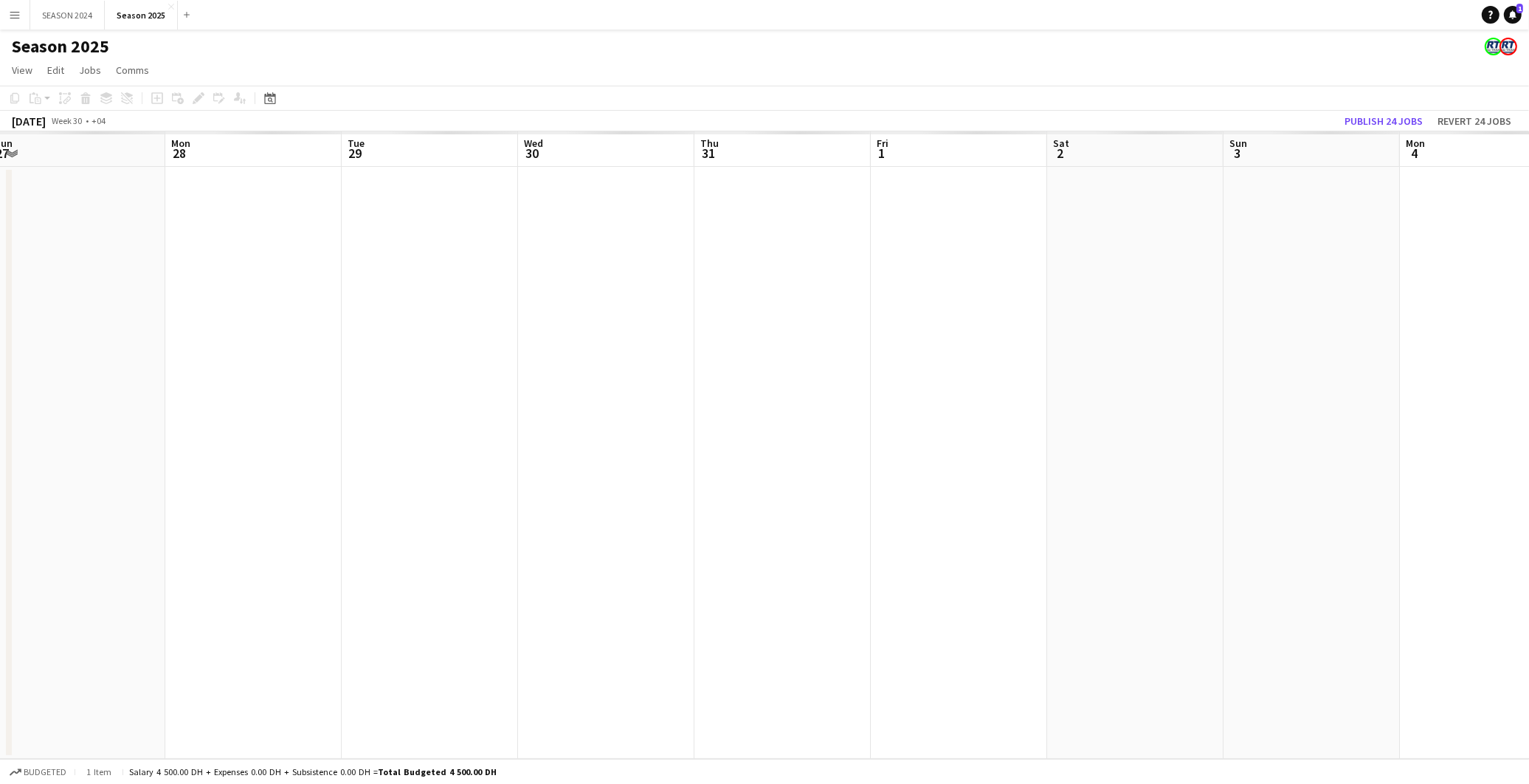
drag, startPoint x: 1212, startPoint y: 499, endPoint x: 1045, endPoint y: 470, distance: 169.5
click at [1092, 501] on app-calendar-viewport "Fri 25 Sat 26 Sun 27 Mon 28 Tue 29 Wed 30 Thu 31 Fri 1 Sat 2 Sun 3 Mon 4 Tue 5 …" at bounding box center [764, 445] width 1529 height 627
drag, startPoint x: 623, startPoint y: 416, endPoint x: 1138, endPoint y: 447, distance: 515.9
click at [1058, 444] on app-calendar-viewport "Wed 23 Thu 24 Fri 25 Sat 26 Sun 27 Mon 28 Tue 29 Wed 30 Thu 31 Fri 1 Sat 2 Sun …" at bounding box center [764, 445] width 1529 height 627
drag, startPoint x: 311, startPoint y: 426, endPoint x: 607, endPoint y: 439, distance: 296.3
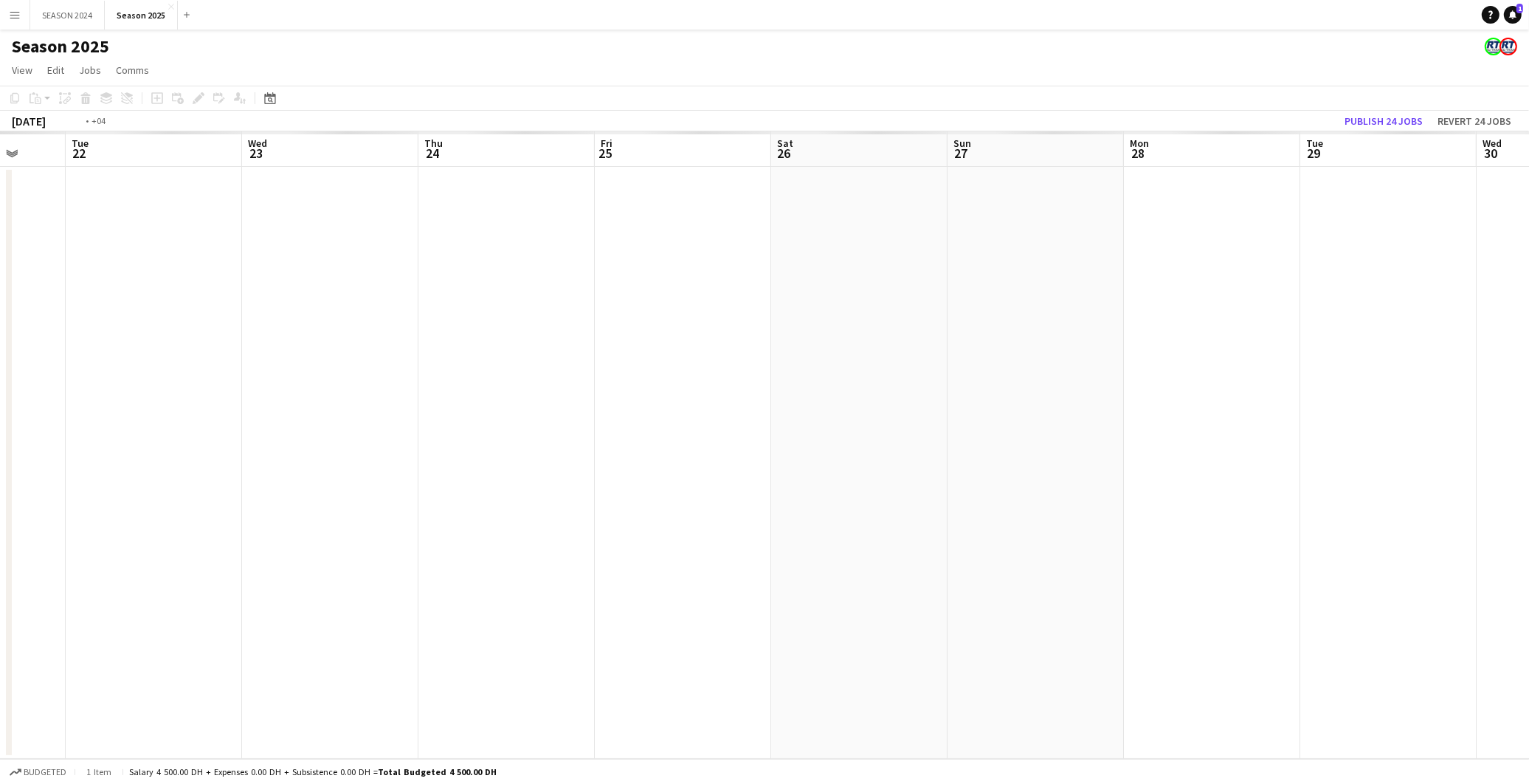
click at [549, 439] on app-calendar-viewport "Sat 19 Sun 20 Mon 21 Tue 22 Wed 23 Thu 24 Fri 25 Sat 26 Sun 27 Mon 28 Tue 29 We…" at bounding box center [764, 445] width 1529 height 627
click at [120, 17] on button "Season 2025 Close" at bounding box center [141, 15] width 73 height 29
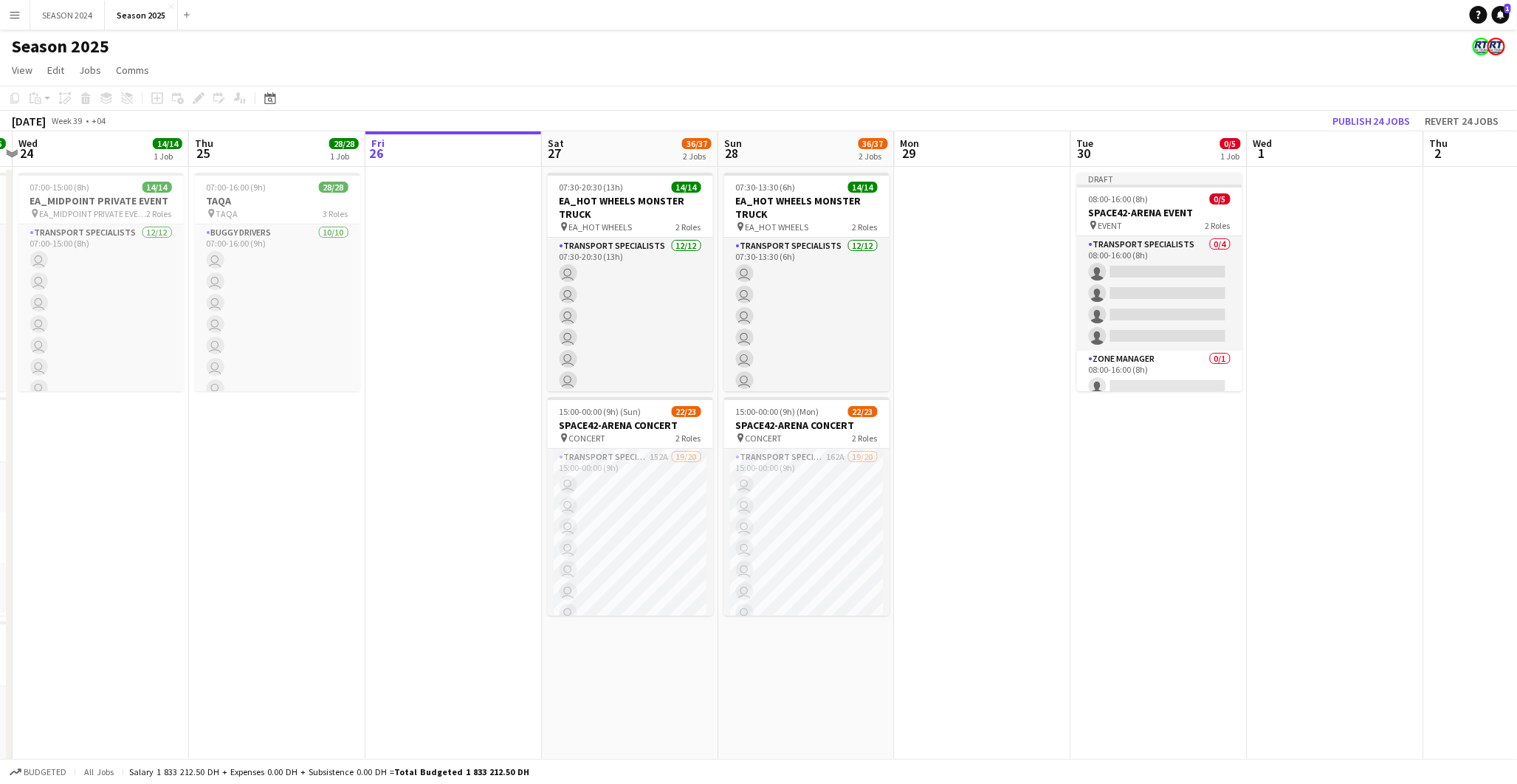
scroll to position [0, 517]
drag, startPoint x: 351, startPoint y: 439, endPoint x: 539, endPoint y: 445, distance: 188.1
click at [539, 445] on app-calendar-viewport "Sun 21 Mon 22 Tue 23 26/26 3 Jobs Wed 24 14/14 1 Job Thu 25 28/28 1 Job Fri 26 …" at bounding box center [758, 482] width 1517 height 700
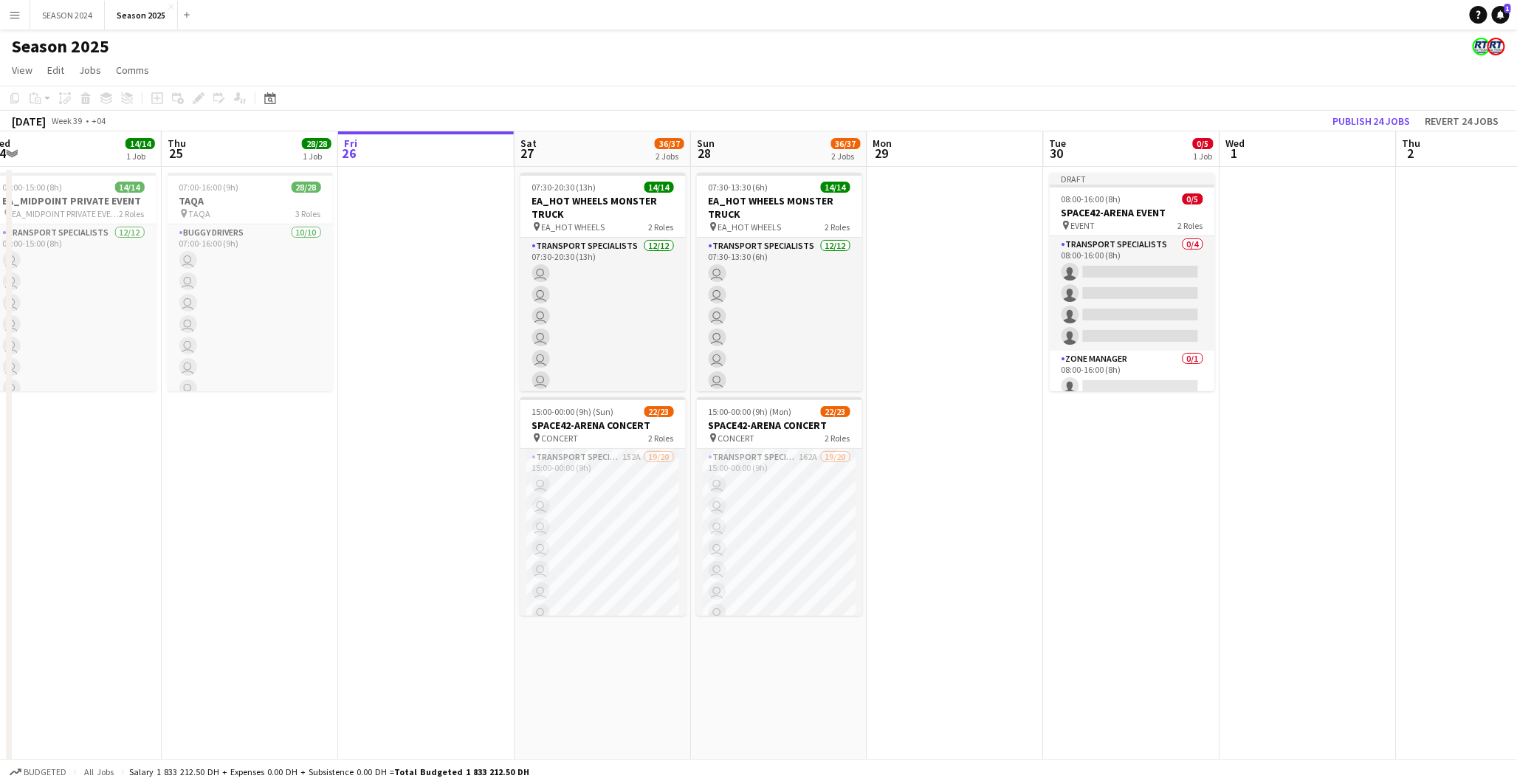
drag, startPoint x: 929, startPoint y: 361, endPoint x: 887, endPoint y: 369, distance: 42.8
click at [887, 369] on app-calendar-viewport "Sun 21 Mon 22 Tue 23 26/26 3 Jobs Wed 24 14/14 1 Job Thu 25 28/28 1 Job Fri 26 …" at bounding box center [758, 482] width 1517 height 700
